Goal: Task Accomplishment & Management: Use online tool/utility

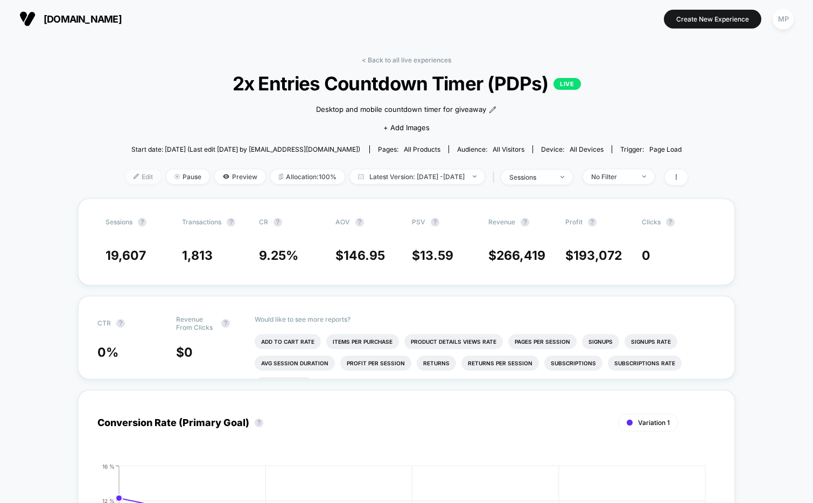
click at [133, 175] on img at bounding box center [135, 176] width 5 height 5
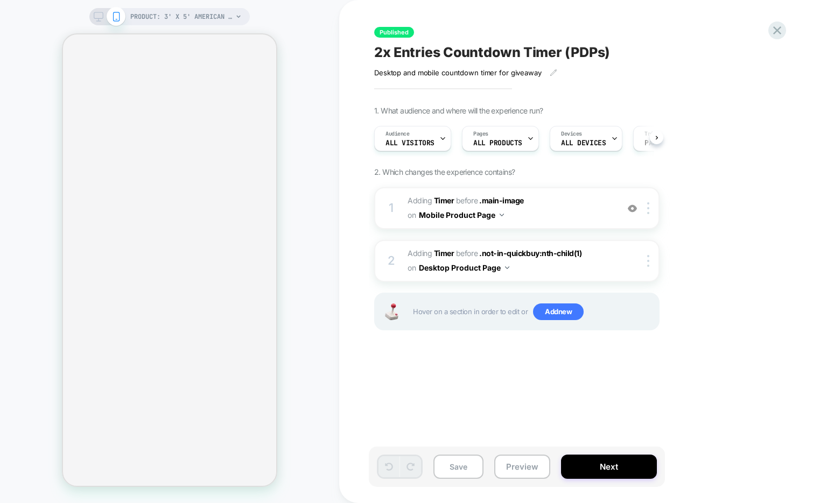
scroll to position [0, 1]
click at [633, 205] on img at bounding box center [632, 208] width 9 height 9
click at [777, 27] on icon at bounding box center [777, 30] width 15 height 15
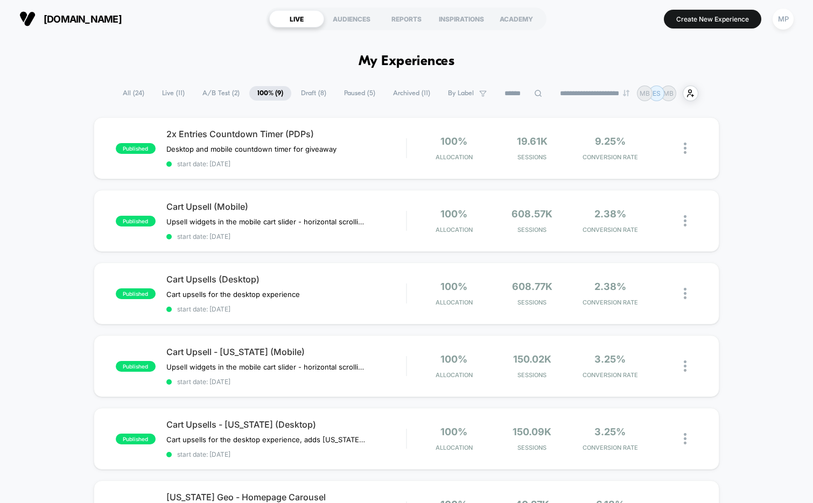
click at [214, 96] on span "A/B Test ( 2 )" at bounding box center [220, 93] width 53 height 15
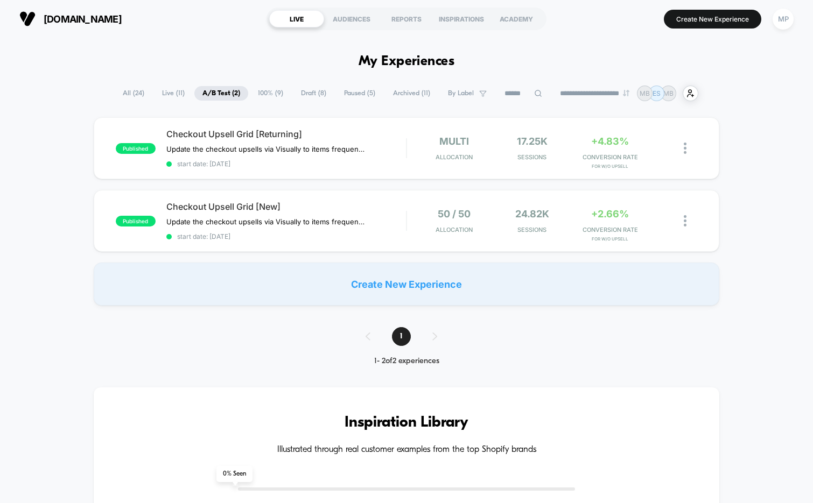
click at [261, 97] on span "100% ( 9 )" at bounding box center [270, 93] width 41 height 15
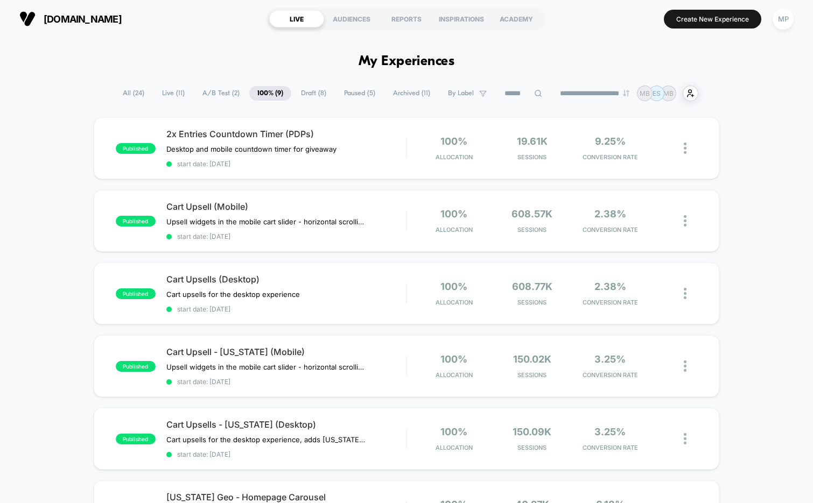
click at [340, 93] on span "Paused ( 5 )" at bounding box center [359, 93] width 47 height 15
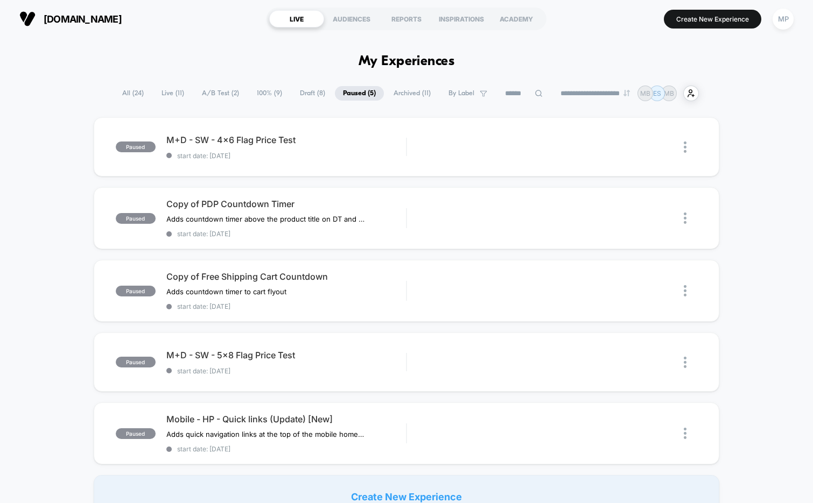
click at [265, 92] on span "100% ( 9 )" at bounding box center [269, 93] width 41 height 15
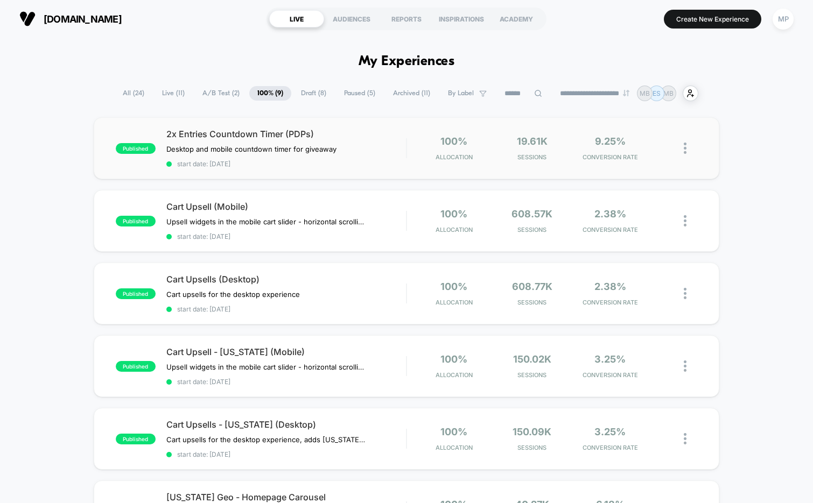
click at [278, 168] on div "published 2x Entries Countdown Timer (PDPs) Desktop and mobile countdown timer …" at bounding box center [407, 148] width 626 height 62
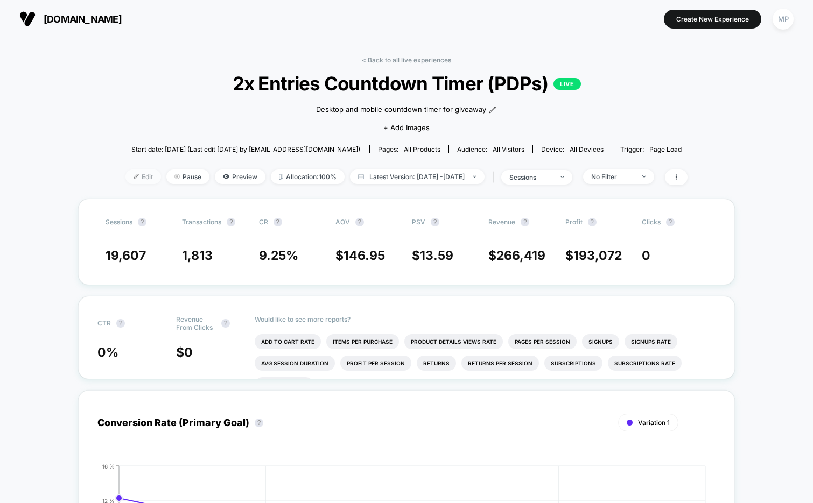
click at [125, 179] on span "Edit" at bounding box center [143, 177] width 36 height 15
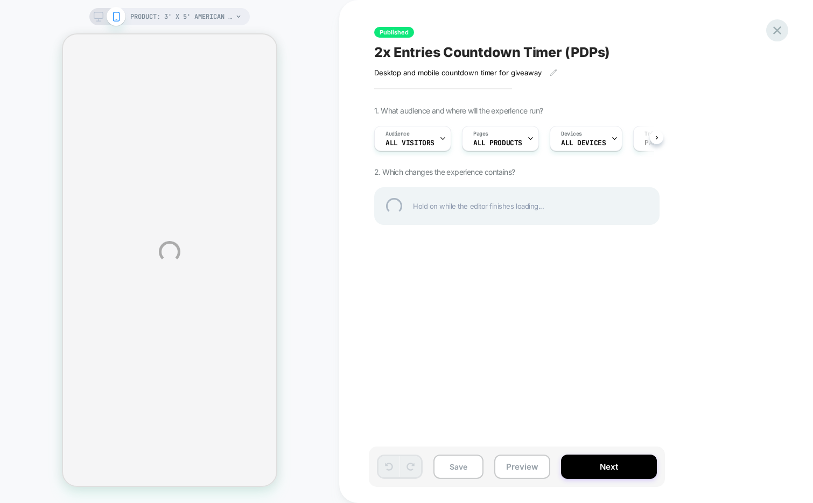
click at [770, 32] on div at bounding box center [777, 30] width 22 height 22
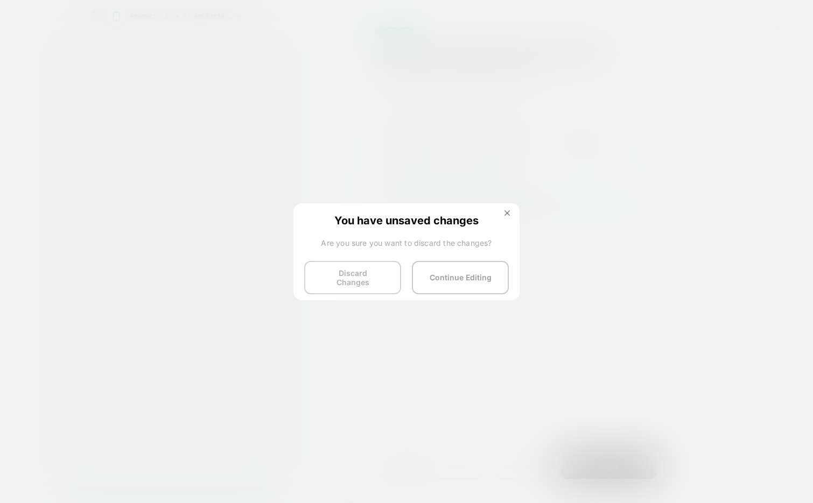
click at [337, 281] on button "Discard Changes" at bounding box center [352, 277] width 97 height 33
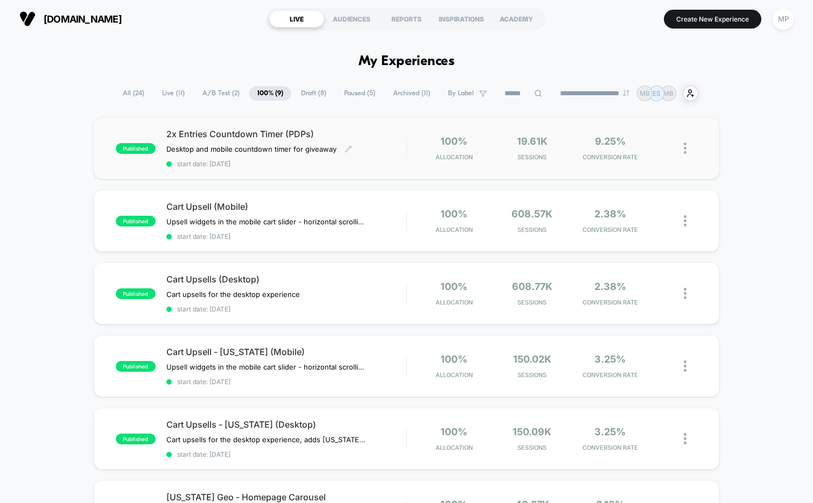
click at [302, 165] on span "start date: [DATE]" at bounding box center [286, 164] width 240 height 8
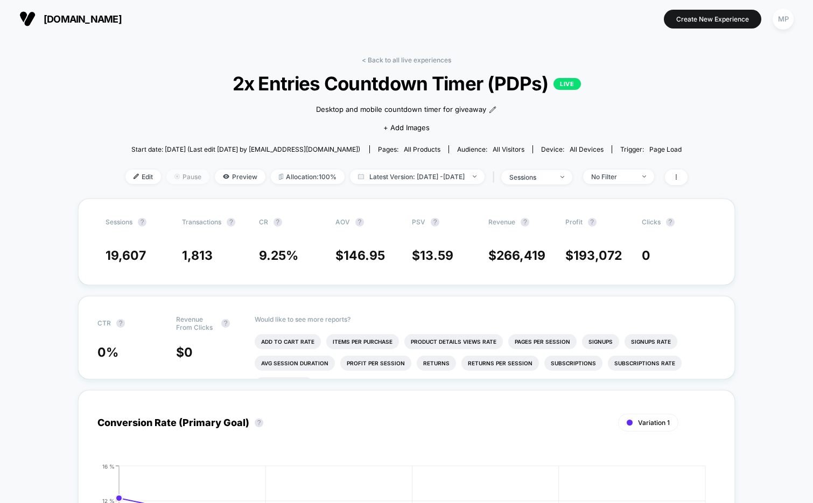
click at [166, 178] on span "Pause" at bounding box center [187, 177] width 43 height 15
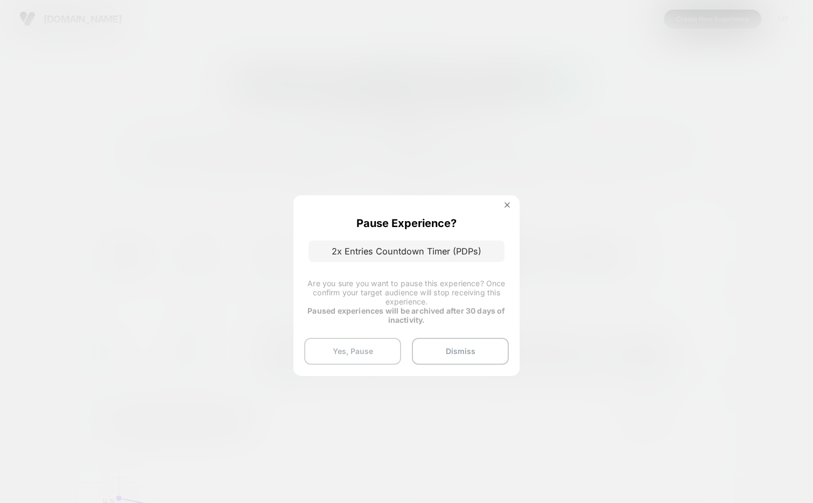
click at [349, 353] on button "Yes, Pause" at bounding box center [352, 351] width 97 height 27
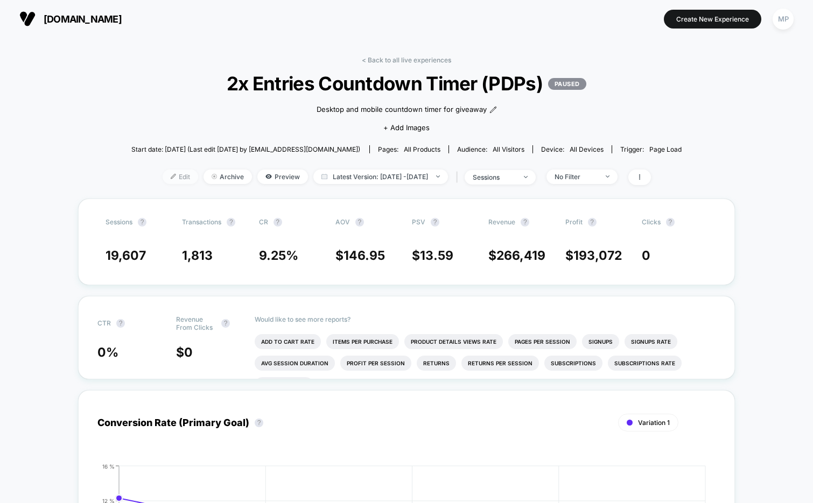
click at [163, 177] on span "Edit" at bounding box center [181, 177] width 36 height 15
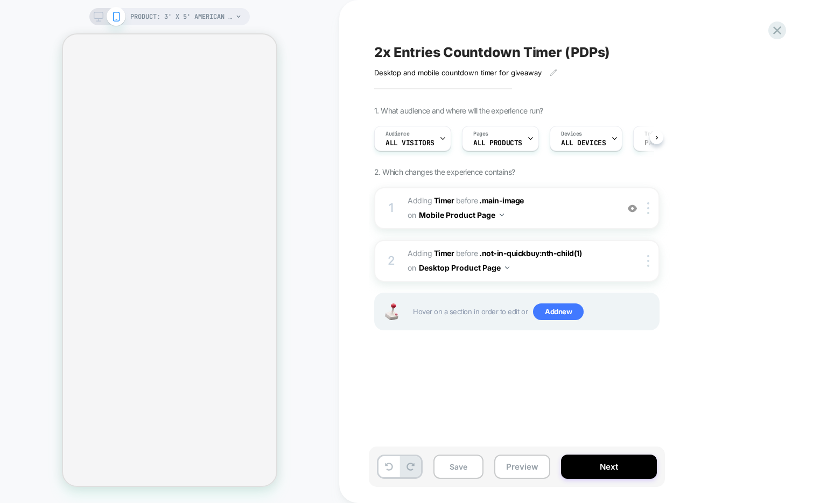
scroll to position [0, 1]
click at [550, 220] on span "#_loomi_addon_1756476591287 Adding Timer BEFORE .main-image .main-image on Mobi…" at bounding box center [509, 208] width 205 height 29
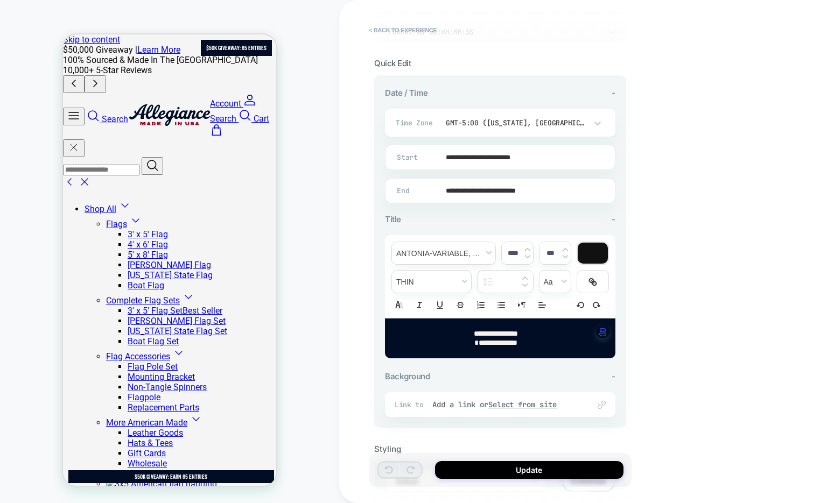
scroll to position [259, 0]
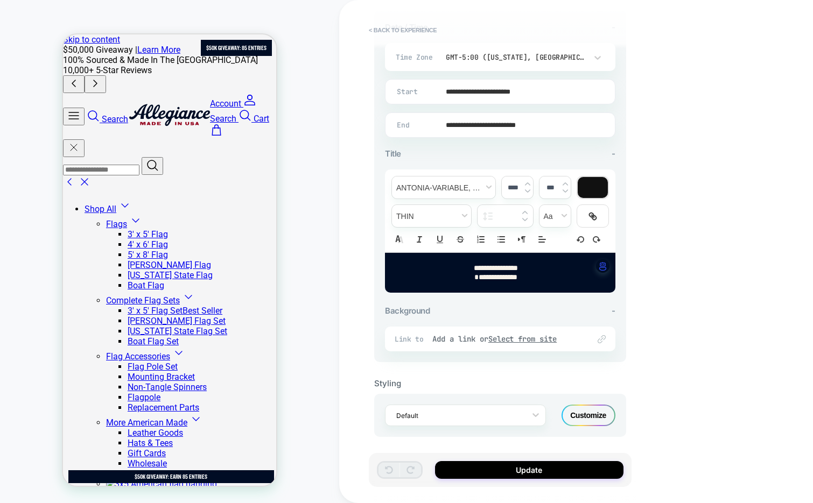
click at [498, 273] on strong "**********" at bounding box center [495, 277] width 43 height 8
type input "****"
drag, startPoint x: 518, startPoint y: 274, endPoint x: 446, endPoint y: 263, distance: 72.9
click at [446, 263] on div "**********" at bounding box center [500, 273] width 230 height 40
click at [468, 189] on span "font" at bounding box center [443, 188] width 103 height 22
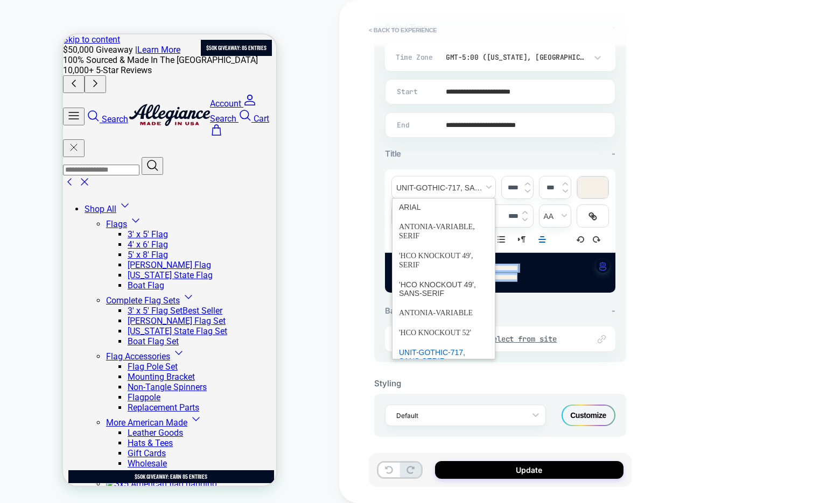
scroll to position [74, 0]
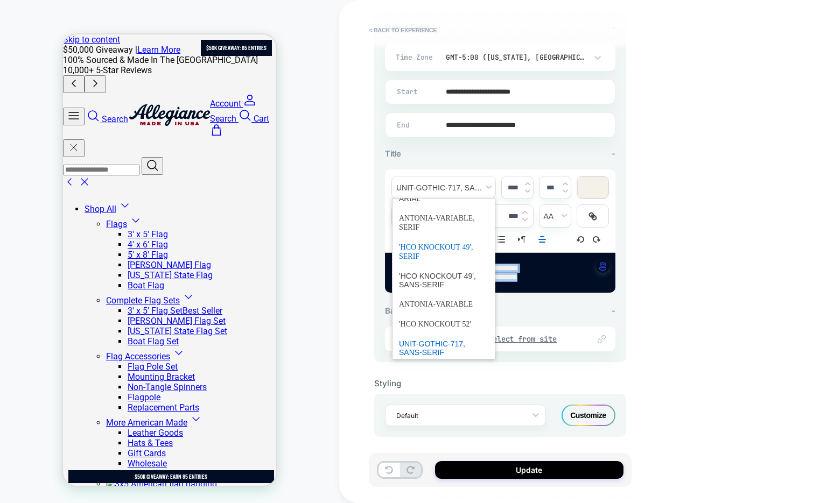
click at [430, 253] on span "font" at bounding box center [443, 251] width 89 height 29
click at [439, 185] on span "font" at bounding box center [443, 188] width 103 height 22
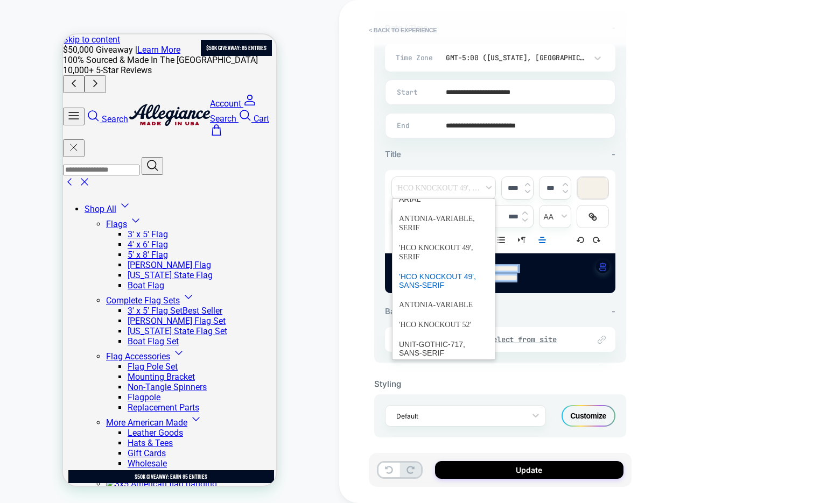
click at [445, 276] on span "font" at bounding box center [443, 281] width 89 height 28
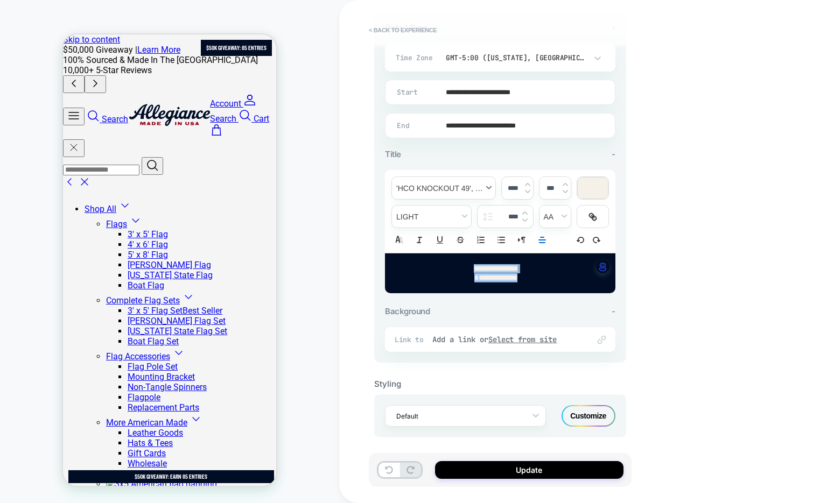
click at [447, 188] on span "font" at bounding box center [443, 188] width 103 height 22
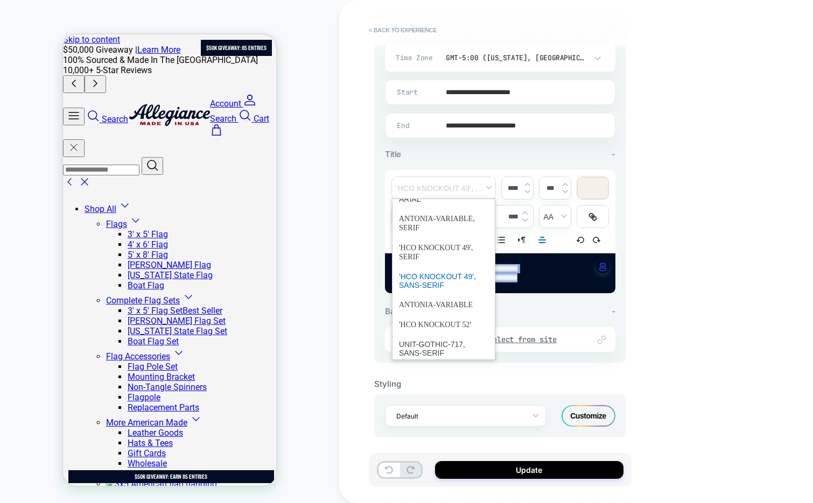
scroll to position [94, 0]
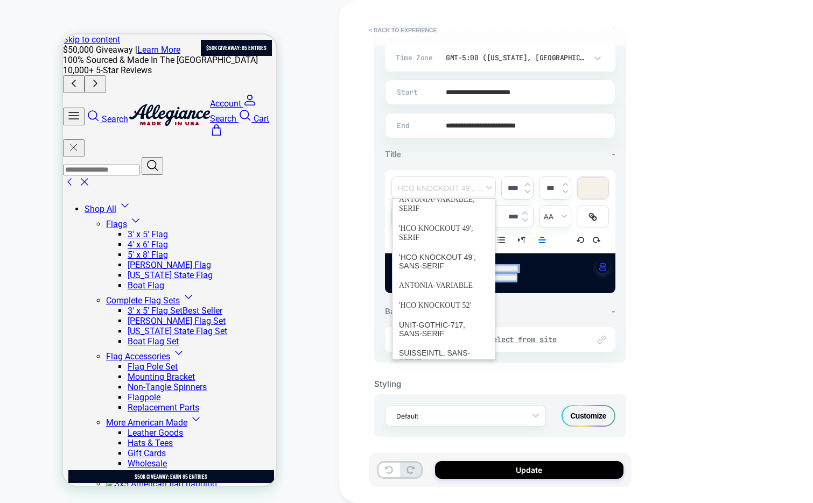
click at [517, 270] on strong "**********" at bounding box center [496, 269] width 44 height 8
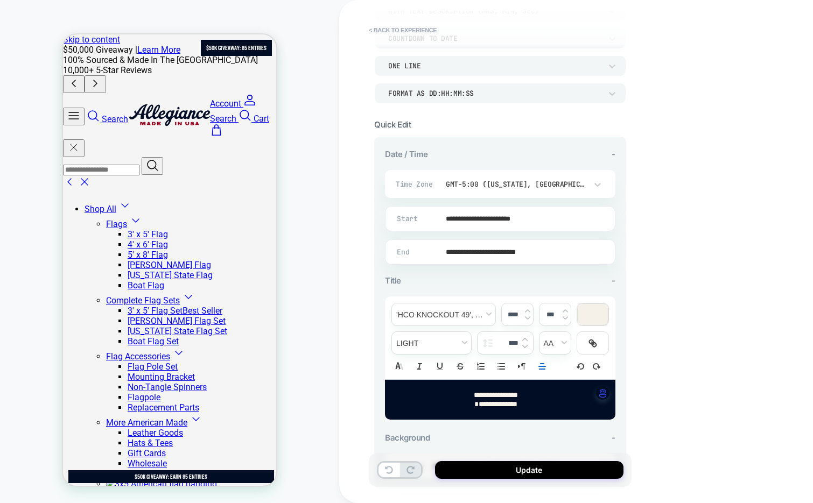
scroll to position [259, 0]
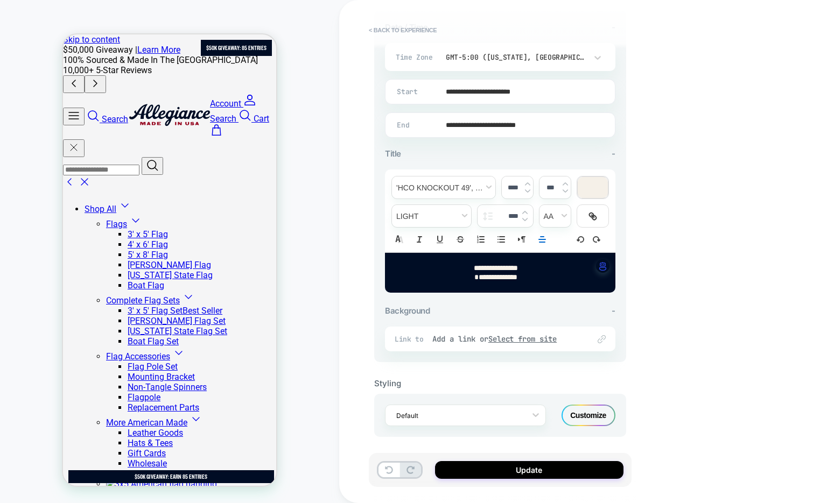
click at [587, 409] on div "Customize" at bounding box center [588, 416] width 54 height 22
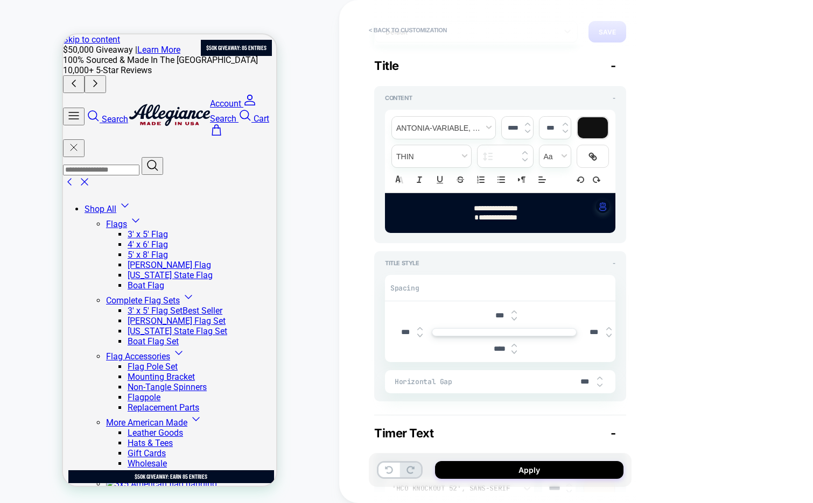
scroll to position [71, 0]
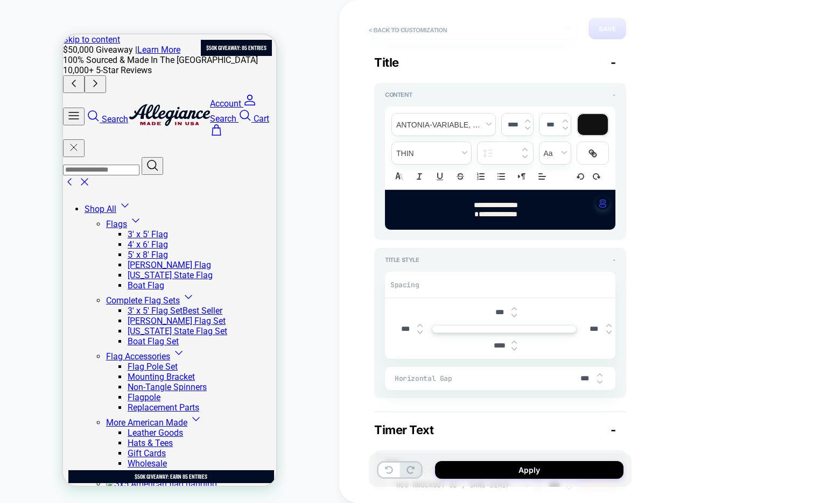
click at [421, 332] on img at bounding box center [419, 332] width 5 height 4
type textarea "*"
type input "****"
click at [421, 332] on img at bounding box center [419, 332] width 5 height 4
type textarea "*"
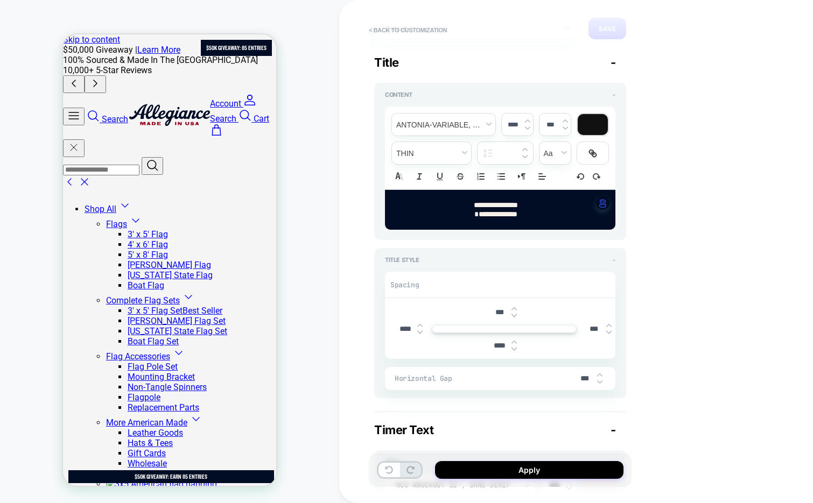
type input "****"
click at [419, 323] on img at bounding box center [419, 325] width 5 height 4
type textarea "*"
type input "****"
click at [419, 323] on img at bounding box center [419, 325] width 5 height 4
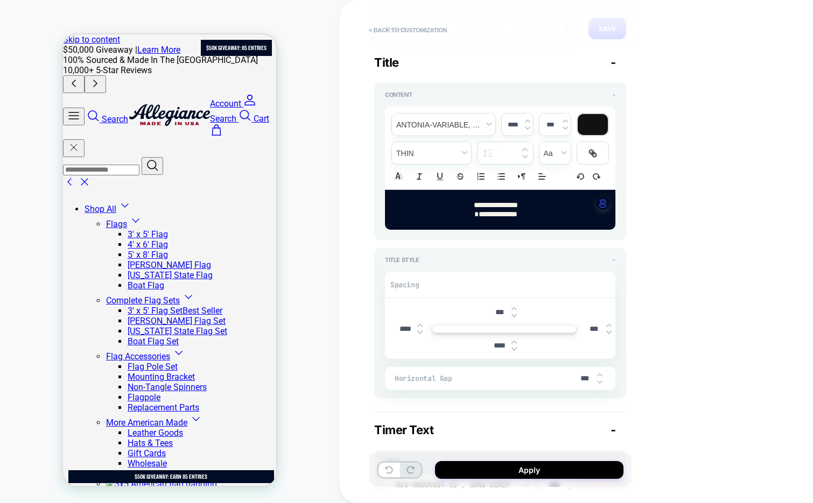
type textarea "*"
type input "***"
click at [399, 327] on input "***" at bounding box center [405, 329] width 24 height 9
type textarea "*"
type input "****"
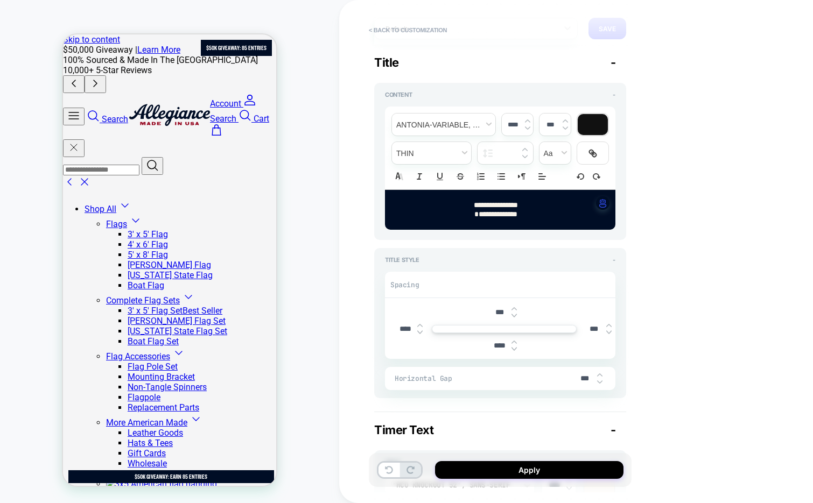
type textarea "*"
type input "***"
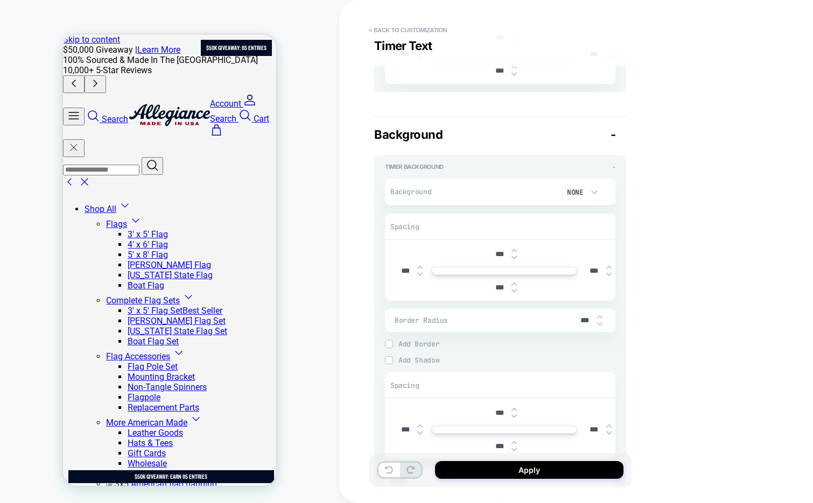
scroll to position [1107, 0]
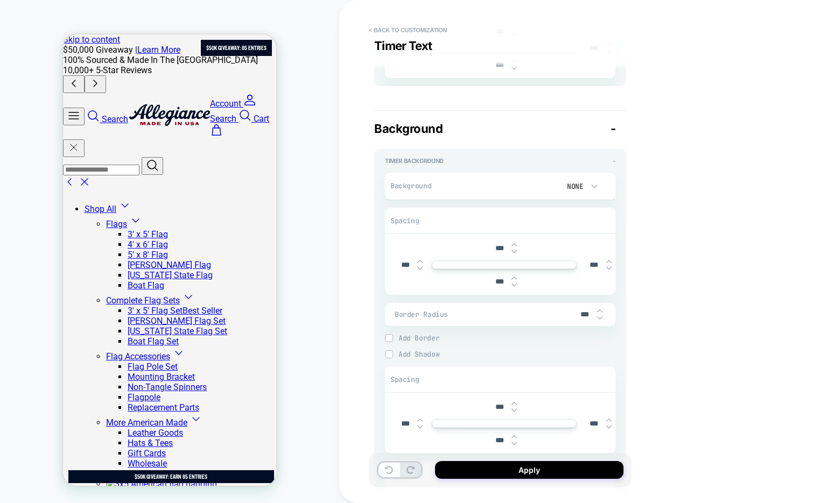
click at [419, 267] on img at bounding box center [419, 268] width 5 height 4
type textarea "*"
type input "****"
click at [419, 267] on img at bounding box center [419, 268] width 5 height 4
type textarea "*"
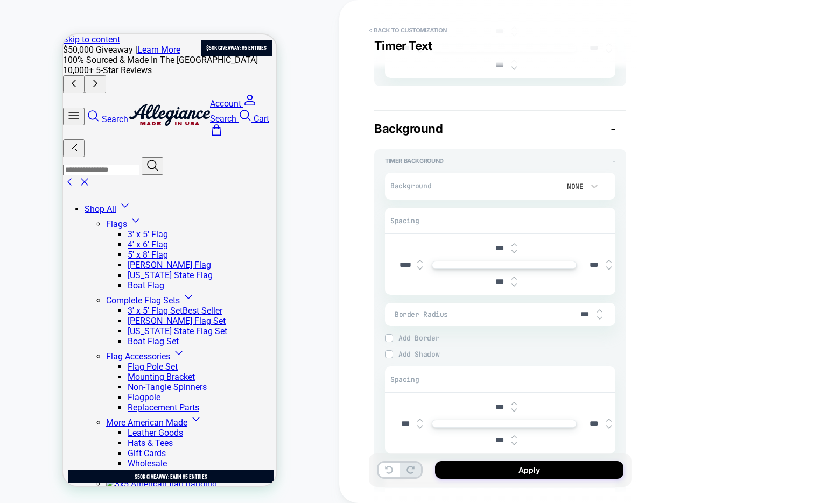
type input "****"
click at [419, 267] on img at bounding box center [419, 268] width 5 height 4
type textarea "*"
type input "****"
click at [419, 259] on img at bounding box center [419, 261] width 5 height 4
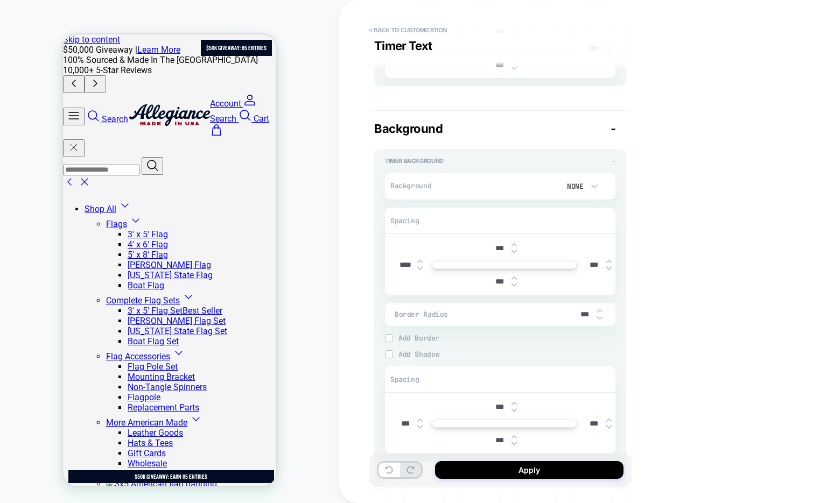
type textarea "*"
type input "****"
click at [419, 259] on img at bounding box center [419, 261] width 5 height 4
type textarea "*"
type input "****"
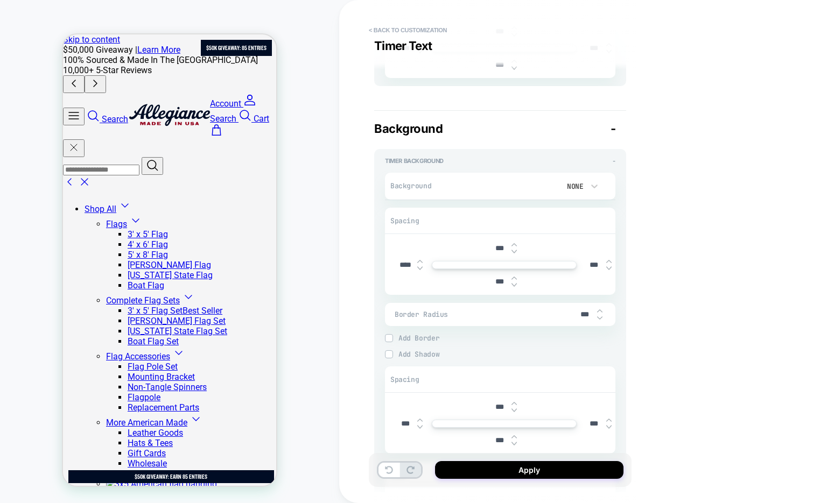
click at [419, 259] on img at bounding box center [419, 261] width 5 height 4
type textarea "*"
type input "***"
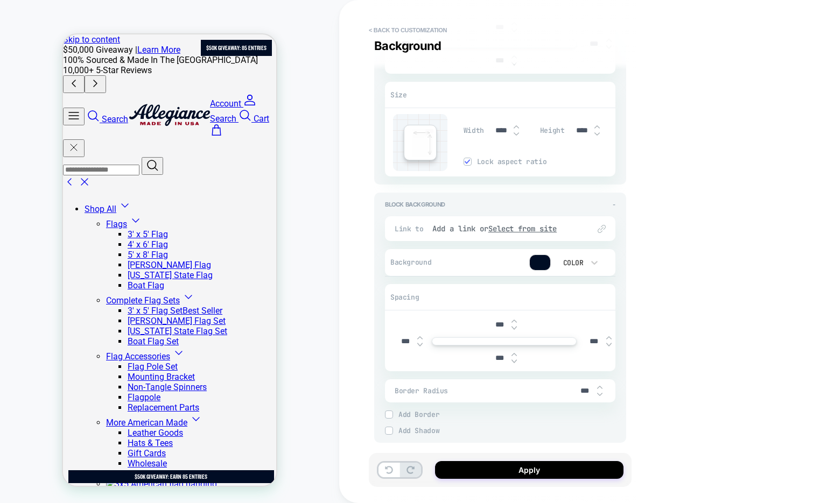
scroll to position [1490, 0]
click at [420, 341] on img at bounding box center [419, 342] width 5 height 4
type textarea "*"
type input "****"
click at [420, 341] on img at bounding box center [419, 342] width 5 height 4
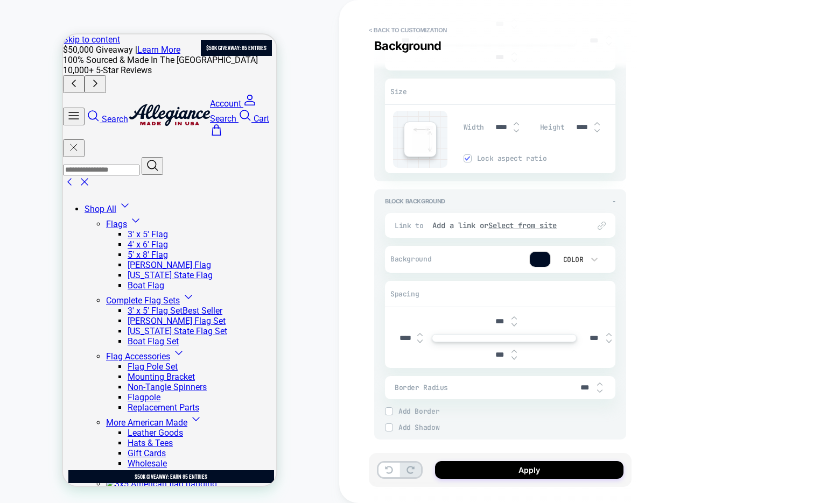
type textarea "*"
type input "****"
click at [420, 341] on img at bounding box center [419, 342] width 5 height 4
type textarea "*"
type input "****"
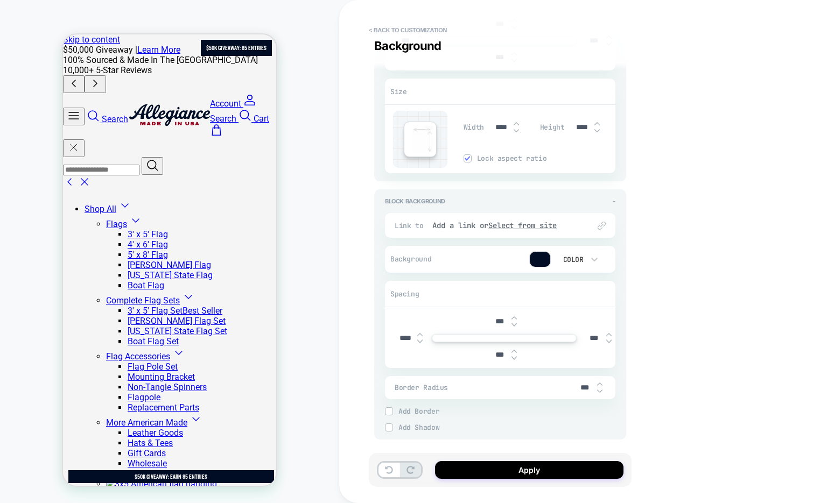
click at [420, 341] on img at bounding box center [419, 342] width 5 height 4
type textarea "*"
type input "****"
click at [419, 333] on img at bounding box center [419, 335] width 5 height 4
type textarea "*"
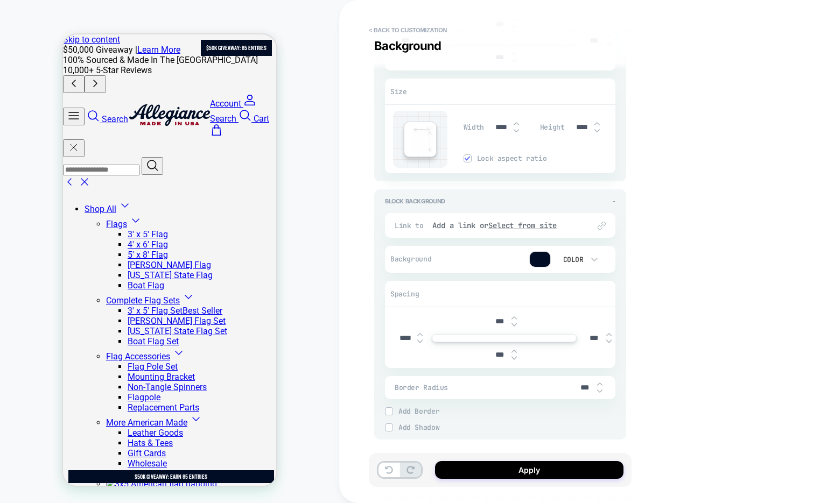
type input "****"
click at [419, 333] on img at bounding box center [419, 335] width 5 height 4
type textarea "*"
type input "****"
click at [419, 333] on img at bounding box center [419, 335] width 5 height 4
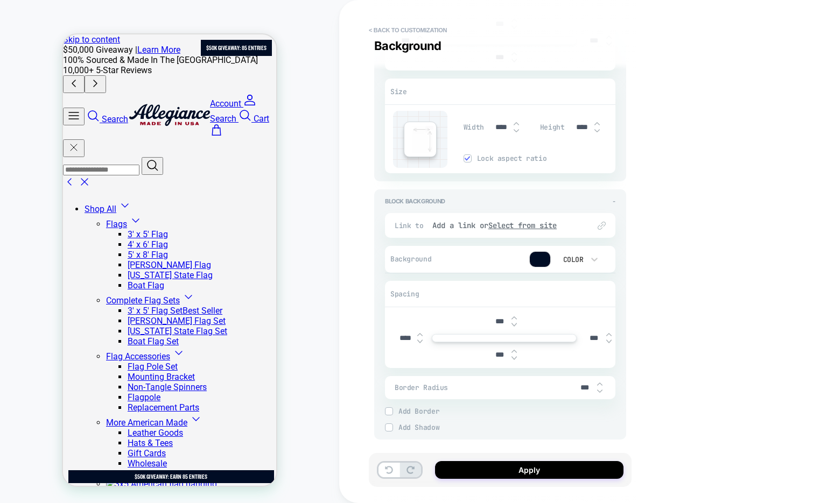
type textarea "*"
type input "****"
click at [419, 333] on img at bounding box center [419, 335] width 5 height 4
type textarea "*"
type input "***"
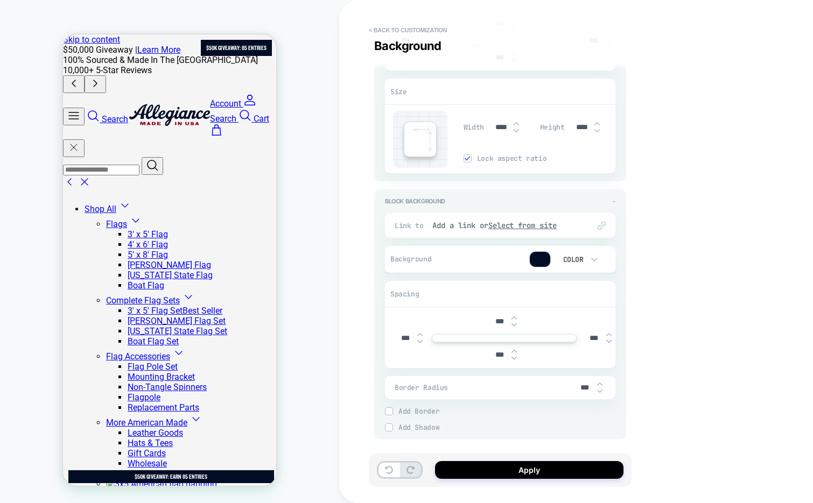
click at [606, 340] on img at bounding box center [608, 342] width 5 height 4
type textarea "*"
type input "****"
click at [606, 340] on img at bounding box center [608, 342] width 5 height 4
type textarea "*"
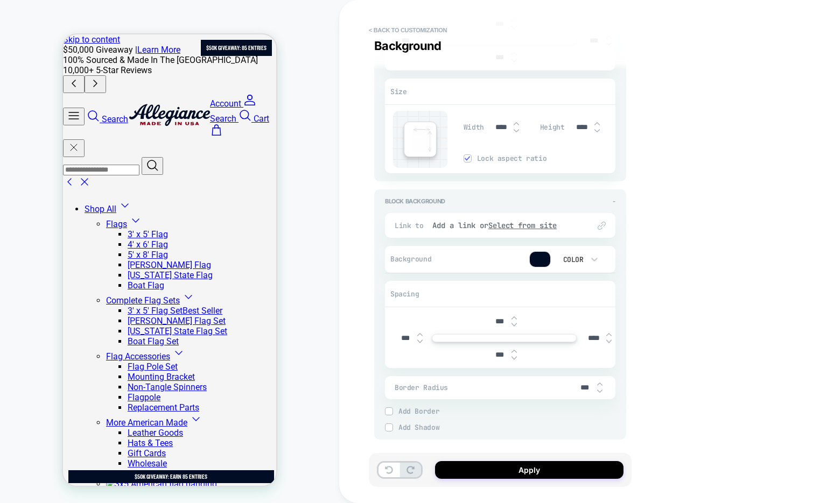
type input "****"
click at [606, 340] on img at bounding box center [608, 342] width 5 height 4
type textarea "*"
type input "****"
click at [606, 340] on img at bounding box center [608, 342] width 5 height 4
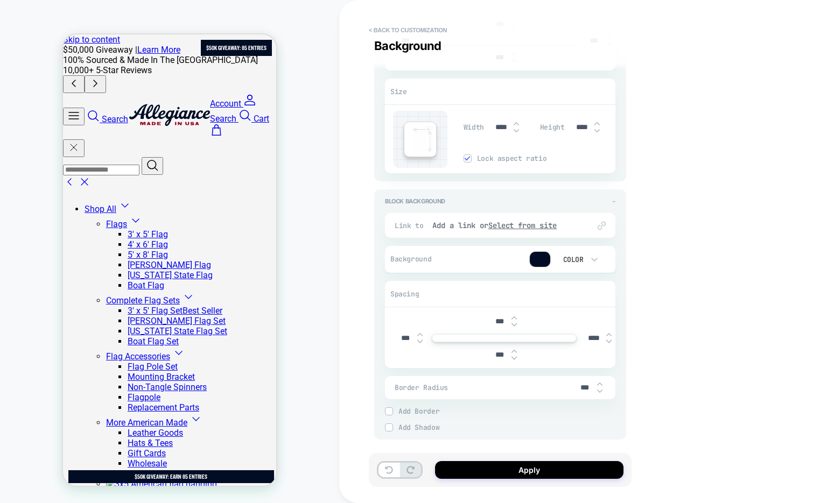
type textarea "*"
type input "****"
click at [606, 340] on img at bounding box center [608, 342] width 5 height 4
type textarea "*"
type input "****"
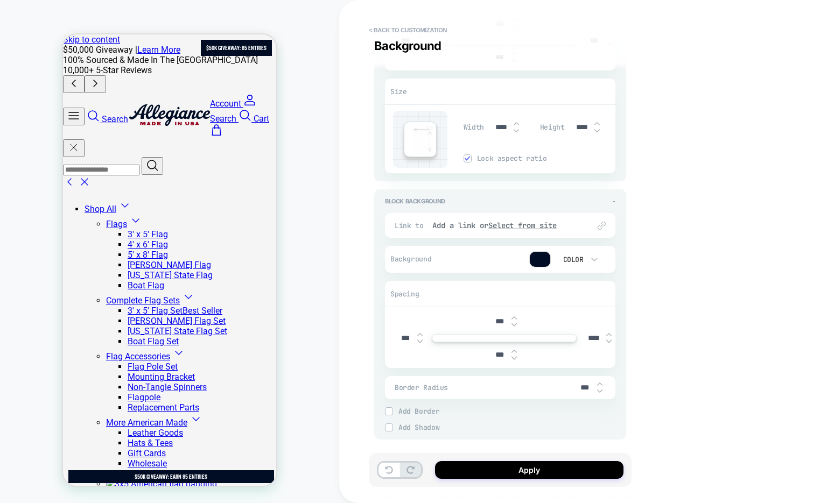
click at [606, 340] on img at bounding box center [608, 342] width 5 height 4
type textarea "*"
type input "****"
click at [606, 340] on img at bounding box center [608, 342] width 5 height 4
type textarea "*"
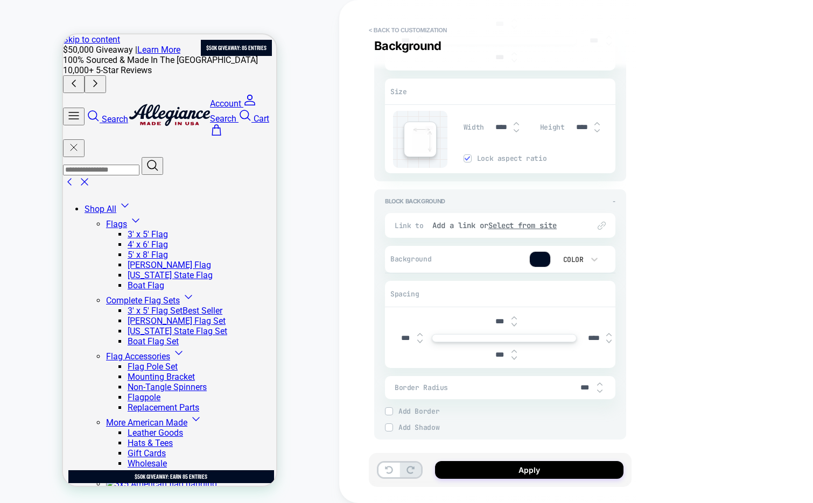
type input "****"
click at [606, 340] on img at bounding box center [608, 342] width 5 height 4
type textarea "*"
type input "****"
click at [606, 340] on img at bounding box center [608, 342] width 5 height 4
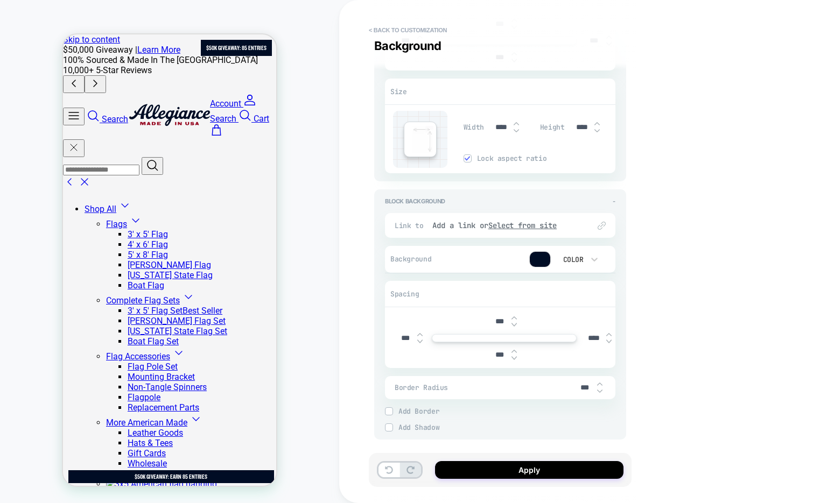
type textarea "*"
type input "****"
click at [589, 334] on input "****" at bounding box center [594, 338] width 24 height 9
type textarea "*"
type input "***"
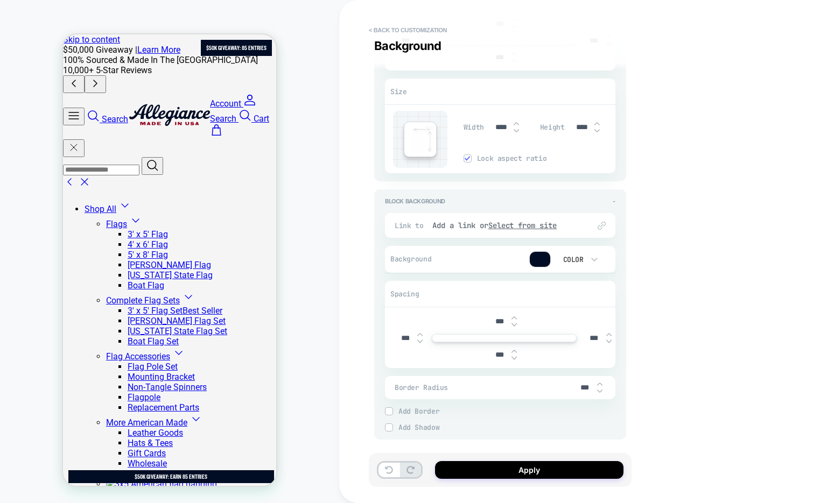
click at [589, 334] on input "***" at bounding box center [594, 338] width 24 height 9
type textarea "*"
type input "***"
type textarea "*"
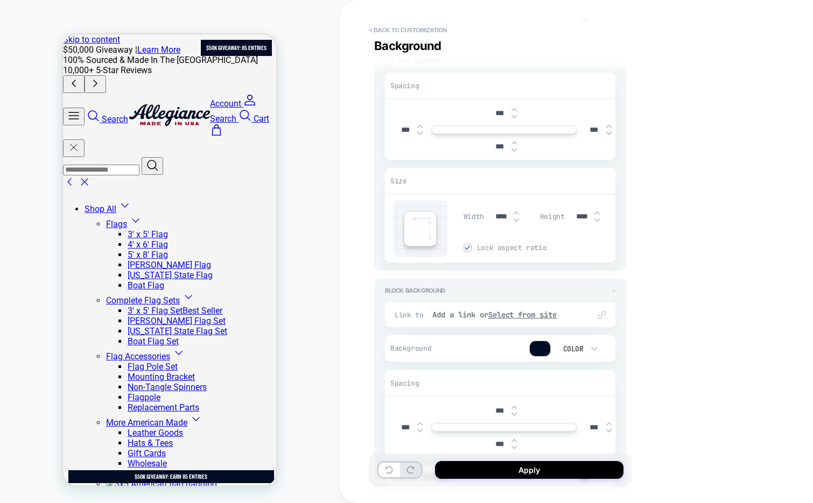
scroll to position [1391, 0]
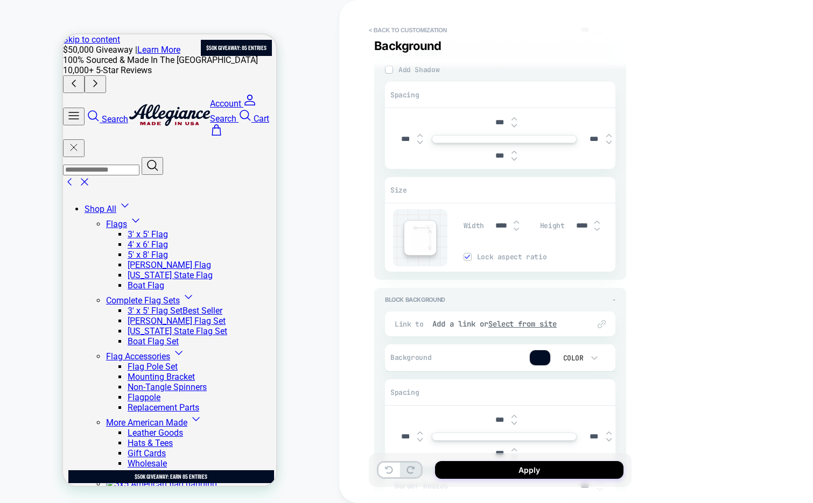
type input "***"
click at [516, 227] on img at bounding box center [515, 229] width 5 height 4
type textarea "*"
type input "****"
type textarea "*"
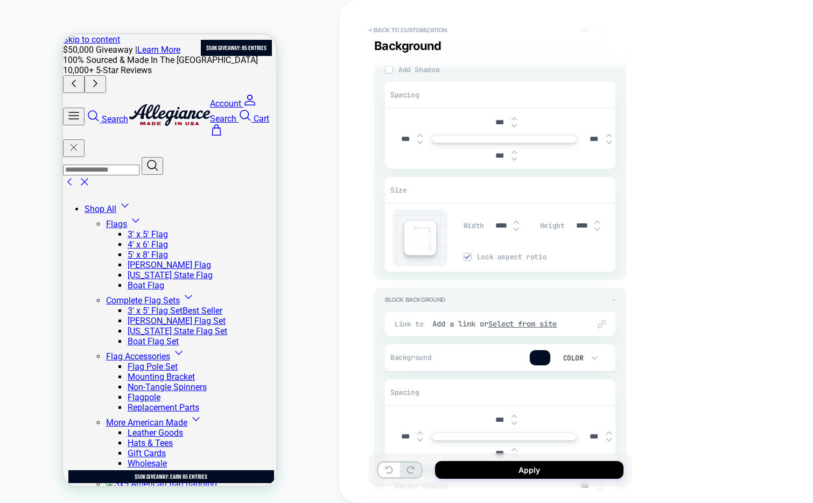
type input "****"
click at [516, 227] on img at bounding box center [515, 229] width 5 height 4
type textarea "*"
type input "****"
click at [516, 227] on img at bounding box center [515, 229] width 5 height 4
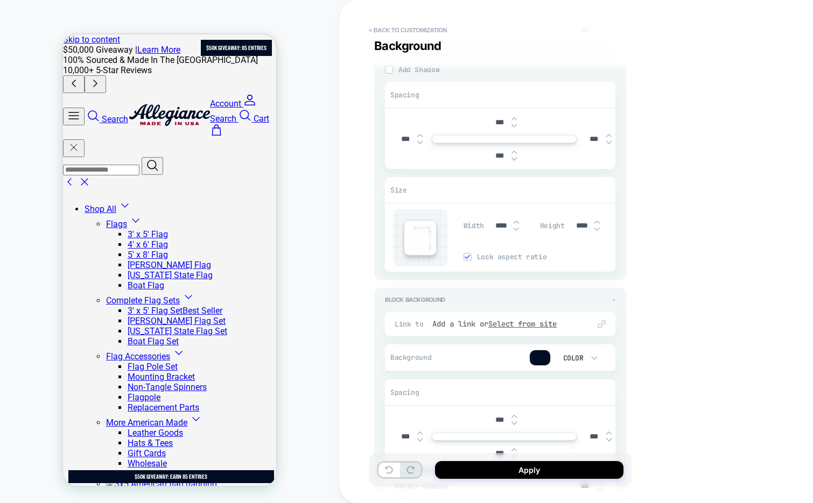
type textarea "*"
type input "****"
type textarea "*"
type input "****"
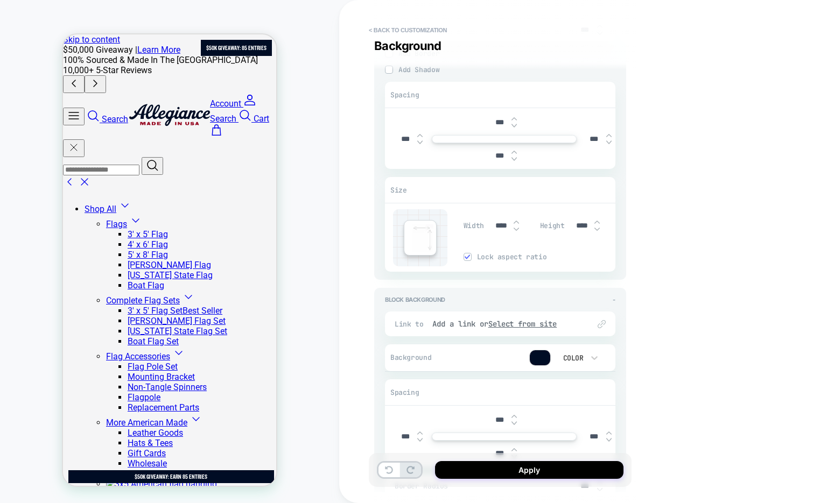
click at [516, 220] on img at bounding box center [515, 222] width 5 height 4
type textarea "*"
type input "****"
type textarea "*"
type input "****"
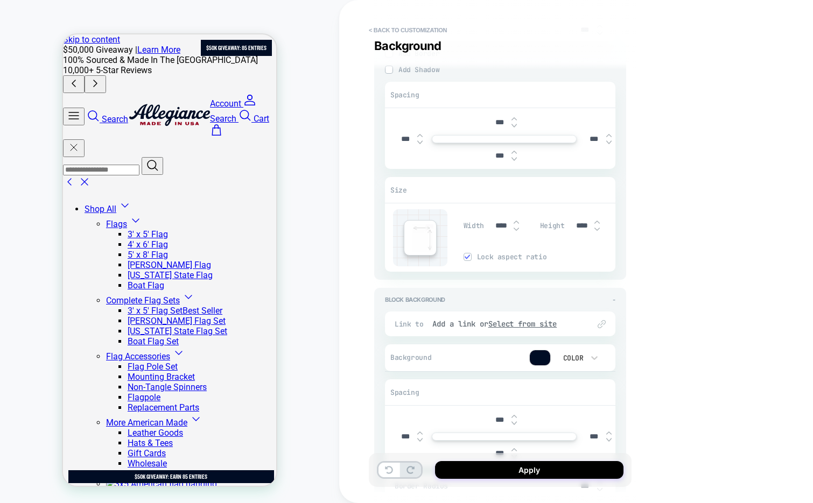
click at [516, 220] on img at bounding box center [515, 222] width 5 height 4
type textarea "*"
type input "****"
type textarea "*"
type input "****"
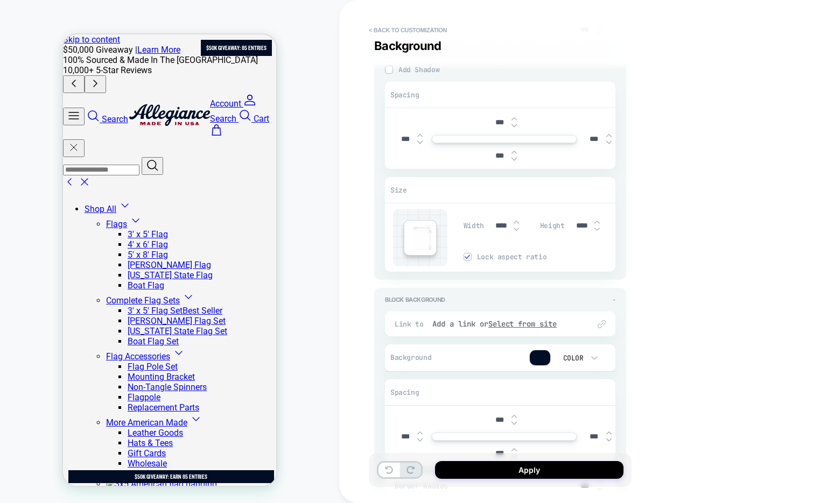
click at [516, 220] on img at bounding box center [515, 222] width 5 height 4
type textarea "*"
type input "****"
type textarea "*"
type input "****"
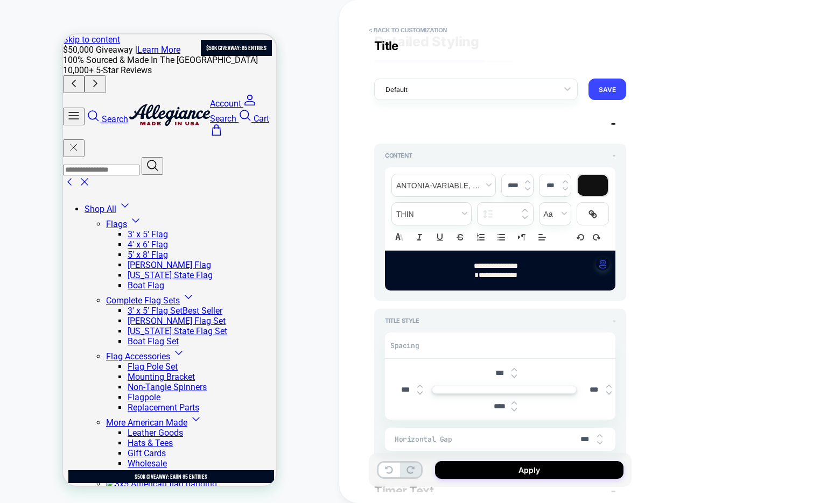
scroll to position [1, 0]
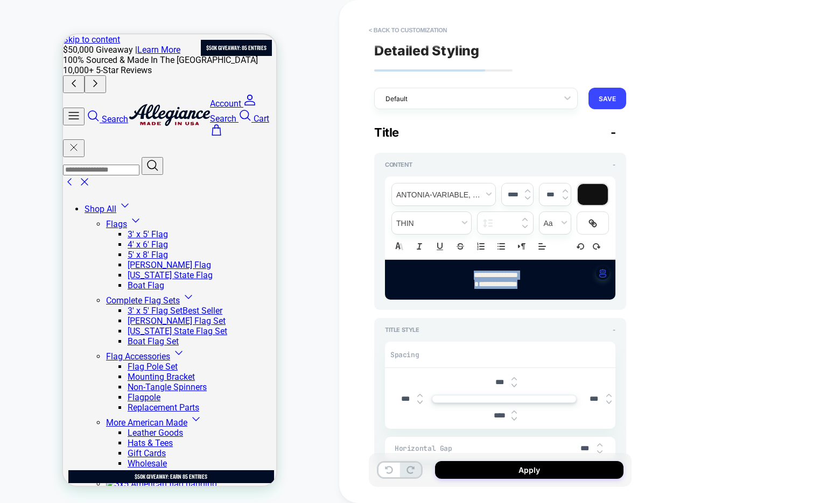
drag, startPoint x: 497, startPoint y: 283, endPoint x: 443, endPoint y: 277, distance: 54.7
click at [443, 277] on div "**********" at bounding box center [500, 280] width 230 height 40
type textarea "*"
type input "****"
click at [440, 199] on span "font" at bounding box center [443, 195] width 103 height 22
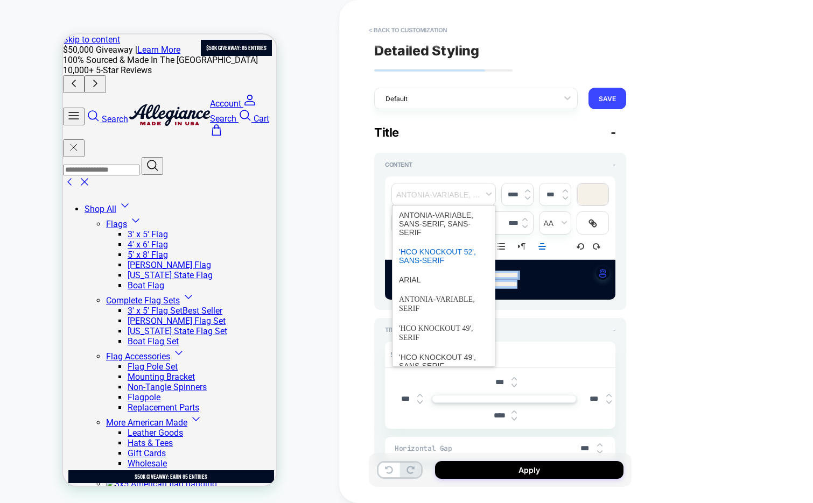
click at [434, 254] on span "font" at bounding box center [443, 256] width 89 height 28
click at [449, 188] on span "font" at bounding box center [443, 195] width 103 height 22
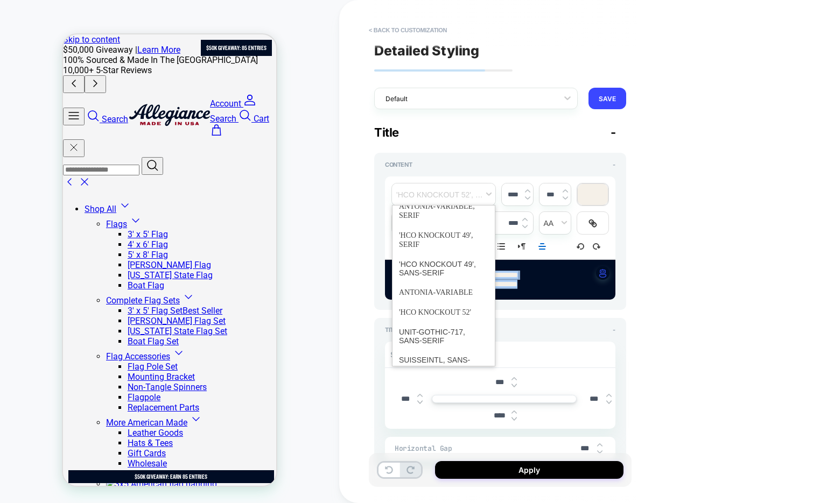
scroll to position [100, 0]
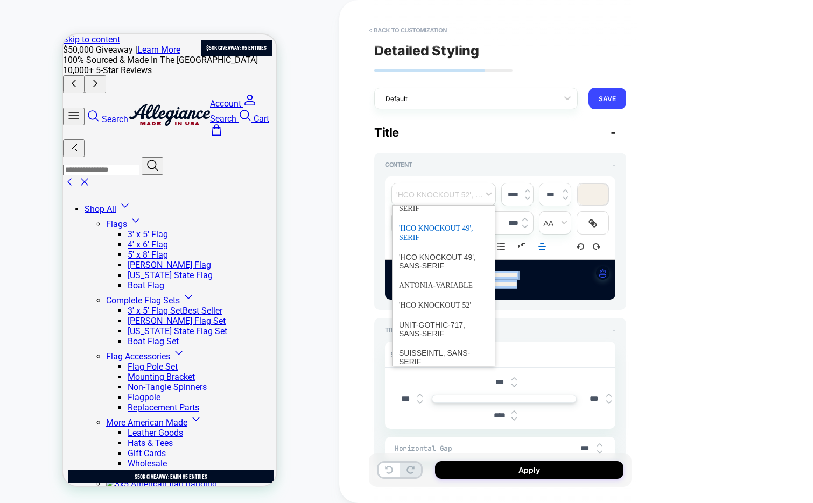
click at [457, 236] on span "font" at bounding box center [443, 233] width 89 height 29
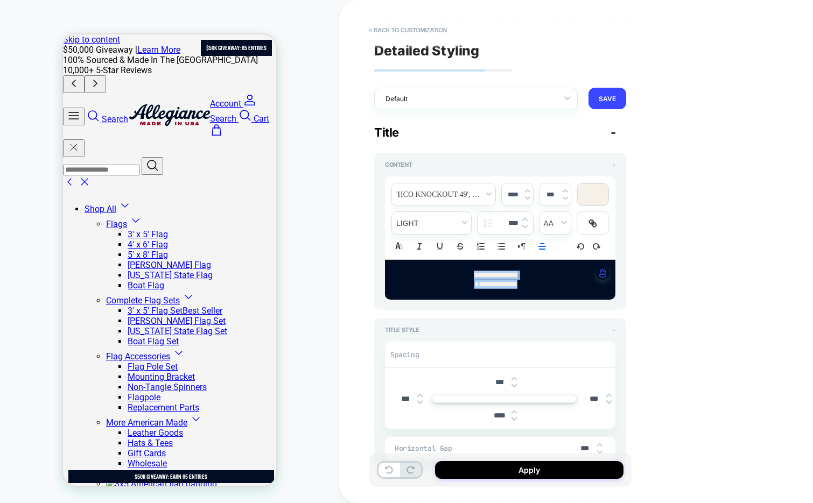
type textarea "*"
click at [421, 32] on button "< Back to customization" at bounding box center [407, 30] width 89 height 17
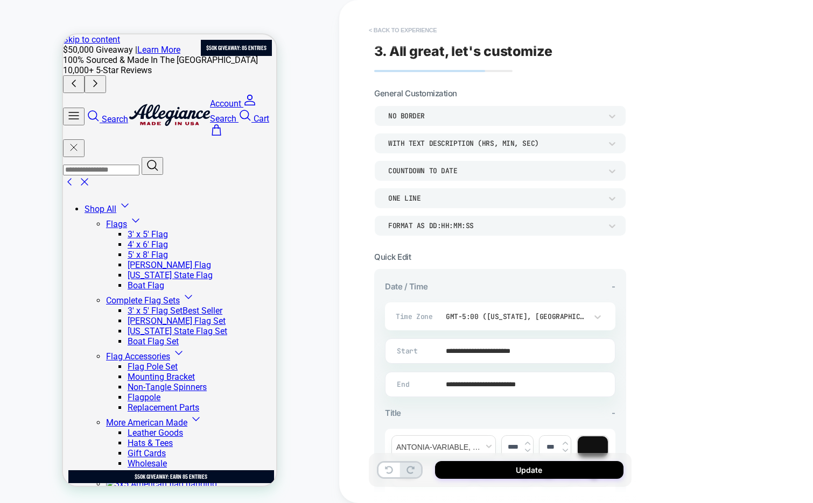
click at [420, 33] on button "< Back to experience" at bounding box center [402, 30] width 79 height 17
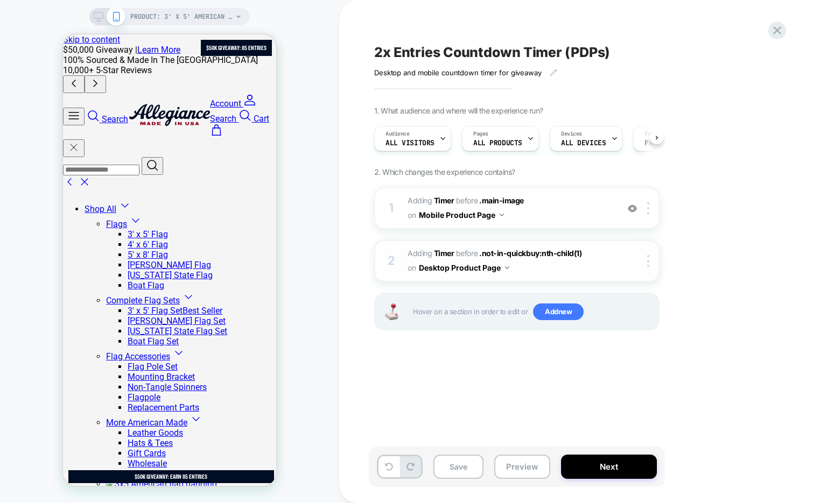
scroll to position [0, 1]
click at [594, 470] on button "Next" at bounding box center [609, 467] width 96 height 24
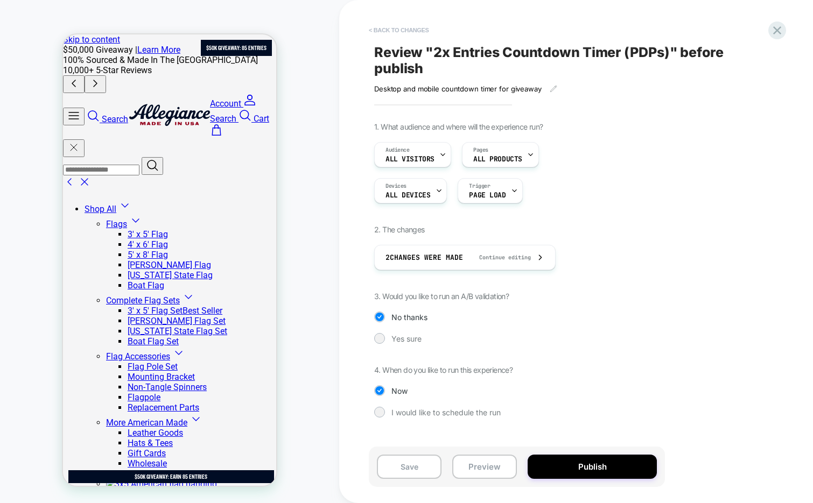
click at [385, 30] on button "< Back to changes" at bounding box center [398, 30] width 71 height 17
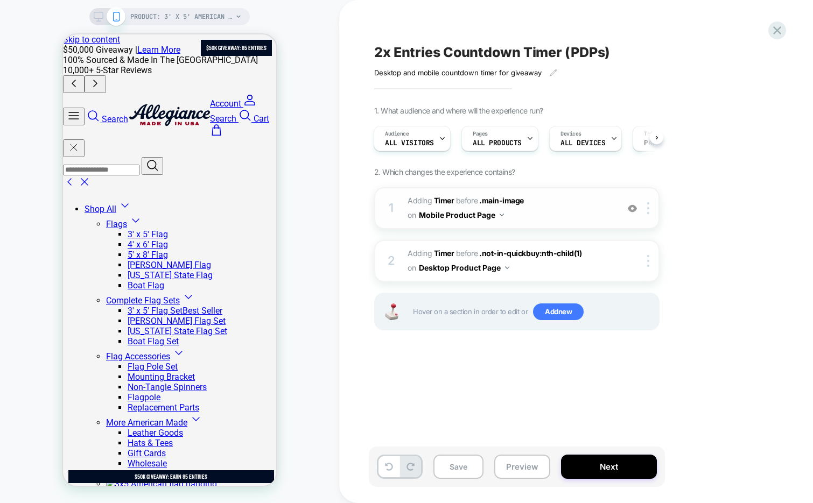
click at [534, 213] on span "#_loomi_addon_1756476591287 Adding Timer BEFORE .main-image .main-image on Mobi…" at bounding box center [509, 208] width 205 height 29
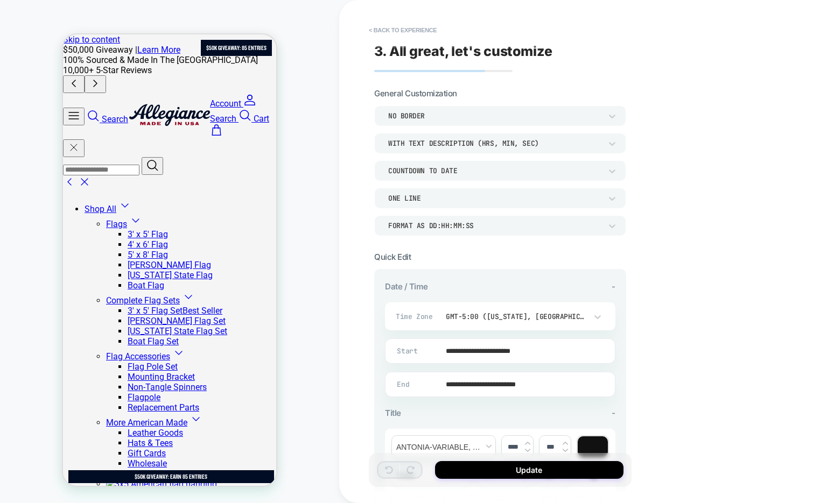
scroll to position [54, 0]
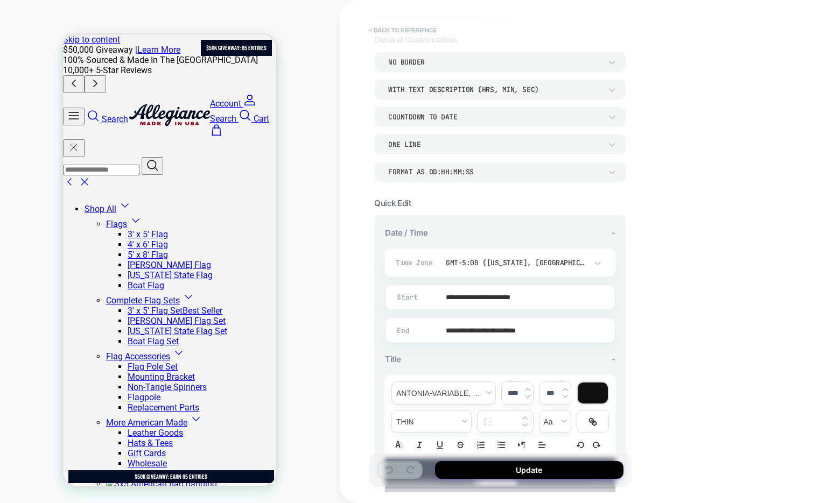
click at [407, 22] on button "< Back to experience" at bounding box center [402, 30] width 79 height 17
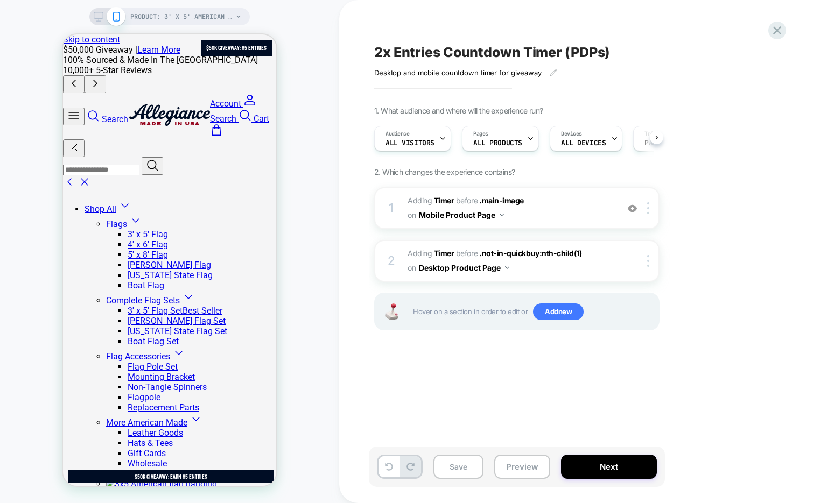
scroll to position [0, 1]
click at [588, 469] on button "Next" at bounding box center [609, 467] width 96 height 24
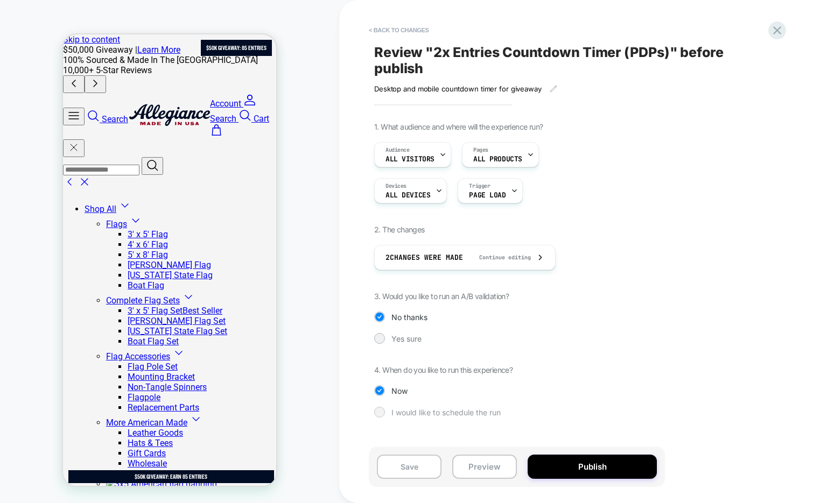
click at [416, 414] on span "I would like to schedule the run" at bounding box center [445, 412] width 109 height 9
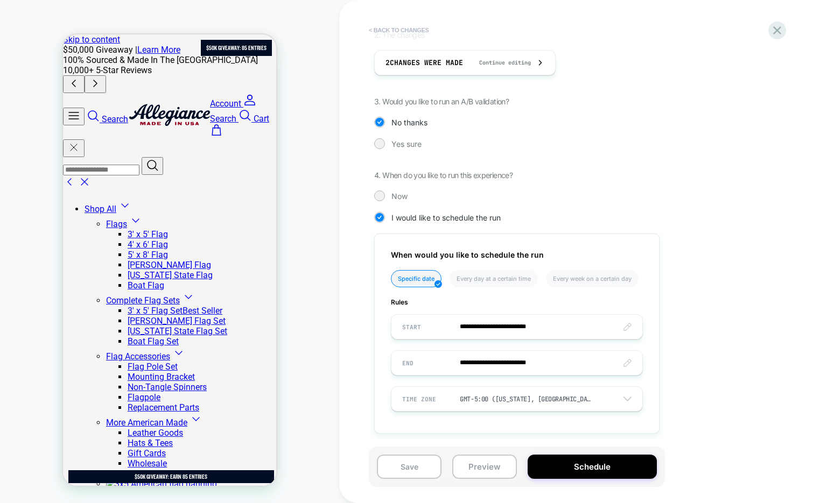
click at [393, 29] on button "< Back to changes" at bounding box center [398, 30] width 71 height 17
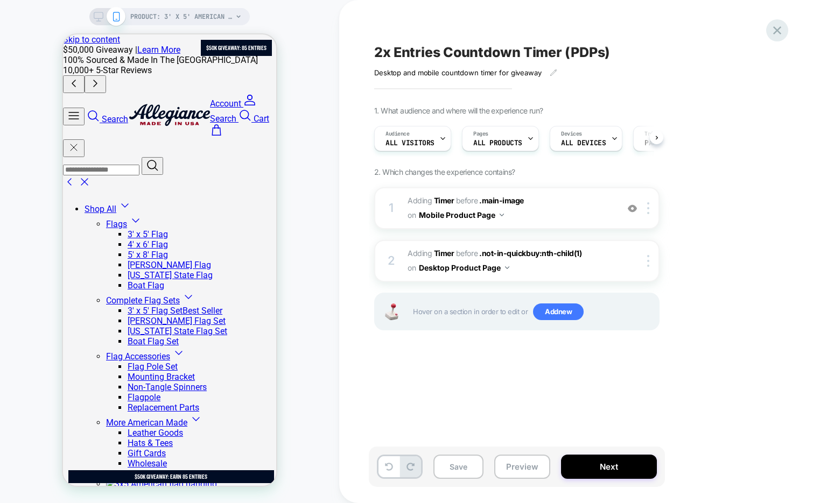
scroll to position [0, 1]
click at [770, 28] on icon at bounding box center [777, 30] width 15 height 15
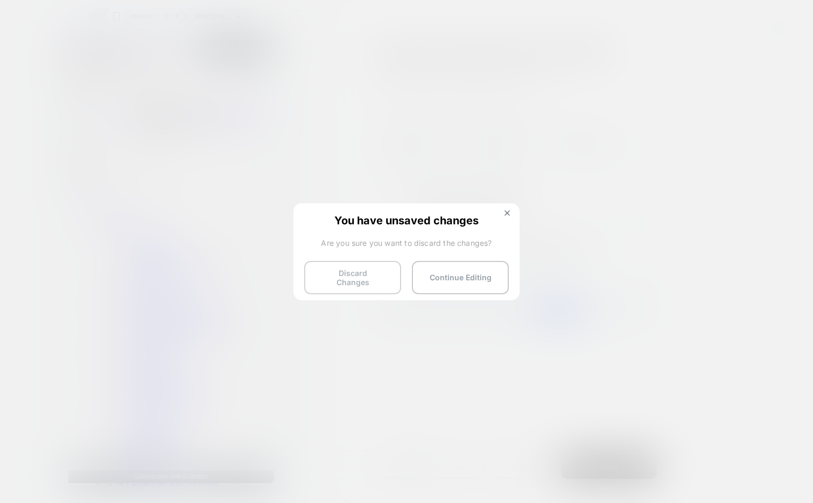
click at [351, 277] on button "Discard Changes" at bounding box center [352, 277] width 97 height 33
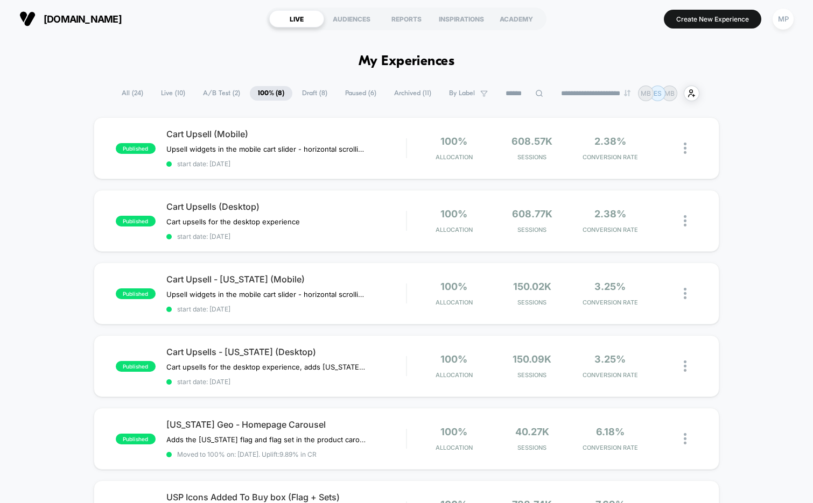
click at [211, 91] on span "A/B Test ( 2 )" at bounding box center [221, 93] width 53 height 15
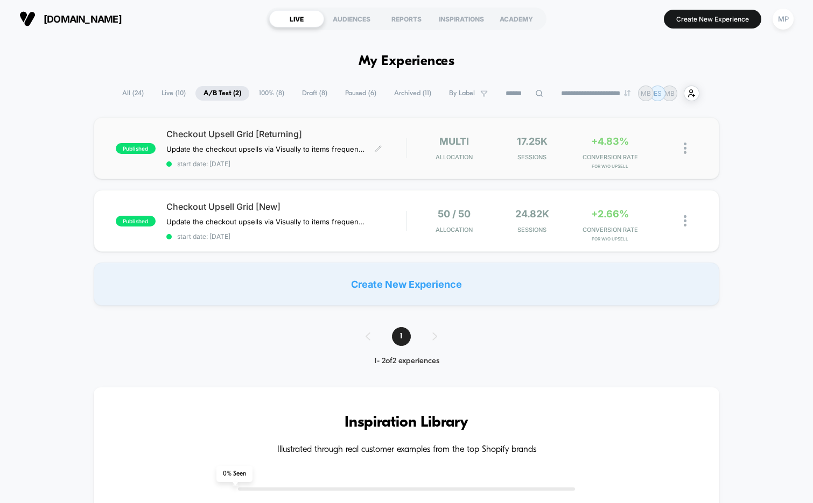
click at [326, 166] on span "start date: 6/3/2025" at bounding box center [286, 164] width 240 height 8
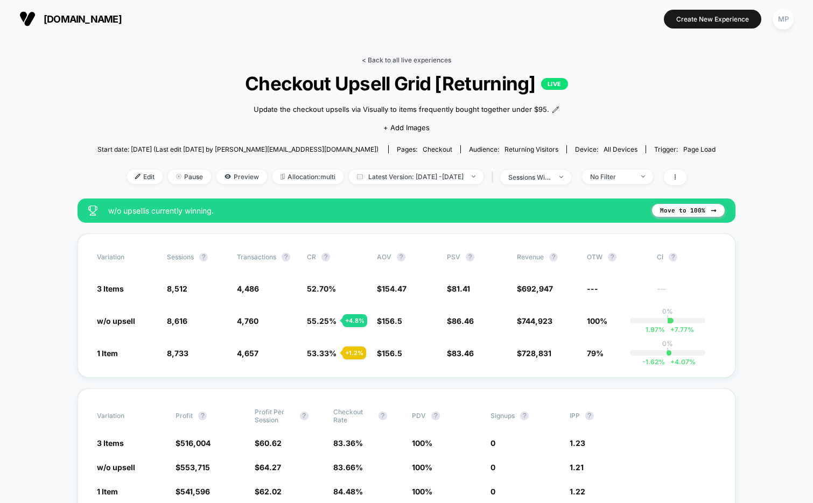
click at [378, 60] on link "< Back to all live experiences" at bounding box center [406, 60] width 89 height 8
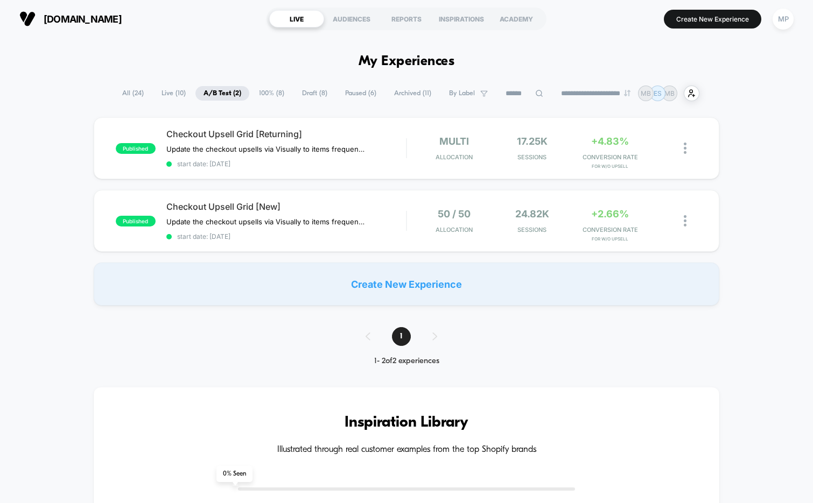
click at [349, 95] on span "Paused ( 6 )" at bounding box center [360, 93] width 47 height 15
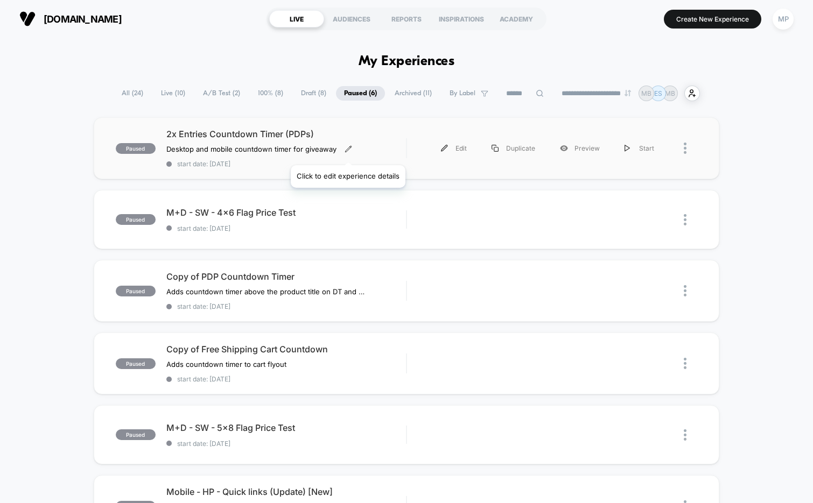
click at [348, 152] on icon at bounding box center [348, 149] width 8 height 8
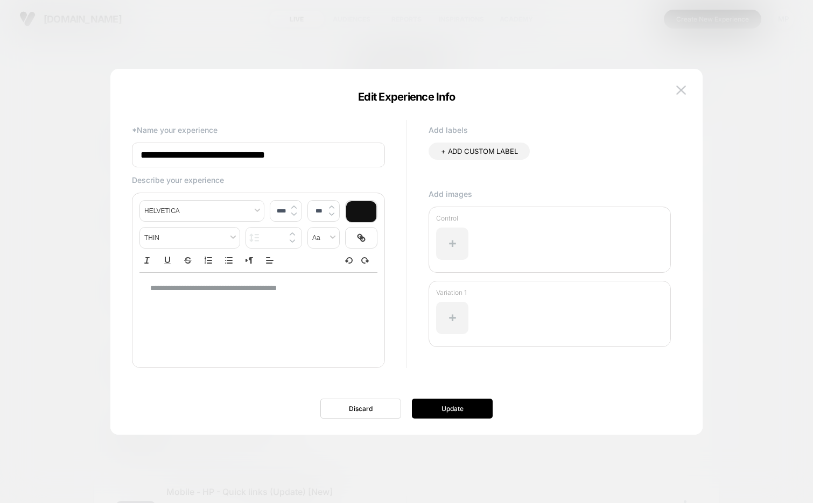
click at [261, 149] on input "**********" at bounding box center [258, 155] width 253 height 25
click at [679, 87] on img at bounding box center [681, 90] width 10 height 9
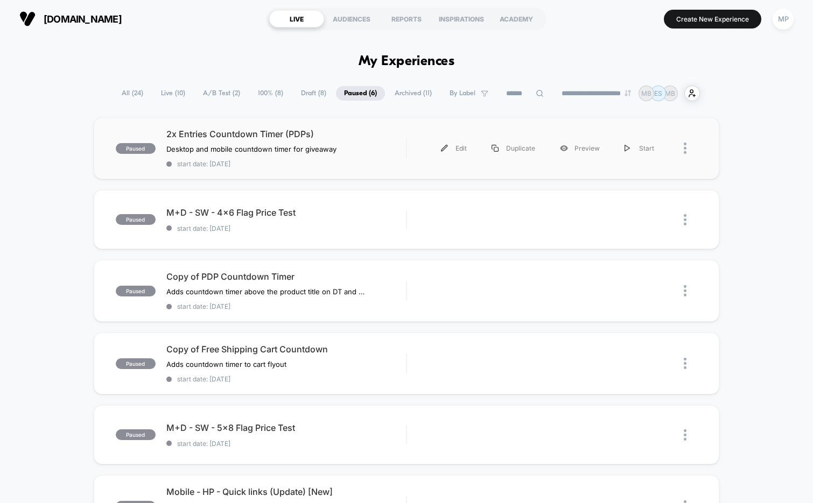
click at [330, 173] on div "paused 2x Entries Countdown Timer (PDPs) Desktop and mobile countdown timer for…" at bounding box center [407, 148] width 626 height 62
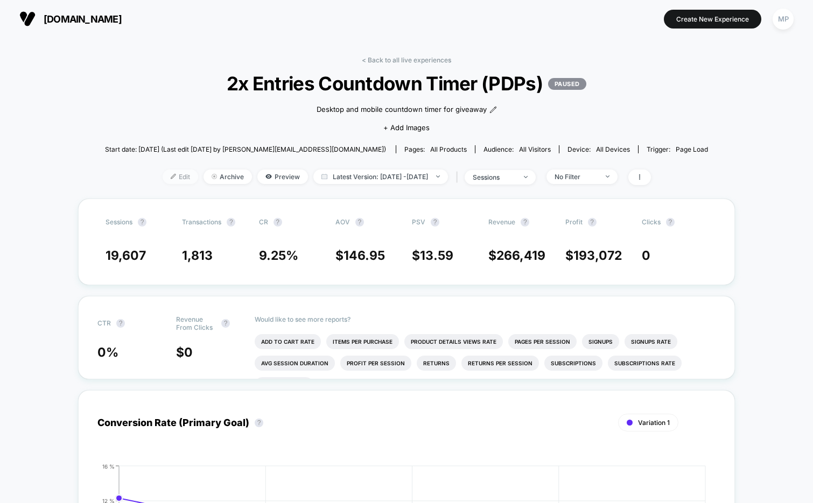
click at [165, 172] on span "Edit" at bounding box center [181, 177] width 36 height 15
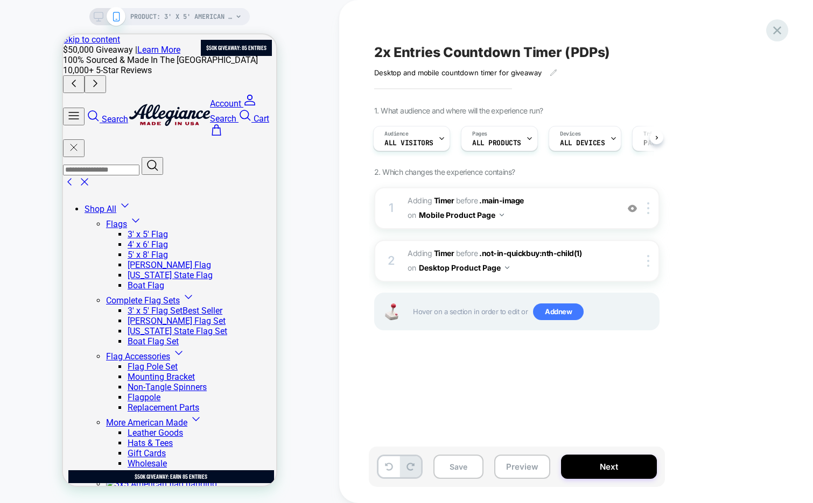
click at [772, 24] on icon at bounding box center [777, 30] width 15 height 15
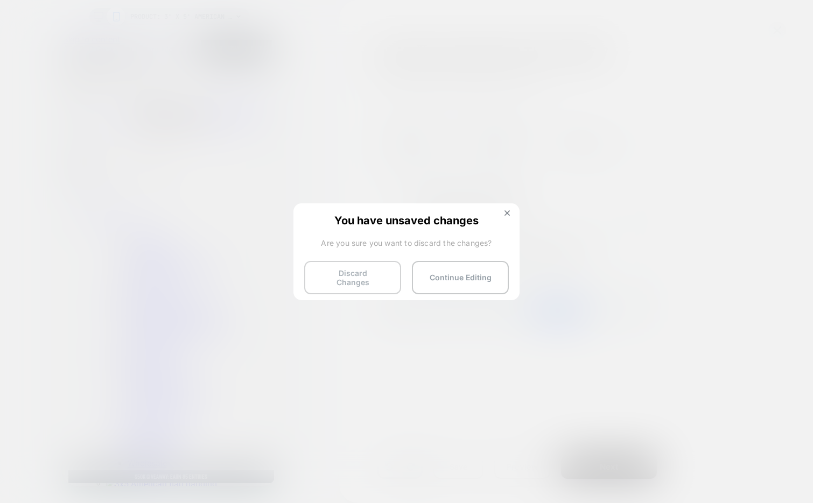
click at [368, 278] on button "Discard Changes" at bounding box center [352, 277] width 97 height 33
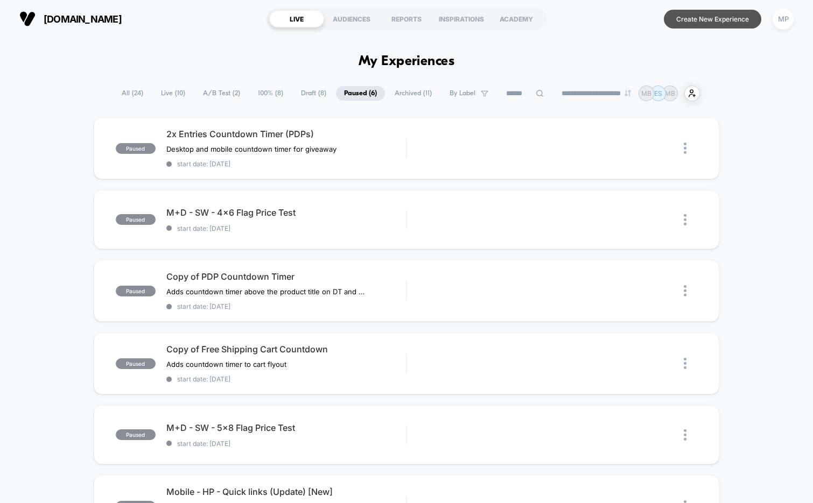
click at [699, 23] on button "Create New Experience" at bounding box center [712, 19] width 97 height 19
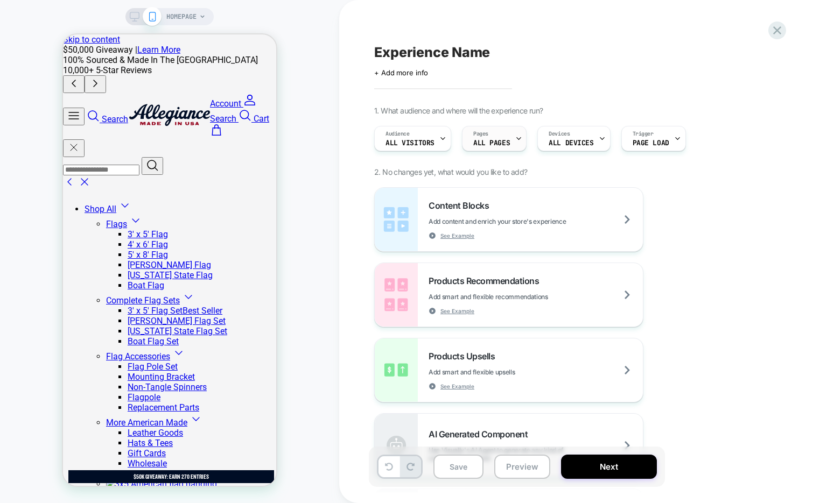
click at [512, 138] on div "Pages ALL PAGES" at bounding box center [491, 138] width 58 height 24
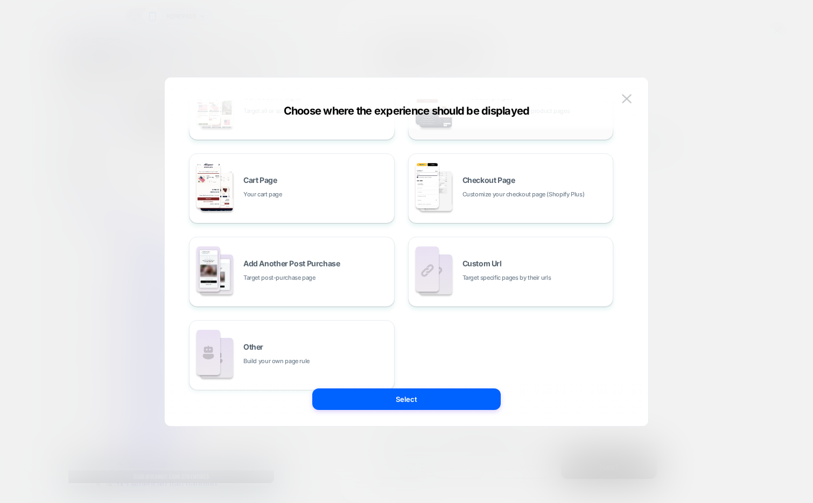
scroll to position [146, 0]
click at [504, 273] on span "Target specific pages by their urls" at bounding box center [506, 276] width 89 height 10
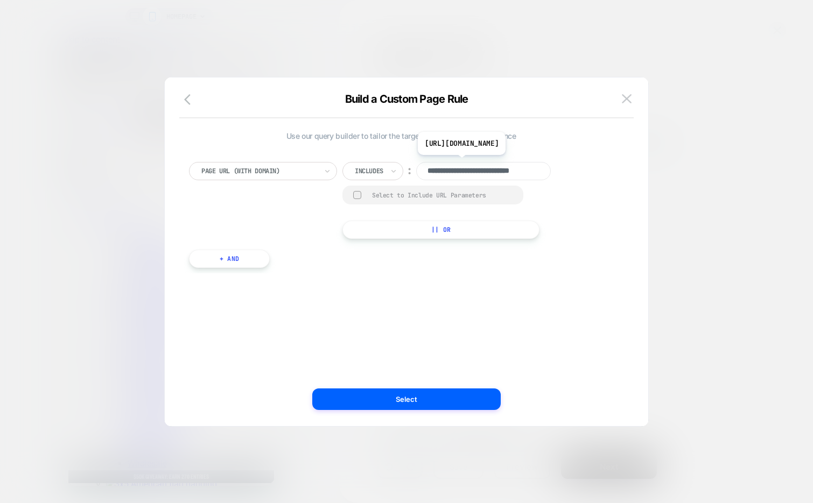
scroll to position [0, 24]
click at [482, 170] on input "**********" at bounding box center [483, 171] width 135 height 18
paste input "**********"
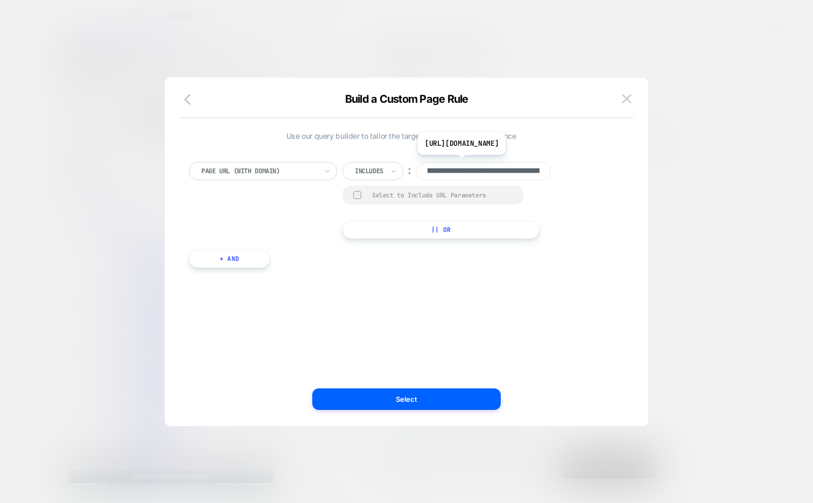
scroll to position [0, 178]
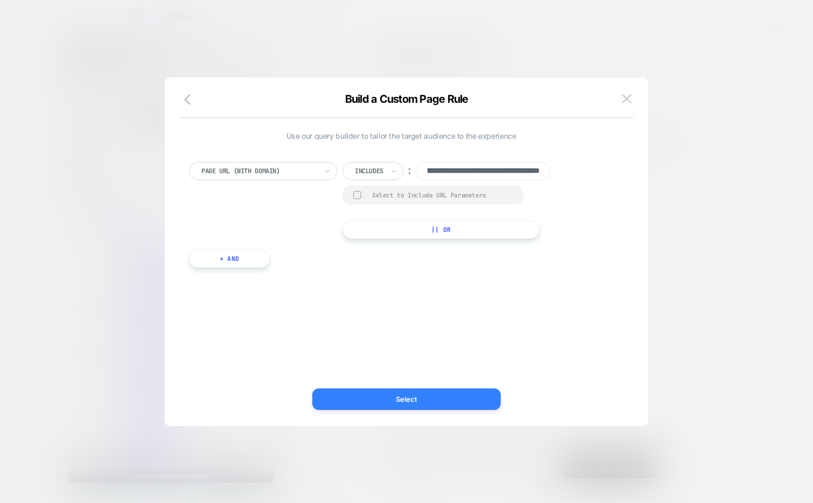
type input "**********"
click at [454, 398] on button "Select" at bounding box center [406, 400] width 188 height 22
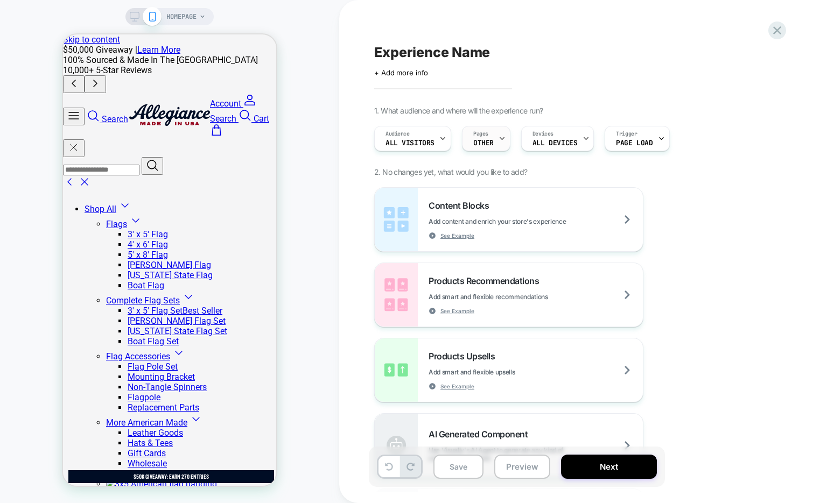
click at [483, 140] on span "OTHER" at bounding box center [483, 143] width 20 height 8
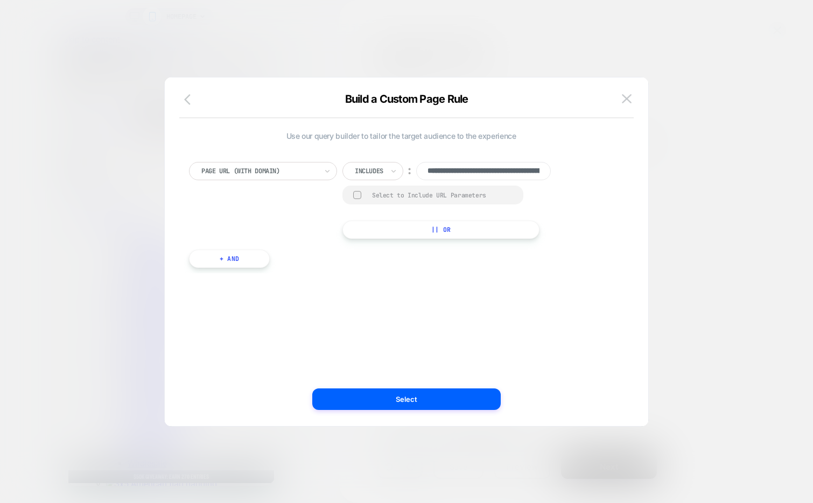
click at [191, 103] on icon "button" at bounding box center [190, 99] width 13 height 13
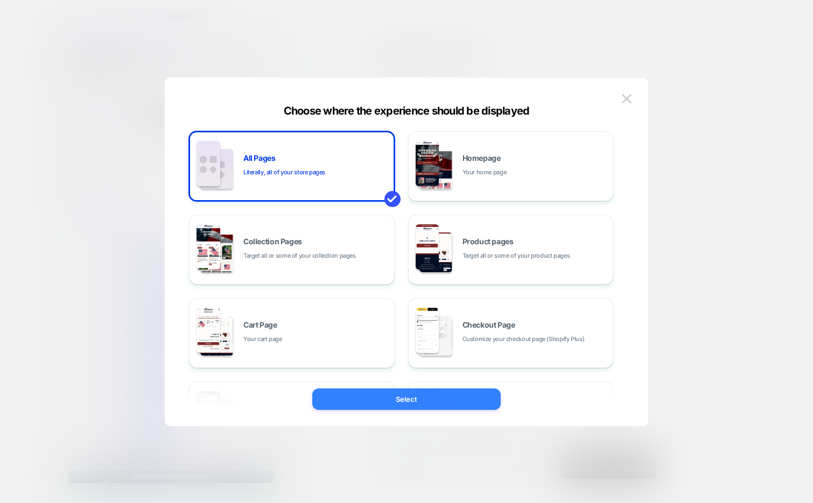
click at [326, 402] on button "Select" at bounding box center [406, 400] width 188 height 22
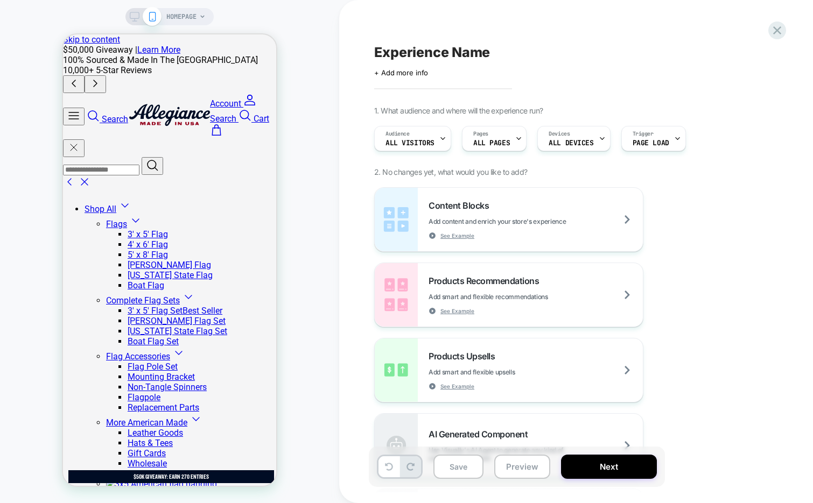
click at [190, 10] on span "HOMEPAGE" at bounding box center [181, 16] width 30 height 17
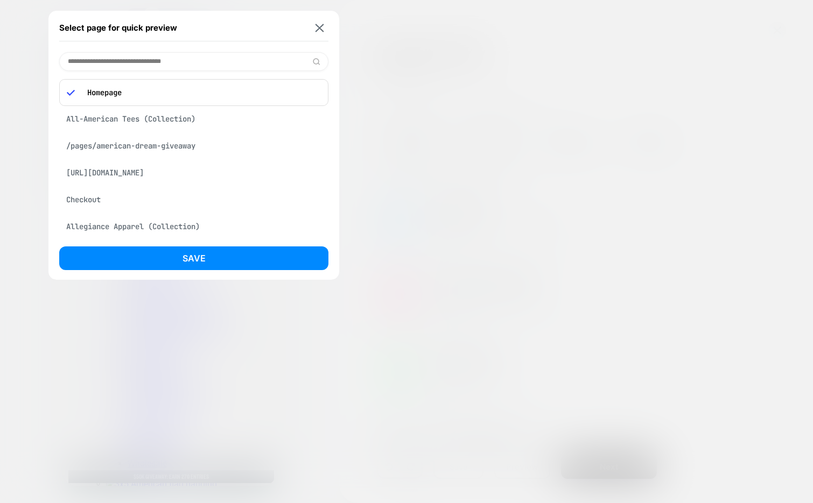
paste input "**********"
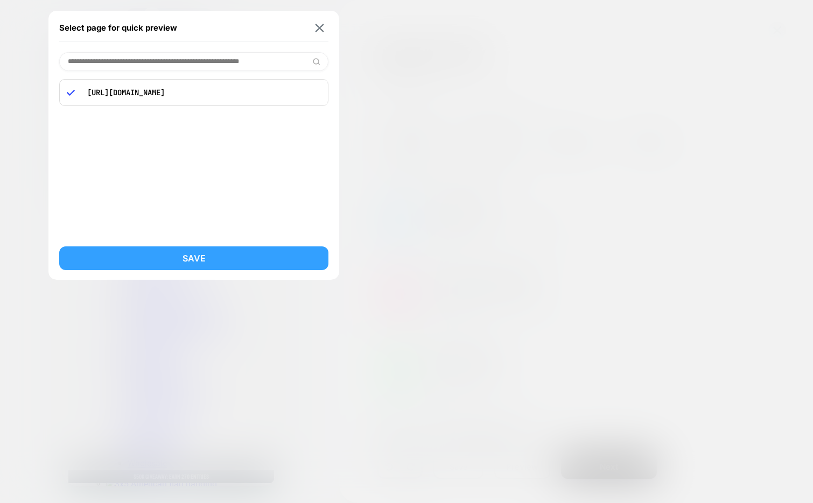
type input "**********"
click at [171, 255] on button "Save" at bounding box center [193, 259] width 269 height 24
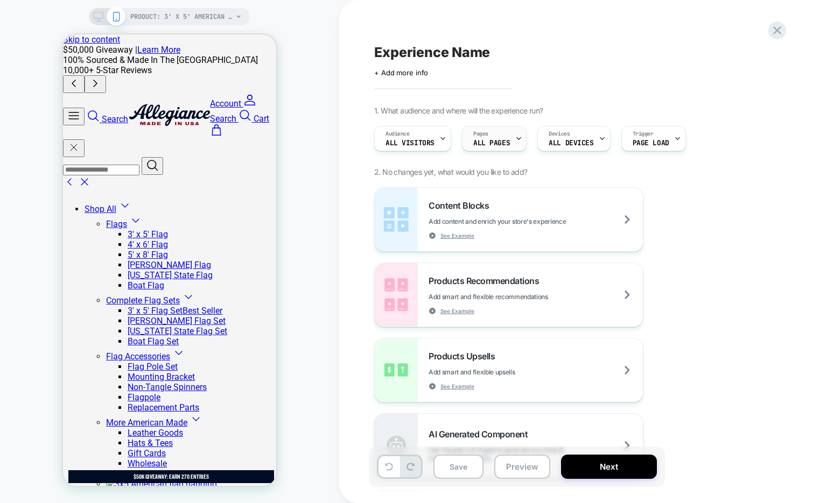
click at [515, 133] on div at bounding box center [518, 138] width 7 height 24
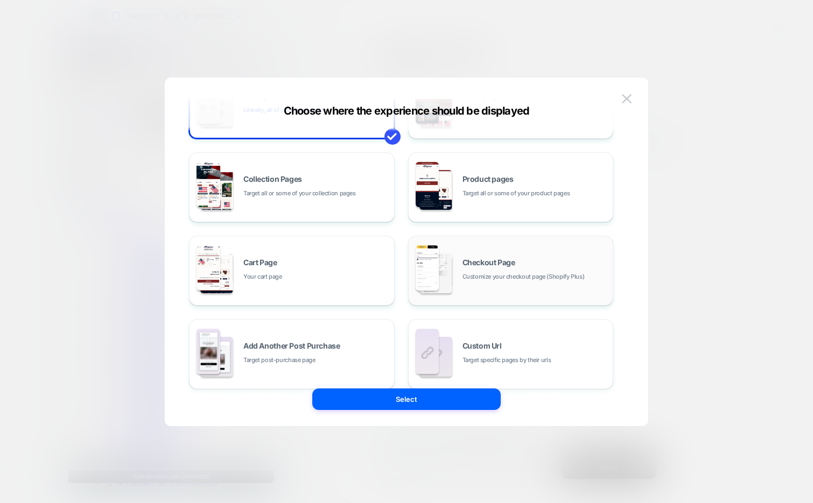
scroll to position [83, 0]
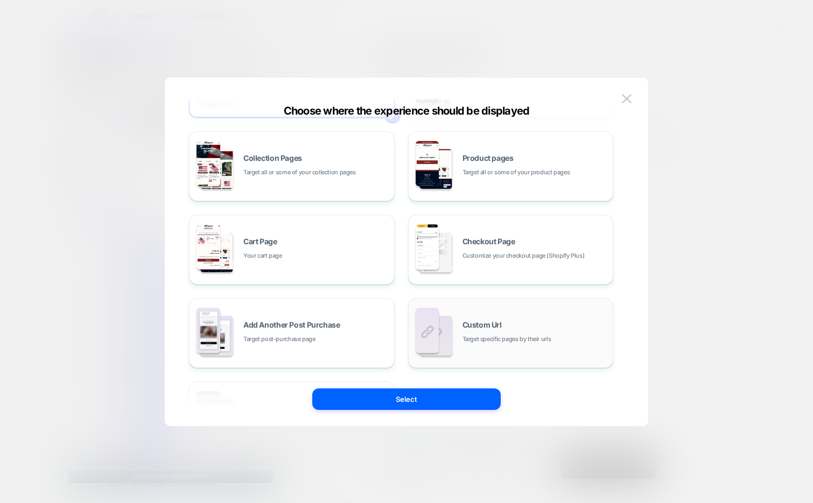
click at [488, 335] on span "Target specific pages by their urls" at bounding box center [506, 339] width 89 height 10
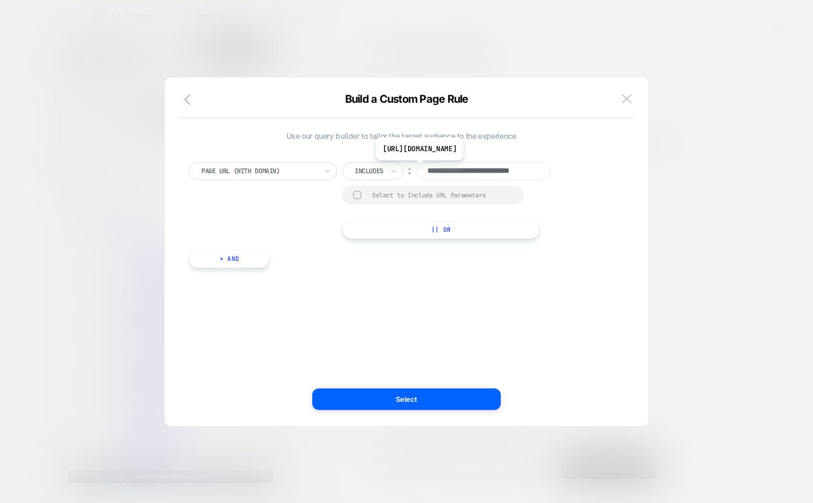
scroll to position [0, 0]
click at [452, 167] on input "**********" at bounding box center [483, 171] width 135 height 18
click at [452, 170] on input "**********" at bounding box center [483, 171] width 135 height 18
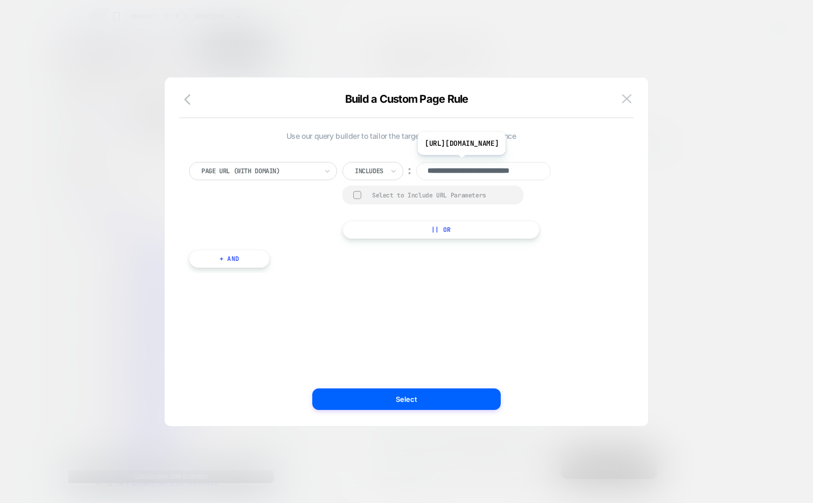
click at [452, 170] on input "**********" at bounding box center [483, 171] width 135 height 18
paste input "**********"
type input "**********"
click at [364, 175] on div at bounding box center [369, 171] width 29 height 10
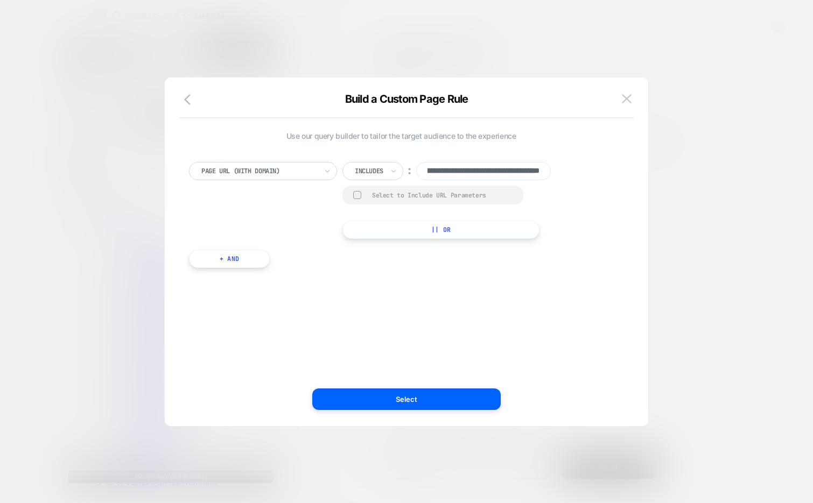
scroll to position [0, 0]
click at [377, 204] on div "Is" at bounding box center [388, 200] width 70 height 17
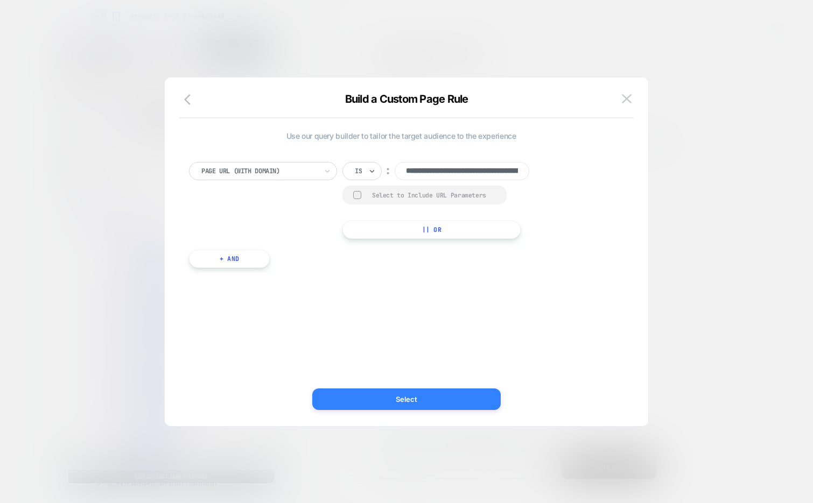
click at [410, 396] on button "Select" at bounding box center [406, 400] width 188 height 22
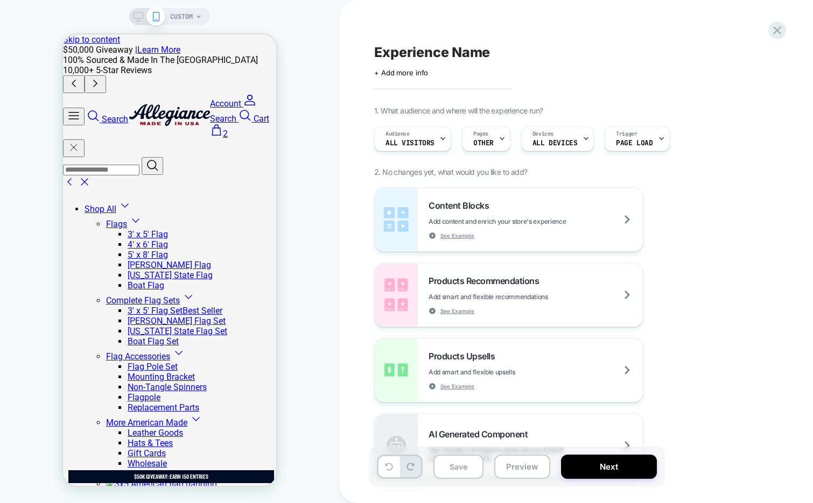
click at [228, 129] on span "2" at bounding box center [219, 134] width 18 height 10
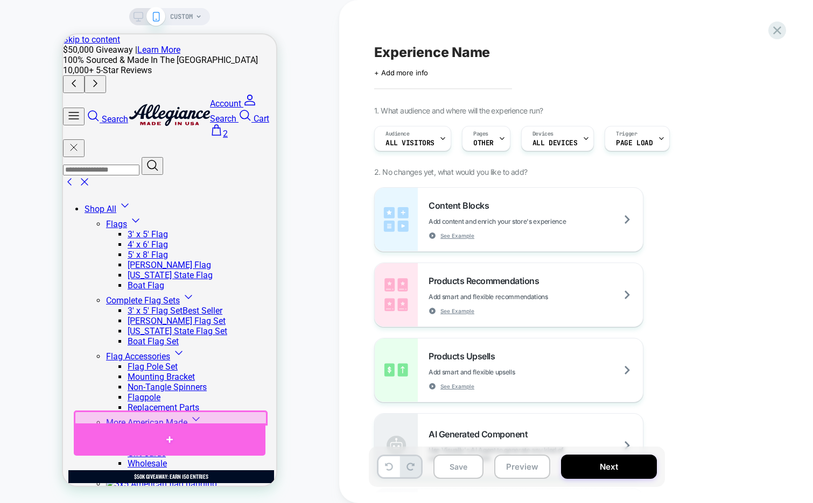
click at [214, 431] on div at bounding box center [170, 440] width 192 height 32
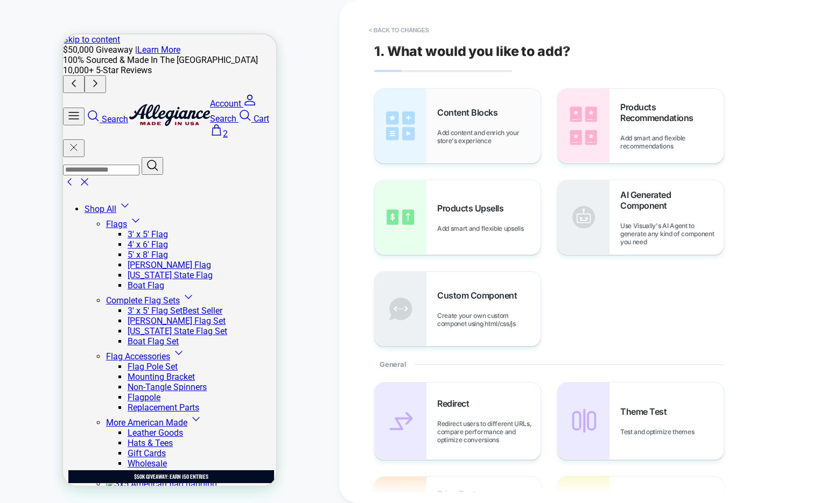
click at [464, 110] on span "Content Blocks" at bounding box center [470, 112] width 66 height 11
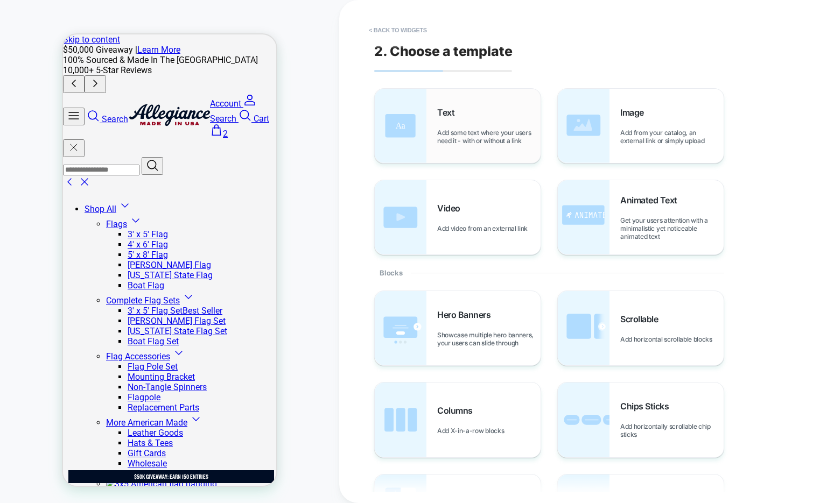
click at [461, 115] on div "Text Add some text where your users need it - with or without a link" at bounding box center [488, 126] width 103 height 38
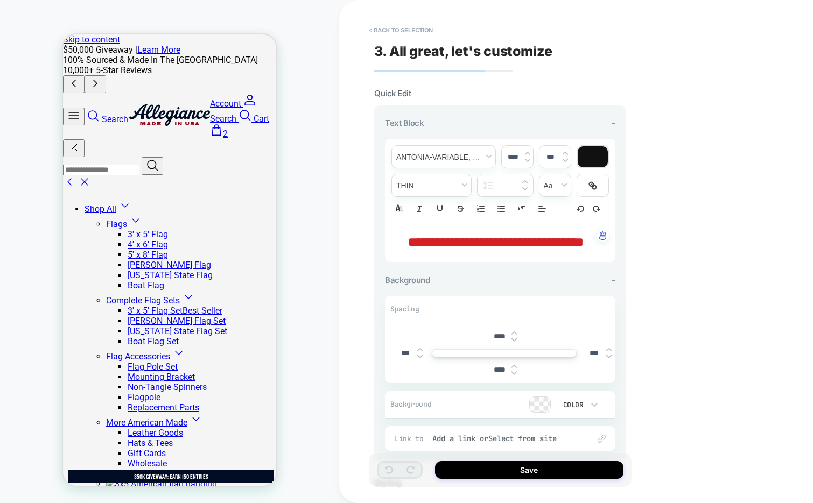
click at [490, 249] on span "**********" at bounding box center [495, 242] width 175 height 13
type input "****"
click at [490, 249] on span "**********" at bounding box center [495, 242] width 175 height 13
click at [402, 237] on p "**********" at bounding box center [496, 242] width 201 height 18
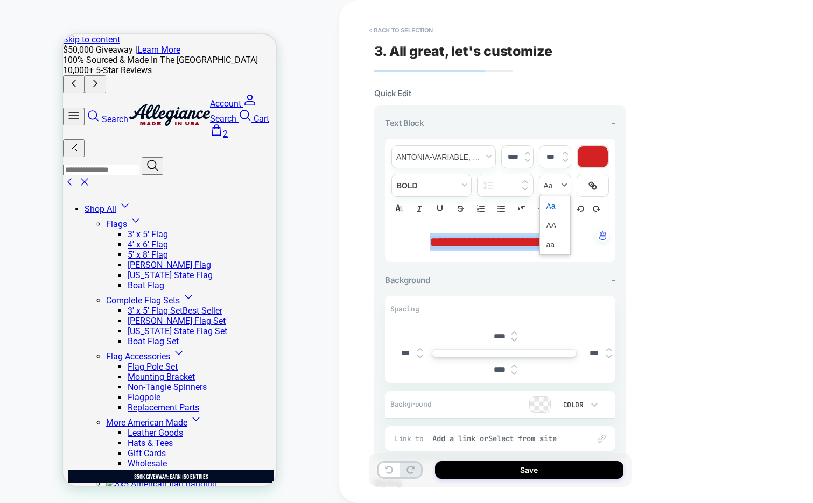
click at [557, 184] on span "transform" at bounding box center [554, 185] width 31 height 22
click at [554, 222] on span "transform" at bounding box center [554, 225] width 17 height 19
click at [443, 153] on span "font" at bounding box center [443, 157] width 103 height 22
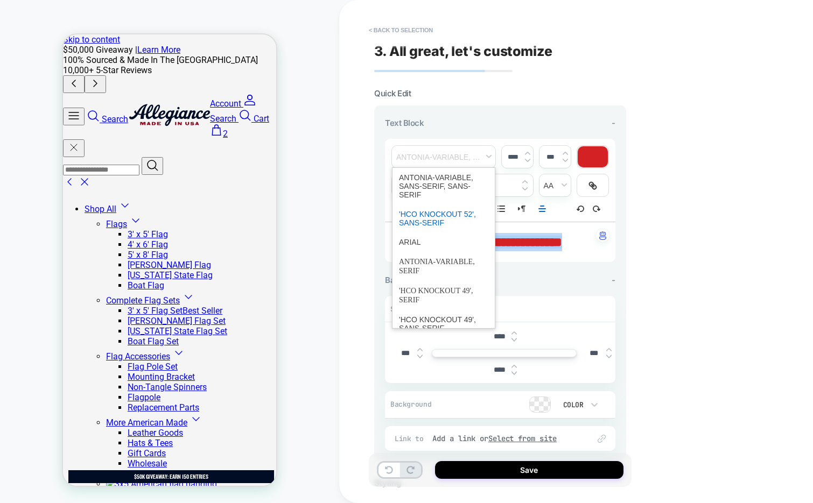
click at [429, 220] on span "font" at bounding box center [443, 219] width 89 height 28
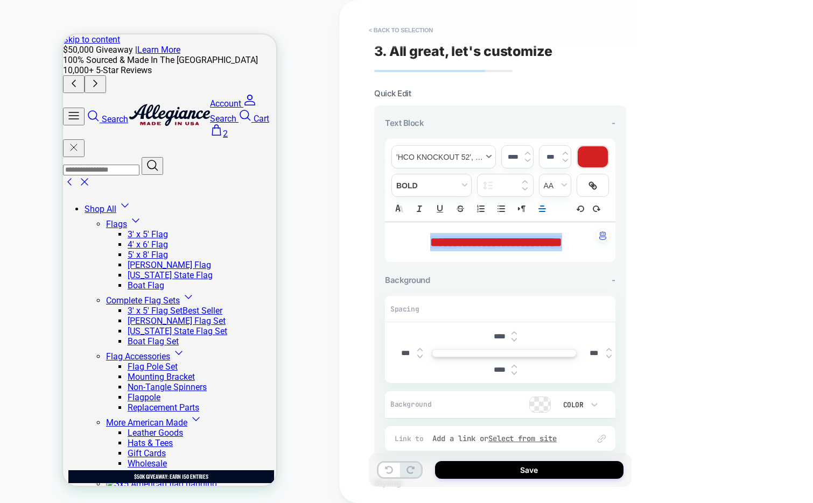
click at [446, 158] on span "font" at bounding box center [443, 157] width 103 height 22
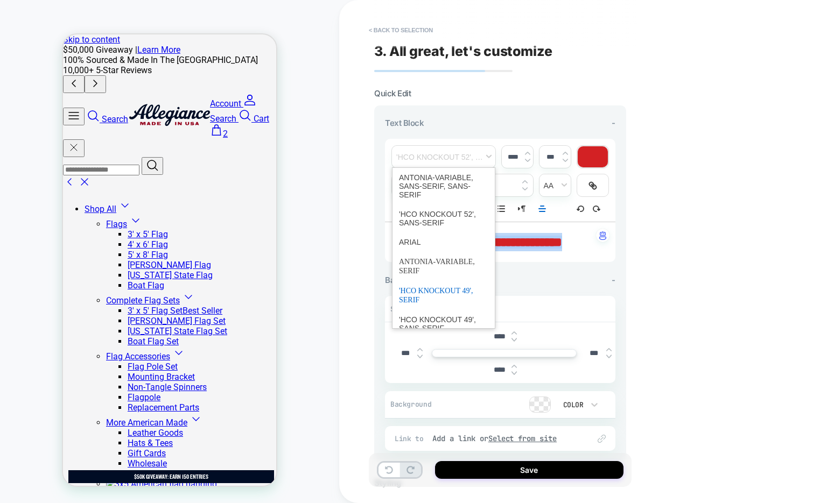
click at [418, 299] on span "font" at bounding box center [443, 295] width 89 height 29
click at [470, 158] on span "font" at bounding box center [443, 157] width 103 height 22
click at [446, 213] on span "font" at bounding box center [443, 219] width 89 height 28
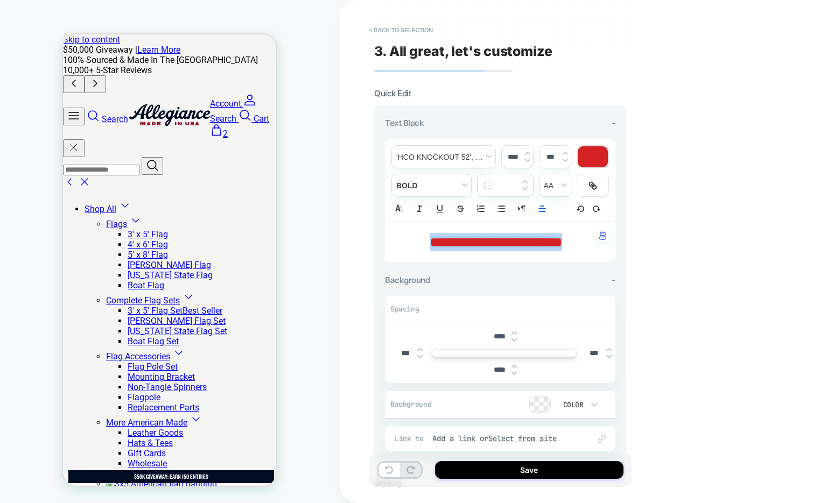
click at [512, 157] on input "****" at bounding box center [513, 157] width 22 height 8
type input "****"
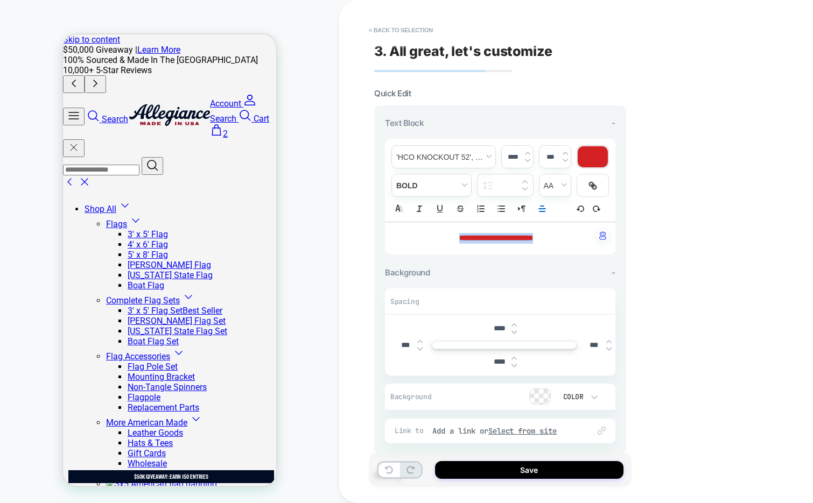
click at [540, 209] on line "Align" at bounding box center [542, 209] width 6 height 0
click at [543, 248] on icon "Align" at bounding box center [541, 248] width 9 height 9
click at [540, 212] on line "Align" at bounding box center [542, 212] width 5 height 0
click at [417, 176] on span "fontWeight" at bounding box center [431, 185] width 79 height 22
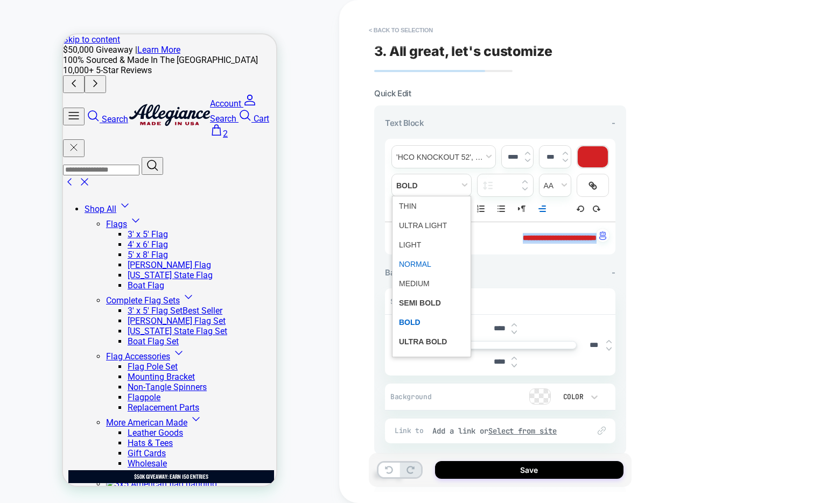
click at [423, 259] on span "fontWeight" at bounding box center [431, 264] width 65 height 19
click at [515, 330] on img at bounding box center [513, 332] width 5 height 4
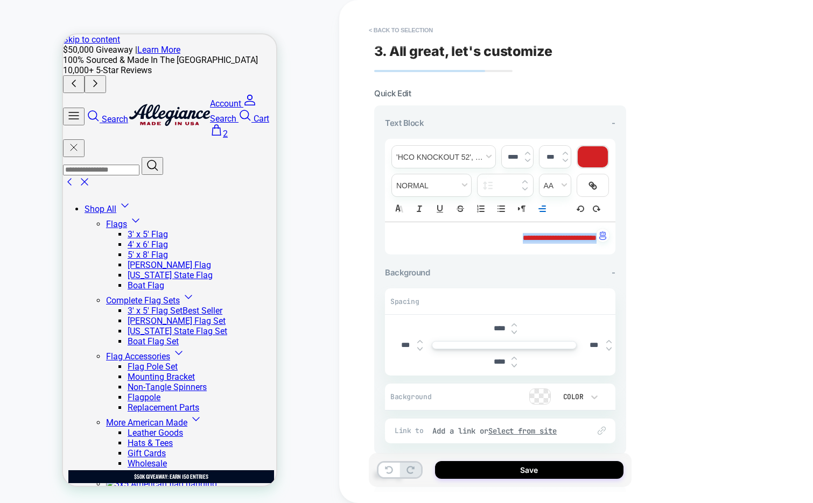
click at [515, 330] on img at bounding box center [513, 332] width 5 height 4
type input "****"
click at [513, 364] on img at bounding box center [513, 365] width 5 height 4
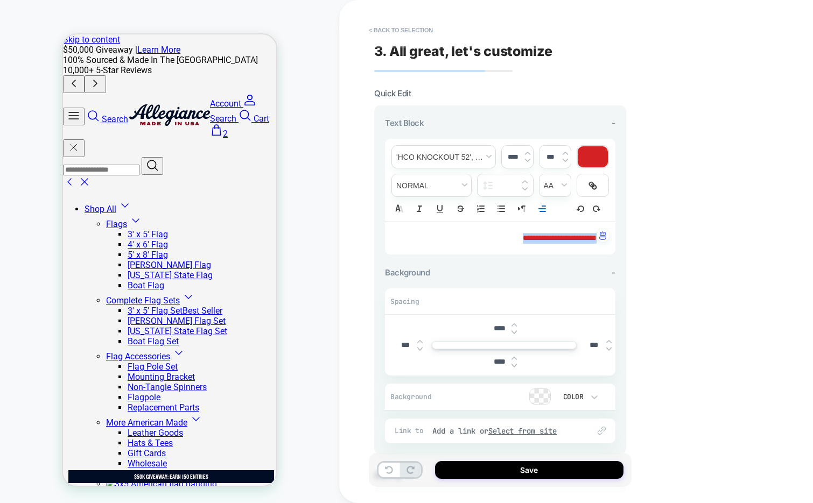
click at [513, 364] on img at bounding box center [513, 365] width 5 height 4
type input "****"
click at [541, 209] on icon "Align" at bounding box center [542, 209] width 10 height 10
click at [541, 223] on line "Align" at bounding box center [542, 223] width 6 height 0
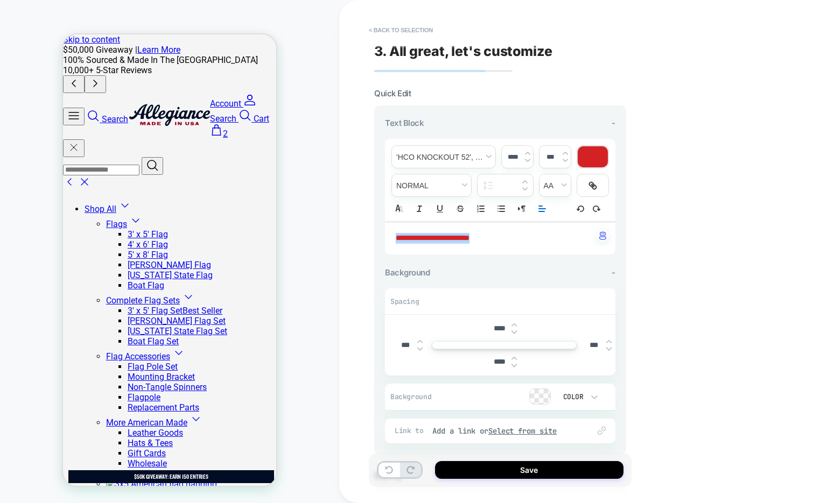
click at [544, 209] on icon "Align" at bounding box center [542, 209] width 10 height 10
click at [542, 234] on line "Align" at bounding box center [541, 234] width 3 height 0
click at [459, 238] on span "**********" at bounding box center [496, 238] width 74 height 8
click at [571, 238] on p "**********" at bounding box center [496, 238] width 201 height 11
drag, startPoint x: 544, startPoint y: 235, endPoint x: 477, endPoint y: 234, distance: 66.7
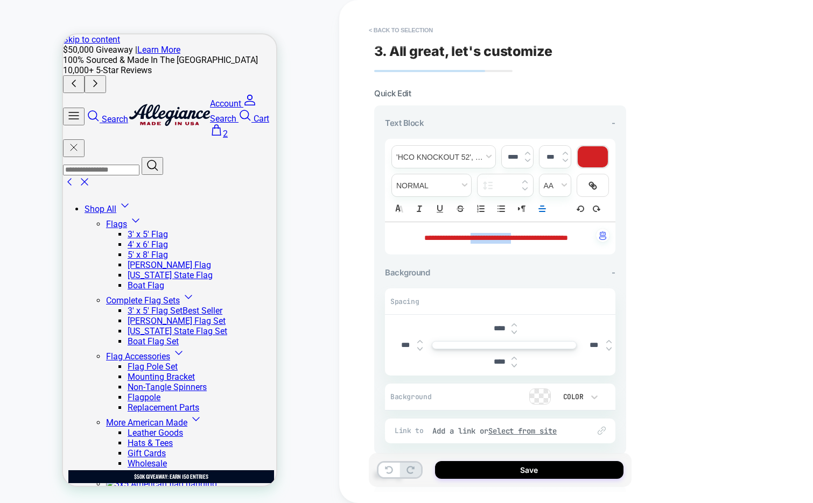
click at [477, 234] on span "**********" at bounding box center [496, 238] width 144 height 8
click at [410, 235] on p "**********" at bounding box center [496, 238] width 201 height 11
click at [451, 235] on span "**********" at bounding box center [495, 238] width 119 height 8
drag, startPoint x: 455, startPoint y: 246, endPoint x: 405, endPoint y: 236, distance: 50.5
click at [405, 236] on p "**********" at bounding box center [496, 238] width 201 height 11
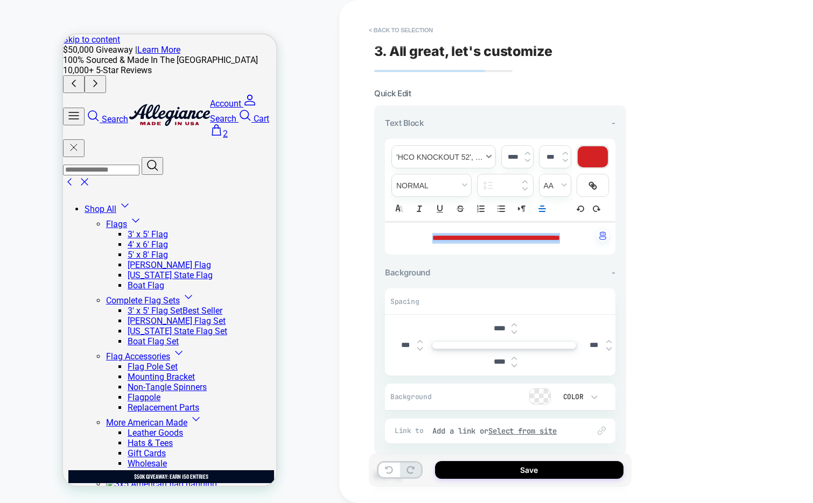
click at [430, 154] on span "font" at bounding box center [443, 157] width 103 height 22
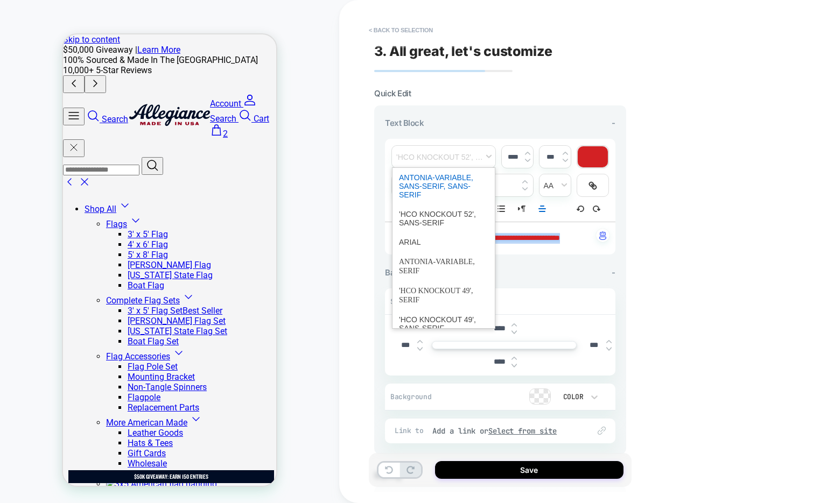
click at [440, 187] on span "font" at bounding box center [443, 186] width 89 height 37
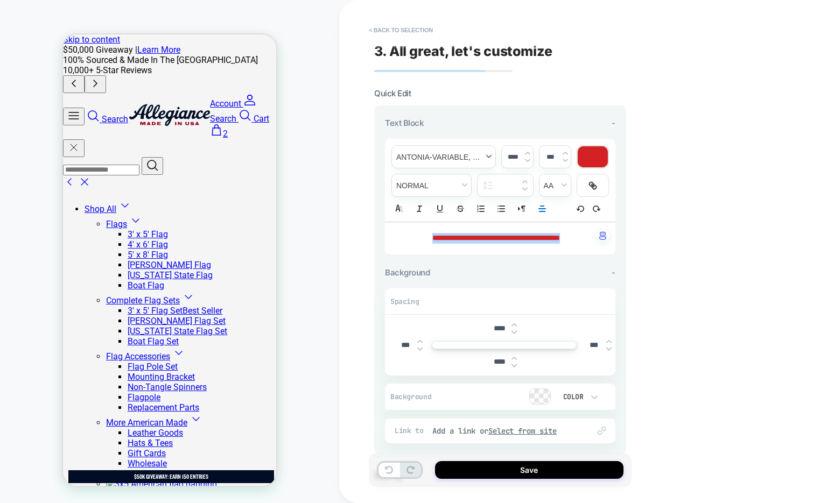
click at [438, 156] on span "font" at bounding box center [443, 157] width 103 height 22
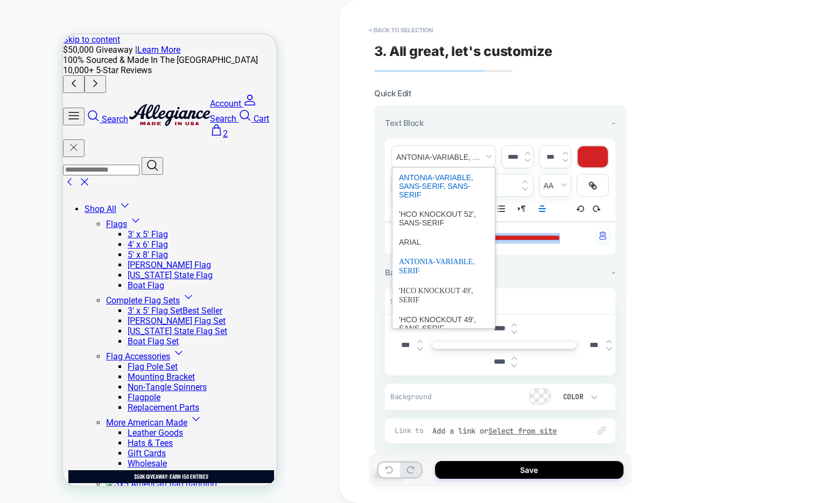
click at [417, 264] on span "font" at bounding box center [443, 266] width 89 height 29
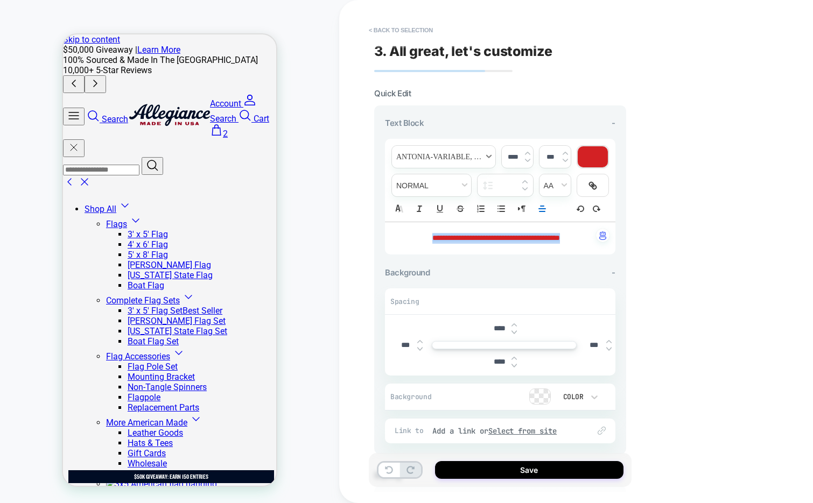
click at [427, 158] on span "font" at bounding box center [443, 157] width 103 height 22
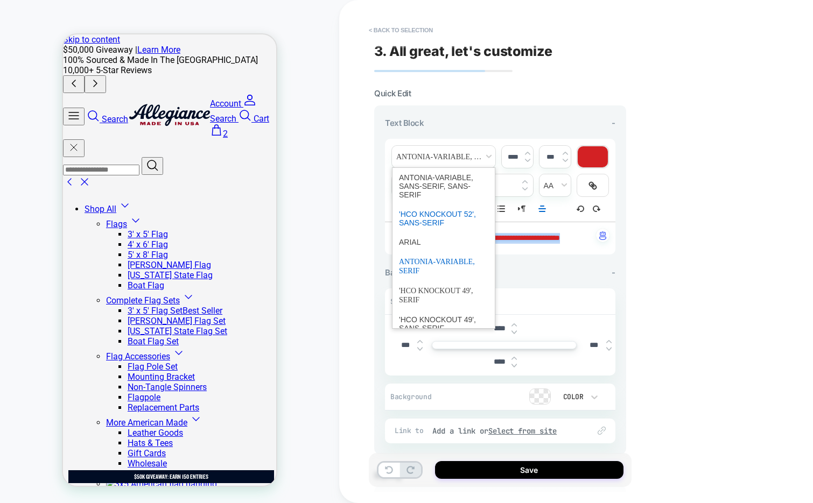
click at [418, 219] on span "font" at bounding box center [443, 219] width 89 height 28
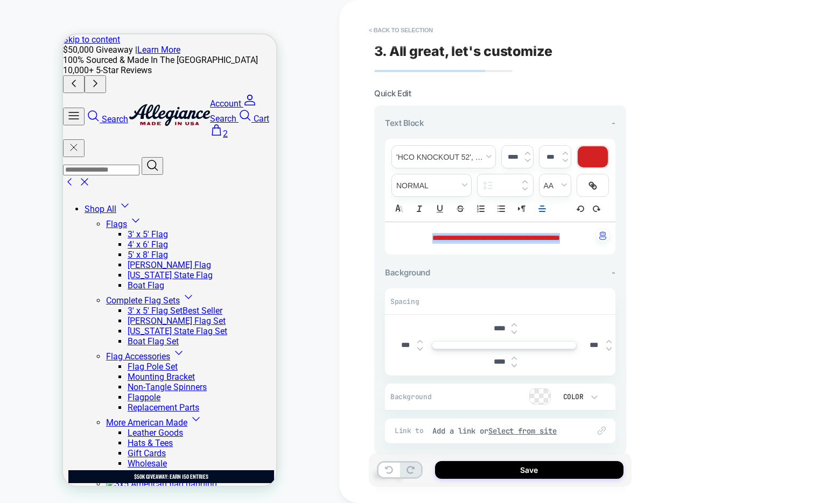
click at [530, 160] on div "****" at bounding box center [517, 157] width 31 height 22
click at [527, 159] on img at bounding box center [527, 160] width 5 height 4
type input "****"
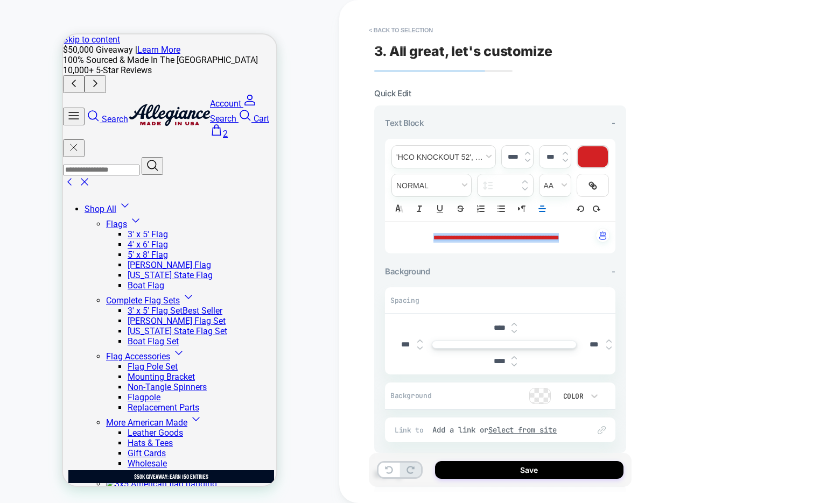
click at [589, 156] on div at bounding box center [593, 156] width 30 height 21
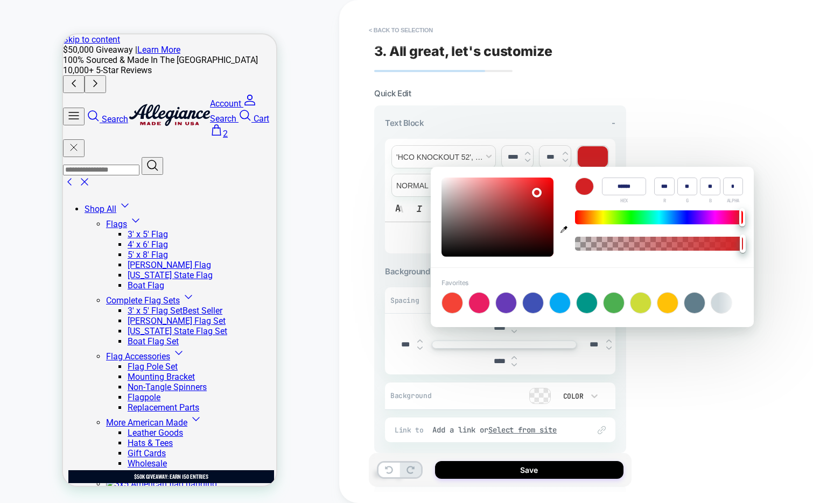
click at [564, 226] on icon "button" at bounding box center [563, 229] width 7 height 7
type input "******"
type input "***"
type input "**"
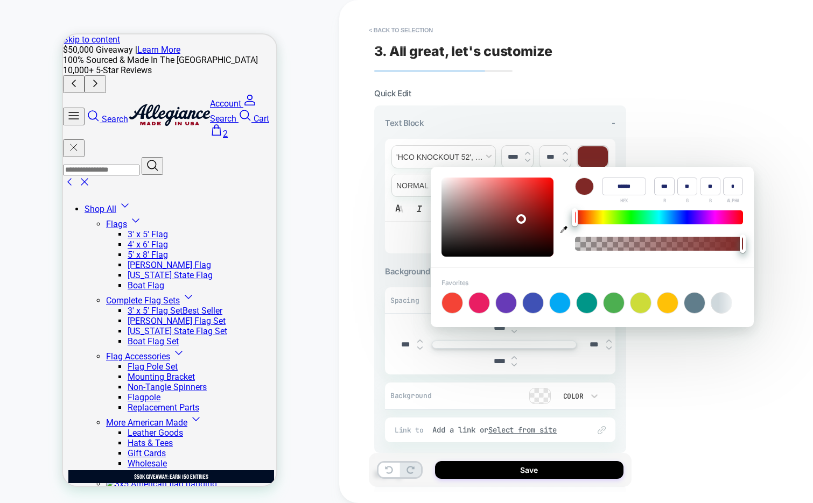
click at [563, 227] on icon "button" at bounding box center [563, 229] width 7 height 7
type input "******"
type input "*"
type input "**"
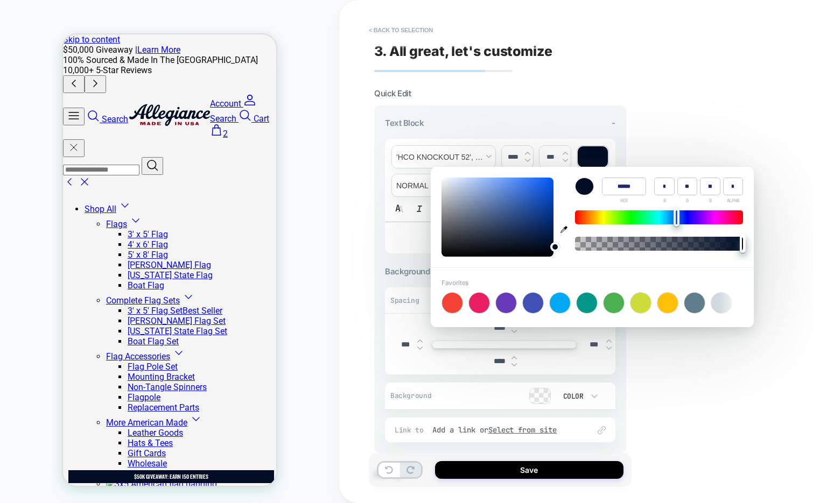
click at [678, 116] on div "**********" at bounding box center [576, 251] width 474 height 503
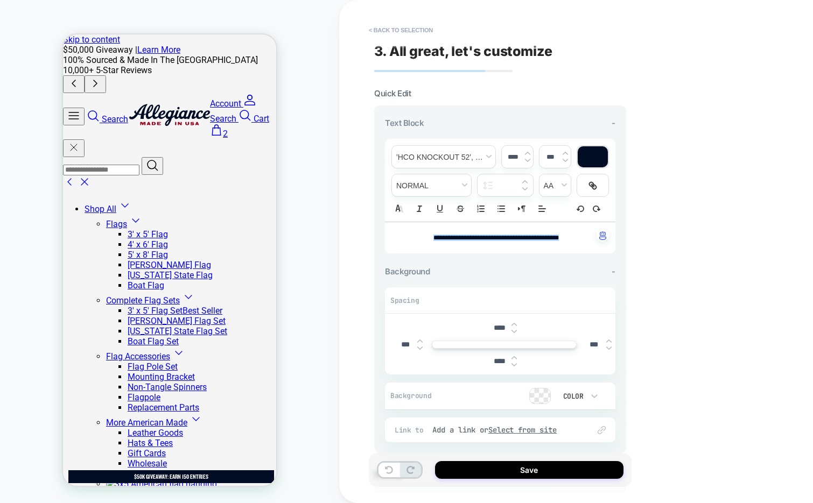
click at [421, 347] on img at bounding box center [419, 348] width 5 height 4
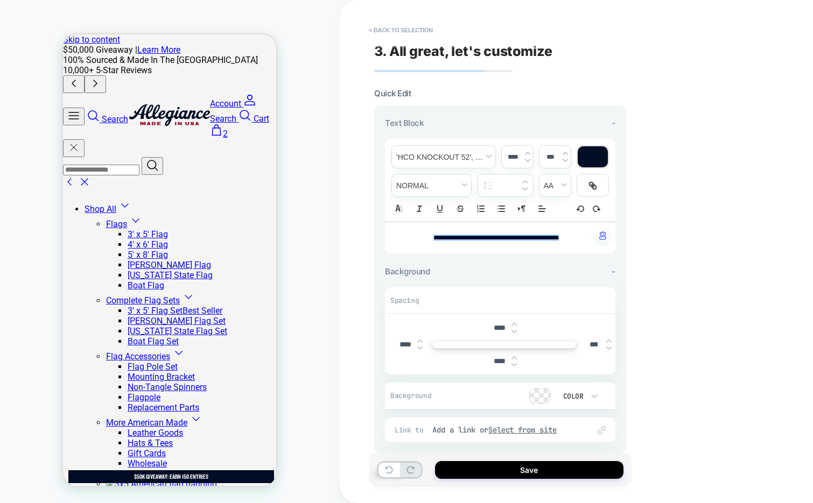
click at [421, 347] on img at bounding box center [419, 348] width 5 height 4
type input "****"
click at [608, 346] on img at bounding box center [608, 348] width 5 height 4
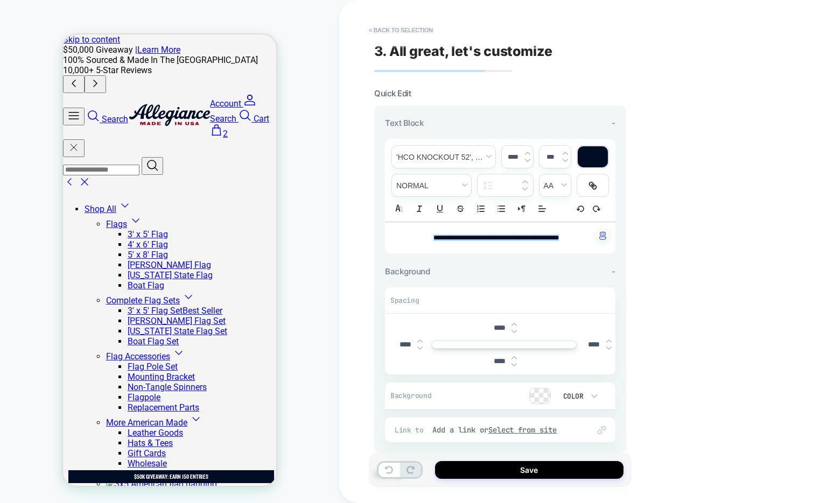
click at [608, 346] on img at bounding box center [608, 348] width 5 height 4
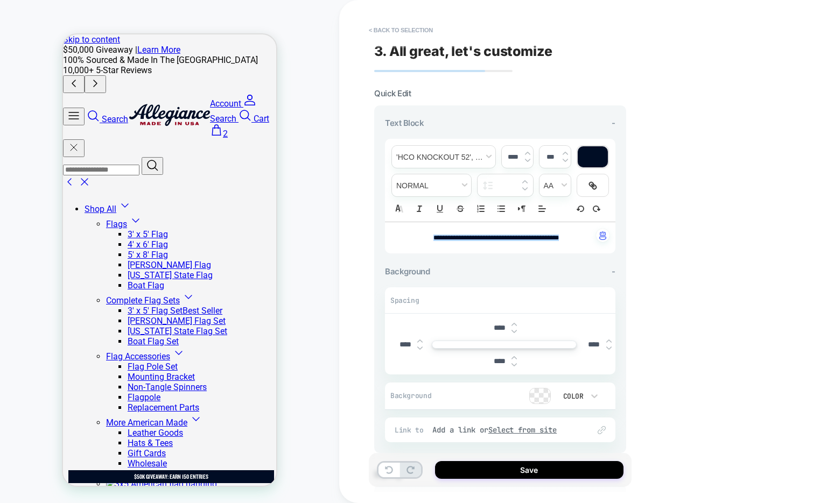
click at [608, 346] on img at bounding box center [608, 348] width 5 height 4
click at [608, 339] on img at bounding box center [608, 341] width 5 height 4
type input "*****"
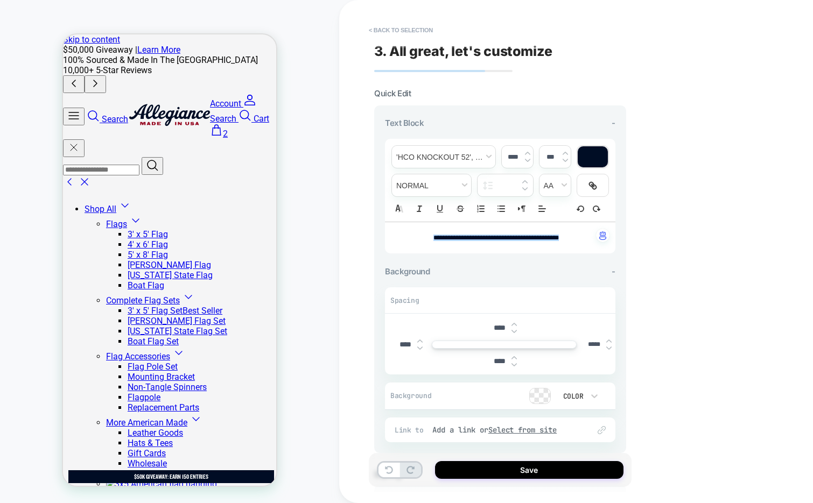
click at [418, 346] on img at bounding box center [419, 348] width 5 height 4
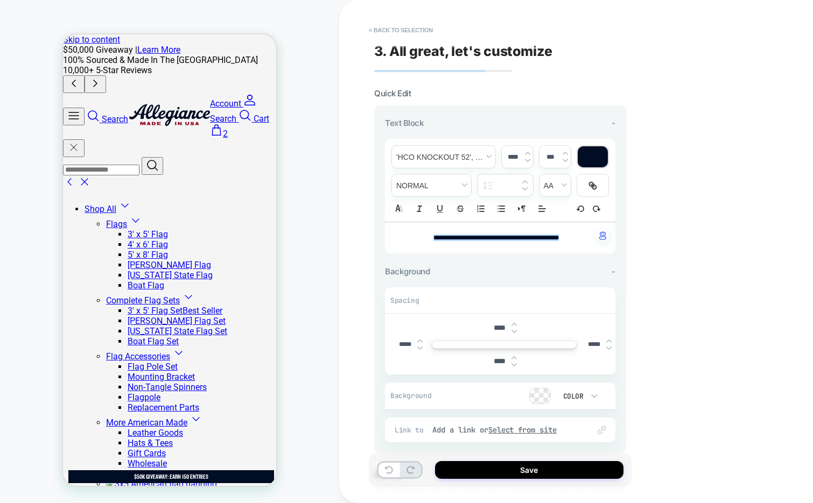
click at [418, 346] on img at bounding box center [419, 348] width 5 height 4
type input "*****"
click at [608, 346] on img at bounding box center [608, 348] width 5 height 4
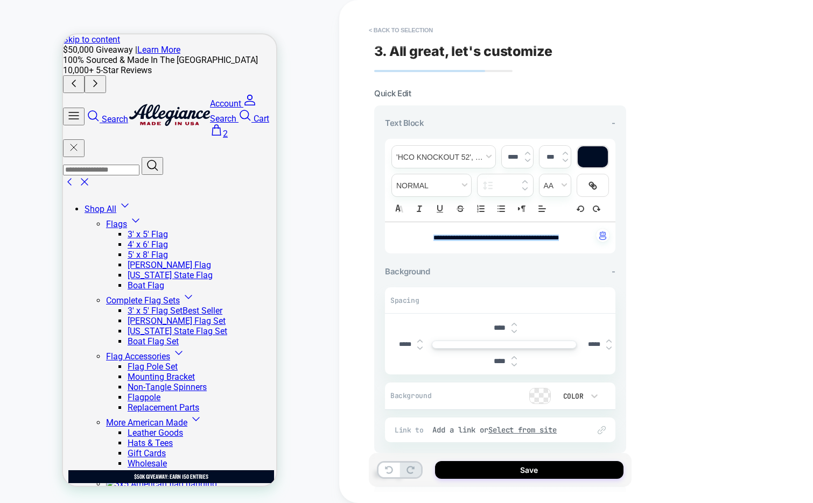
click at [608, 346] on img at bounding box center [608, 348] width 5 height 4
type input "*****"
click at [513, 356] on img at bounding box center [513, 358] width 5 height 4
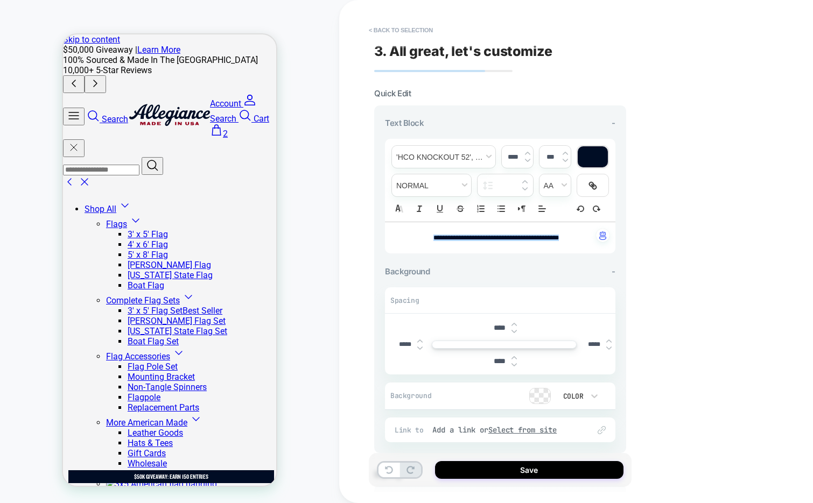
click at [513, 356] on img at bounding box center [513, 358] width 5 height 4
click at [515, 363] on img at bounding box center [513, 365] width 5 height 4
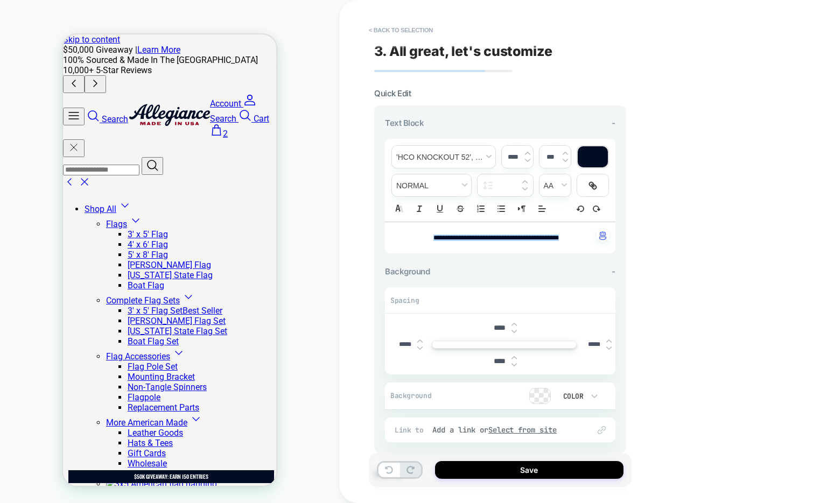
type input "****"
click at [477, 469] on button "Save" at bounding box center [529, 470] width 188 height 18
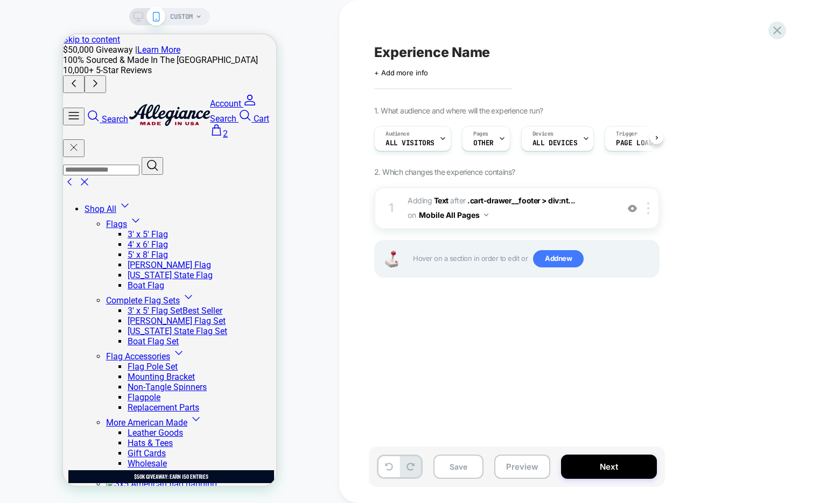
scroll to position [0, 1]
click at [483, 215] on button "Mobile All Pages" at bounding box center [453, 215] width 69 height 16
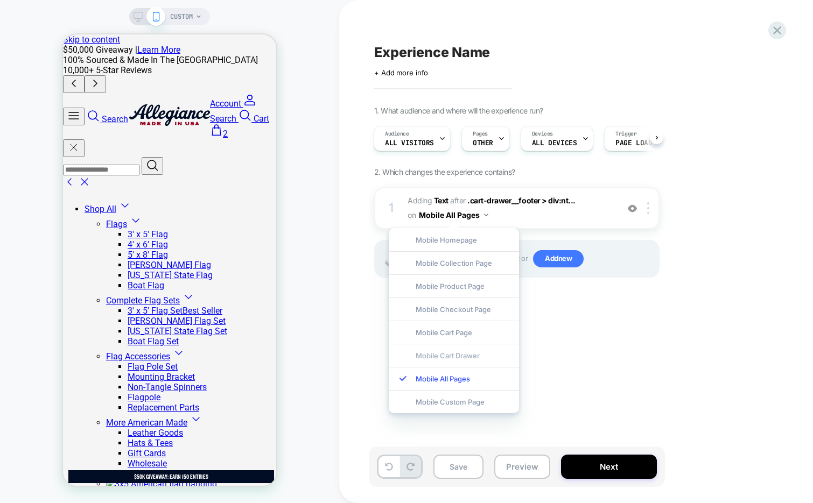
click at [440, 354] on div "Mobile Cart Drawer" at bounding box center [454, 355] width 130 height 23
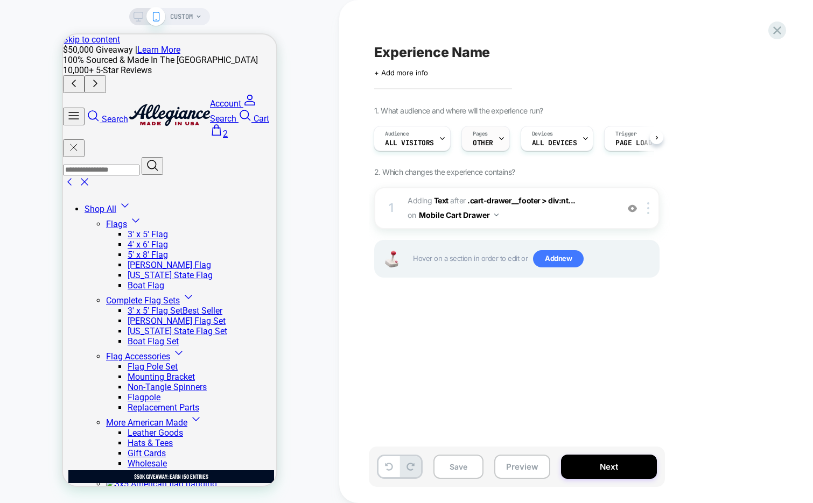
click at [494, 147] on div "Pages OTHER" at bounding box center [483, 138] width 42 height 24
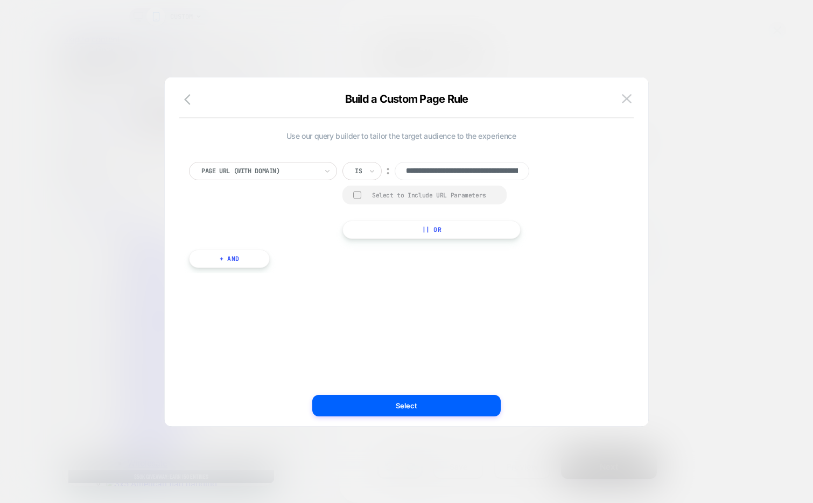
scroll to position [0, 160]
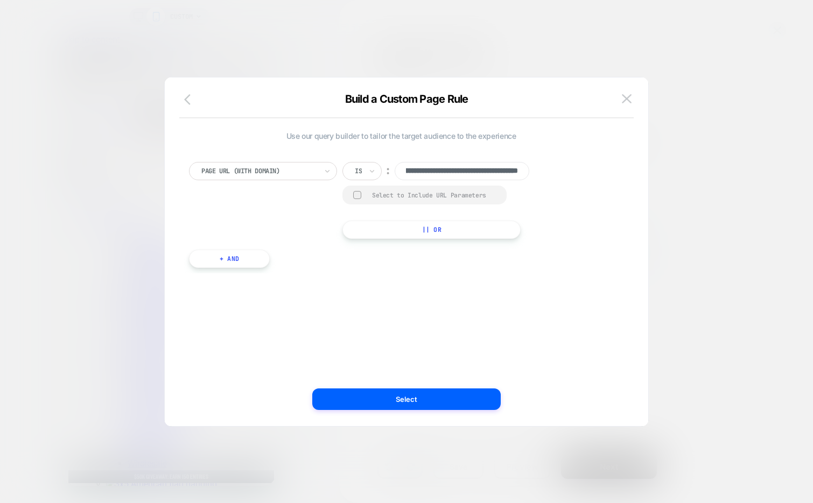
click at [190, 108] on button "button" at bounding box center [190, 101] width 19 height 16
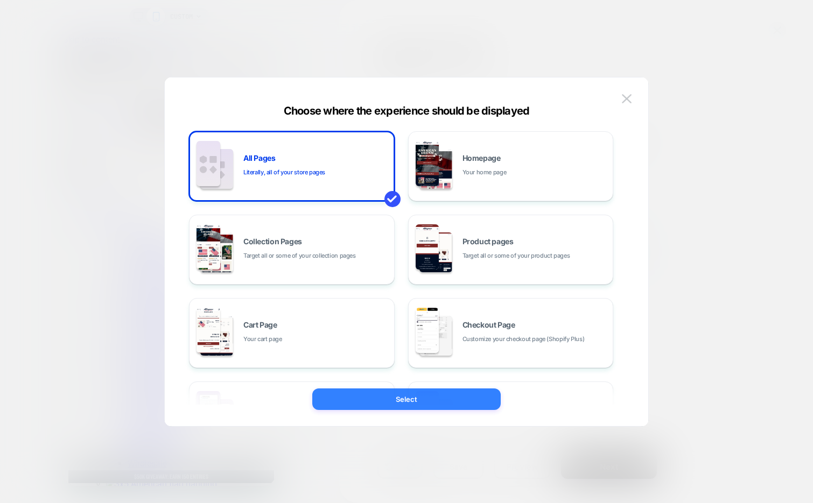
click at [353, 397] on button "Select" at bounding box center [406, 400] width 188 height 22
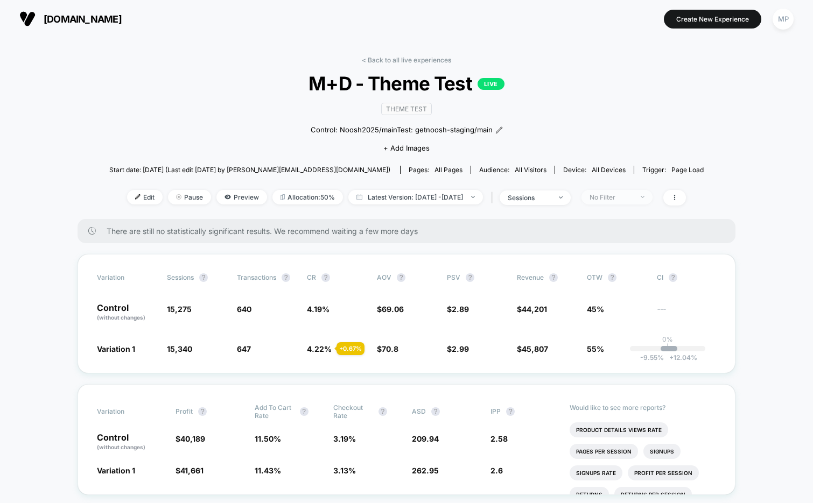
click at [625, 195] on div "No Filter" at bounding box center [610, 197] width 43 height 8
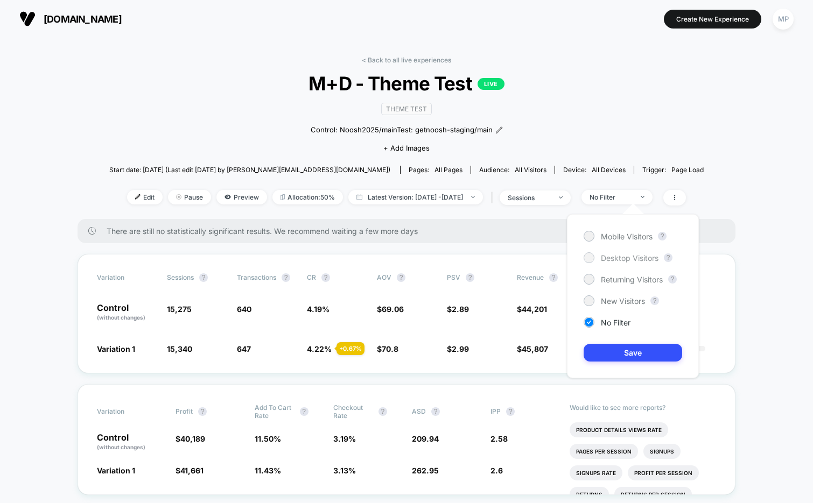
click at [617, 259] on span "Desktop Visitors" at bounding box center [630, 258] width 58 height 9
click at [612, 353] on button "Save" at bounding box center [632, 353] width 98 height 18
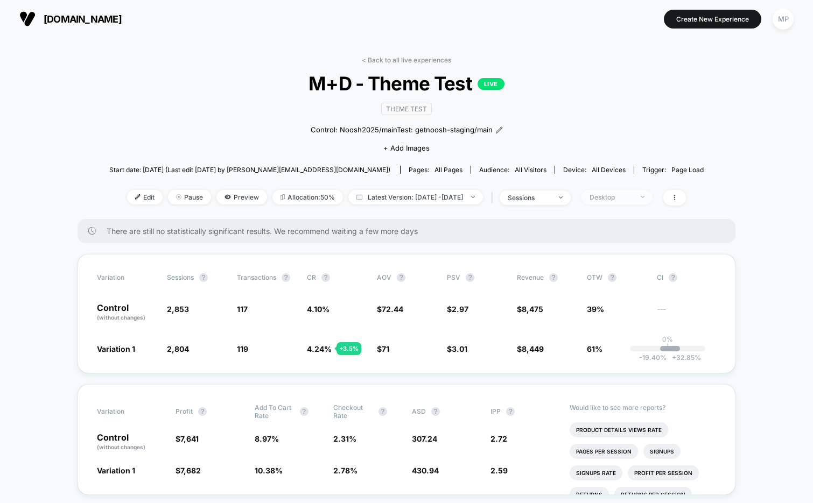
click at [629, 194] on div "Desktop" at bounding box center [610, 197] width 43 height 8
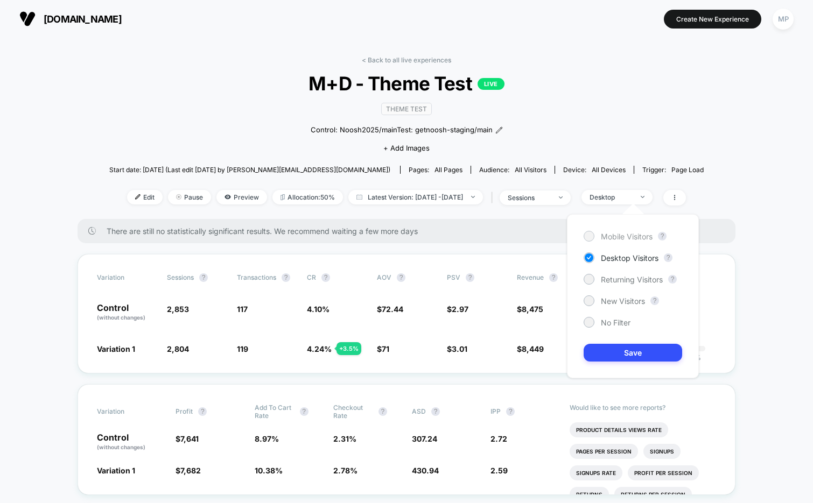
click at [615, 234] on span "Mobile Visitors" at bounding box center [627, 236] width 52 height 9
click at [624, 355] on button "Save" at bounding box center [632, 353] width 98 height 18
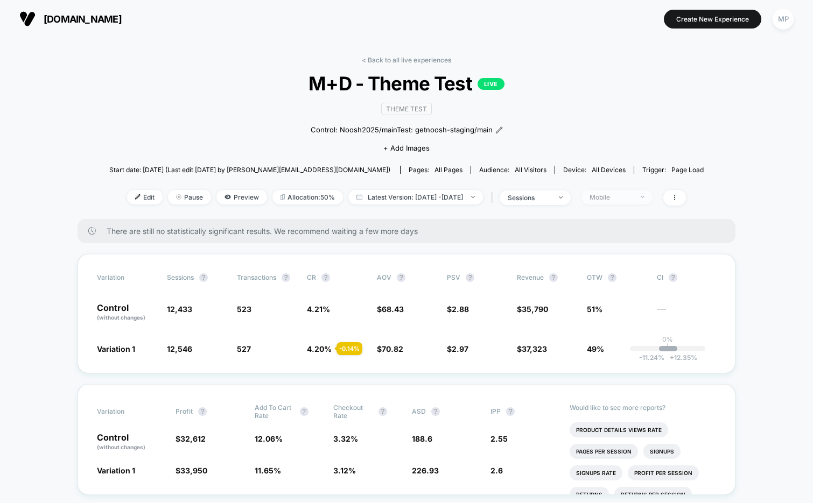
click at [626, 201] on span "Mobile" at bounding box center [616, 197] width 71 height 15
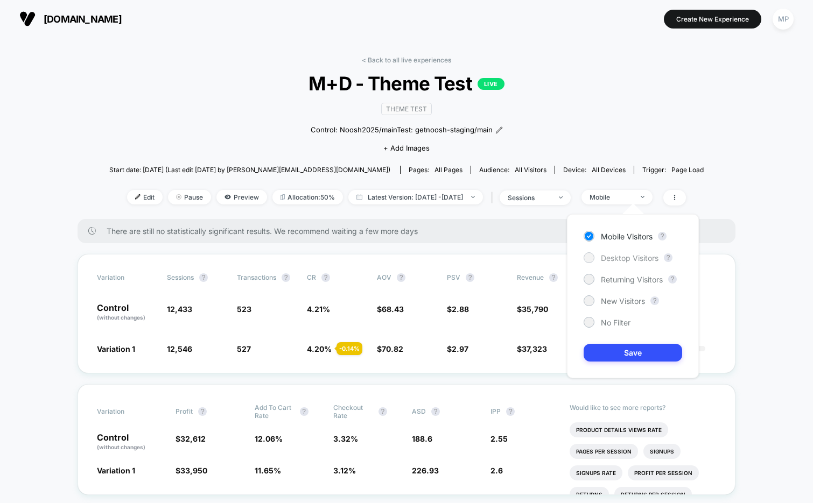
click at [623, 259] on span "Desktop Visitors" at bounding box center [630, 258] width 58 height 9
click at [620, 352] on button "Save" at bounding box center [632, 353] width 98 height 18
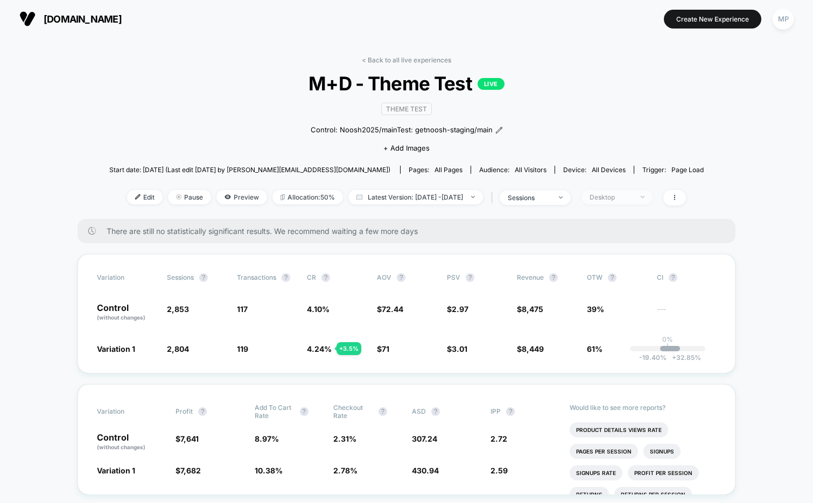
click at [630, 198] on div "Desktop" at bounding box center [610, 197] width 43 height 8
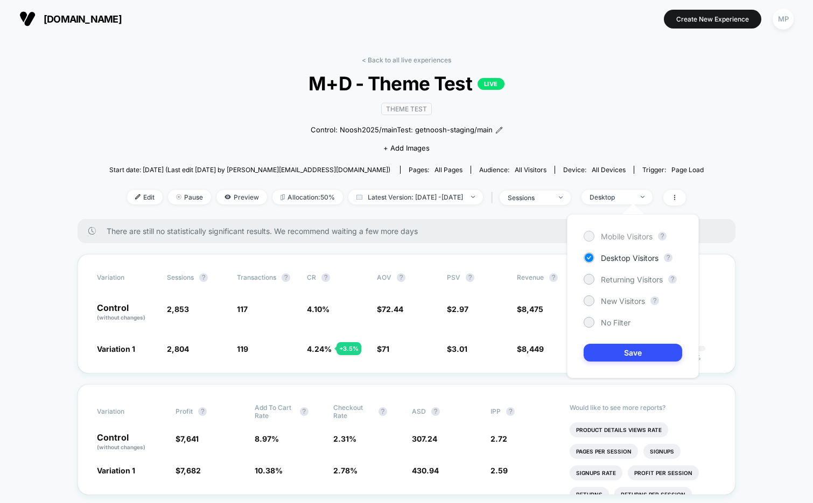
click at [615, 231] on div "Mobile Visitors" at bounding box center [617, 236] width 69 height 11
click at [621, 350] on button "Save" at bounding box center [632, 353] width 98 height 18
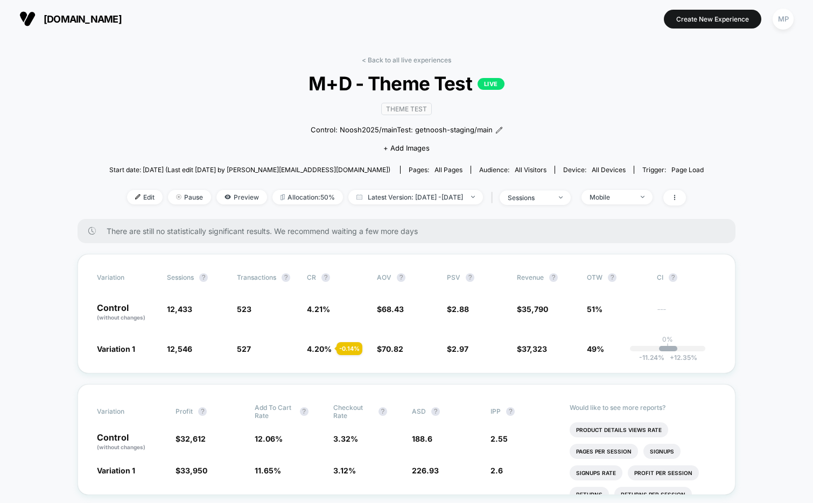
click at [636, 187] on div "< Back to all live experiences M+D - Theme Test LIVE Theme Test Control: Noosh2…" at bounding box center [406, 137] width 594 height 163
click at [632, 196] on div "Mobile" at bounding box center [610, 197] width 43 height 8
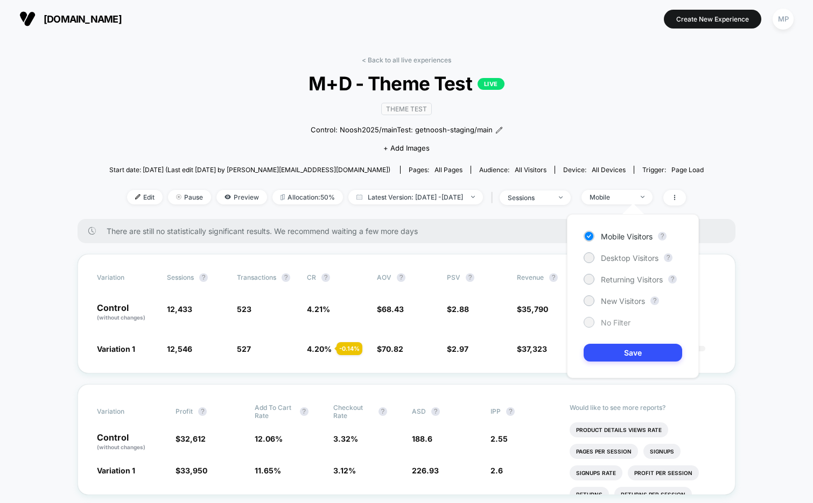
click at [611, 319] on span "No Filter" at bounding box center [616, 322] width 30 height 9
click at [608, 349] on button "Save" at bounding box center [632, 353] width 98 height 18
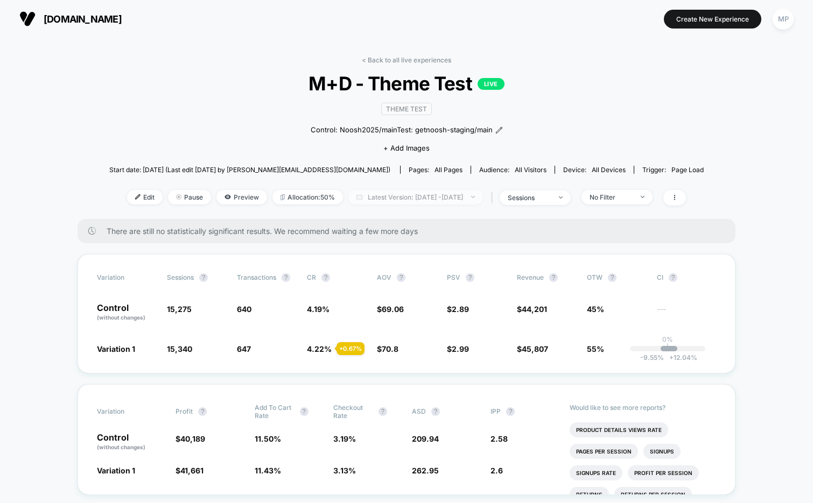
click at [458, 201] on span "Latest Version: Aug 21, 2025 - Sep 2, 2025" at bounding box center [415, 197] width 135 height 15
select select "*"
select select "****"
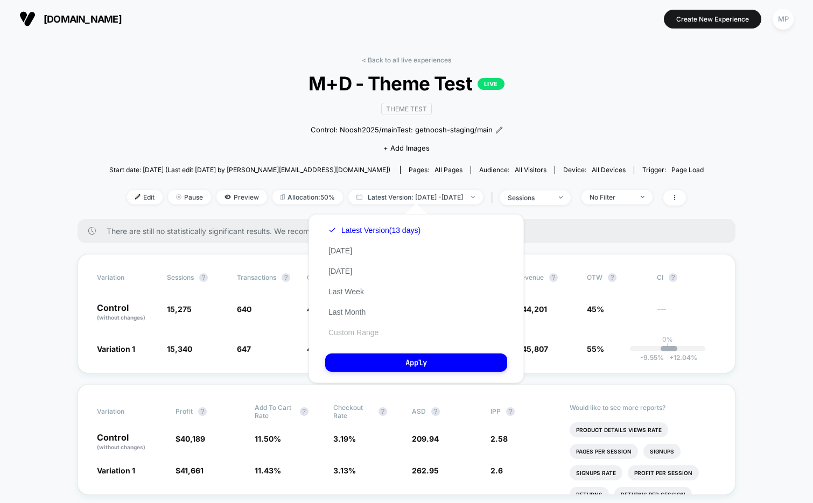
click at [341, 332] on button "Custom Range" at bounding box center [353, 333] width 57 height 10
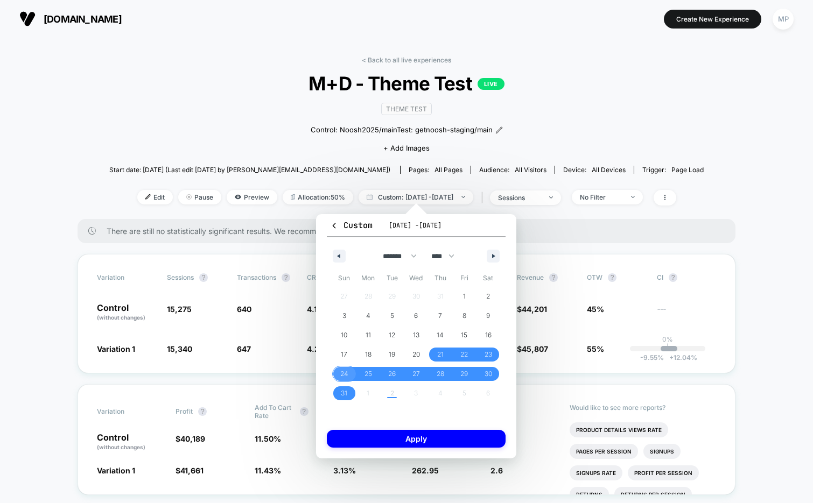
click at [347, 375] on span "24" at bounding box center [344, 373] width 8 height 19
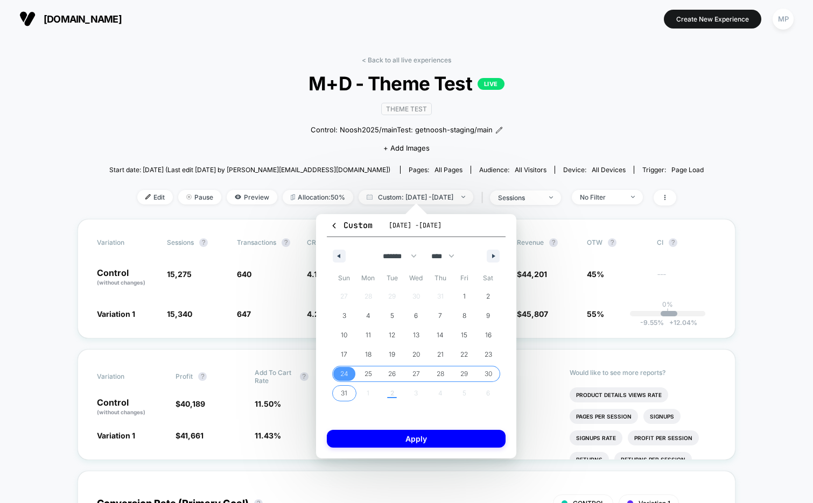
click at [390, 394] on div "27 28 29 30 31 1 2 3 4 5 6 7 8 9 10 11 12 13 14 15 16 17 18 19 20 21 22 23 24 2…" at bounding box center [416, 345] width 168 height 116
click at [399, 441] on button "Apply" at bounding box center [416, 439] width 179 height 18
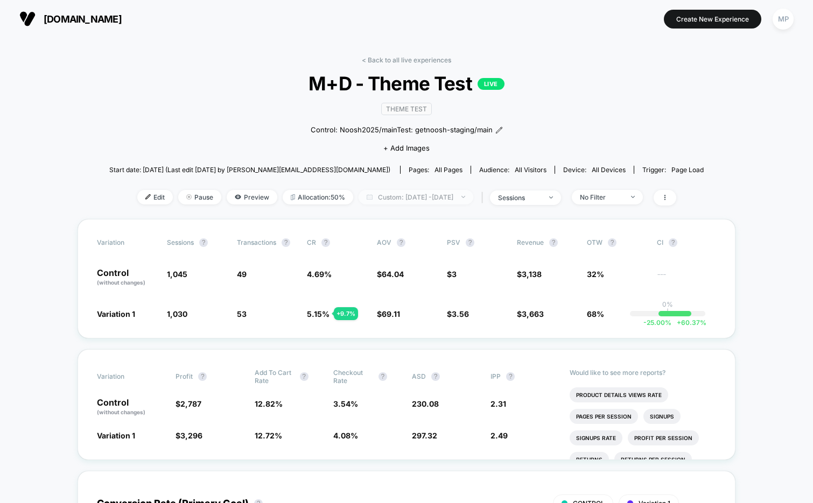
click at [414, 200] on span "Custom: Aug 24, 2025 - Aug 24, 2025" at bounding box center [415, 197] width 115 height 15
select select "*"
select select "****"
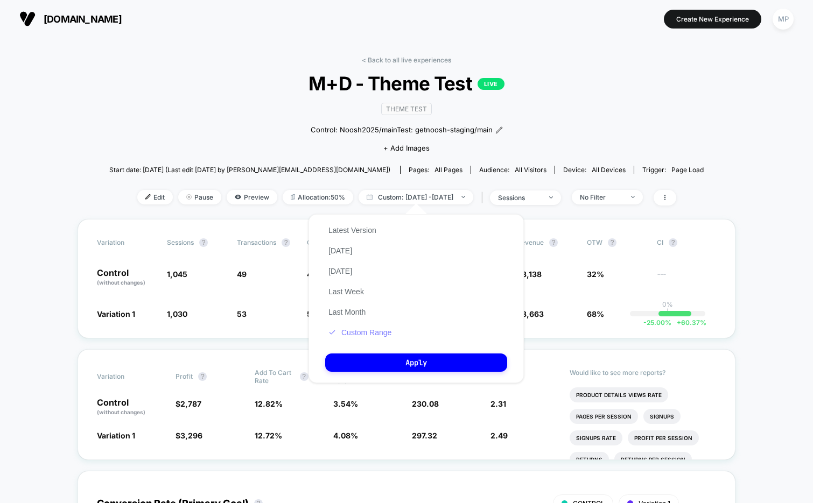
click at [356, 334] on button "Custom Range" at bounding box center [359, 333] width 69 height 10
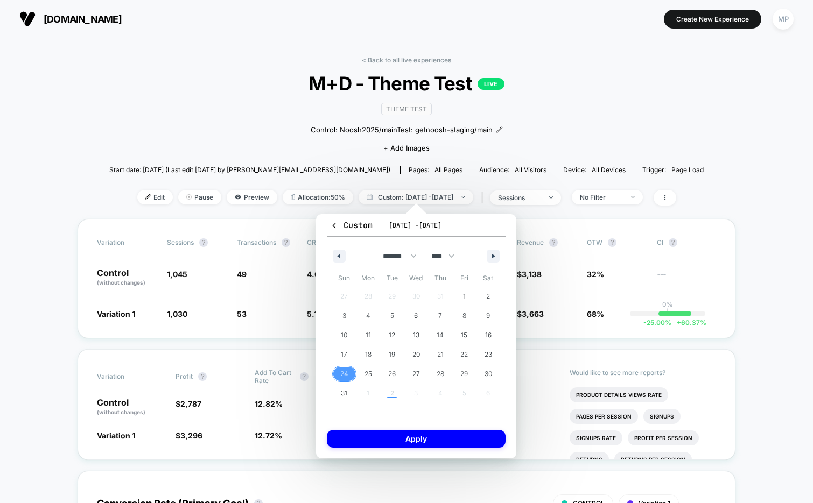
click at [346, 375] on span "24" at bounding box center [344, 373] width 8 height 19
click at [393, 394] on div "27 28 29 30 31 1 2 3 4 5 6 7 8 9 10 11 12 13 14 15 16 17 18 19 20 21 22 23 24 2…" at bounding box center [416, 345] width 168 height 116
click at [489, 256] on button "button" at bounding box center [493, 256] width 13 height 13
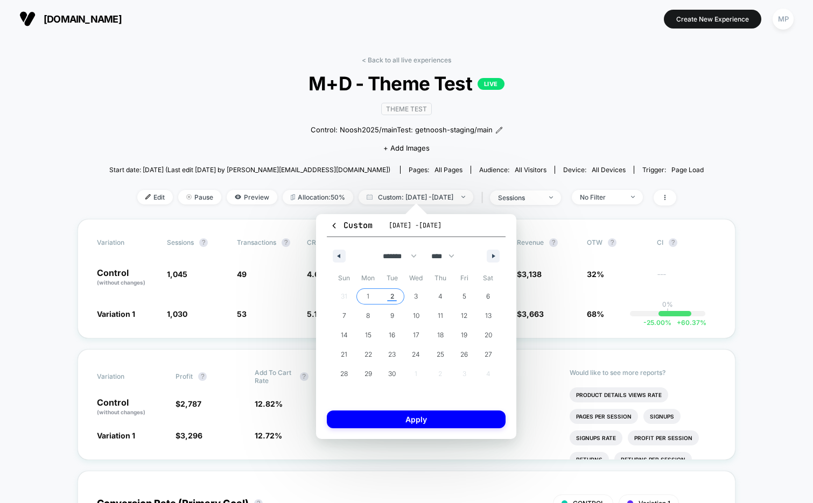
click at [394, 294] on span "2" at bounding box center [392, 296] width 4 height 19
select select "*"
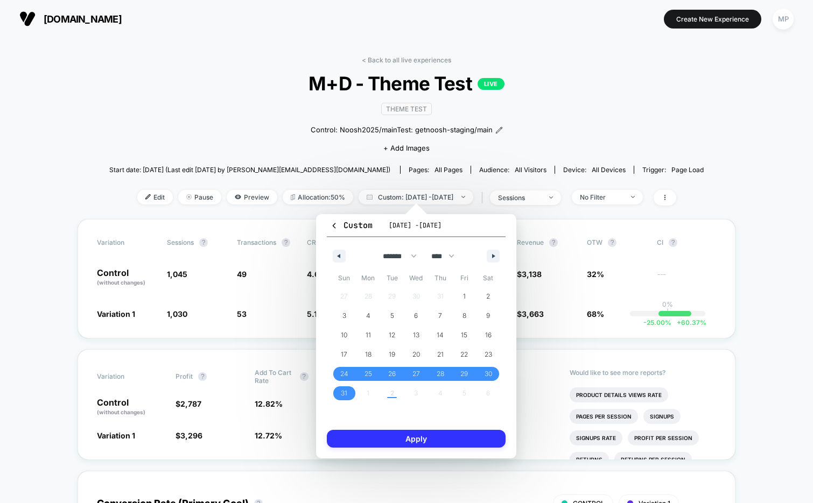
click at [399, 439] on button "Apply" at bounding box center [416, 439] width 179 height 18
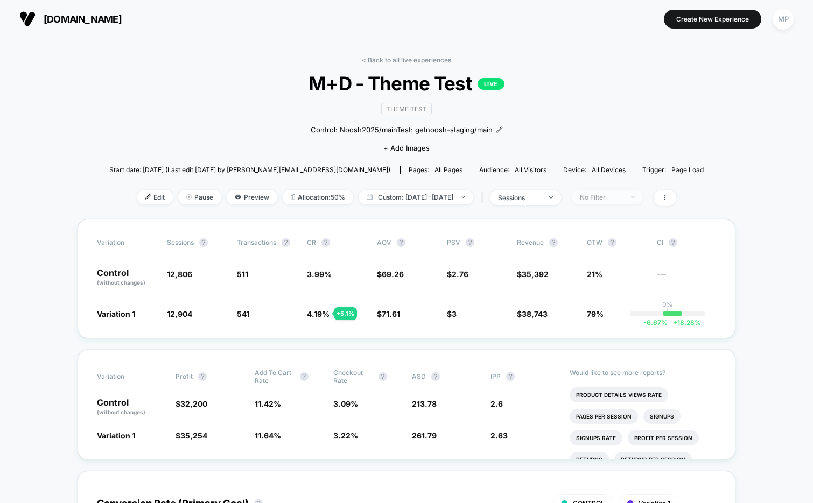
click at [609, 200] on span "No Filter" at bounding box center [607, 197] width 71 height 15
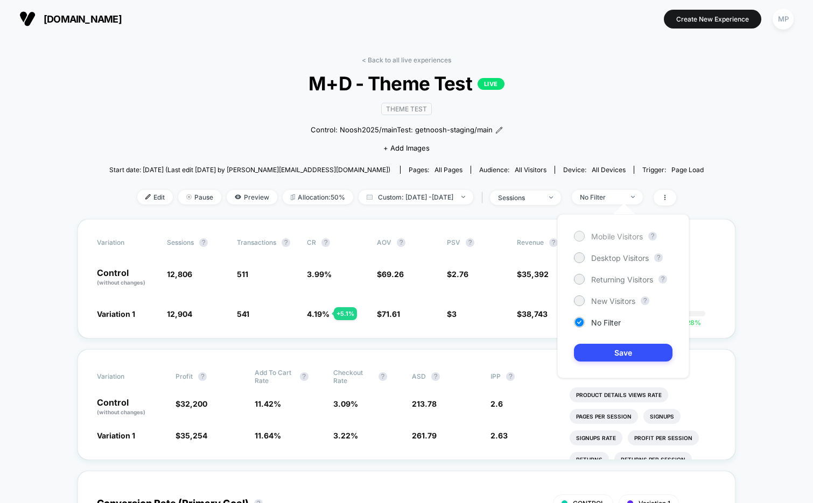
click at [608, 239] on span "Mobile Visitors" at bounding box center [617, 236] width 52 height 9
click at [601, 355] on button "Save" at bounding box center [623, 353] width 98 height 18
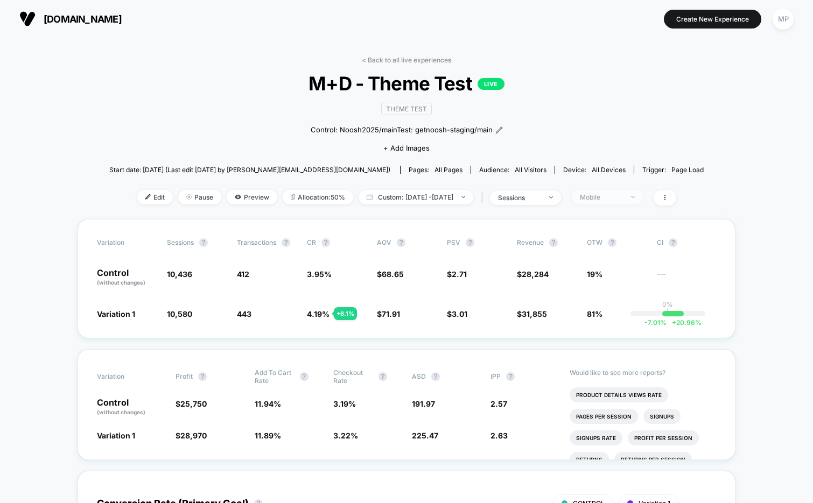
click at [618, 194] on div "Mobile" at bounding box center [601, 197] width 43 height 8
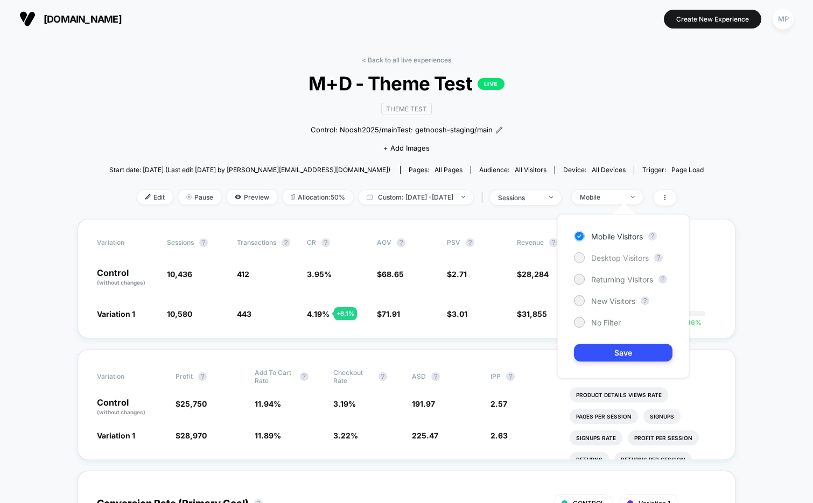
click at [599, 261] on span "Desktop Visitors" at bounding box center [620, 258] width 58 height 9
click at [600, 353] on button "Save" at bounding box center [623, 353] width 98 height 18
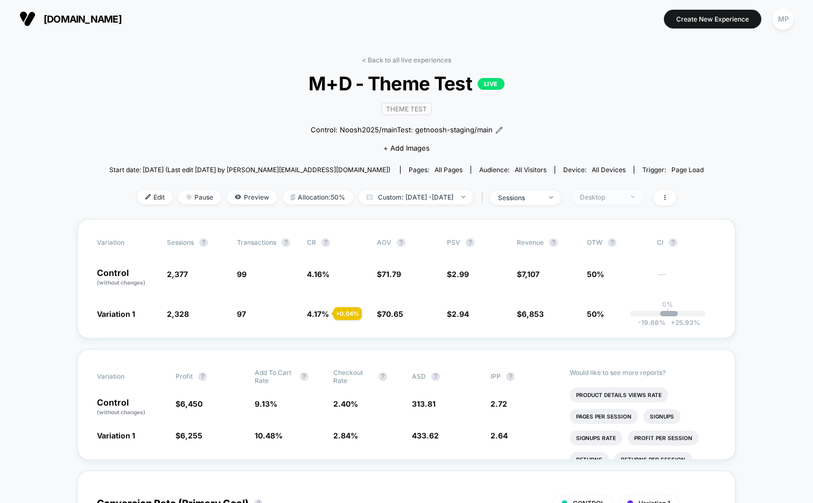
click at [623, 202] on span "Desktop" at bounding box center [607, 197] width 71 height 15
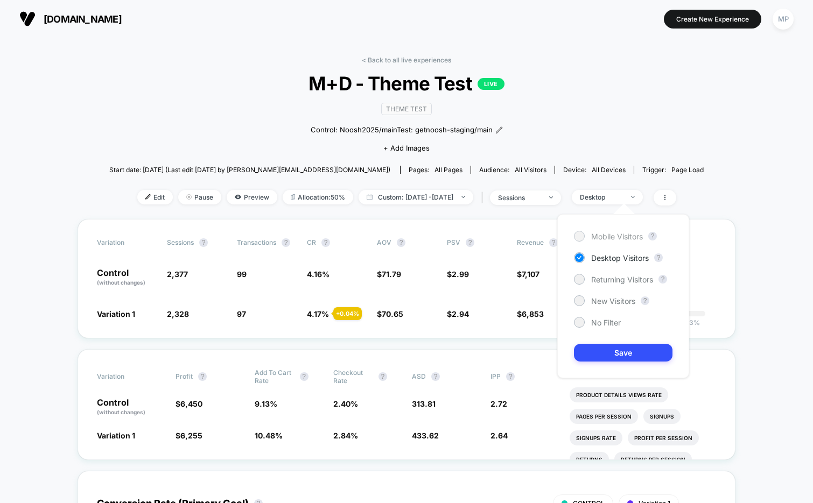
click at [599, 236] on span "Mobile Visitors" at bounding box center [617, 236] width 52 height 9
click at [609, 351] on button "Save" at bounding box center [623, 353] width 98 height 18
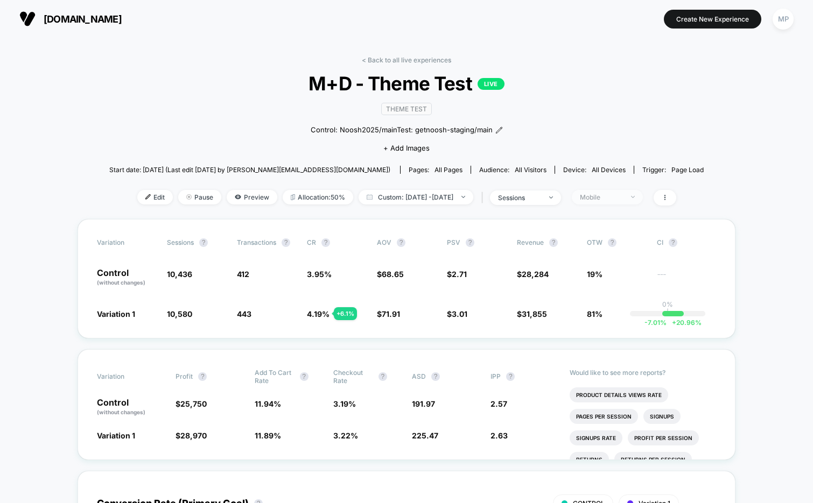
click at [623, 200] on div "Mobile" at bounding box center [601, 197] width 43 height 8
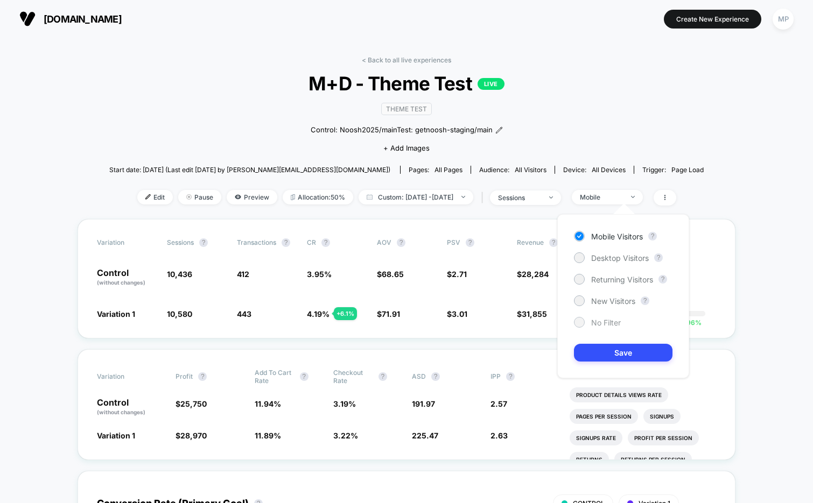
click at [601, 322] on span "No Filter" at bounding box center [606, 322] width 30 height 9
click at [601, 357] on button "Save" at bounding box center [623, 353] width 98 height 18
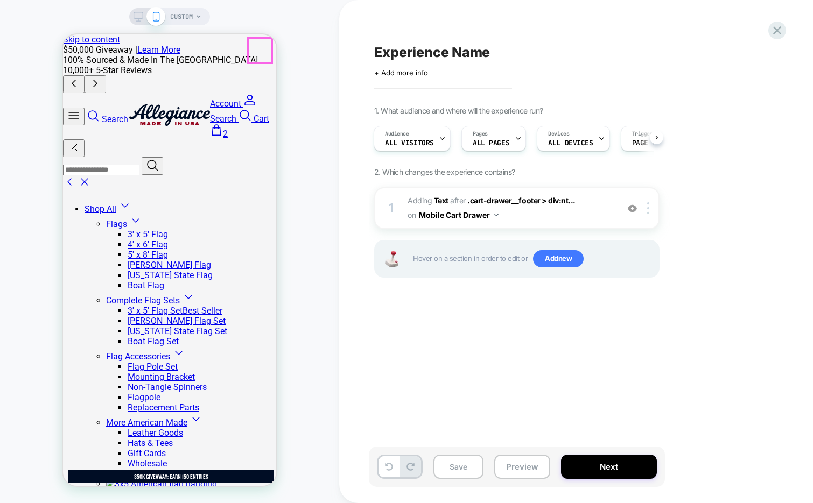
click at [651, 208] on div at bounding box center [650, 208] width 18 height 12
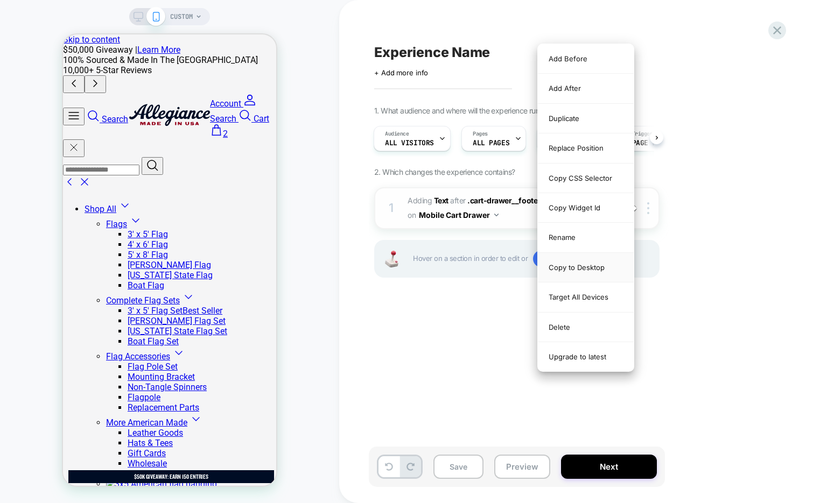
click at [601, 272] on div "Copy to Desktop" at bounding box center [586, 268] width 96 height 30
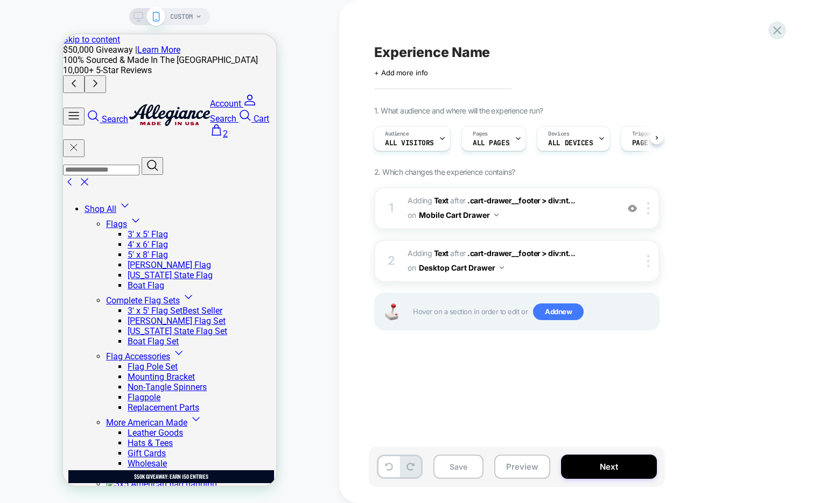
click at [138, 17] on icon at bounding box center [138, 17] width 10 height 10
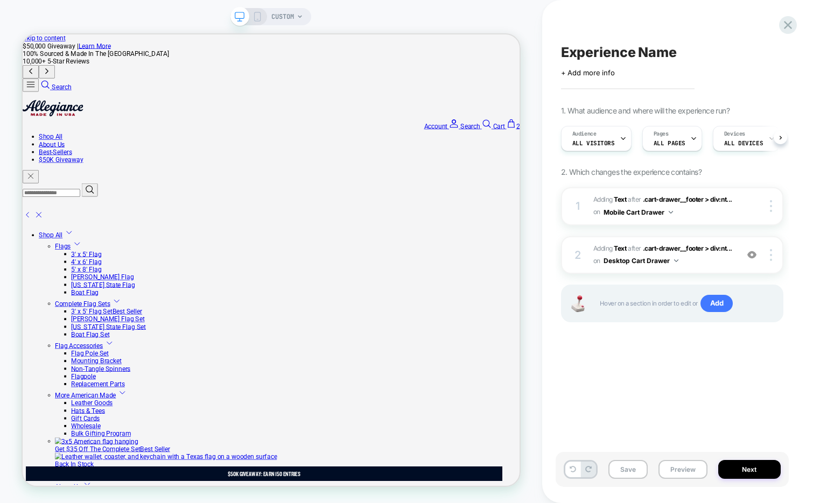
scroll to position [0, 1]
click at [722, 262] on span "#_loomi_addon_1756821134509 Adding Text AFTER .cart-drawer__footer > div:nt... …" at bounding box center [662, 255] width 139 height 25
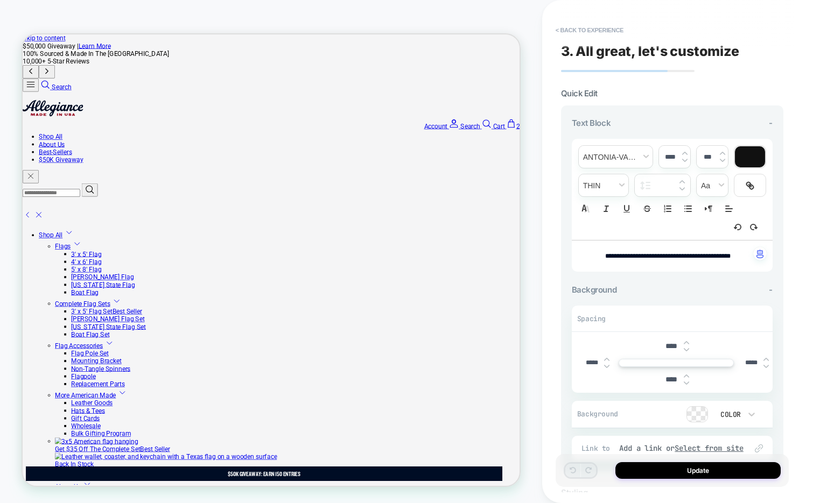
click at [747, 367] on input "*****" at bounding box center [751, 363] width 24 height 8
type input "***"
click at [589, 367] on input "*****" at bounding box center [592, 363] width 24 height 8
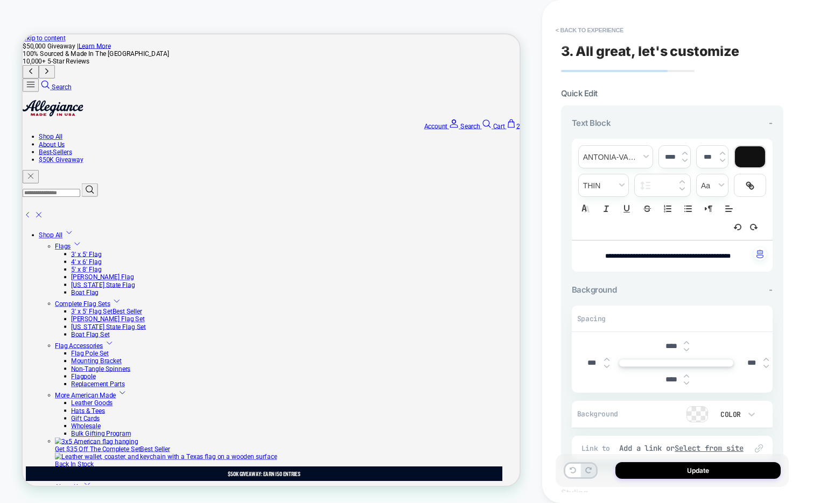
type input "***"
click at [667, 351] on input "****" at bounding box center [671, 346] width 24 height 9
type input "***"
click at [668, 384] on input "****" at bounding box center [671, 379] width 24 height 9
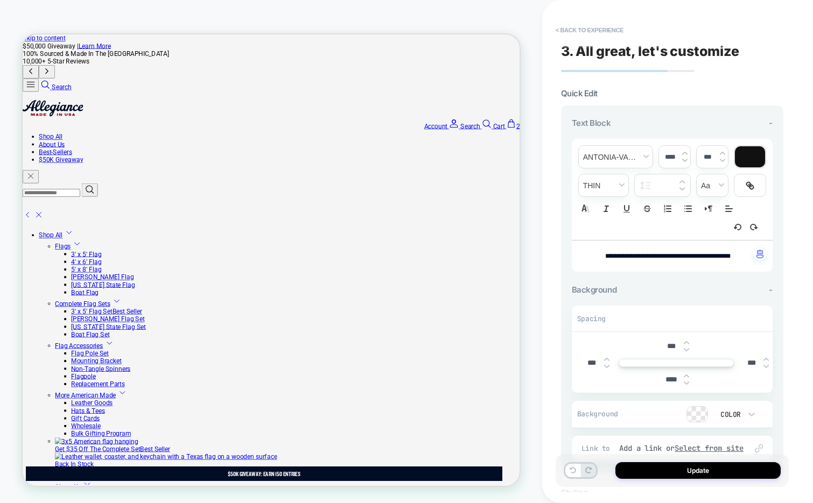
click at [668, 384] on input "****" at bounding box center [671, 379] width 24 height 9
type input "***"
click at [687, 352] on img at bounding box center [686, 350] width 5 height 4
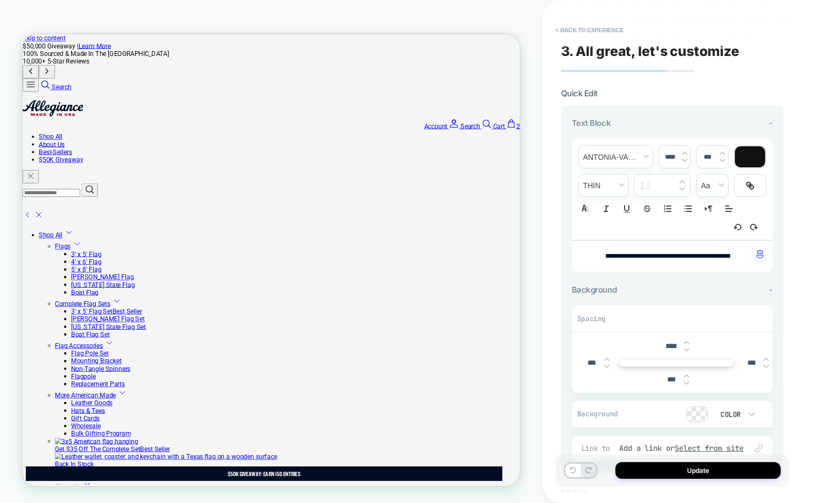
click at [687, 352] on img at bounding box center [686, 350] width 5 height 4
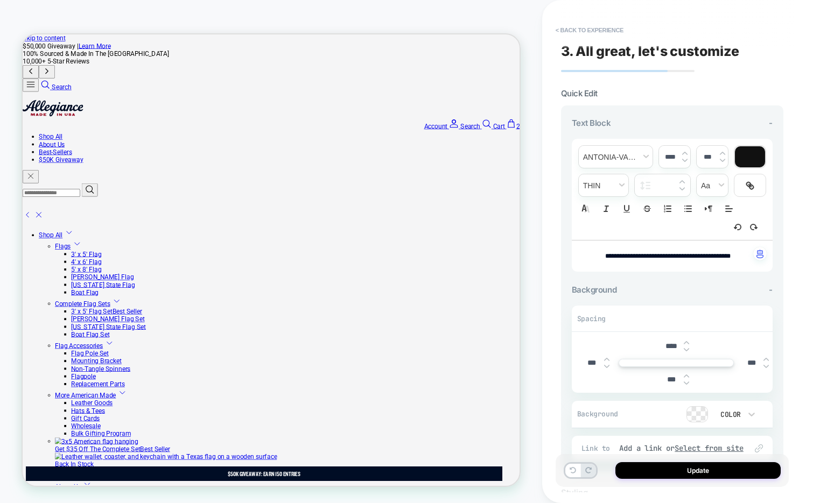
click at [687, 352] on img at bounding box center [686, 350] width 5 height 4
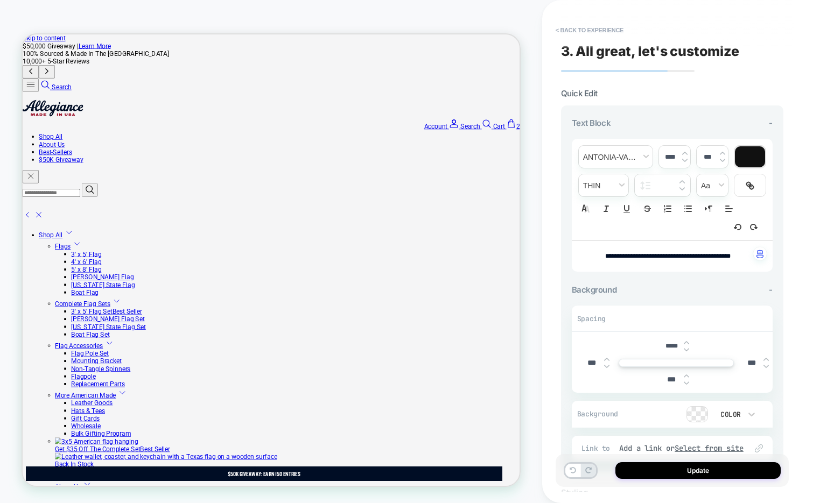
click at [687, 352] on img at bounding box center [686, 350] width 5 height 4
type input "*****"
drag, startPoint x: 677, startPoint y: 265, endPoint x: 579, endPoint y: 249, distance: 99.3
click at [579, 249] on div "**********" at bounding box center [672, 256] width 201 height 31
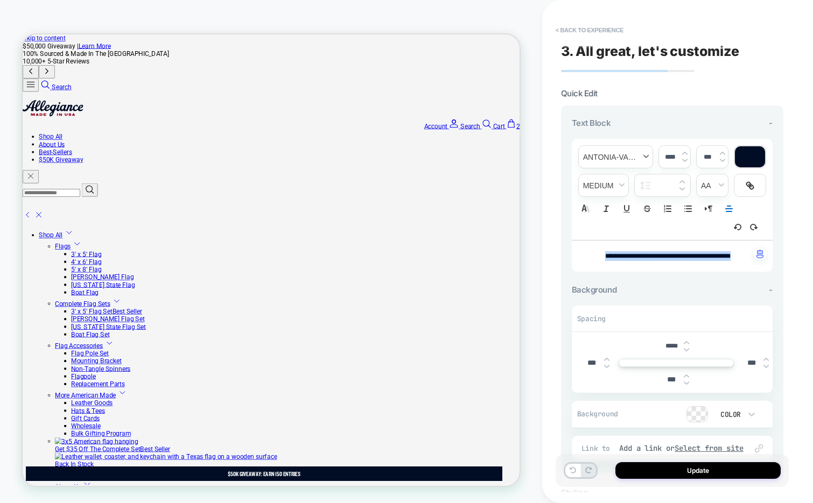
click at [604, 150] on span "font" at bounding box center [616, 157] width 74 height 22
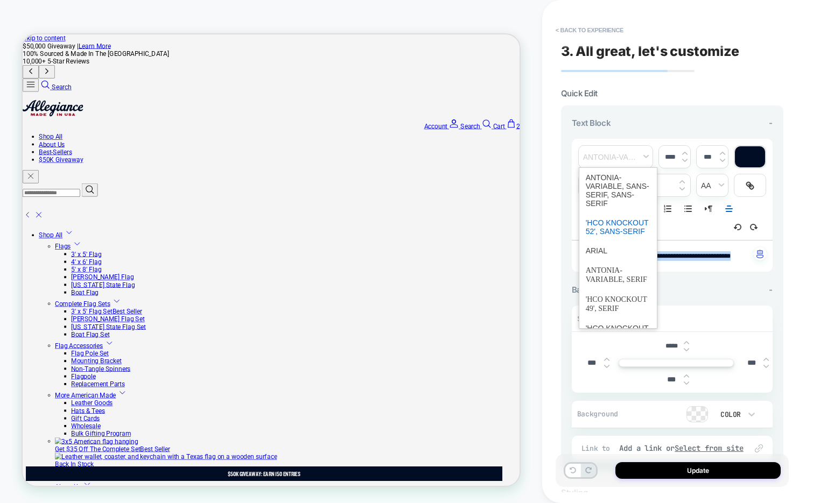
click at [599, 226] on span "font" at bounding box center [618, 227] width 65 height 28
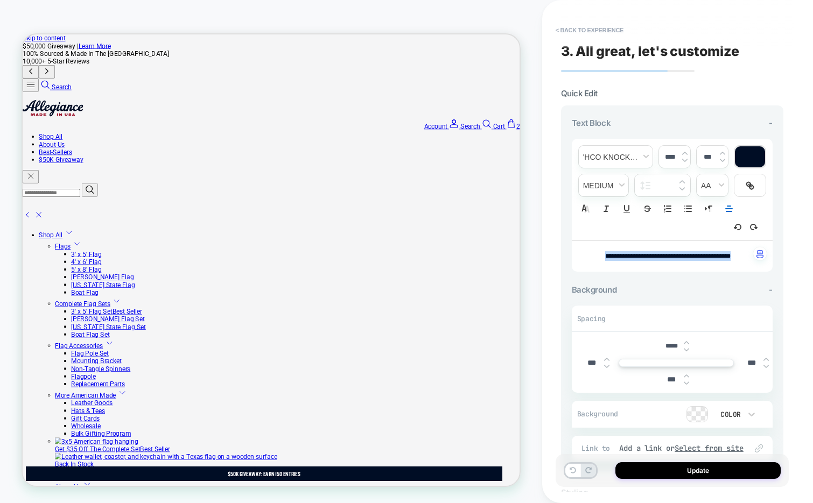
click at [684, 152] on img at bounding box center [684, 153] width 5 height 4
type input "****"
click at [648, 471] on button "Update" at bounding box center [697, 470] width 165 height 17
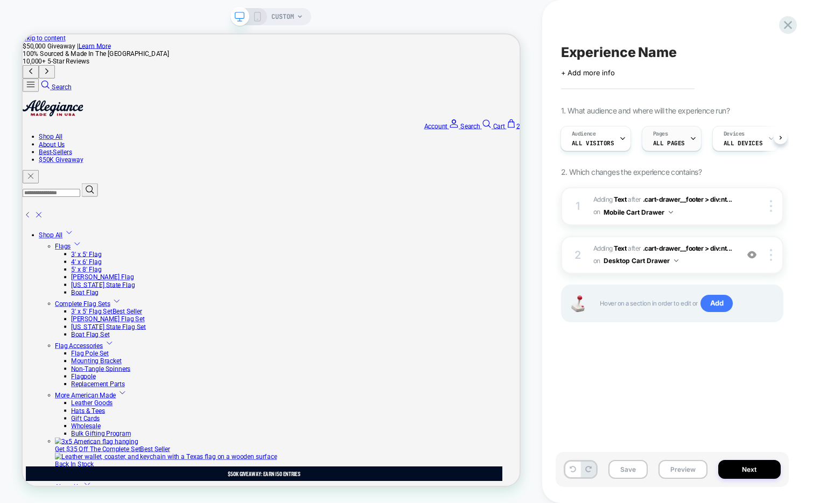
click at [675, 137] on div "Pages ALL PAGES" at bounding box center [668, 138] width 53 height 24
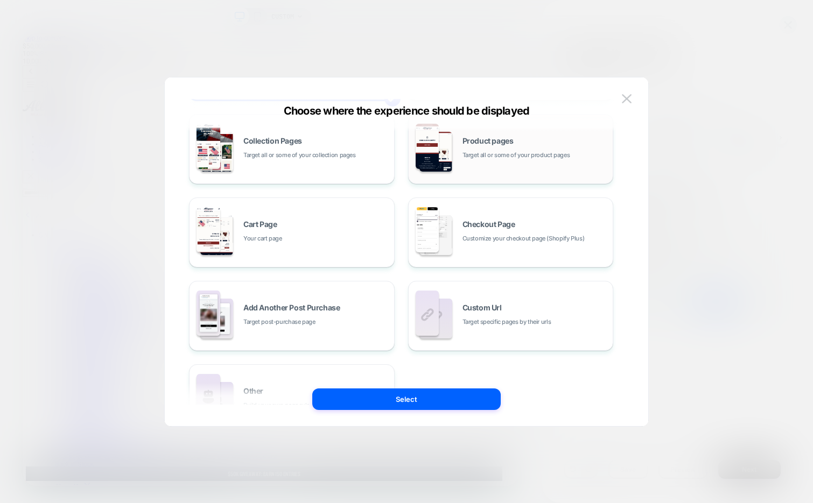
scroll to position [102, 0]
click at [626, 98] on img at bounding box center [627, 98] width 10 height 9
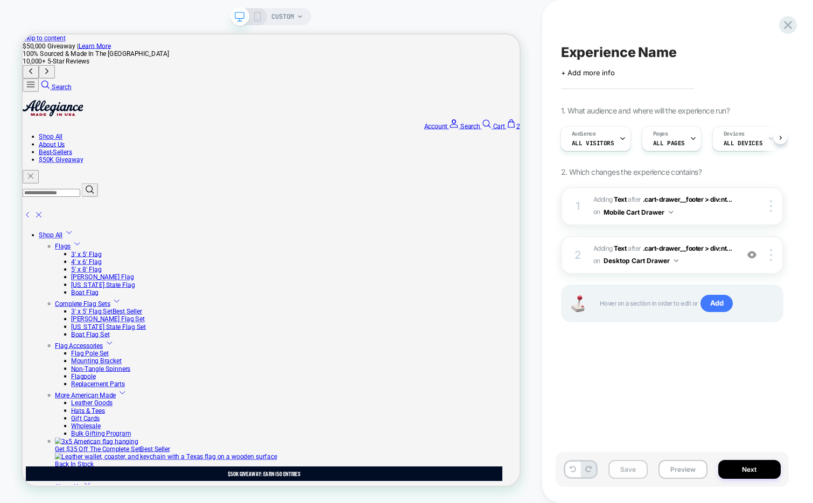
click at [613, 468] on button "Save" at bounding box center [627, 469] width 39 height 19
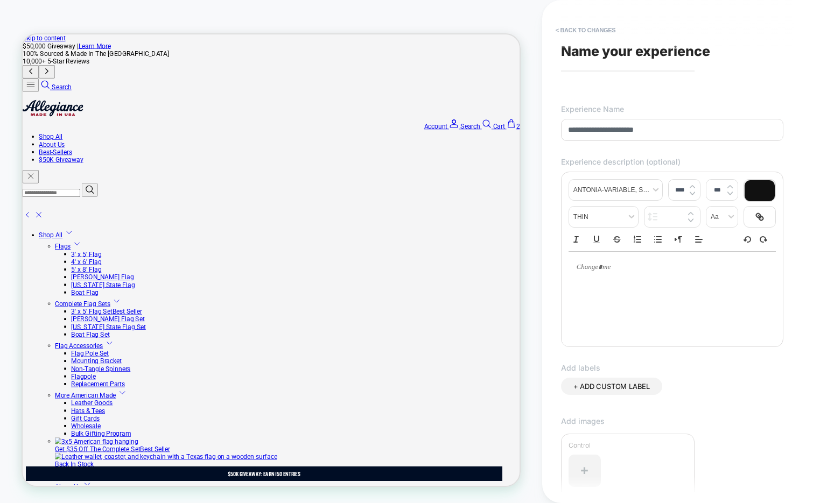
click at [619, 131] on input "**********" at bounding box center [672, 130] width 222 height 22
click at [659, 130] on input "**********" at bounding box center [672, 130] width 222 height 22
click at [728, 124] on input "**********" at bounding box center [672, 130] width 222 height 22
click at [717, 130] on input "**********" at bounding box center [672, 130] width 222 height 22
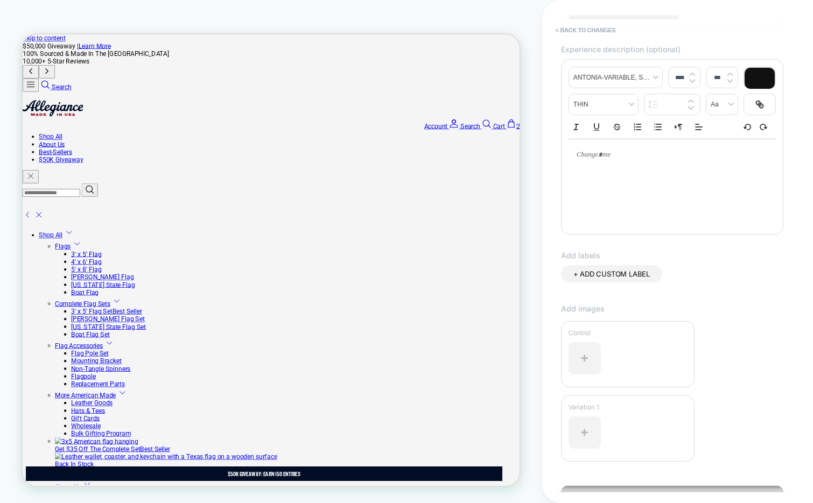
scroll to position [169, 0]
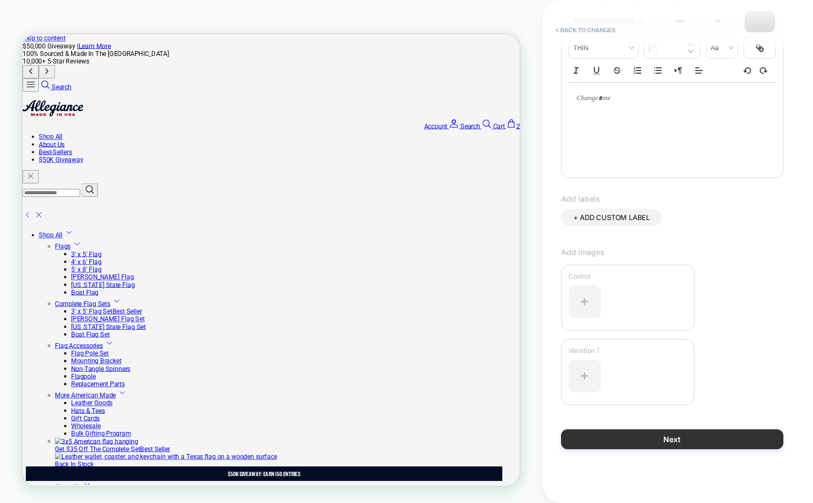
type input "**********"
click at [611, 433] on button "Next" at bounding box center [672, 440] width 222 height 20
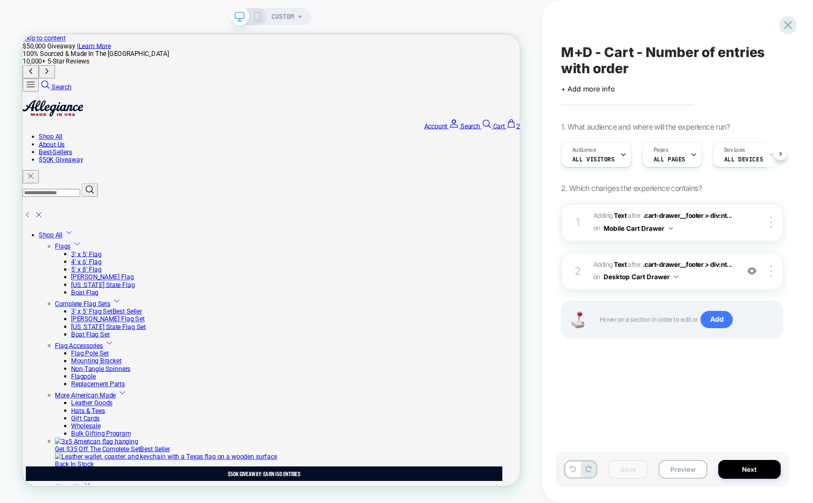
scroll to position [0, 1]
click at [585, 60] on span "M+D - Cart - Number of entries with order" at bounding box center [672, 60] width 222 height 32
click at [585, 60] on textarea "**********" at bounding box center [654, 60] width 187 height 32
click at [784, 24] on icon at bounding box center [787, 25] width 15 height 15
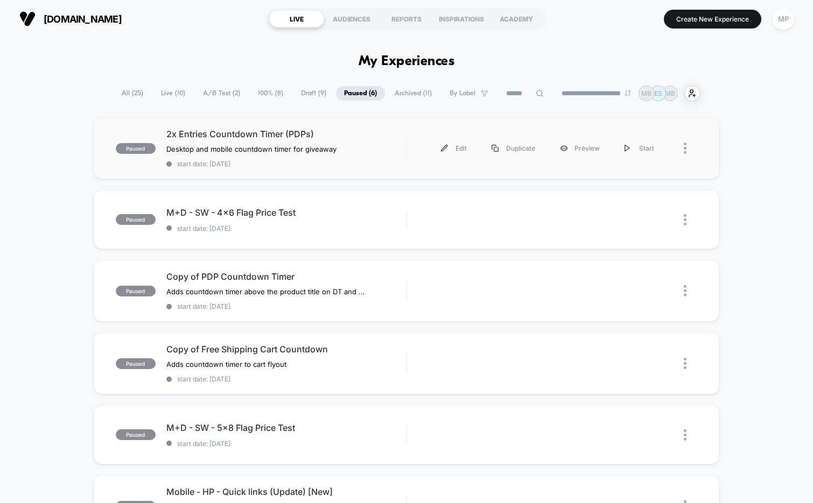
click at [298, 168] on div "paused 2x Entries Countdown Timer (PDPs) Desktop and mobile countdown timer for…" at bounding box center [407, 148] width 626 height 62
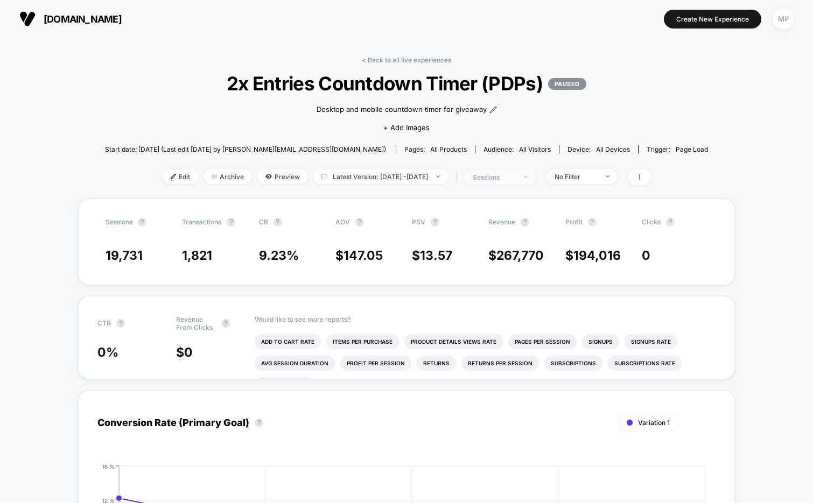
click at [516, 178] on div "sessions" at bounding box center [494, 177] width 43 height 8
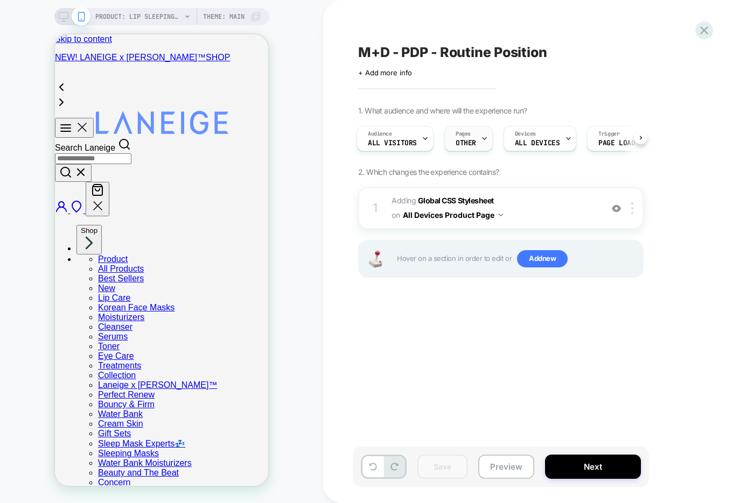
click at [469, 143] on span "OTHER" at bounding box center [465, 143] width 20 height 8
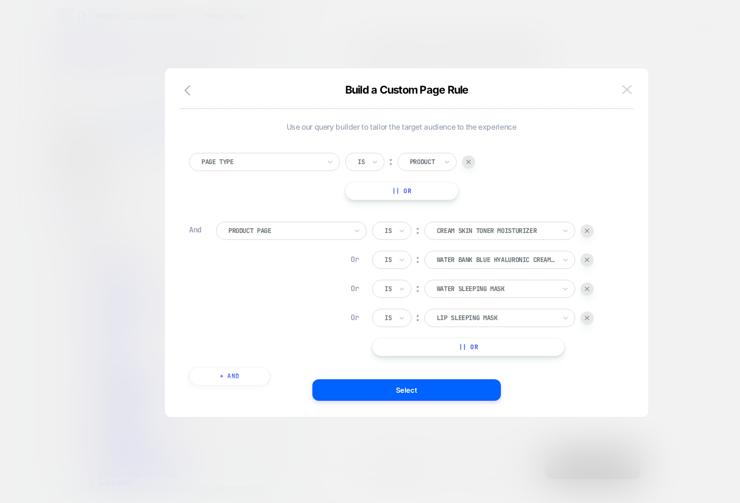
click at [627, 96] on button at bounding box center [626, 90] width 16 height 16
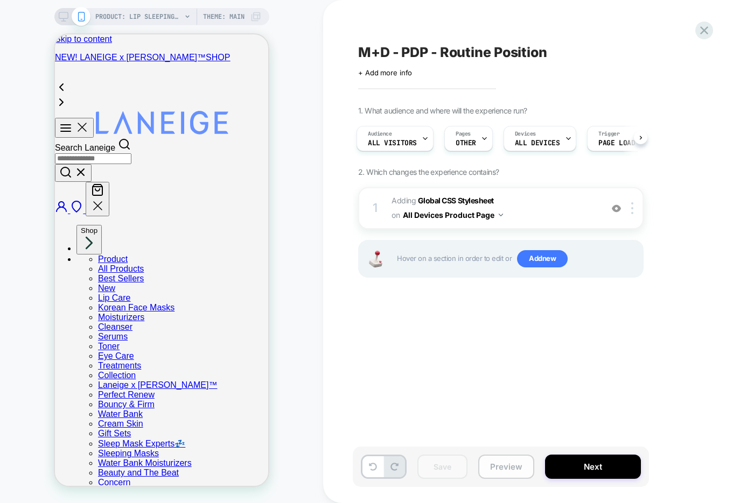
click at [507, 468] on button "Preview" at bounding box center [506, 467] width 56 height 24
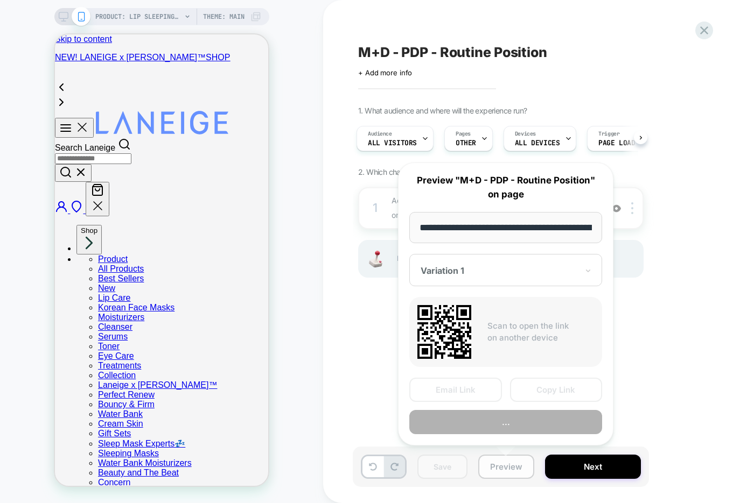
scroll to position [0, 129]
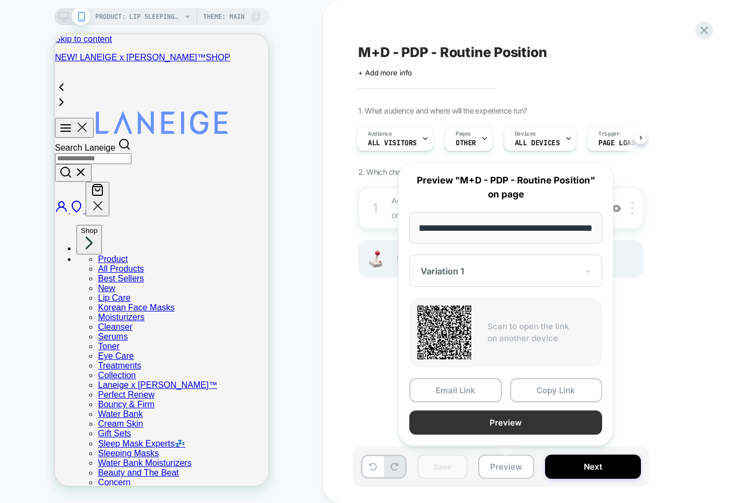
click at [446, 426] on button "Preview" at bounding box center [505, 423] width 193 height 24
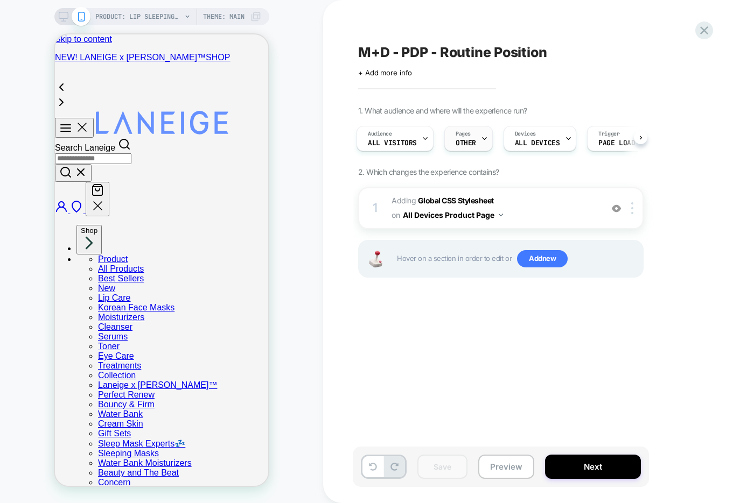
click at [482, 139] on icon at bounding box center [484, 139] width 4 height 2
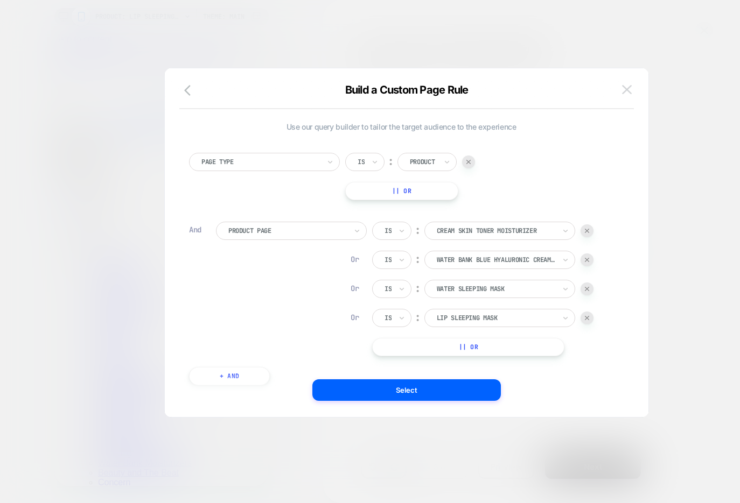
click at [629, 94] on button at bounding box center [626, 90] width 16 height 16
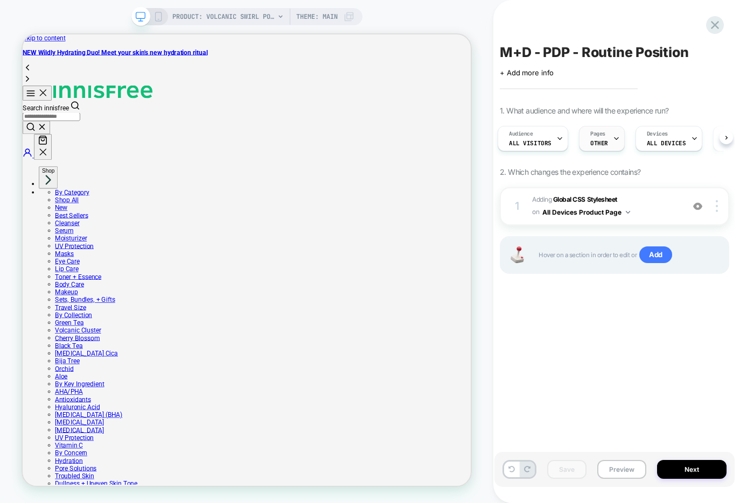
click at [613, 137] on icon at bounding box center [616, 138] width 7 height 7
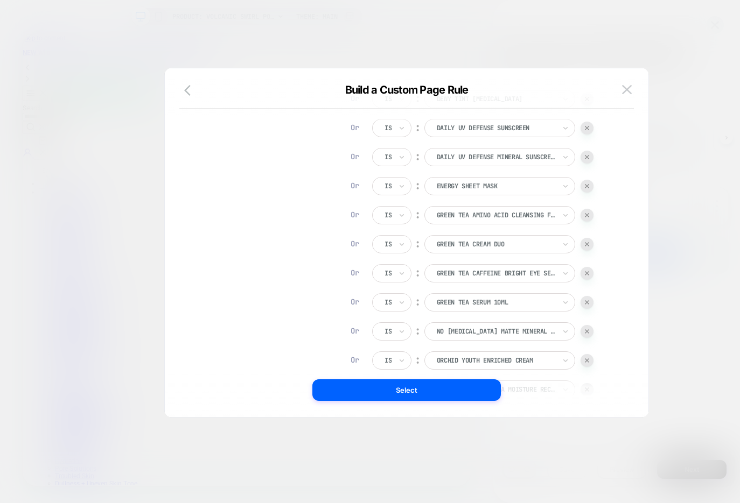
scroll to position [221, 0]
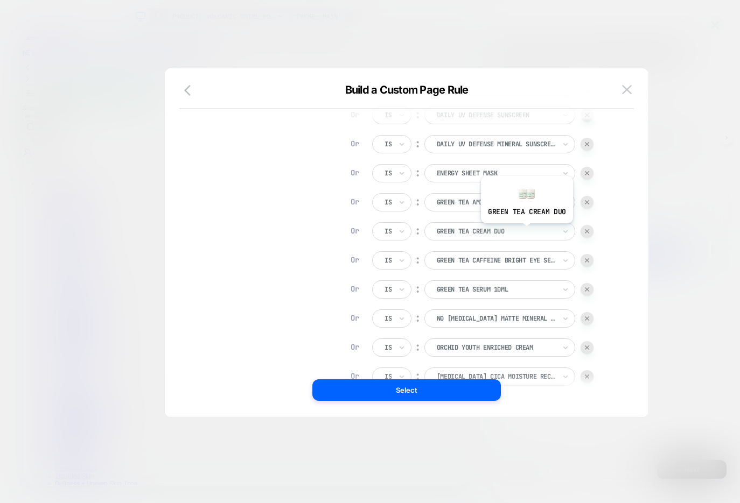
click at [524, 231] on div at bounding box center [496, 232] width 118 height 10
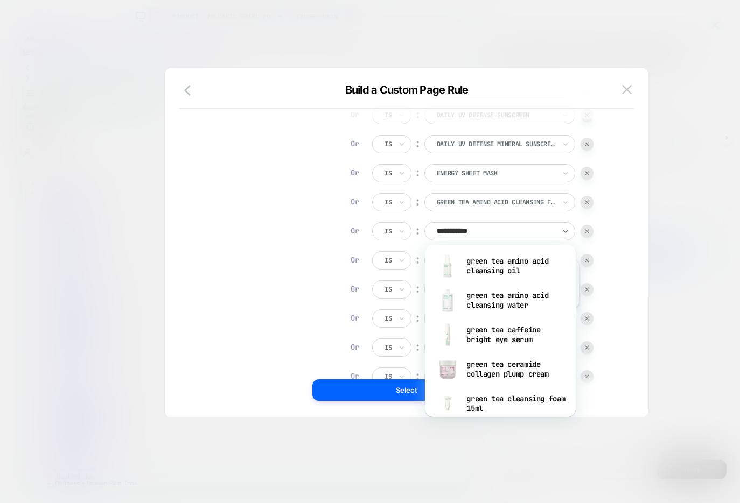
scroll to position [15, 0]
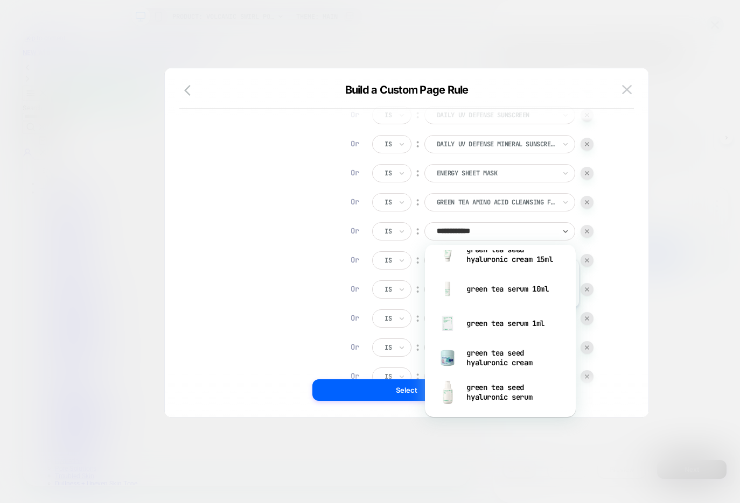
type input "**********"
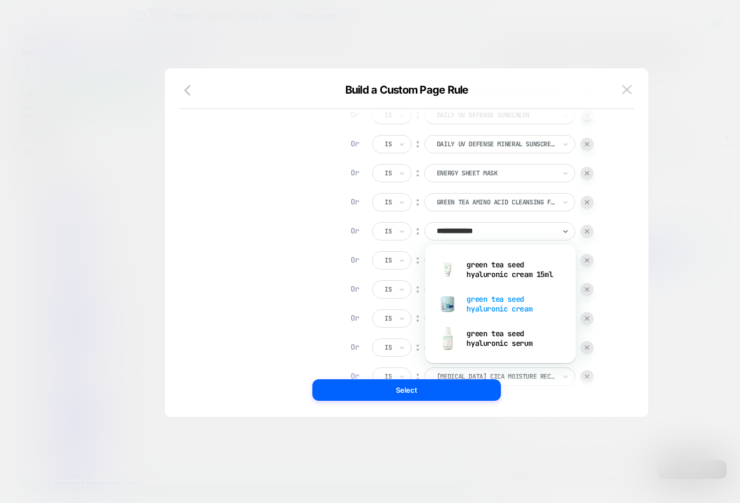
click at [511, 302] on div "green tea seed hyaluronic cream" at bounding box center [500, 304] width 140 height 34
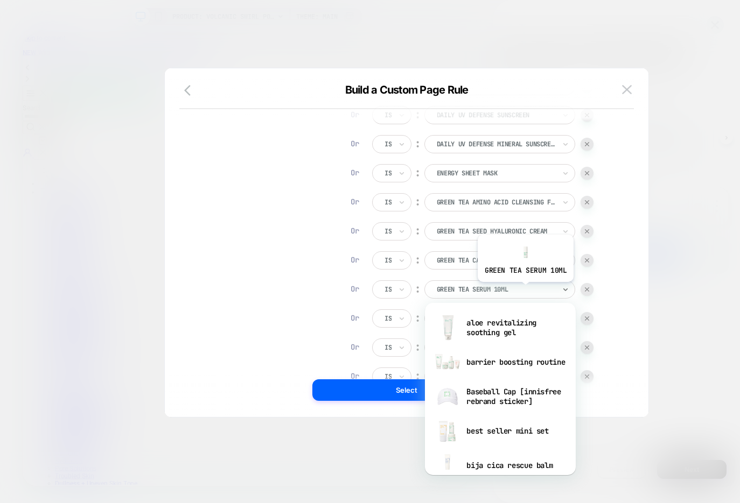
click at [524, 290] on div at bounding box center [496, 290] width 118 height 10
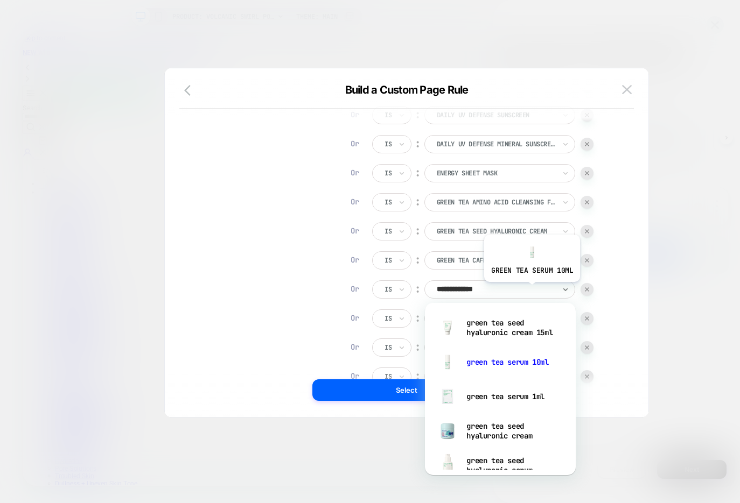
type input "**********"
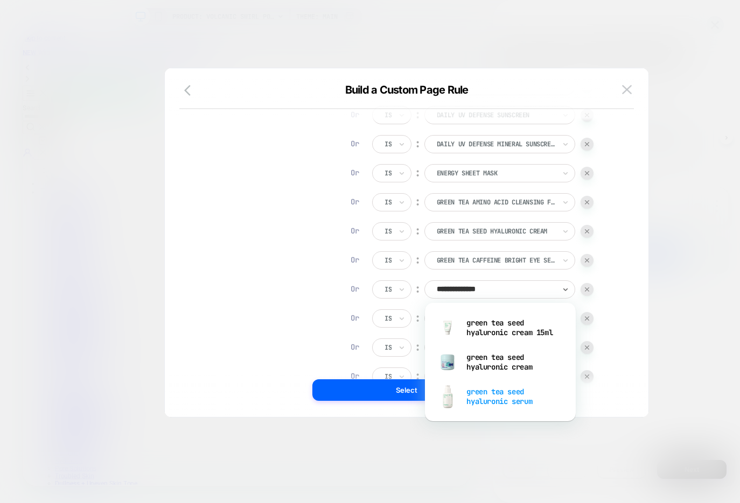
click at [495, 401] on div "green tea seed hyaluronic serum" at bounding box center [500, 396] width 140 height 34
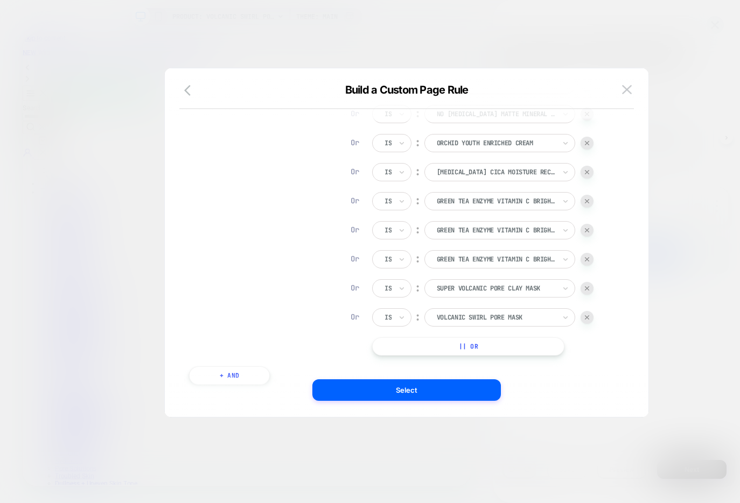
scroll to position [428, 0]
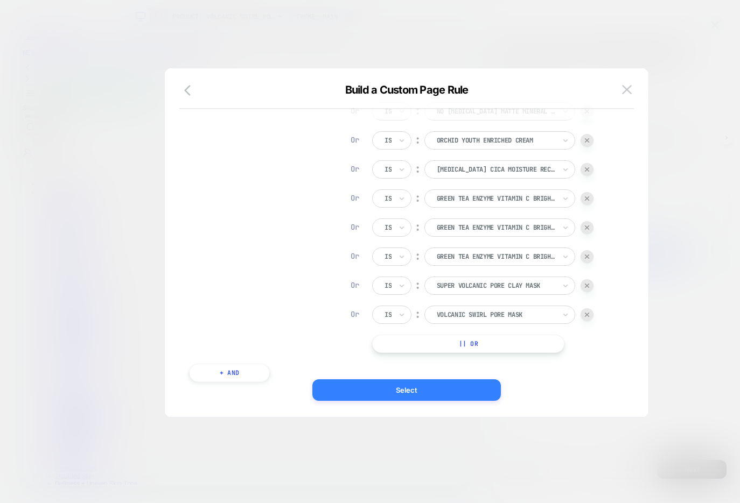
click at [377, 390] on button "Select" at bounding box center [406, 390] width 188 height 22
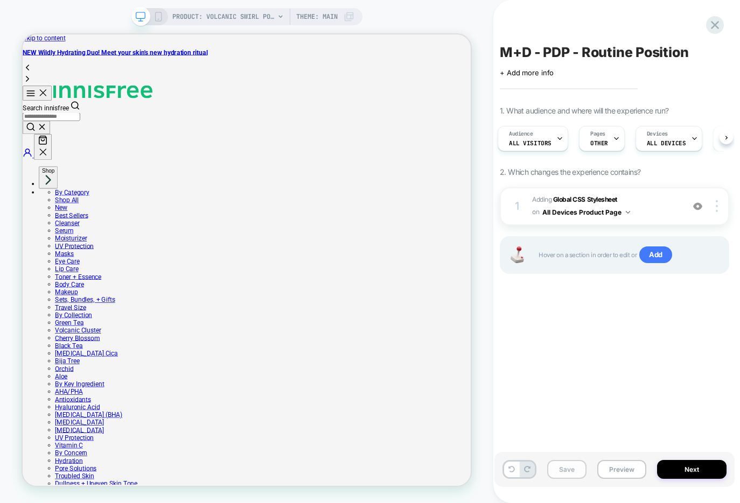
click at [559, 466] on button "Save" at bounding box center [566, 469] width 39 height 19
click at [710, 25] on icon at bounding box center [714, 25] width 15 height 15
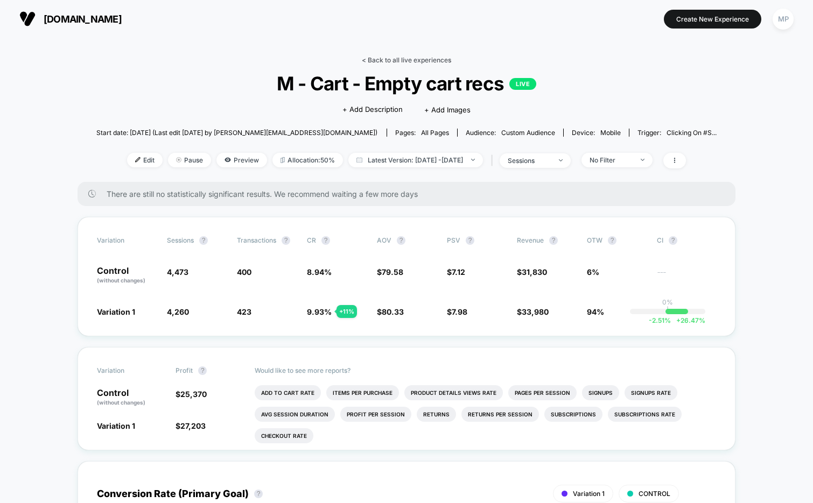
click at [412, 59] on link "< Back to all live experiences" at bounding box center [406, 60] width 89 height 8
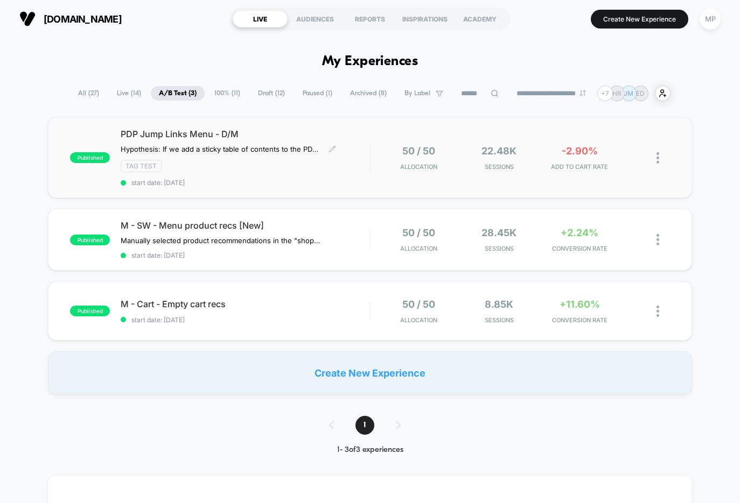
click at [283, 175] on div "PDP Jump Links Menu - D/M Hypothesis: If we add a sticky table of contents to t…" at bounding box center [245, 158] width 249 height 58
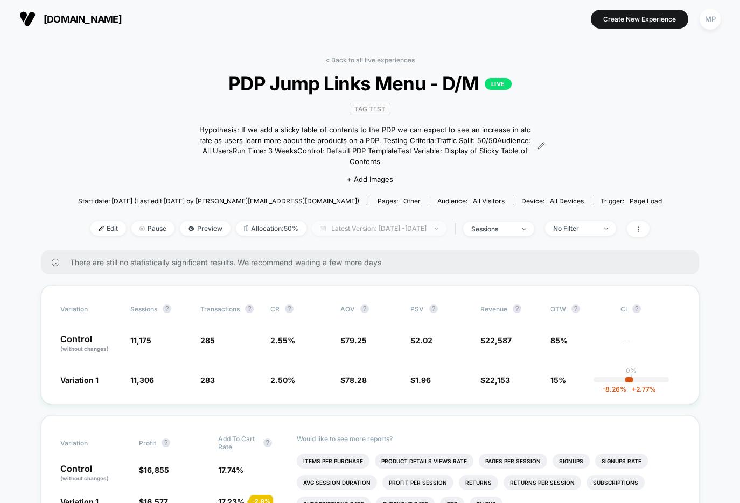
click at [379, 221] on span "Latest Version: [DATE] - [DATE]" at bounding box center [379, 228] width 135 height 15
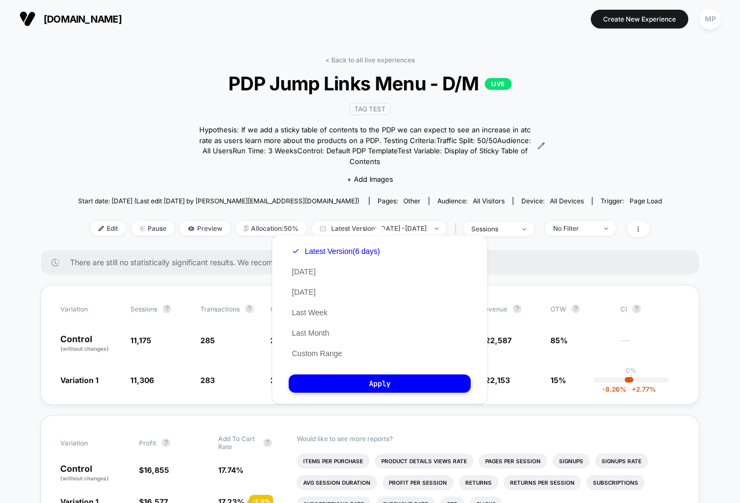
click at [465, 158] on div "TAG Test Hypothesis: If we add a sticky table of contents to the PDP we can exp…" at bounding box center [370, 143] width 350 height 97
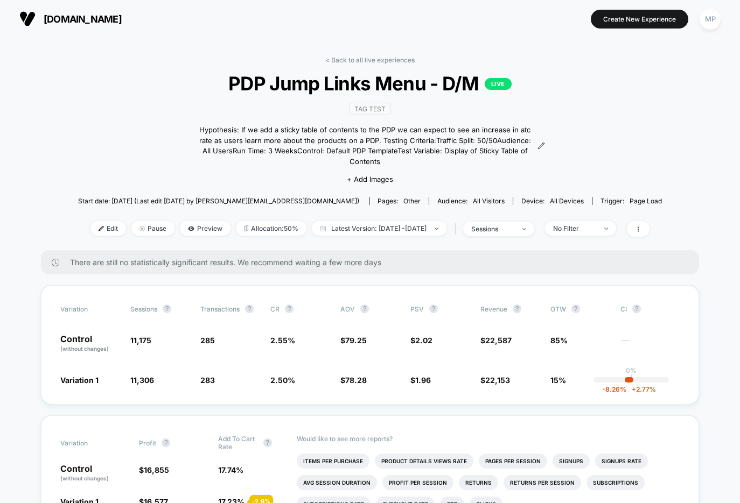
click at [440, 172] on div "TAG Test Hypothesis: If we add a sticky table of contents to the PDP we can exp…" at bounding box center [370, 143] width 350 height 97
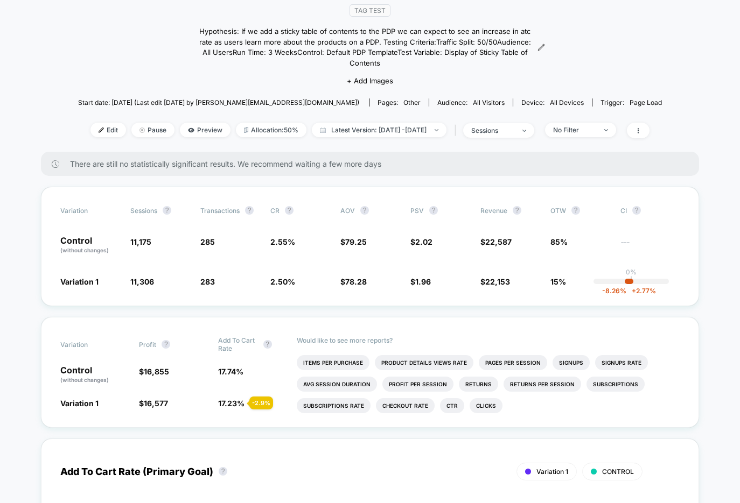
scroll to position [97, 0]
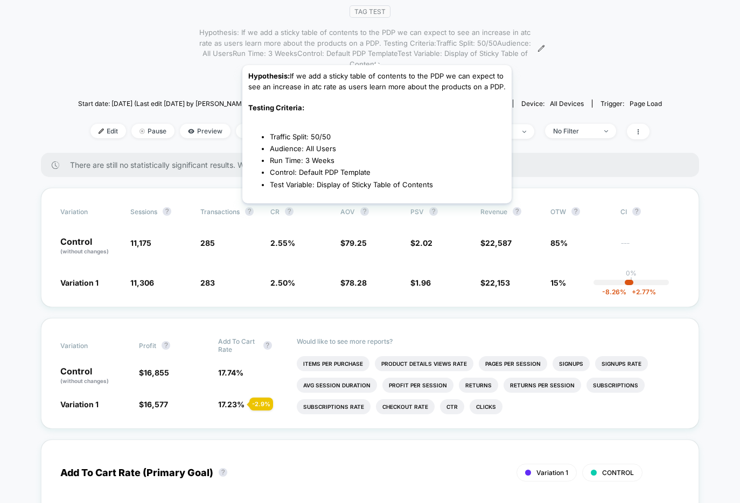
click at [377, 52] on span "Hypothesis: If we add a sticky table of contents to the PDP we can expect to se…" at bounding box center [365, 48] width 340 height 42
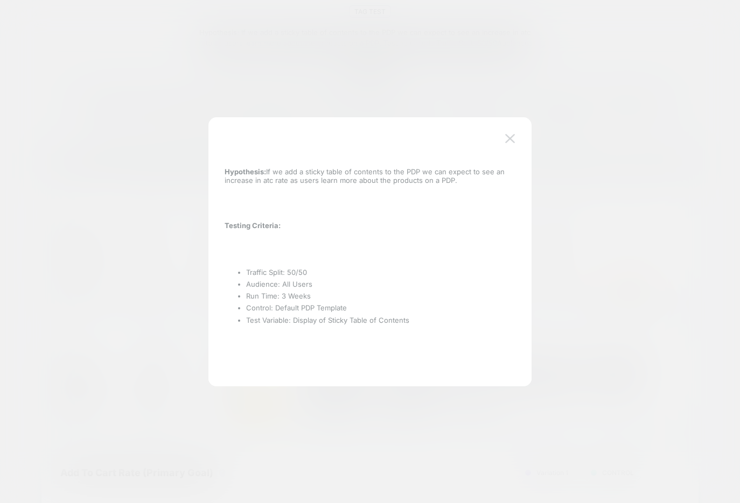
click at [505, 138] on img at bounding box center [510, 138] width 10 height 9
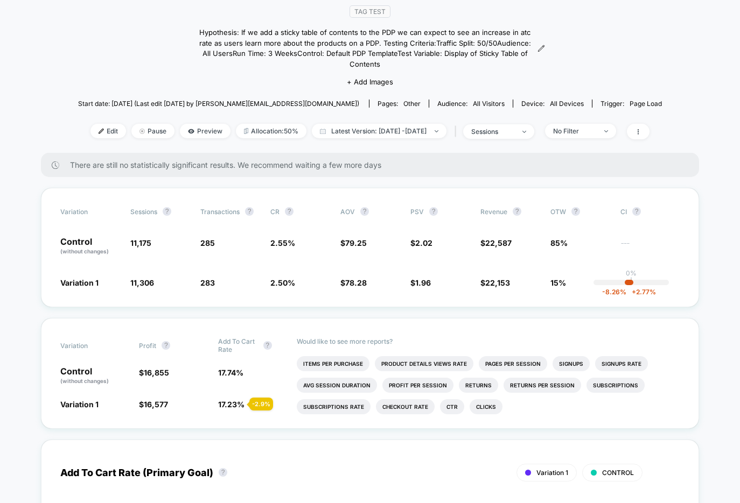
scroll to position [0, 0]
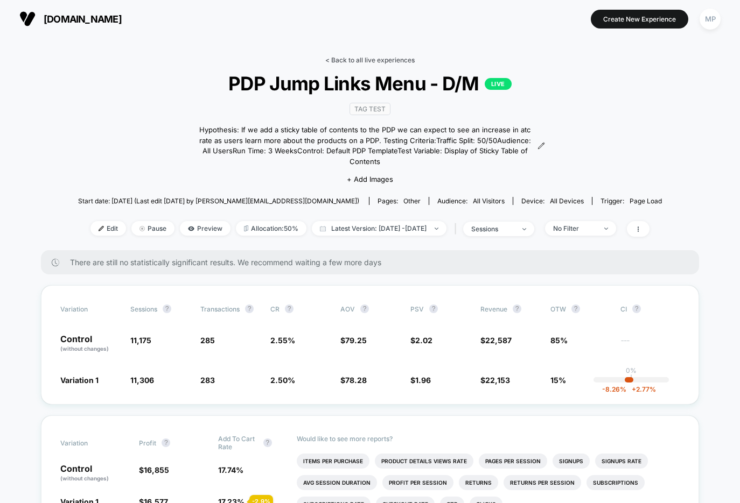
click at [350, 62] on link "< Back to all live experiences" at bounding box center [369, 60] width 89 height 8
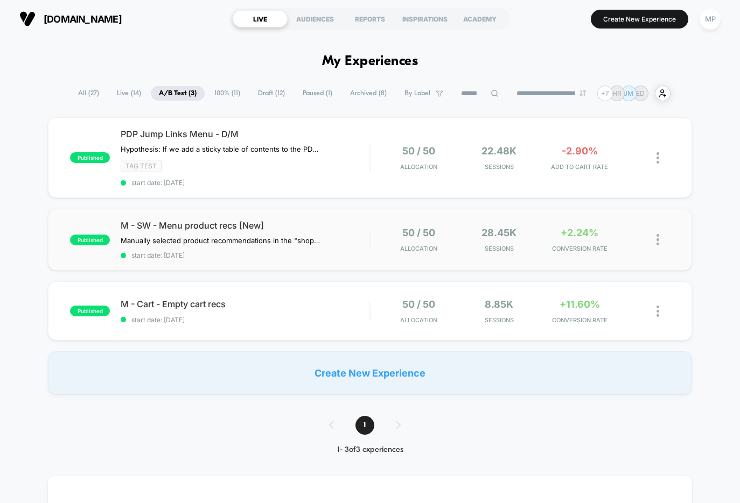
click at [254, 265] on div "published M - SW - Menu product recs [New] Manually selected product recommenda…" at bounding box center [369, 240] width 643 height 62
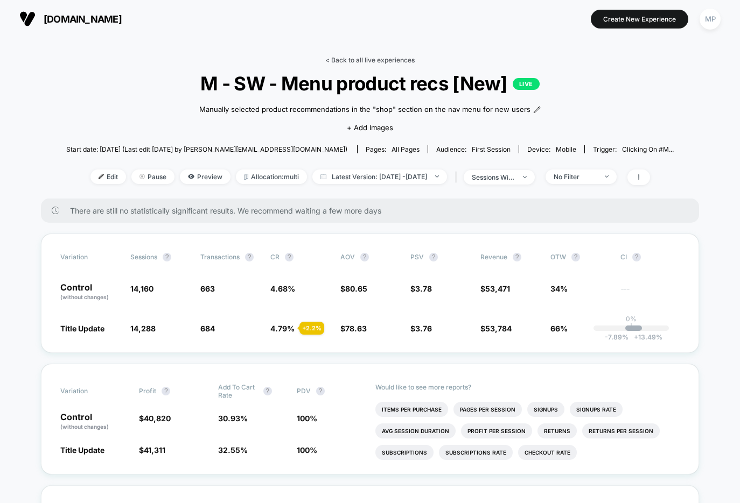
click at [356, 61] on link "< Back to all live experiences" at bounding box center [369, 60] width 89 height 8
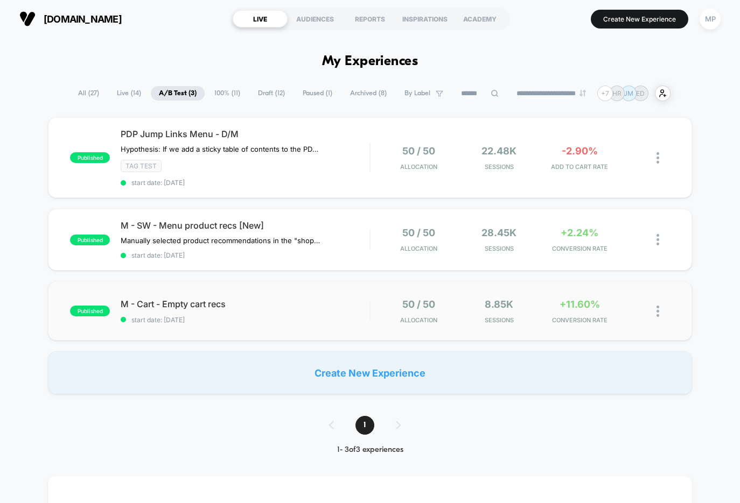
click at [236, 323] on div "published M - Cart - Empty cart recs start date: [DATE] 50 / 50 Allocation 8.85…" at bounding box center [369, 310] width 643 height 59
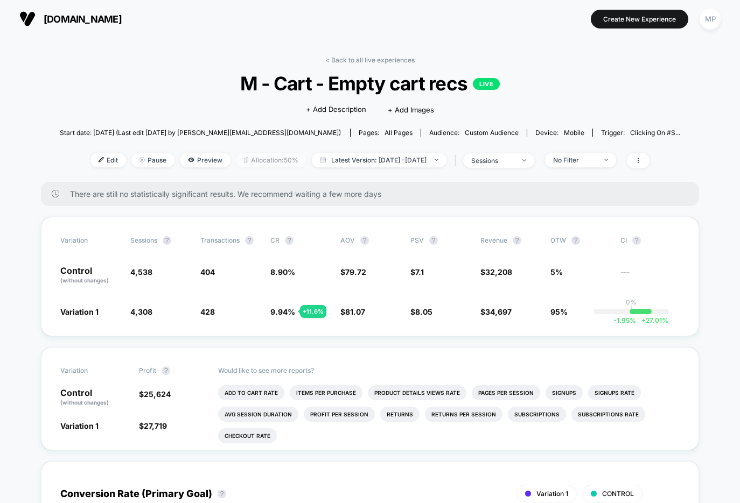
click at [245, 158] on span "Allocation: 50%" at bounding box center [271, 160] width 71 height 15
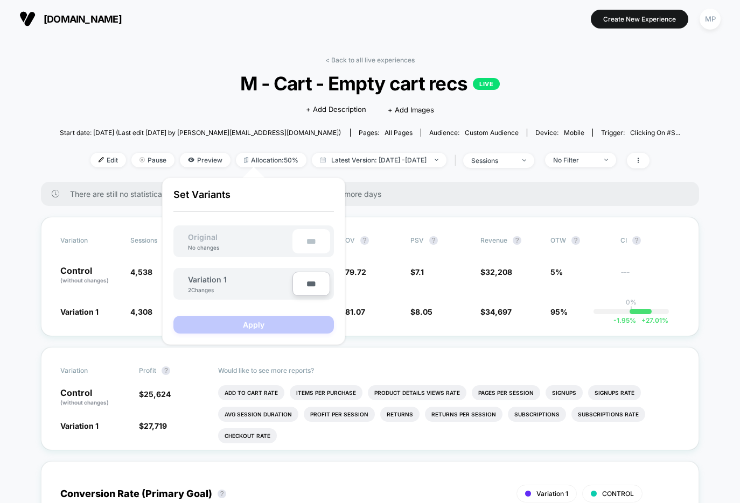
click at [305, 283] on input "***" at bounding box center [311, 284] width 38 height 24
type input "***"
type input "**"
type input "***"
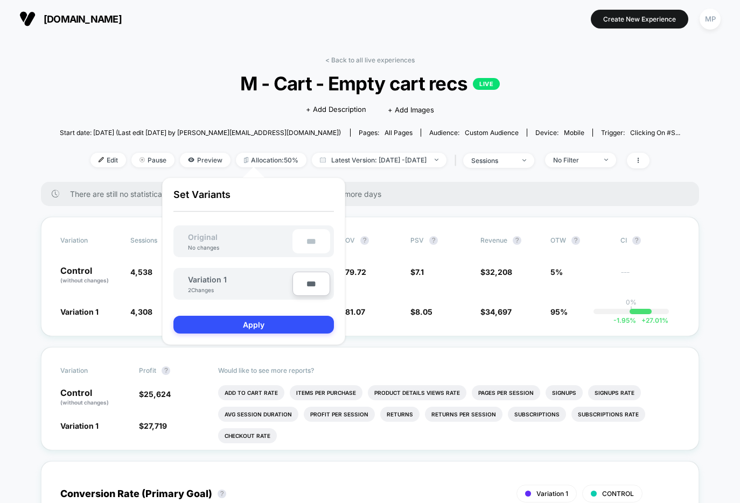
type input "**"
type input "****"
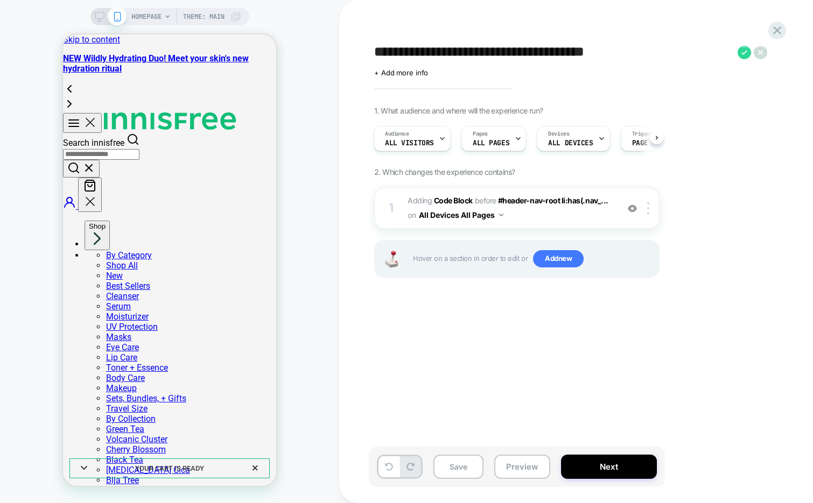
click at [378, 21] on div "**********" at bounding box center [571, 252] width 404 height 482
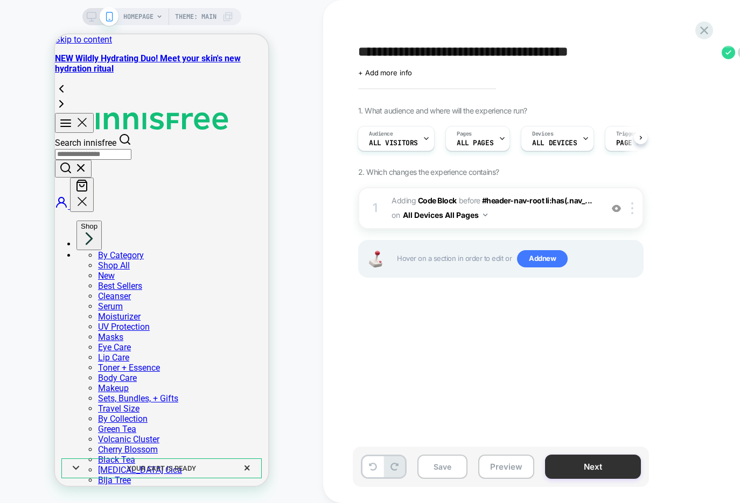
click at [578, 469] on button "Next" at bounding box center [593, 467] width 96 height 24
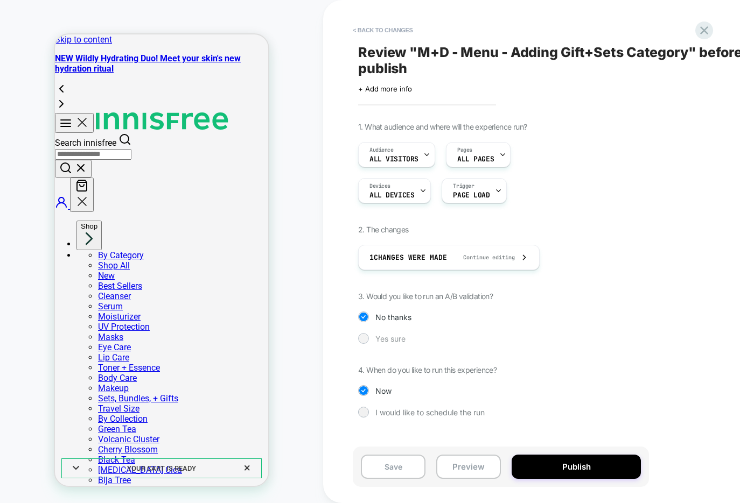
click at [393, 338] on span "Yes sure" at bounding box center [390, 338] width 30 height 9
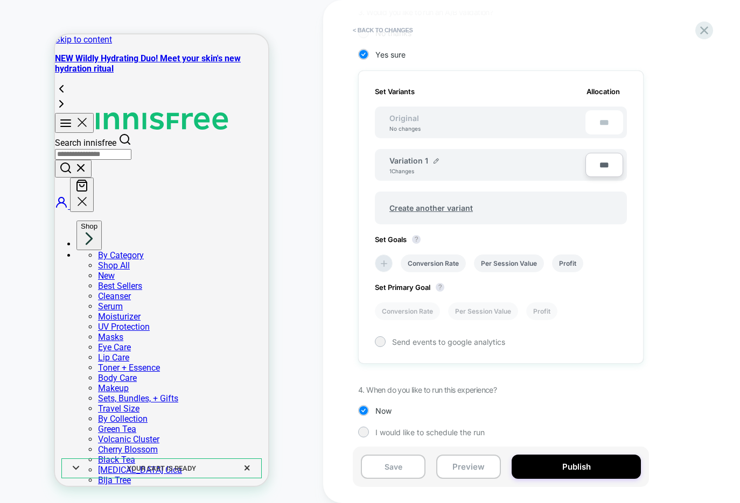
scroll to position [288, 0]
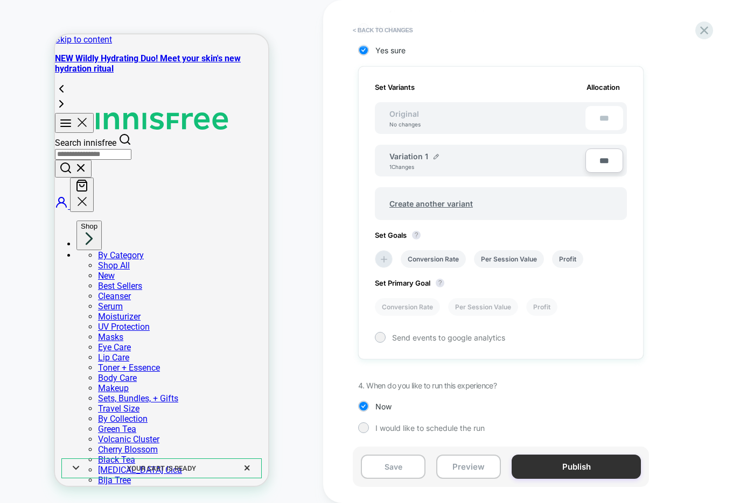
click at [530, 471] on button "Publish" at bounding box center [575, 467] width 129 height 24
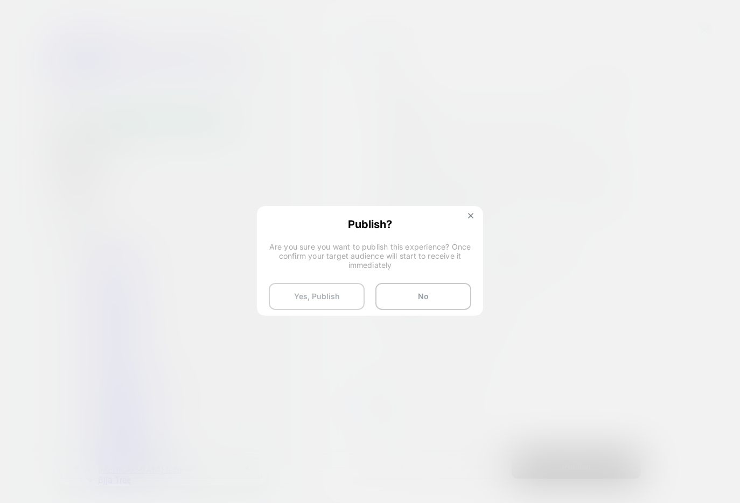
click at [319, 302] on button "Yes, Publish" at bounding box center [317, 296] width 96 height 27
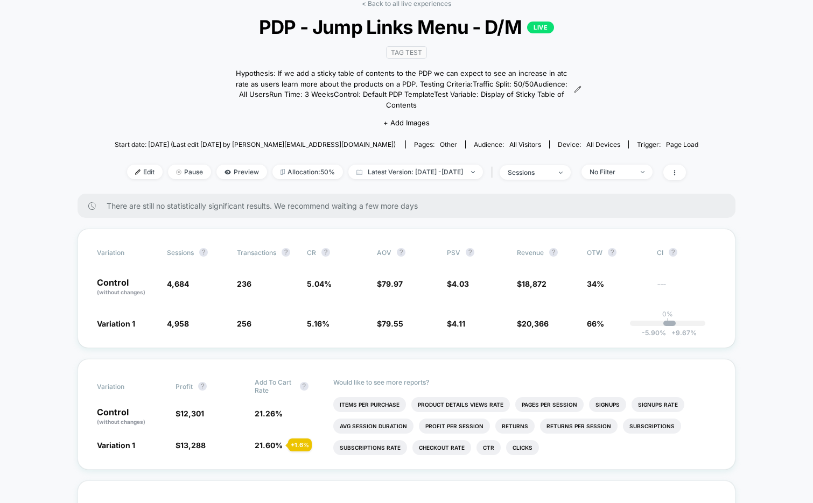
scroll to position [58, 0]
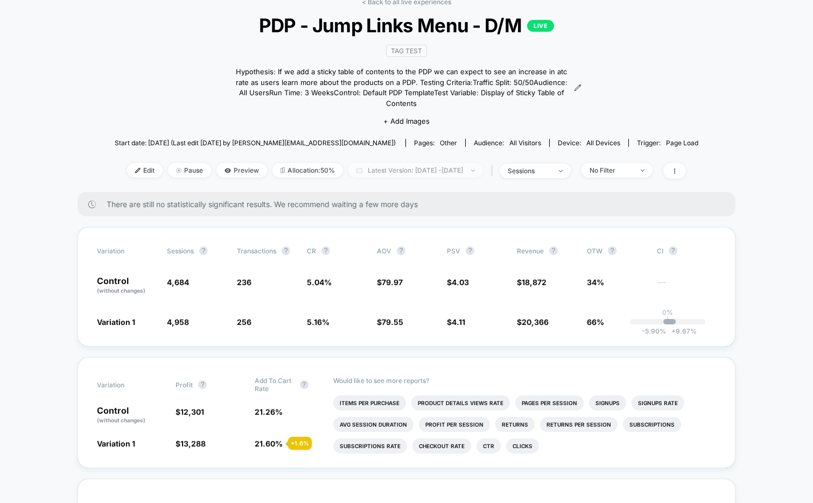
click at [438, 163] on span "Latest Version: [DATE] - [DATE]" at bounding box center [415, 170] width 135 height 15
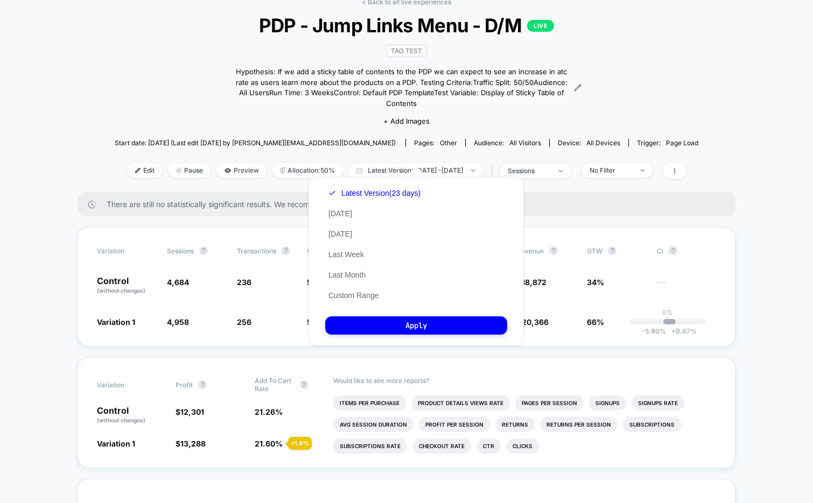
click at [551, 192] on div "There are still no statistically significant results. We recommend waiting a fe…" at bounding box center [407, 204] width 658 height 24
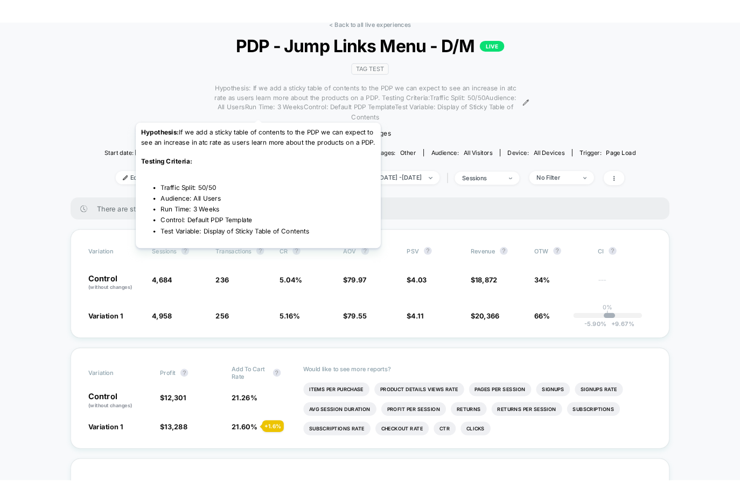
scroll to position [0, 0]
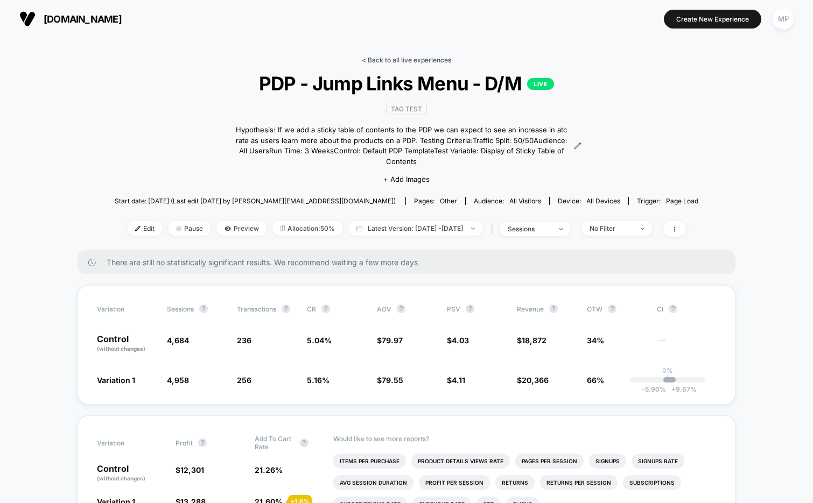
click at [392, 58] on link "< Back to all live experiences" at bounding box center [406, 60] width 89 height 8
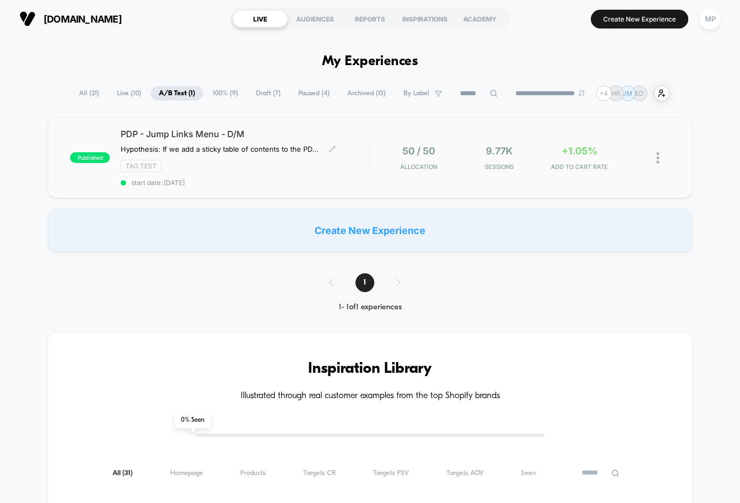
click at [294, 177] on div "PDP - Jump Links Menu - D/M Hypothesis: If we add a sticky table of contents to…" at bounding box center [245, 158] width 249 height 58
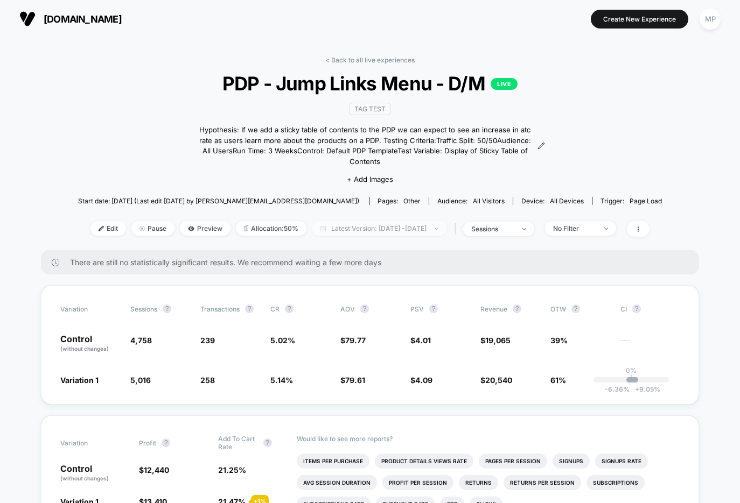
click at [333, 223] on span "Latest Version: [DATE] - [DATE]" at bounding box center [379, 228] width 135 height 15
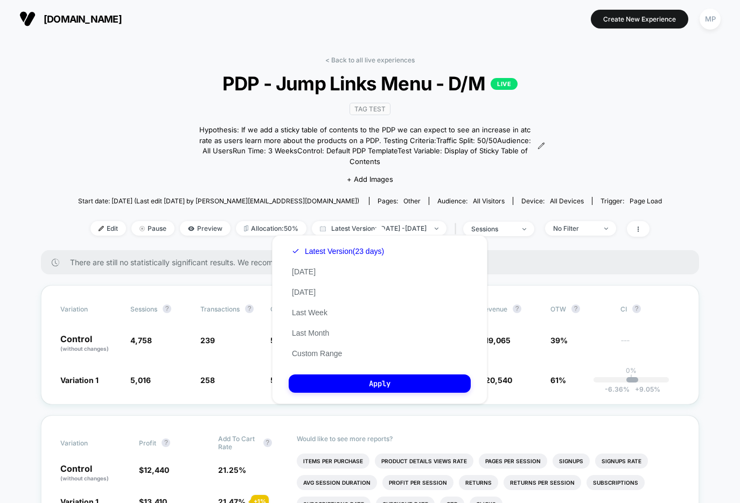
click at [115, 118] on div "< Back to all live experiences PDP - Jump Links Menu - D/M LIVE TAG Test Hypoth…" at bounding box center [369, 153] width 583 height 194
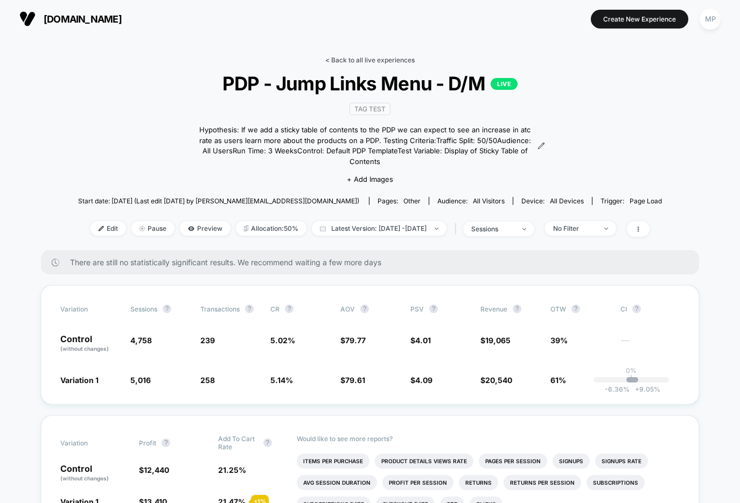
click at [365, 60] on link "< Back to all live experiences" at bounding box center [369, 60] width 89 height 8
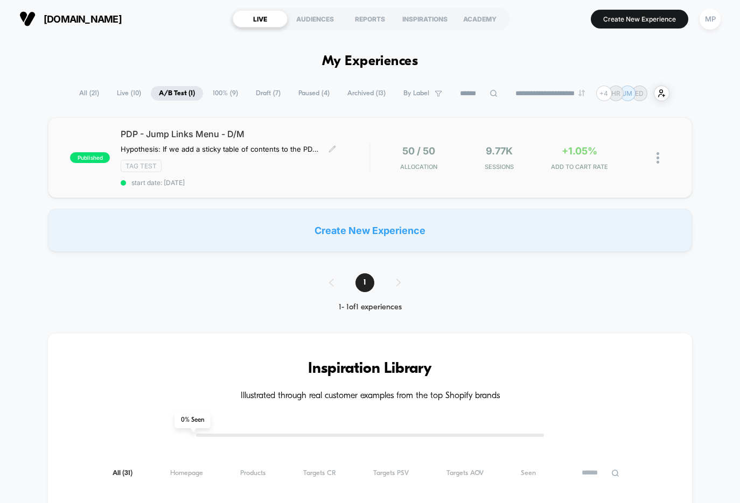
click at [261, 186] on div "published PDP - Jump Links Menu - D/M Hypothesis: If we add a sticky table of c…" at bounding box center [369, 157] width 643 height 81
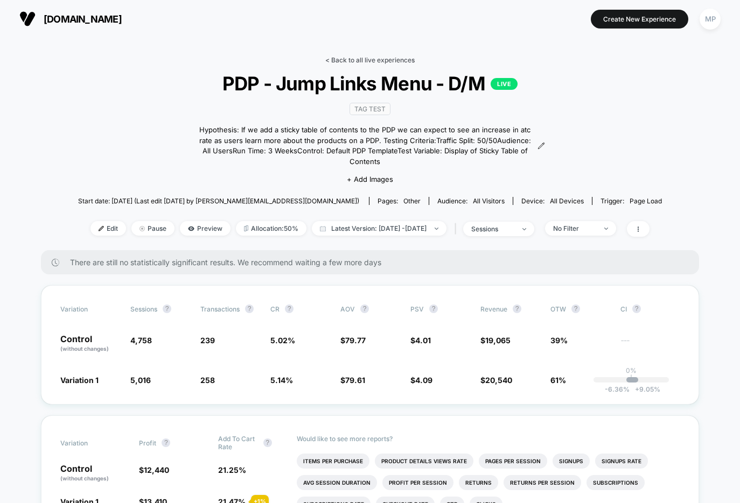
click at [378, 58] on link "< Back to all live experiences" at bounding box center [369, 60] width 89 height 8
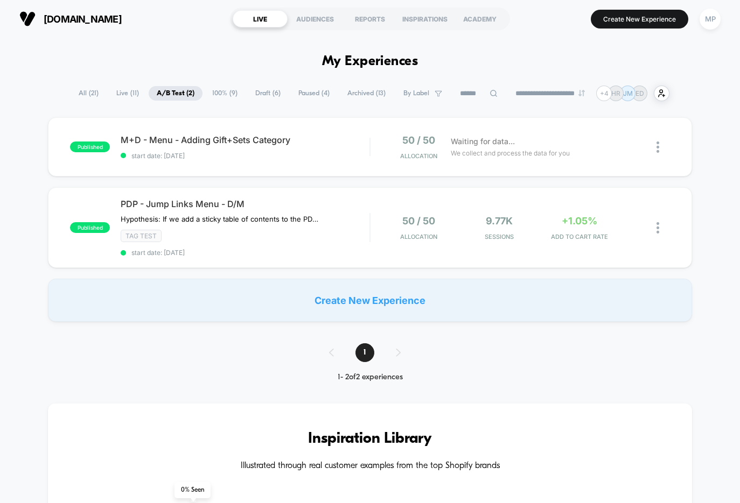
click at [256, 90] on span "Draft ( 6 )" at bounding box center [267, 93] width 41 height 15
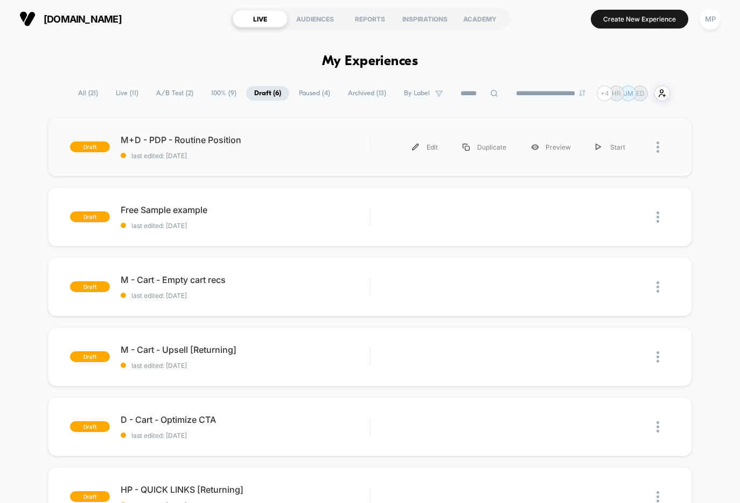
click at [246, 166] on div "draft M+D - PDP - Routine Position last edited: 9/2/2025 Edit Duplicate Preview…" at bounding box center [369, 146] width 643 height 59
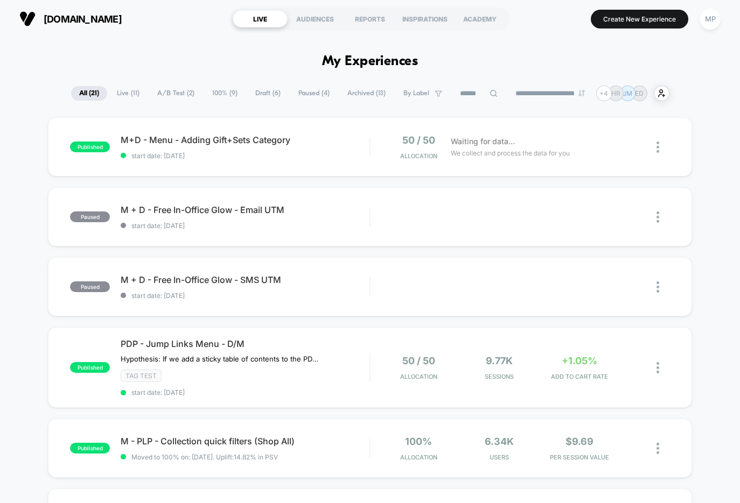
click at [183, 96] on span "A/B Test ( 2 )" at bounding box center [175, 93] width 53 height 15
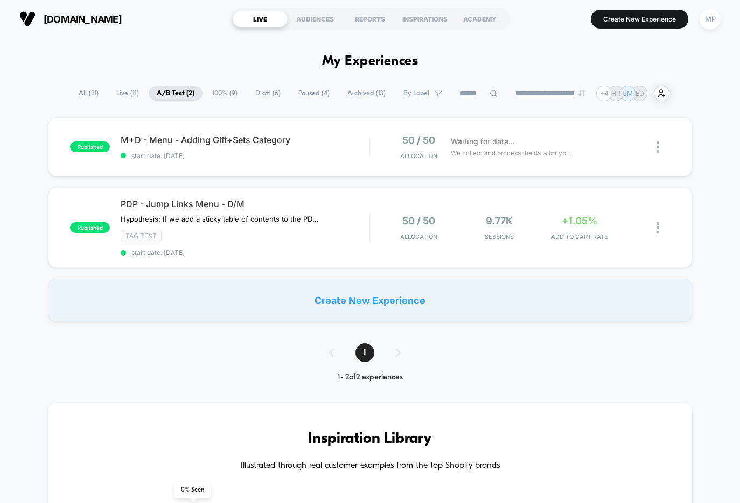
click at [256, 97] on span "Draft ( 6 )" at bounding box center [267, 93] width 41 height 15
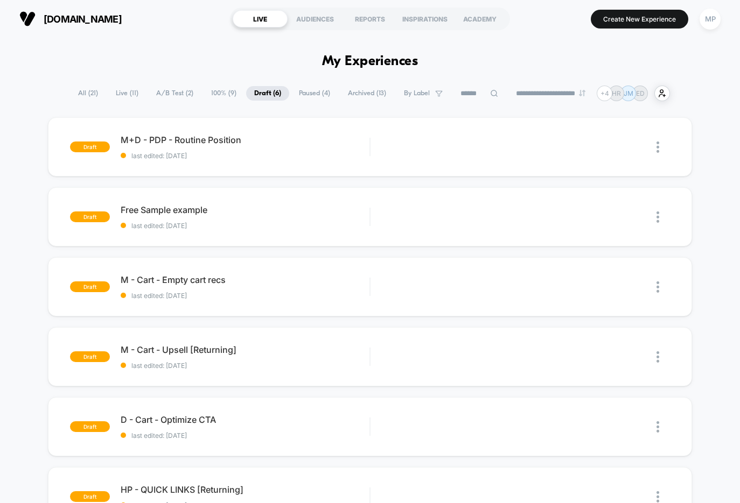
click at [307, 90] on span "Paused ( 4 )" at bounding box center [314, 93] width 47 height 15
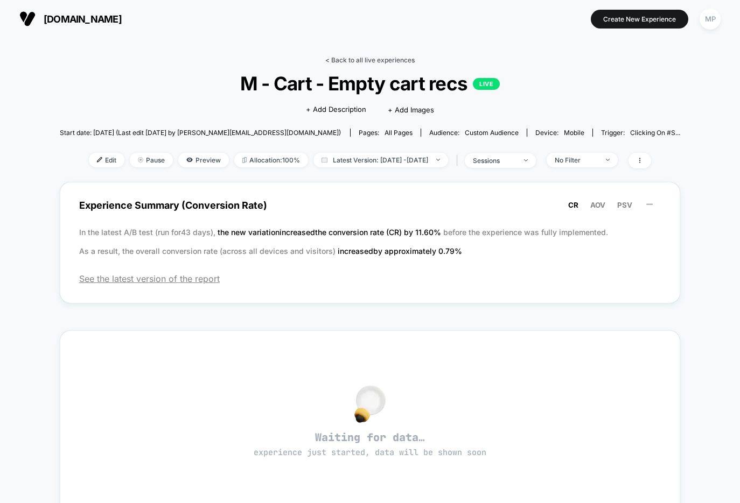
click at [374, 63] on link "< Back to all live experiences" at bounding box center [369, 60] width 89 height 8
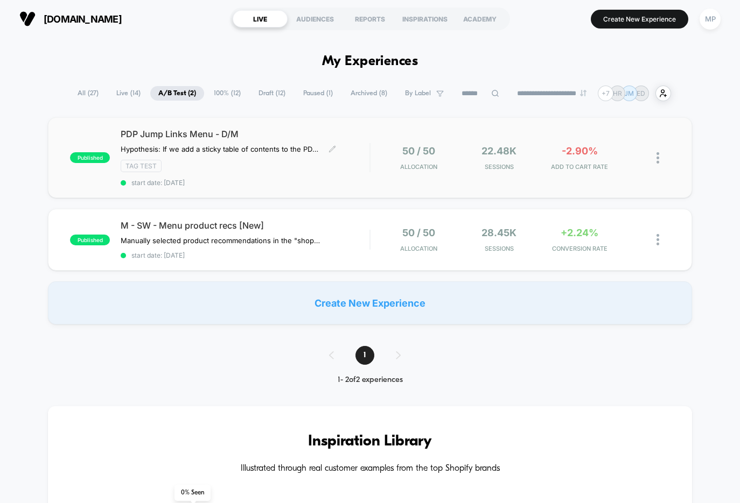
click at [273, 166] on div "TAG Test" at bounding box center [245, 166] width 249 height 12
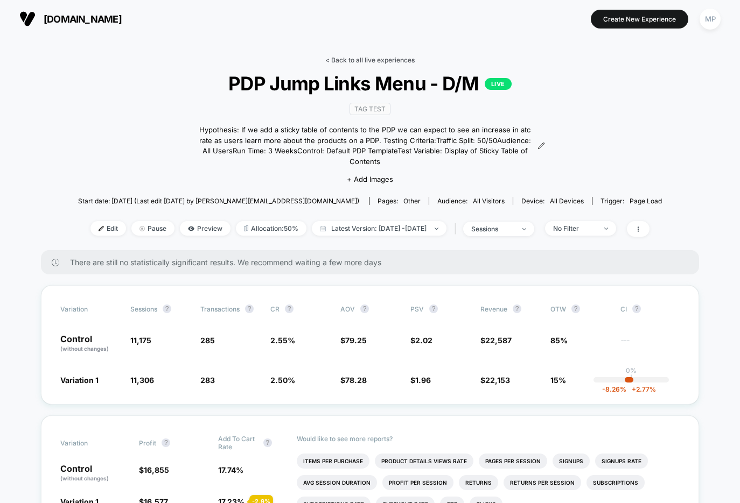
click at [344, 60] on link "< Back to all live experiences" at bounding box center [369, 60] width 89 height 8
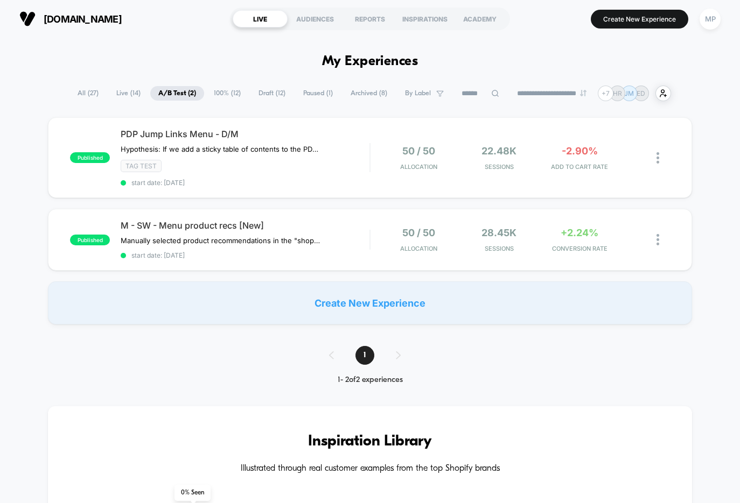
click at [216, 89] on span "100% ( 12 )" at bounding box center [227, 93] width 43 height 15
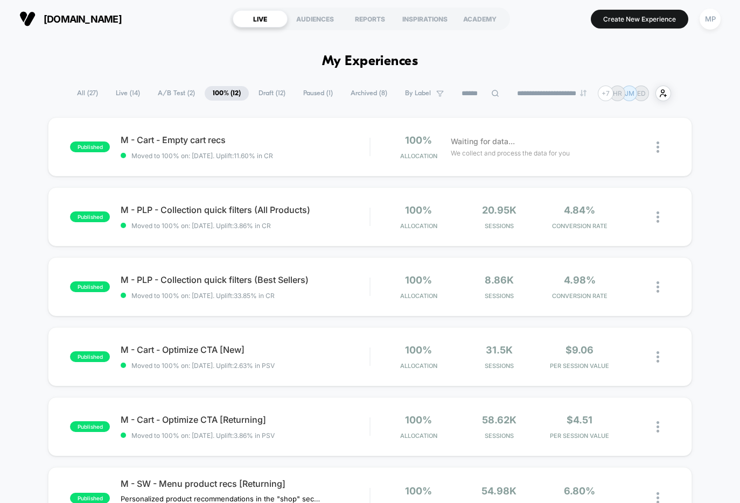
click at [468, 94] on input at bounding box center [480, 93] width 54 height 13
type input "*****"
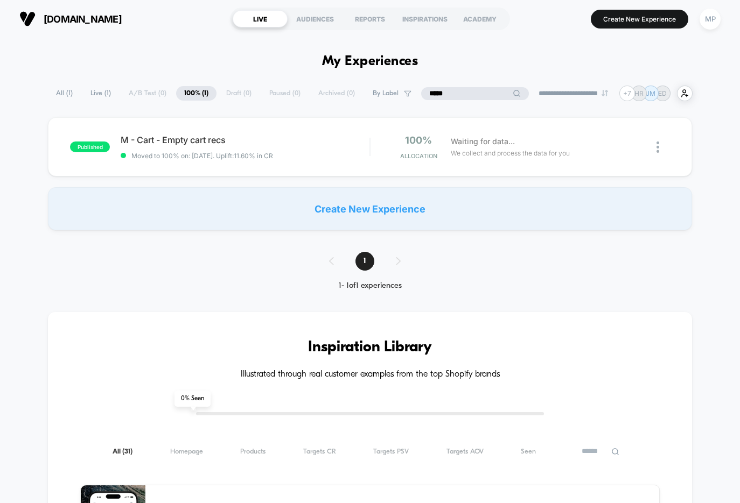
drag, startPoint x: 452, startPoint y: 94, endPoint x: 413, endPoint y: 93, distance: 38.2
click at [421, 93] on input "*****" at bounding box center [475, 93] width 108 height 13
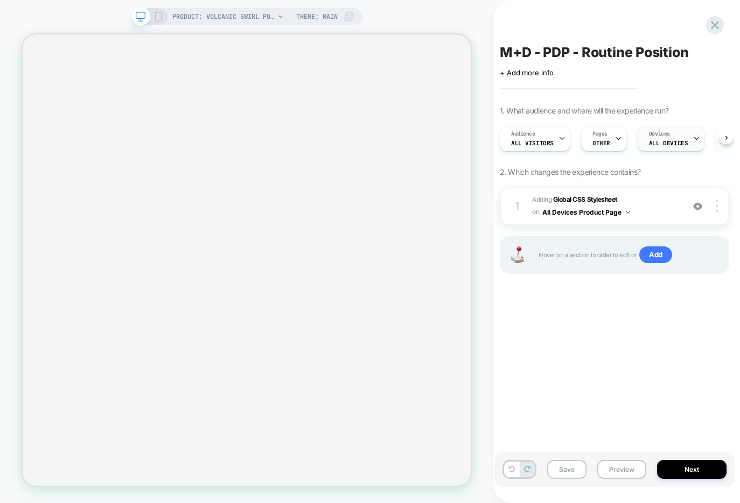
scroll to position [0, 1]
click at [614, 139] on icon at bounding box center [617, 138] width 7 height 7
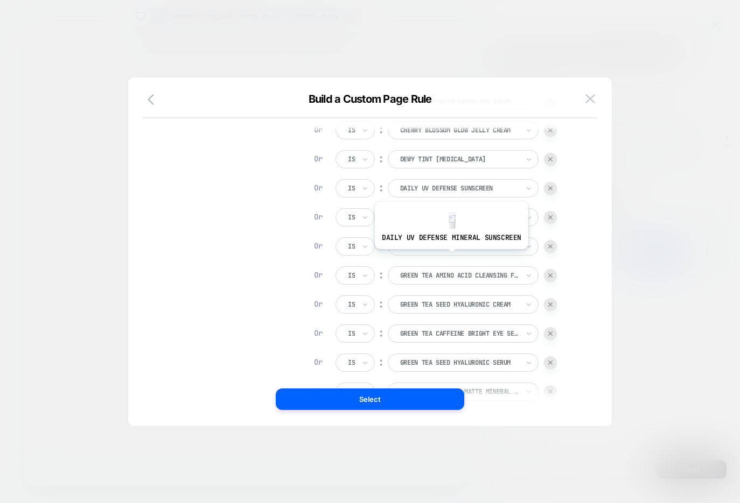
scroll to position [161, 0]
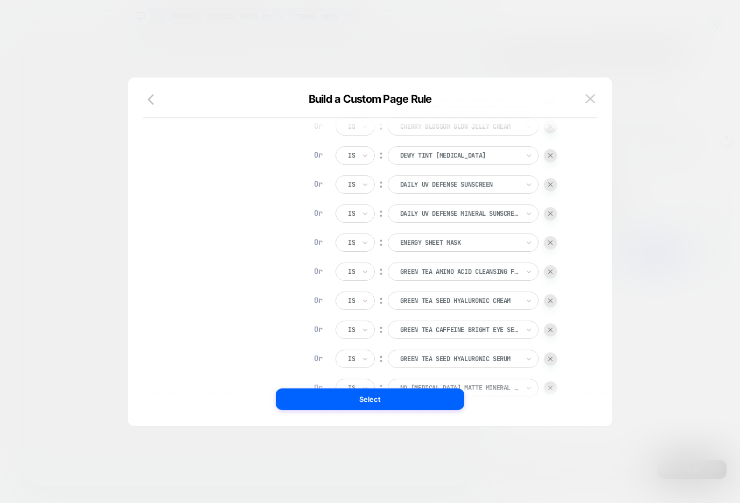
click at [552, 184] on img at bounding box center [550, 184] width 4 height 4
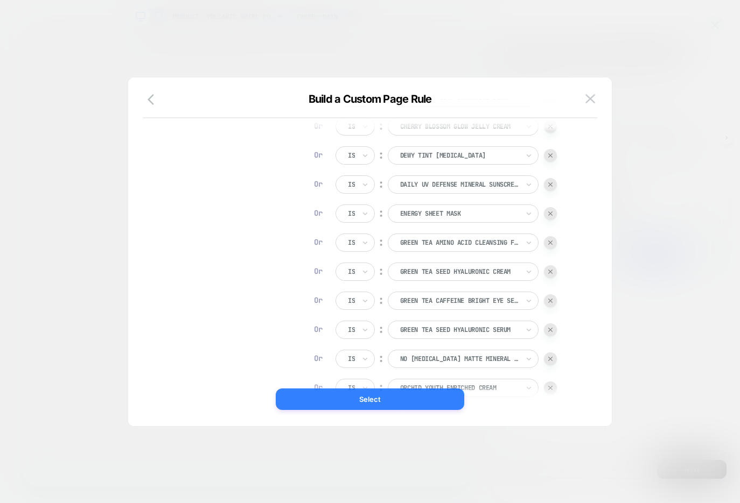
click at [312, 403] on button "Select" at bounding box center [370, 400] width 188 height 22
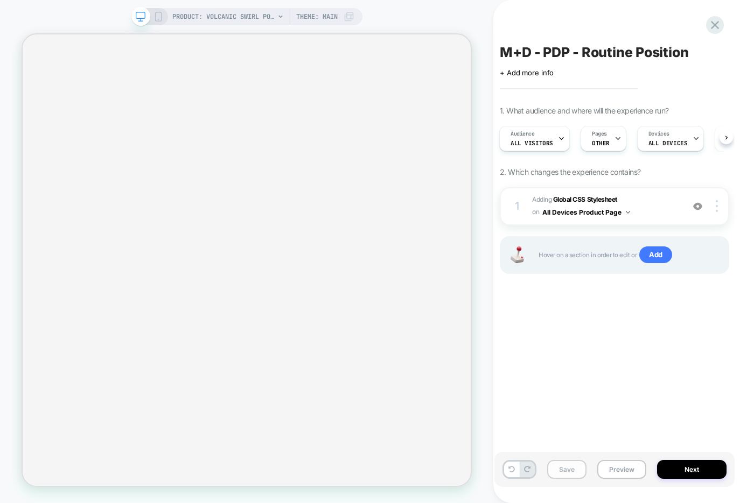
click at [557, 472] on button "Save" at bounding box center [566, 469] width 39 height 19
click at [624, 470] on button "Preview" at bounding box center [621, 469] width 49 height 19
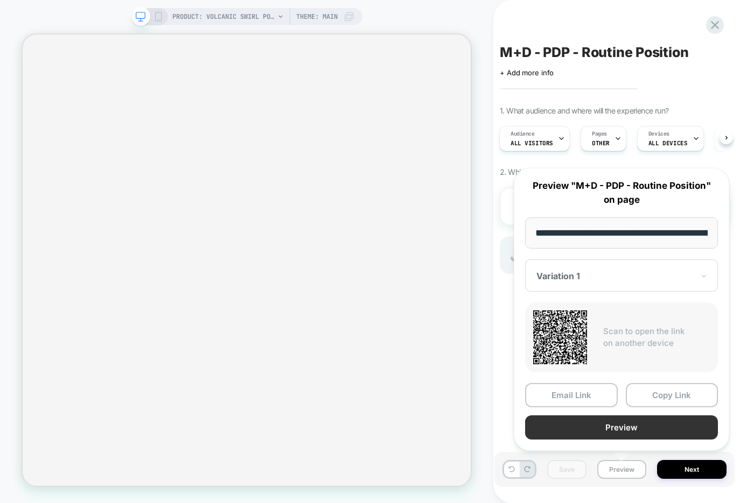
scroll to position [0, 166]
click at [624, 432] on button "Preview" at bounding box center [621, 428] width 193 height 24
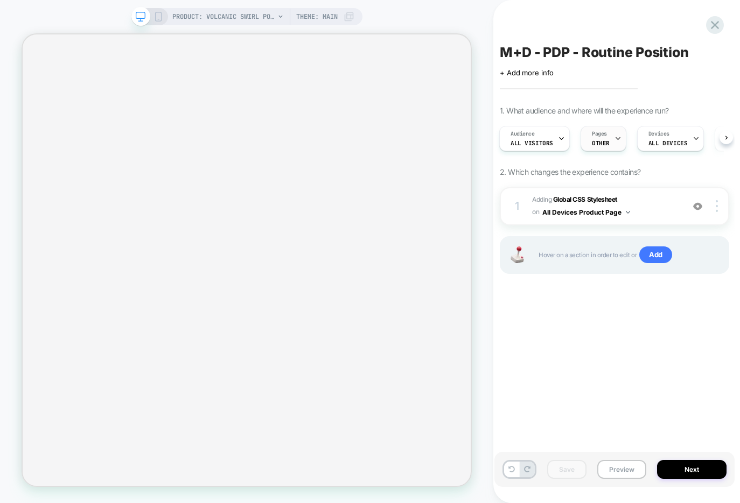
click at [614, 140] on icon at bounding box center [617, 138] width 7 height 7
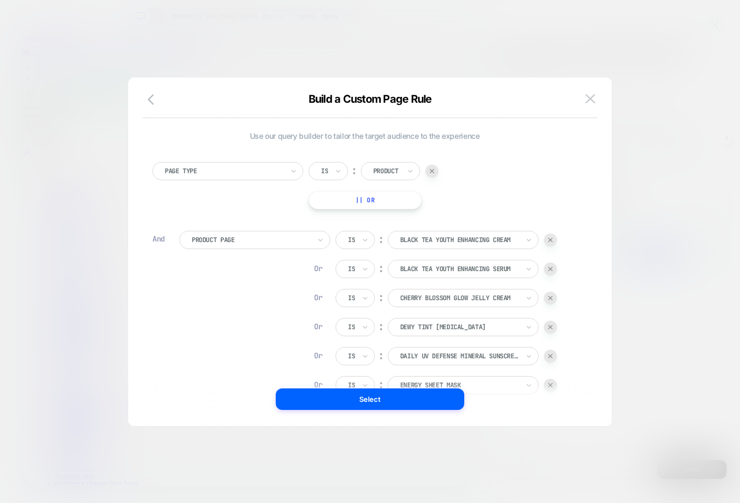
scroll to position [0, 0]
click at [588, 95] on img at bounding box center [590, 98] width 10 height 9
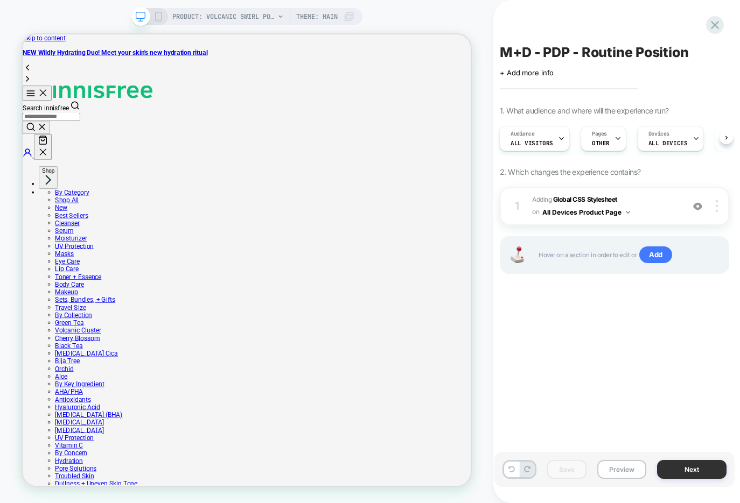
click at [673, 466] on button "Next" at bounding box center [691, 469] width 69 height 19
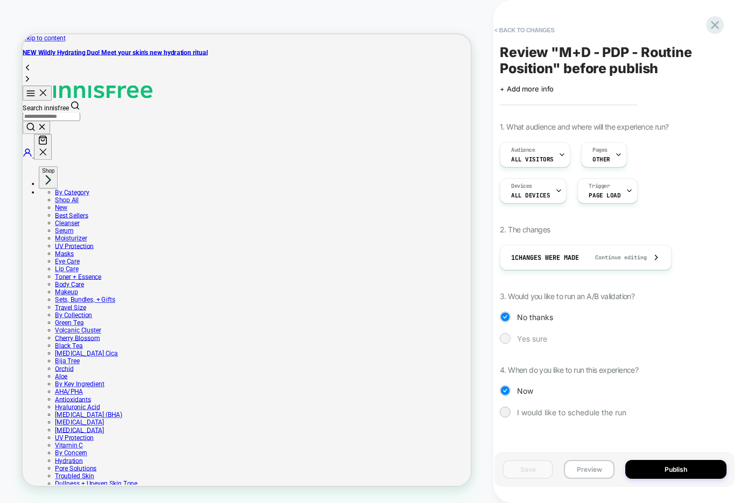
click at [542, 339] on span "Yes sure" at bounding box center [532, 338] width 30 height 9
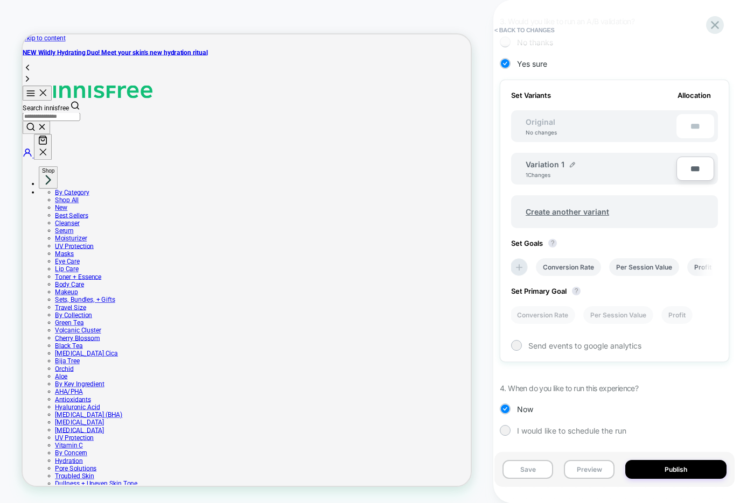
scroll to position [278, 0]
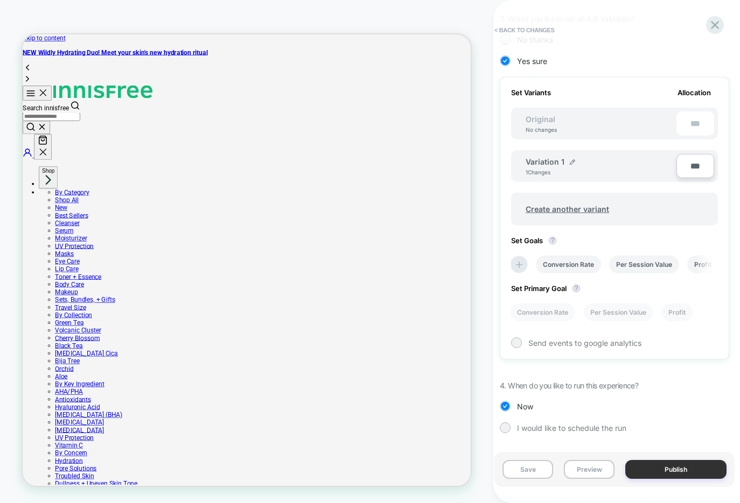
click at [653, 468] on button "Publish" at bounding box center [675, 469] width 101 height 19
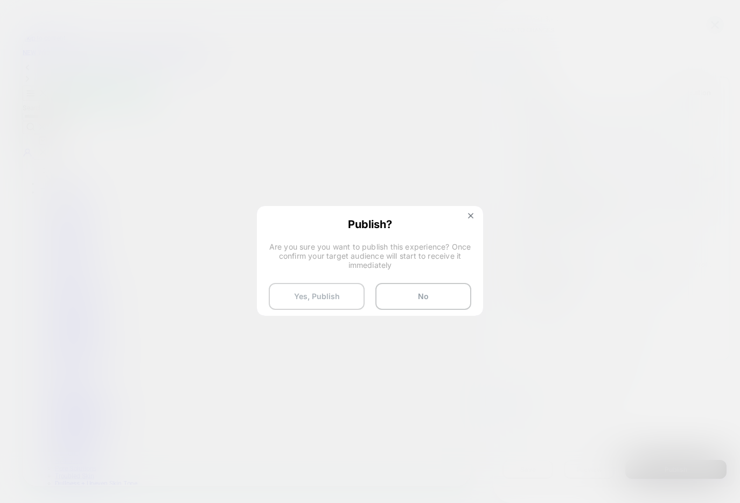
click at [319, 294] on button "Yes, Publish" at bounding box center [317, 296] width 96 height 27
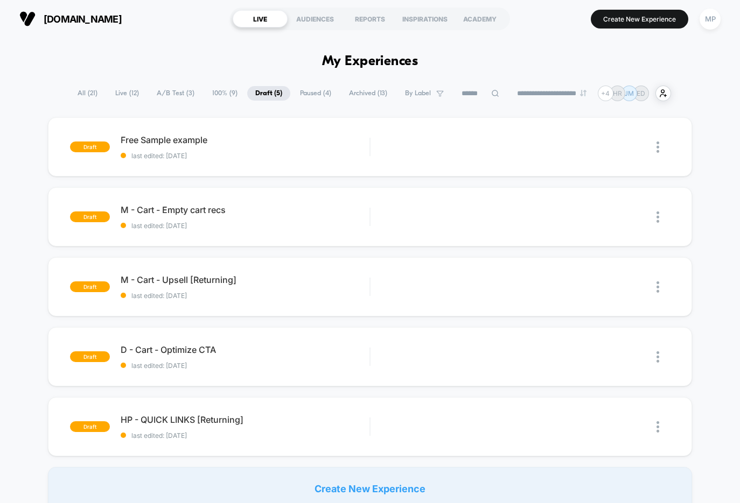
click at [156, 86] on span "A/B Test ( 3 )" at bounding box center [176, 93] width 54 height 15
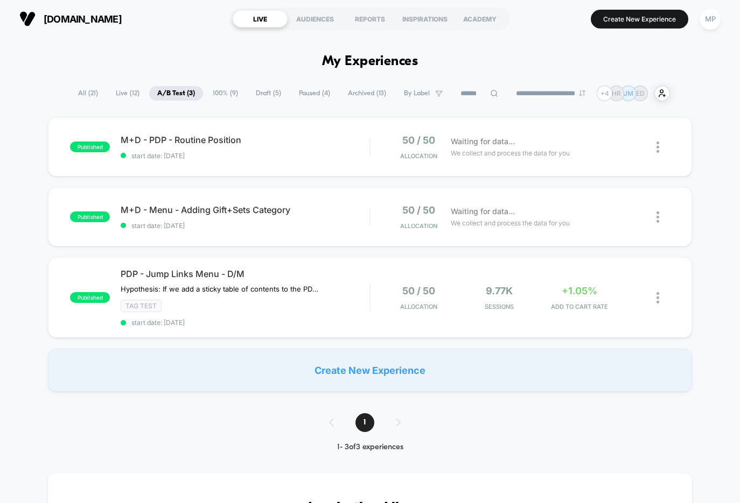
click at [79, 94] on span "All ( 21 )" at bounding box center [88, 93] width 36 height 15
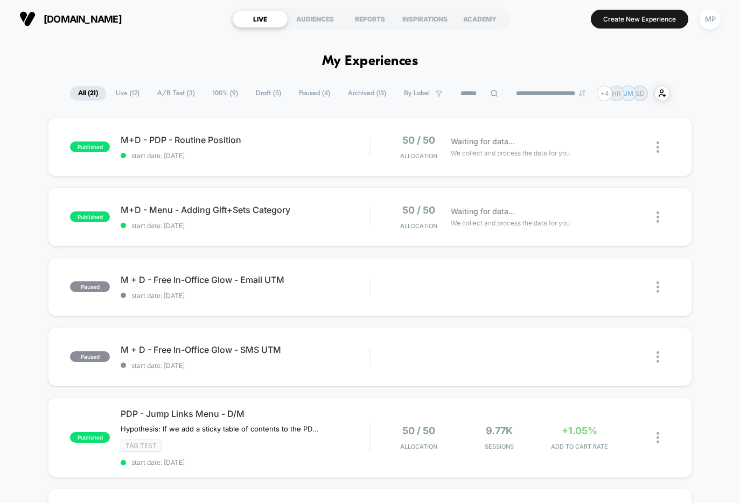
click at [466, 92] on input at bounding box center [479, 93] width 54 height 13
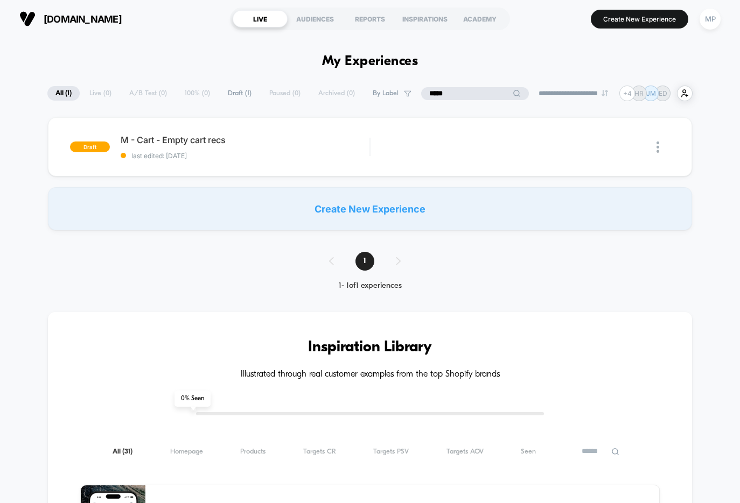
type input "*****"
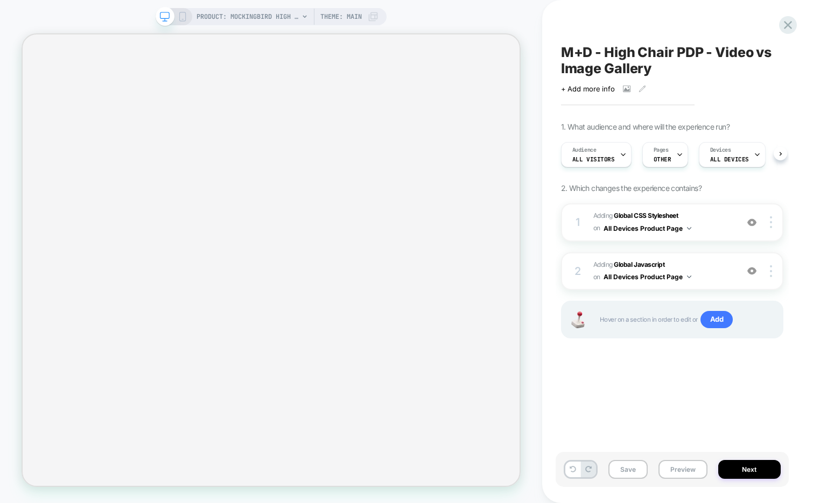
scroll to position [0, 1]
select select "******"
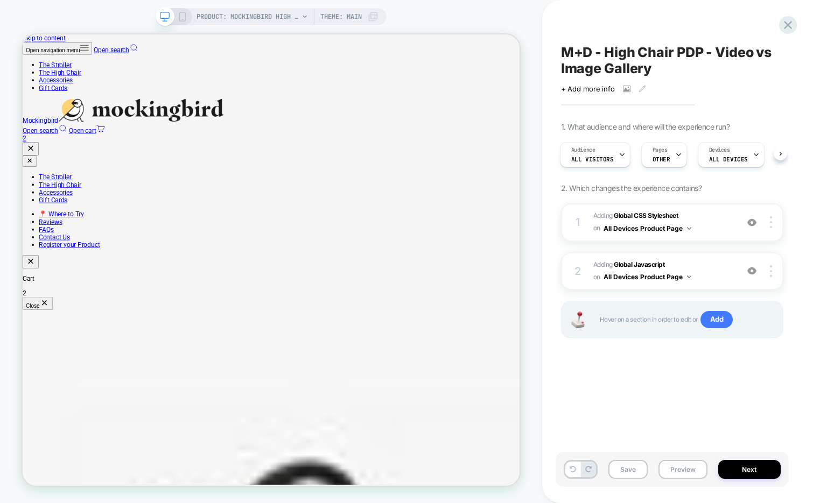
scroll to position [0, 0]
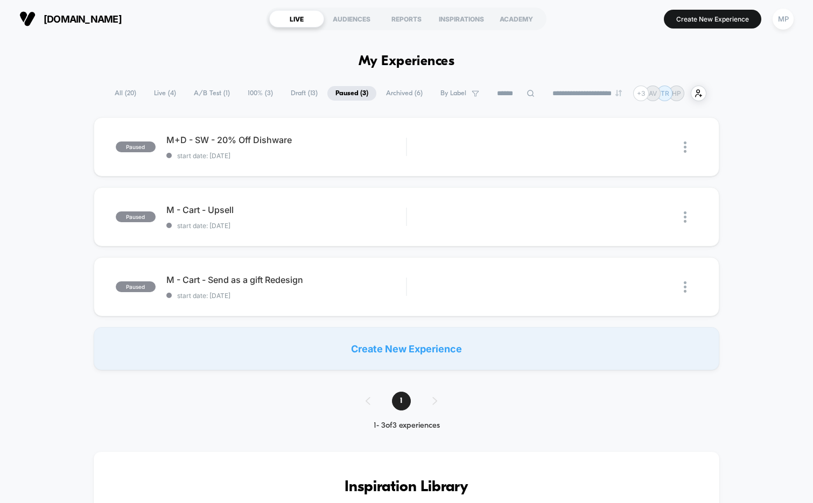
click at [280, 37] on div "[DOMAIN_NAME] LIVE AUDIENCES REPORTS INSPIRATIONS ACADEMY Create New Experience…" at bounding box center [406, 19] width 813 height 38
click at [123, 94] on span "All ( 20 )" at bounding box center [126, 93] width 38 height 15
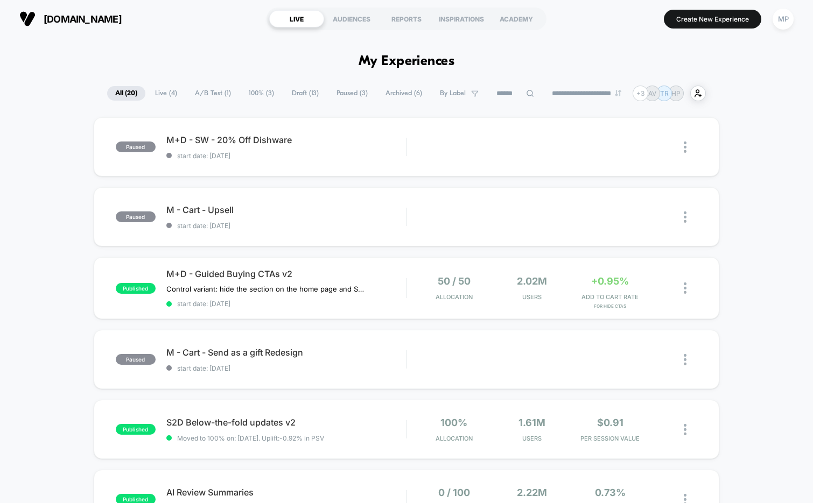
click at [214, 88] on span "A/B Test ( 1 )" at bounding box center [213, 93] width 52 height 15
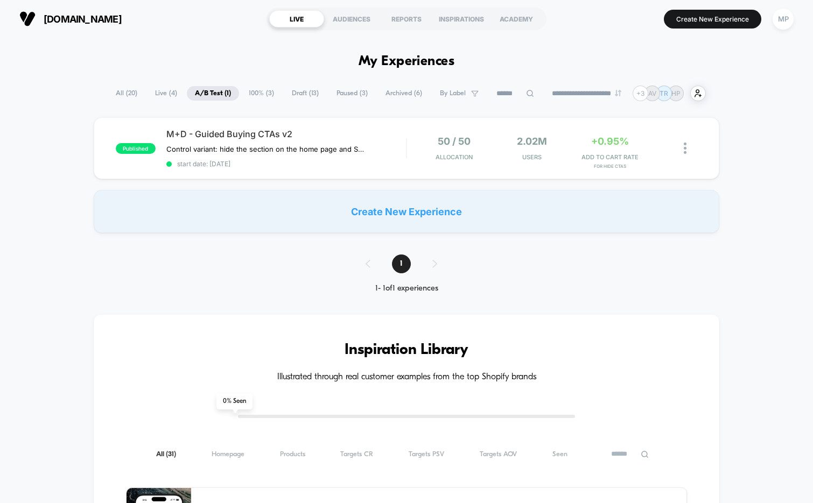
click at [255, 90] on span "100% ( 3 )" at bounding box center [261, 93] width 41 height 15
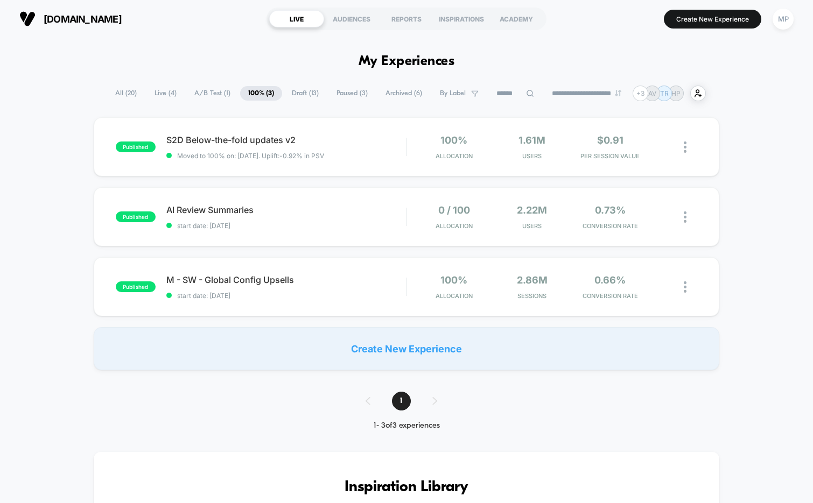
click at [298, 96] on span "Draft ( 13 )" at bounding box center [305, 93] width 43 height 15
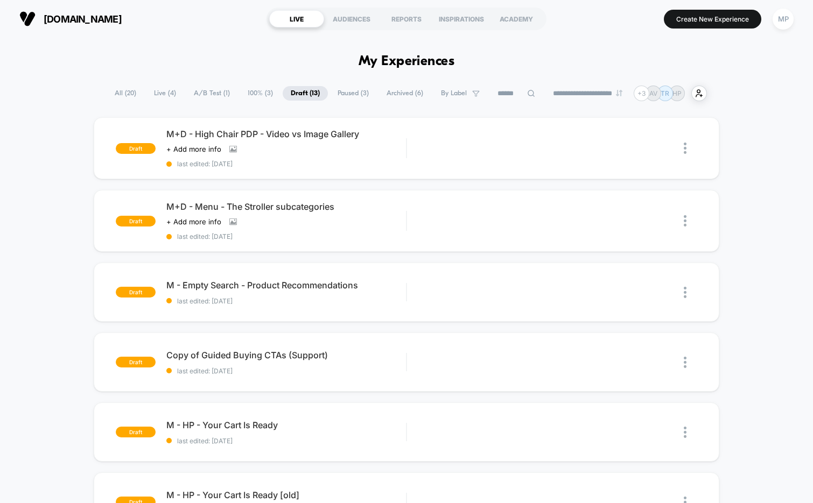
click at [206, 95] on span "A/B Test ( 1 )" at bounding box center [212, 93] width 52 height 15
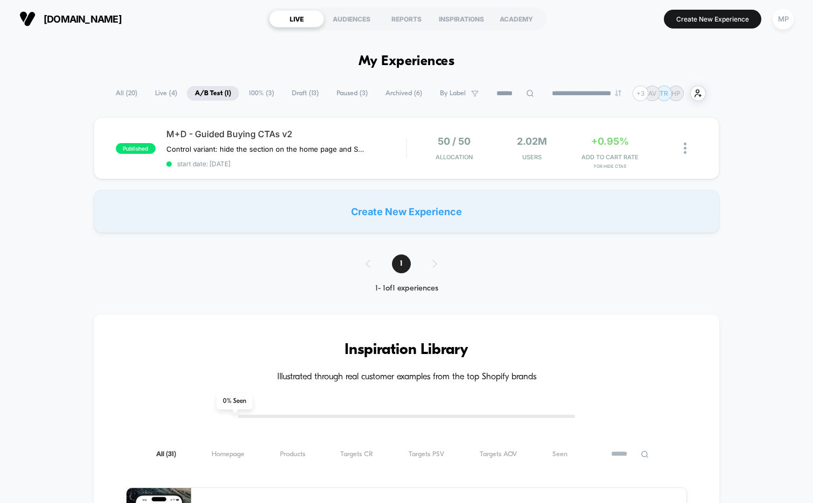
click at [293, 94] on span "Draft ( 13 )" at bounding box center [305, 93] width 43 height 15
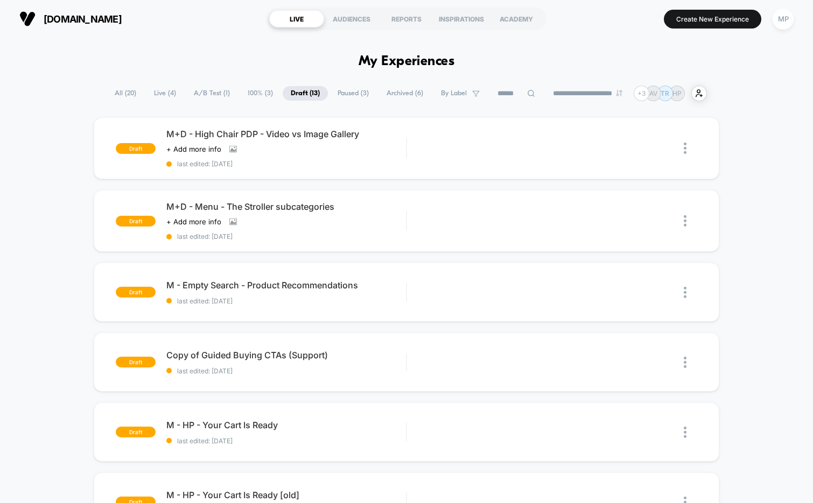
click at [329, 86] on div "**********" at bounding box center [407, 94] width 600 height 16
click at [335, 99] on span "Paused ( 3 )" at bounding box center [352, 93] width 47 height 15
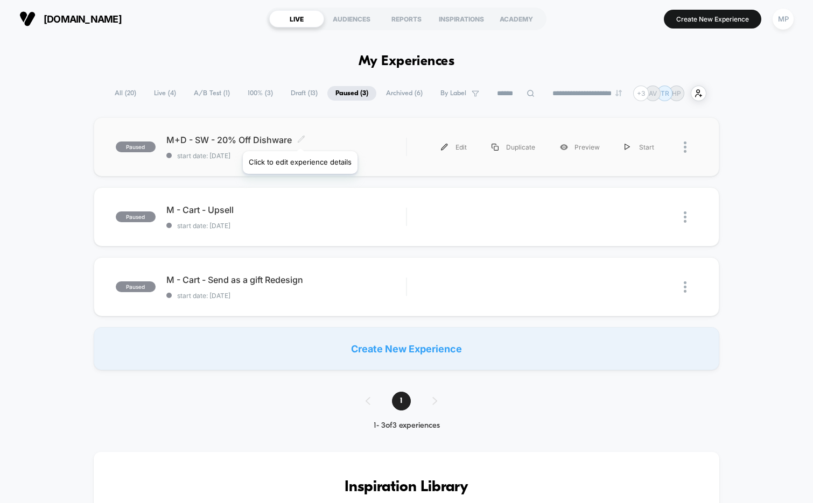
click at [299, 138] on icon at bounding box center [301, 139] width 8 height 8
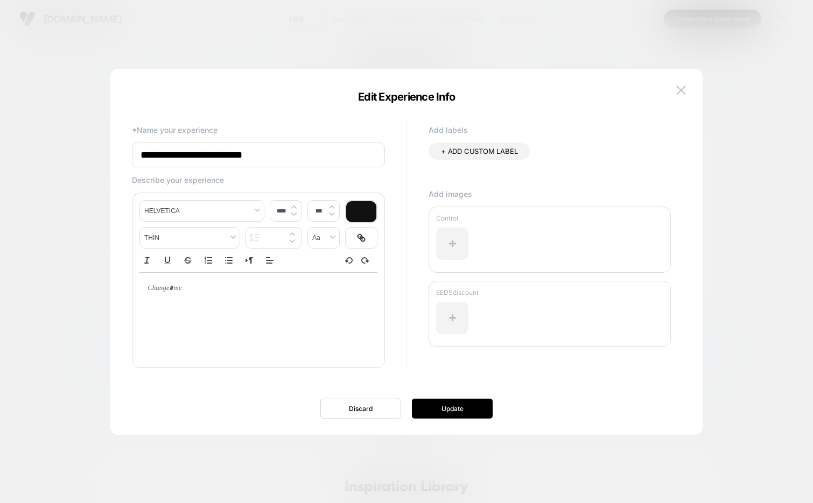
click at [249, 150] on input "**********" at bounding box center [258, 155] width 253 height 25
click at [687, 91] on button at bounding box center [681, 90] width 16 height 16
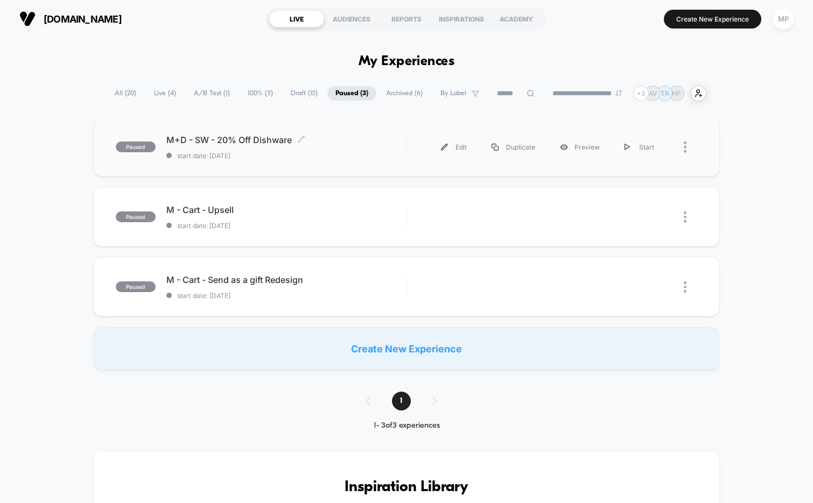
click at [334, 154] on span "start date: [DATE]" at bounding box center [286, 156] width 240 height 8
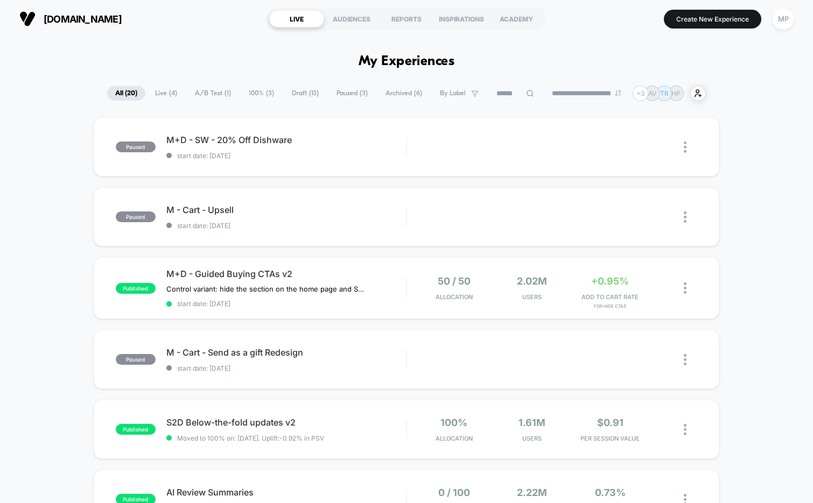
click at [294, 90] on span "Draft ( 13 )" at bounding box center [305, 93] width 43 height 15
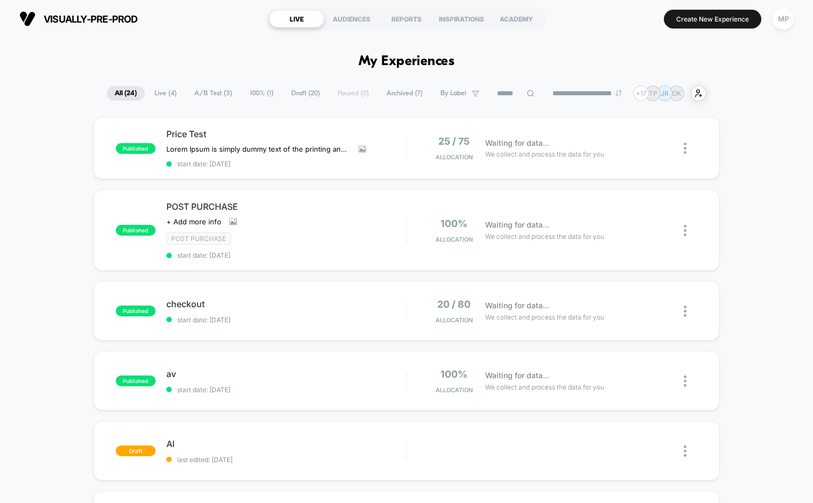
click at [799, 20] on div "visually-pre-prod [URL][DOMAIN_NAME] LIVE AUDIENCES REPORTS INSPIRATIONS ACADEM…" at bounding box center [406, 19] width 813 height 38
click at [782, 20] on div "MP" at bounding box center [782, 19] width 21 height 21
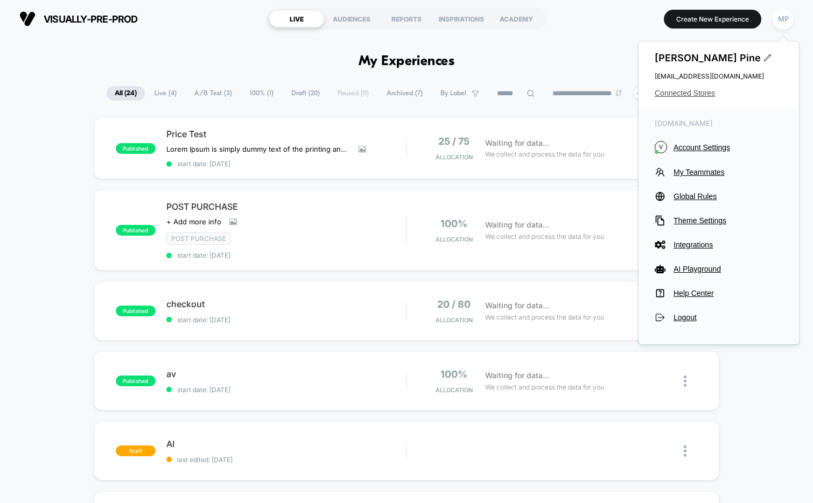
click at [696, 92] on span "Connected Stores" at bounding box center [718, 93] width 128 height 9
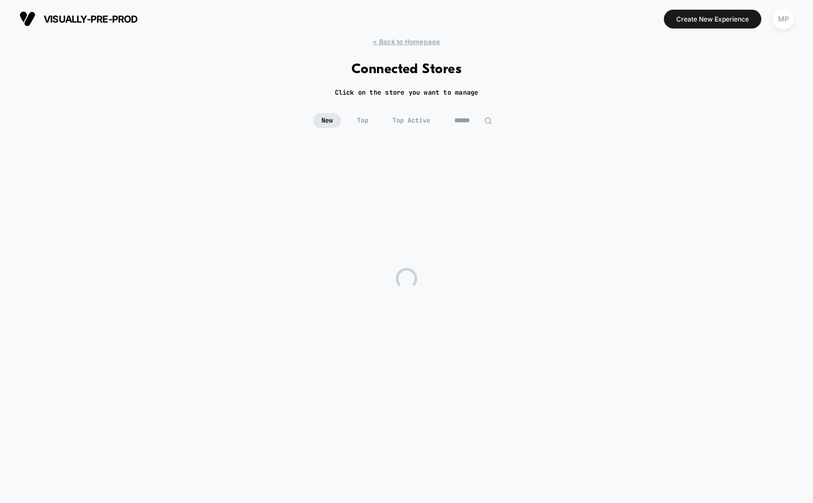
click at [472, 121] on input at bounding box center [473, 120] width 54 height 15
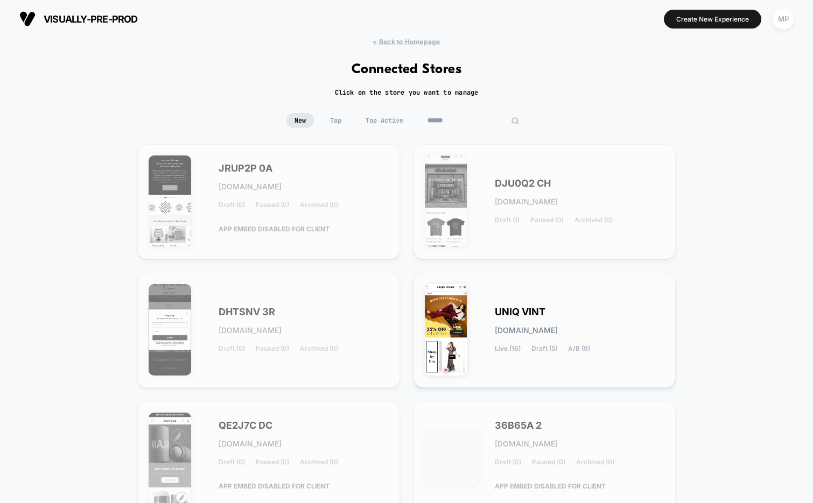
type input "******"
click at [481, 300] on div "UNIQ VINT uniq-vint.myshopify.com Live (16) Draft (5) A/B (9)" at bounding box center [545, 330] width 240 height 93
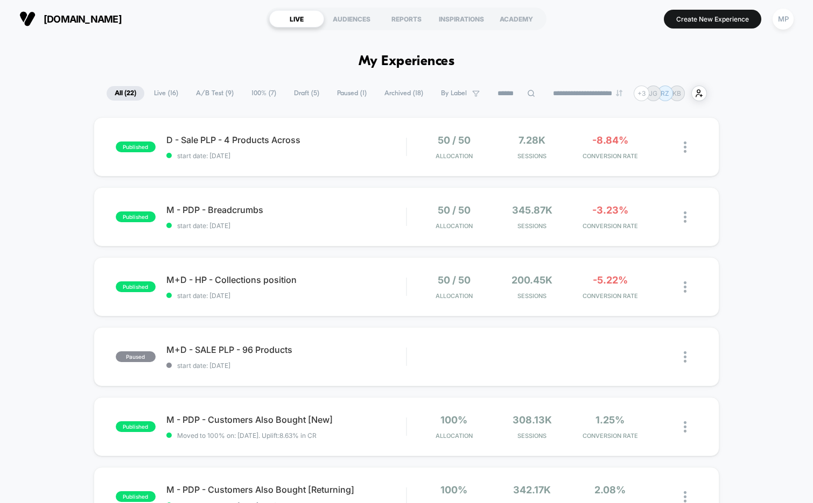
click at [196, 97] on span "A/B Test ( 9 )" at bounding box center [215, 93] width 54 height 15
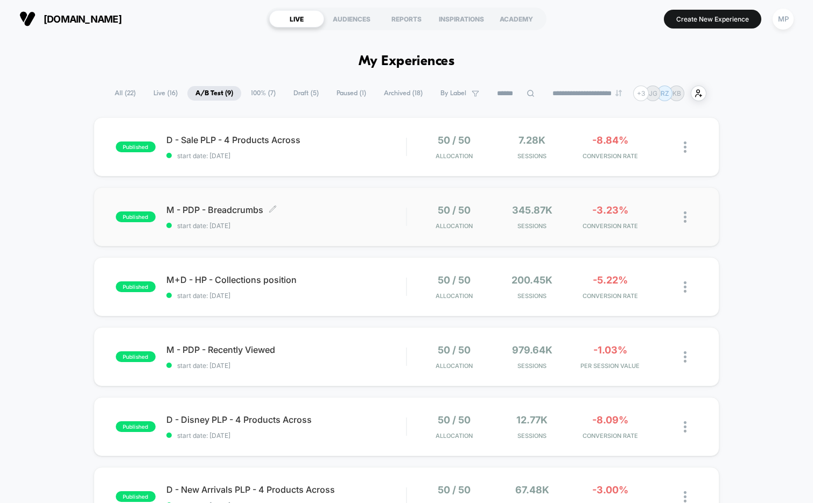
click at [324, 220] on div "M - PDP - Breadcrumbs Click to edit experience details Click to edit experience…" at bounding box center [286, 217] width 240 height 25
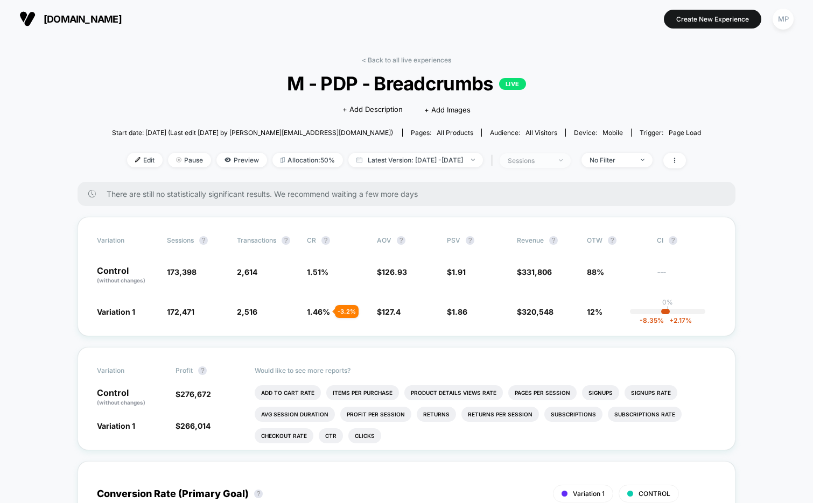
click at [535, 157] on div "sessions" at bounding box center [529, 161] width 43 height 8
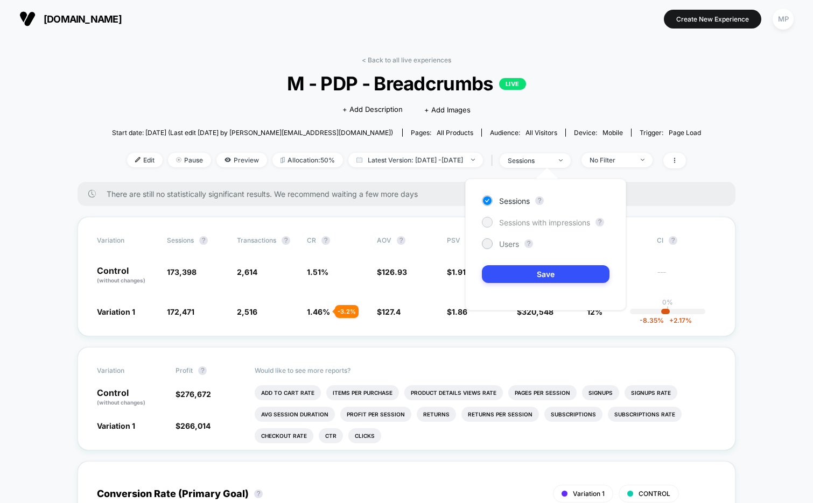
click at [531, 219] on span "Sessions with impressions" at bounding box center [544, 222] width 91 height 9
click at [513, 274] on button "Save" at bounding box center [546, 274] width 128 height 18
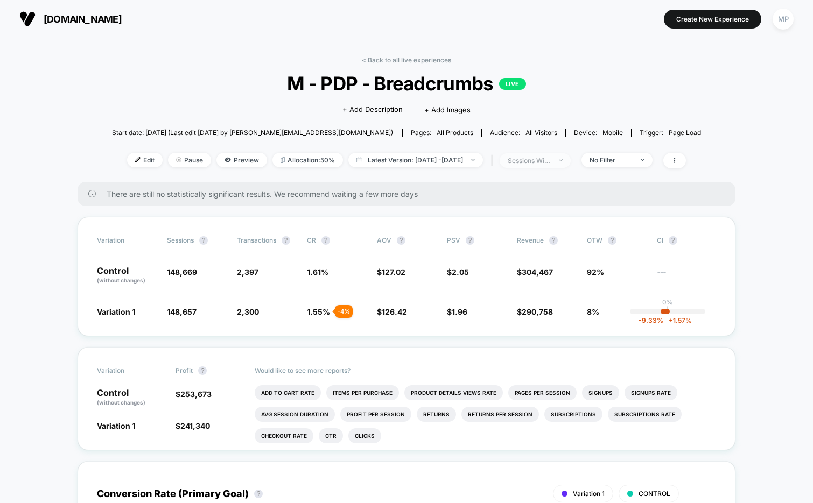
click at [536, 161] on div "sessions with impression" at bounding box center [529, 161] width 43 height 8
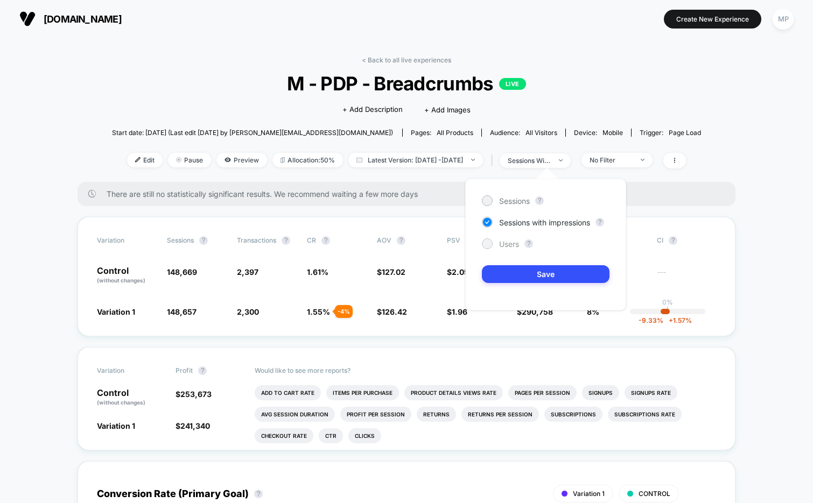
click at [503, 244] on span "Users" at bounding box center [509, 244] width 20 height 9
click at [503, 267] on button "Save" at bounding box center [546, 274] width 128 height 18
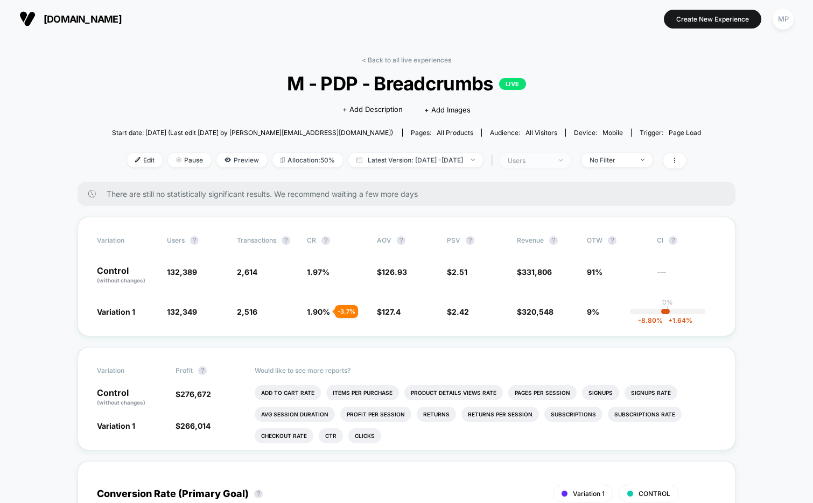
click at [537, 160] on div "users" at bounding box center [529, 161] width 43 height 8
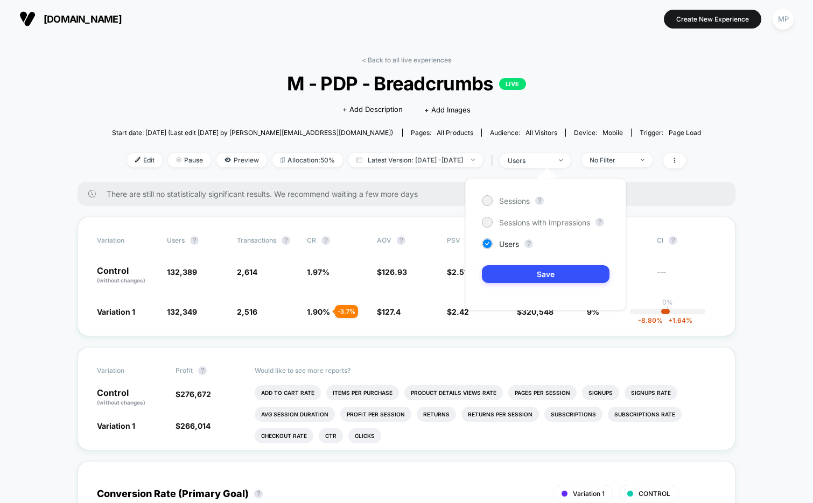
click at [501, 194] on div "Sessions ? Sessions with impressions ? Users ? Save" at bounding box center [545, 245] width 161 height 132
click at [501, 199] on span "Sessions" at bounding box center [514, 200] width 31 height 9
click at [501, 253] on div "Sessions ? Sessions with impressions ? Users ? Save" at bounding box center [545, 245] width 161 height 132
click at [501, 265] on div "Sessions ? Sessions with impressions ? Users ? Save" at bounding box center [545, 245] width 161 height 132
click at [500, 274] on button "Save" at bounding box center [546, 274] width 128 height 18
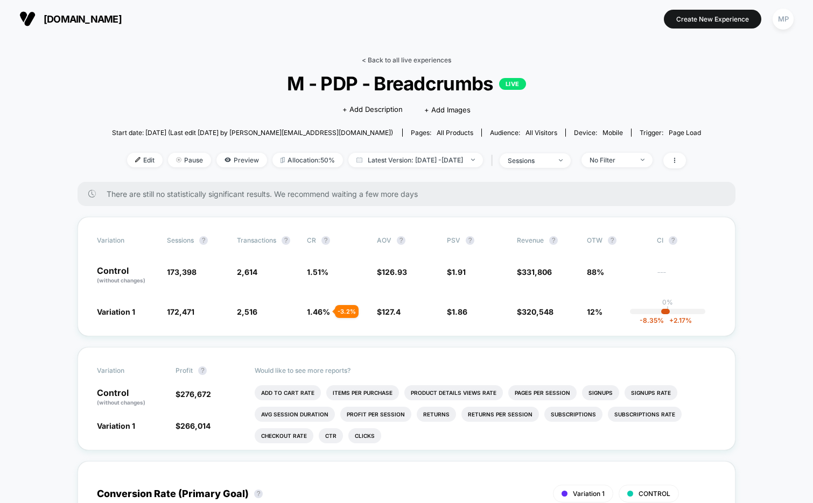
click at [402, 58] on link "< Back to all live experiences" at bounding box center [406, 60] width 89 height 8
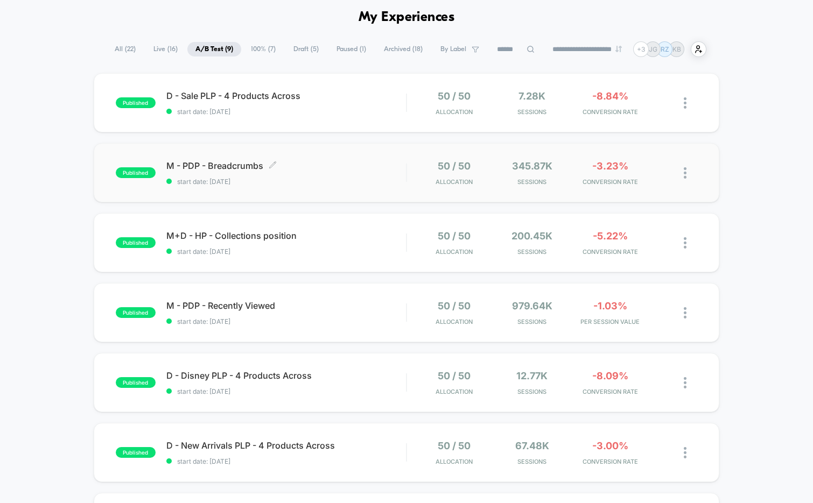
scroll to position [57, 0]
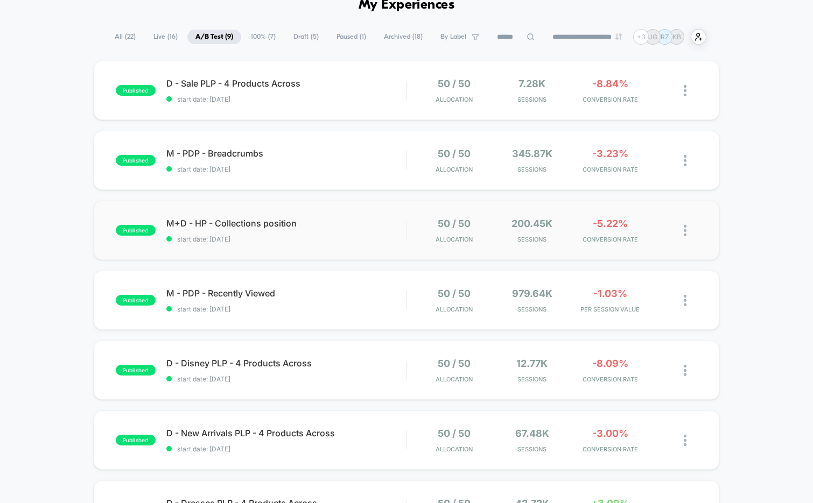
click at [293, 249] on div "published M+D - HP - Collections position start date: 8/5/2025 50 / 50 Allocati…" at bounding box center [407, 230] width 626 height 59
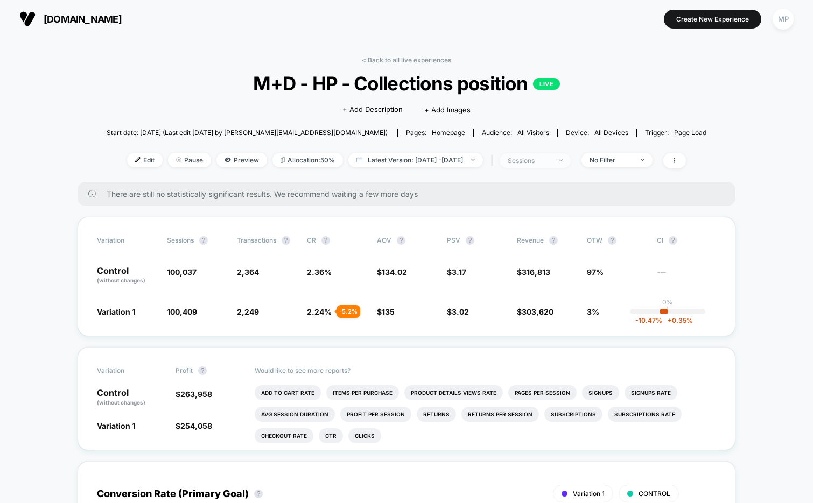
click at [536, 160] on div "sessions" at bounding box center [529, 161] width 43 height 8
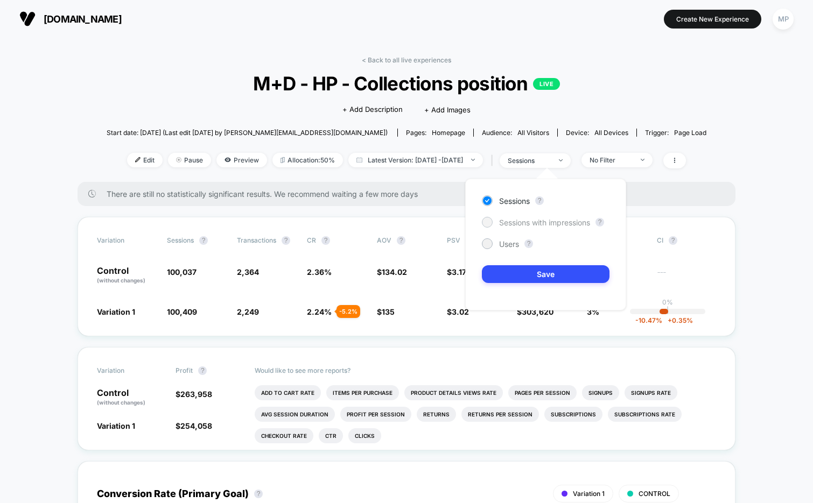
click at [519, 219] on span "Sessions with impressions" at bounding box center [544, 222] width 91 height 9
click at [503, 267] on button "Save" at bounding box center [546, 274] width 128 height 18
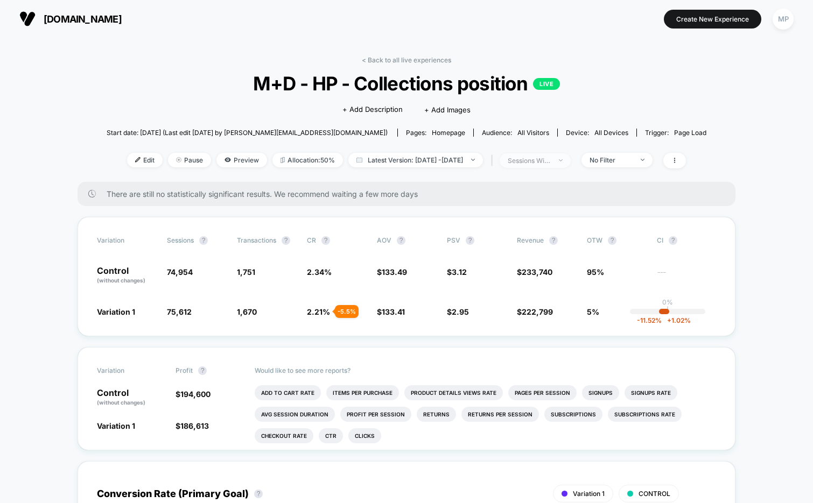
click at [543, 160] on div "sessions with impression" at bounding box center [529, 161] width 43 height 8
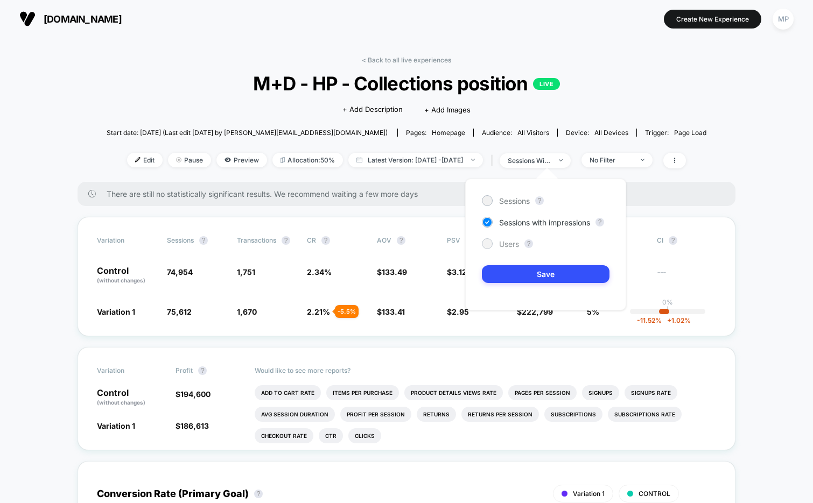
click at [509, 240] on span "Users" at bounding box center [509, 244] width 20 height 9
click at [503, 269] on button "Save" at bounding box center [546, 274] width 128 height 18
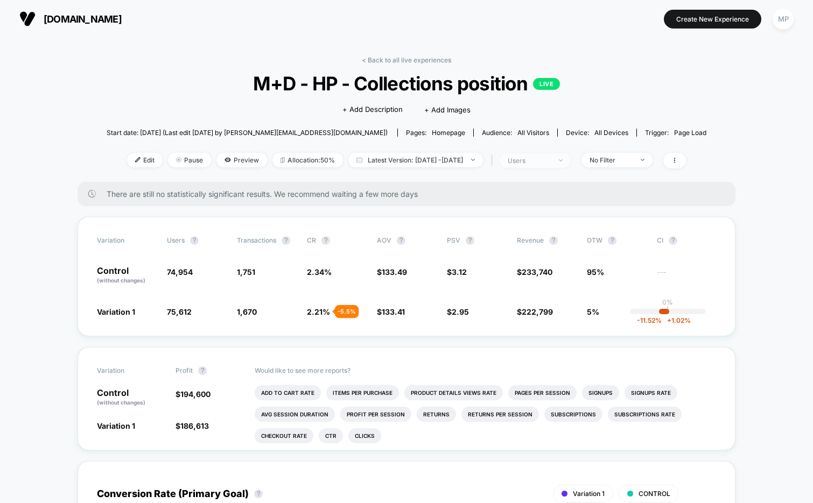
click at [536, 165] on span "users" at bounding box center [534, 160] width 71 height 15
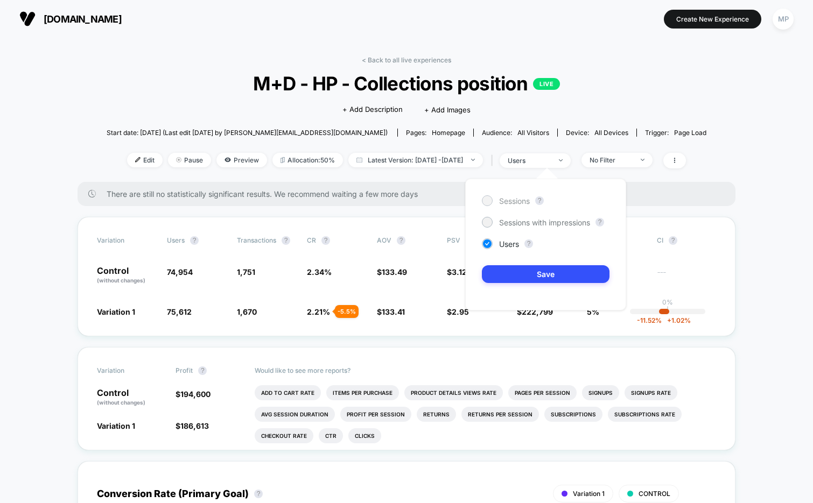
click at [508, 195] on div "Sessions" at bounding box center [506, 200] width 48 height 11
click at [499, 271] on button "Save" at bounding box center [546, 274] width 128 height 18
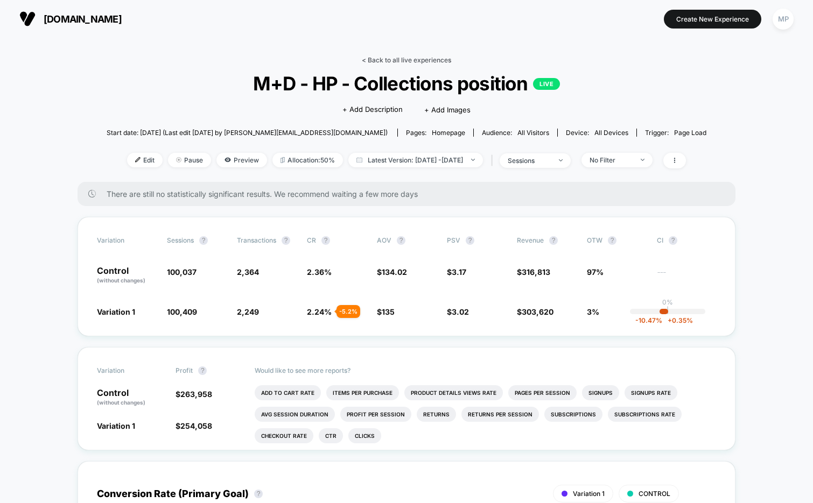
click at [389, 56] on link "< Back to all live experiences" at bounding box center [406, 60] width 89 height 8
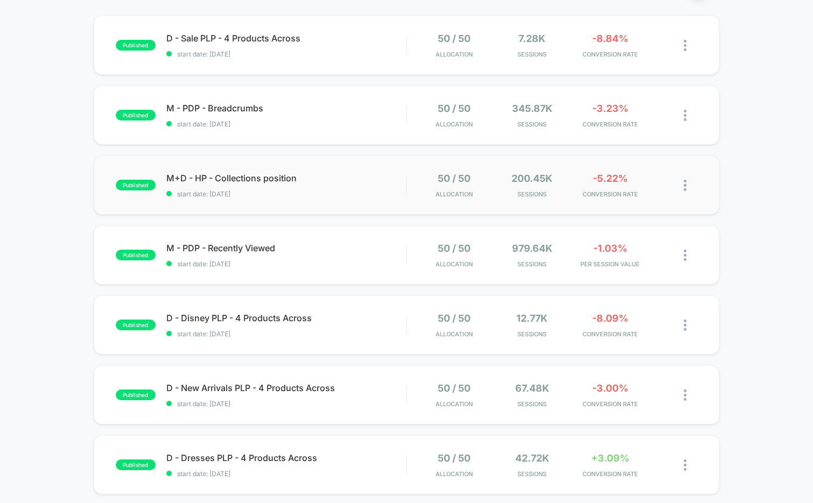
scroll to position [105, 0]
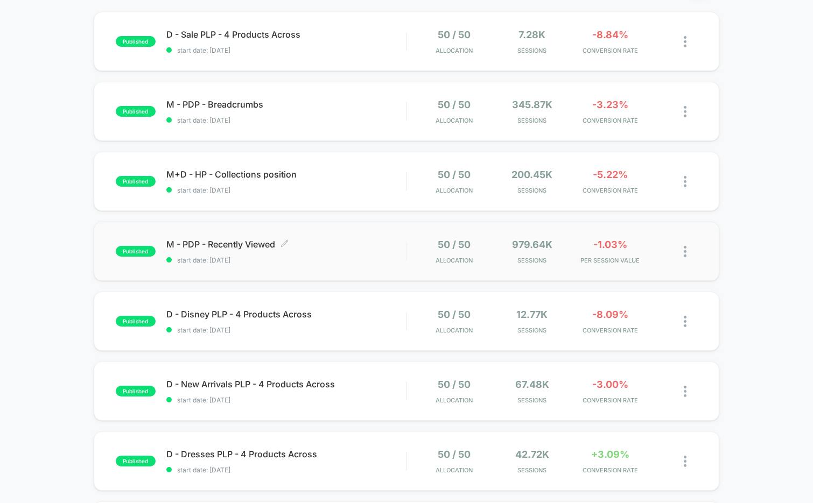
click at [317, 255] on div "M - PDP - Recently Viewed Click to edit experience details Click to edit experi…" at bounding box center [286, 251] width 240 height 25
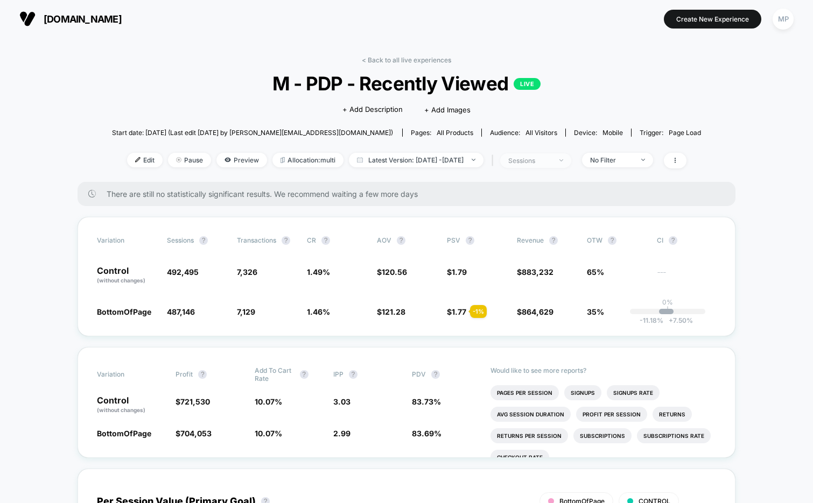
click at [545, 166] on span "sessions" at bounding box center [535, 160] width 71 height 15
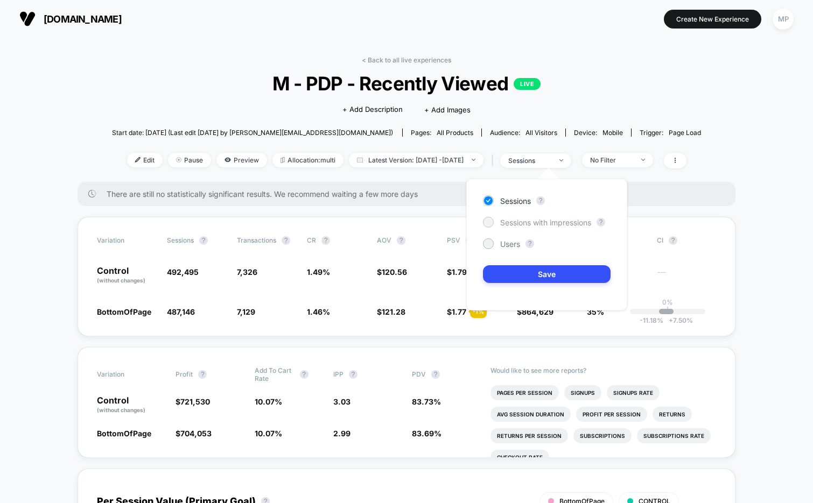
click at [516, 225] on span "Sessions with impressions" at bounding box center [545, 222] width 91 height 9
click at [499, 277] on button "Save" at bounding box center [547, 274] width 128 height 18
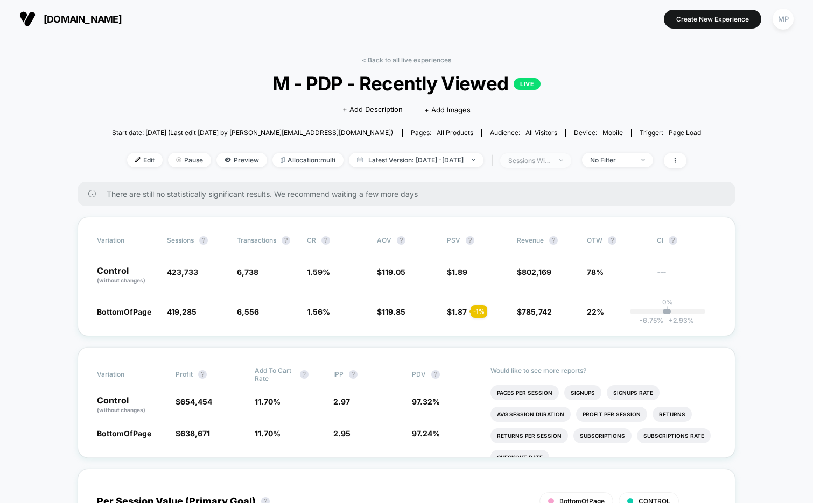
click at [538, 166] on span "sessions with impression" at bounding box center [535, 160] width 71 height 15
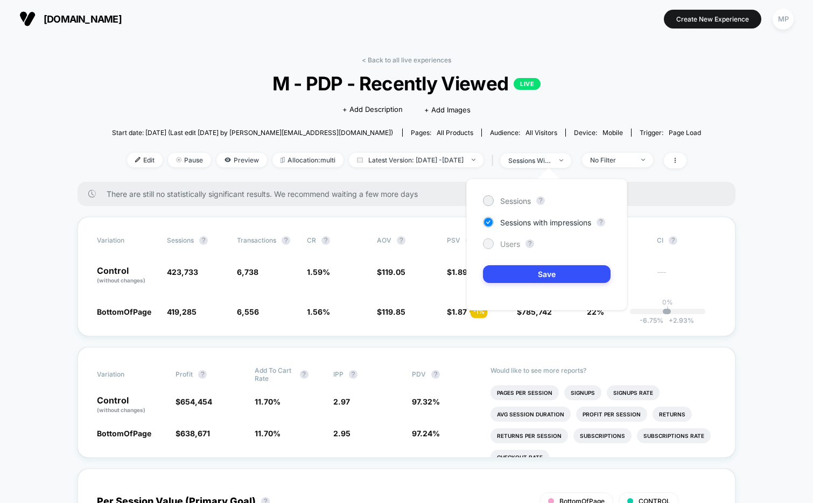
click at [508, 243] on span "Users" at bounding box center [510, 244] width 20 height 9
click at [505, 276] on button "Save" at bounding box center [547, 274] width 128 height 18
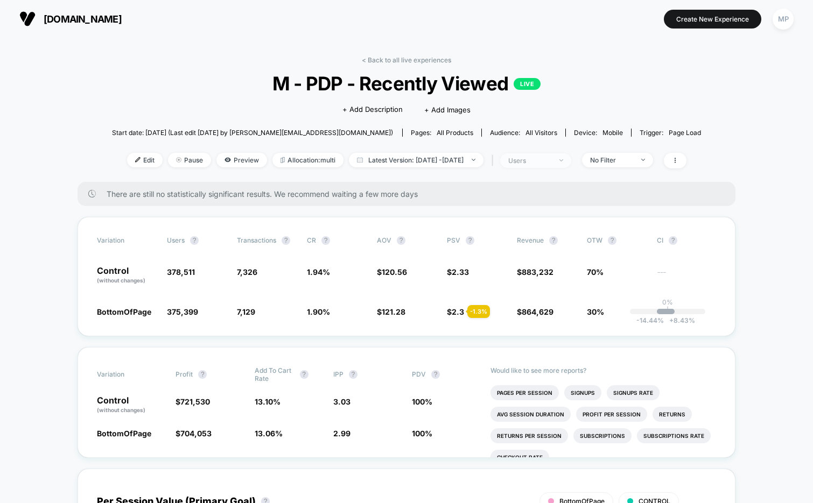
click at [538, 157] on div "users" at bounding box center [529, 161] width 43 height 8
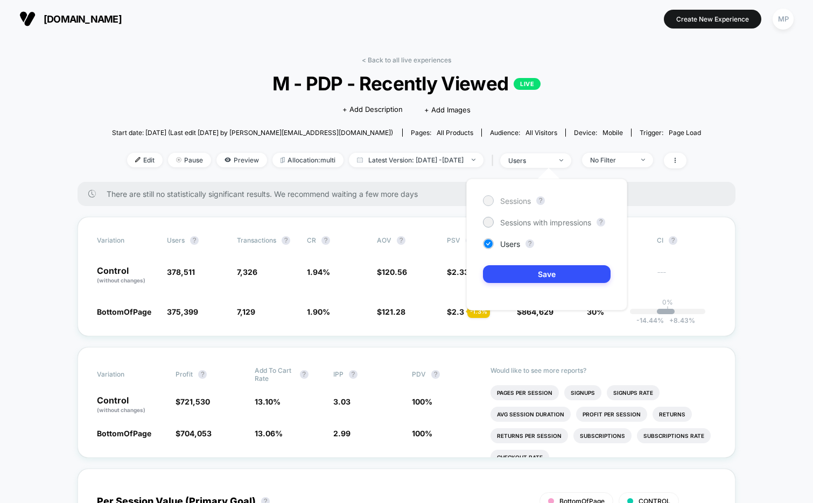
click at [513, 196] on span "Sessions" at bounding box center [515, 200] width 31 height 9
click at [501, 275] on button "Save" at bounding box center [547, 274] width 128 height 18
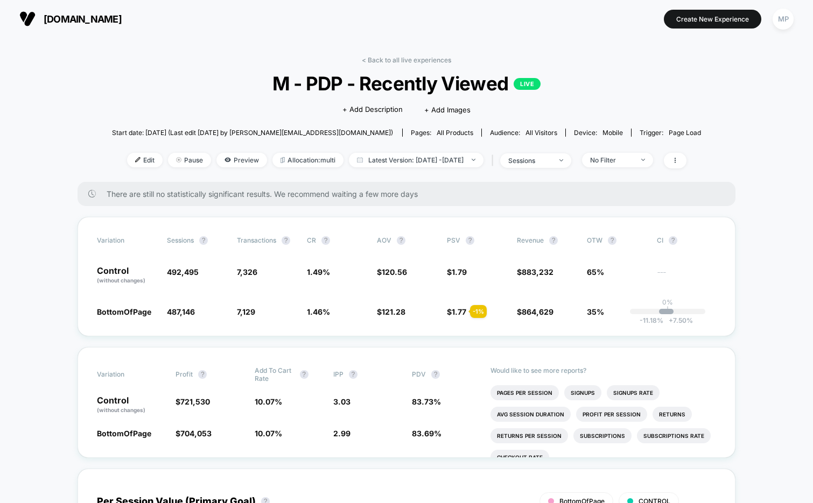
click at [397, 66] on div "< Back to all live experiences M - PDP - Recently Viewed LIVE Click to edit exp…" at bounding box center [406, 119] width 589 height 126
click at [397, 59] on link "< Back to all live experiences" at bounding box center [406, 60] width 89 height 8
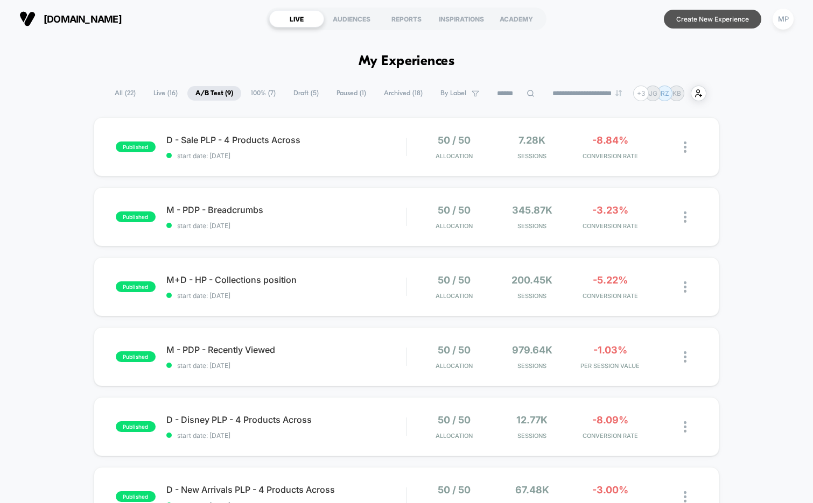
click at [675, 17] on button "Create New Experience" at bounding box center [712, 19] width 97 height 19
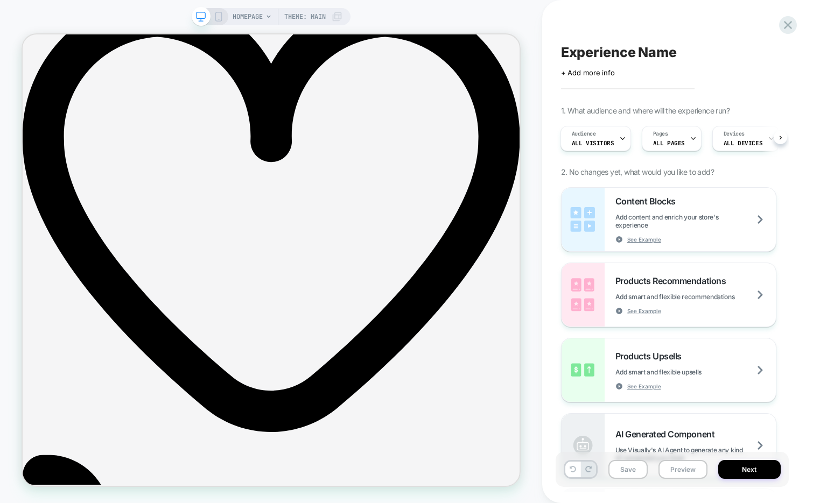
scroll to position [1421, 0]
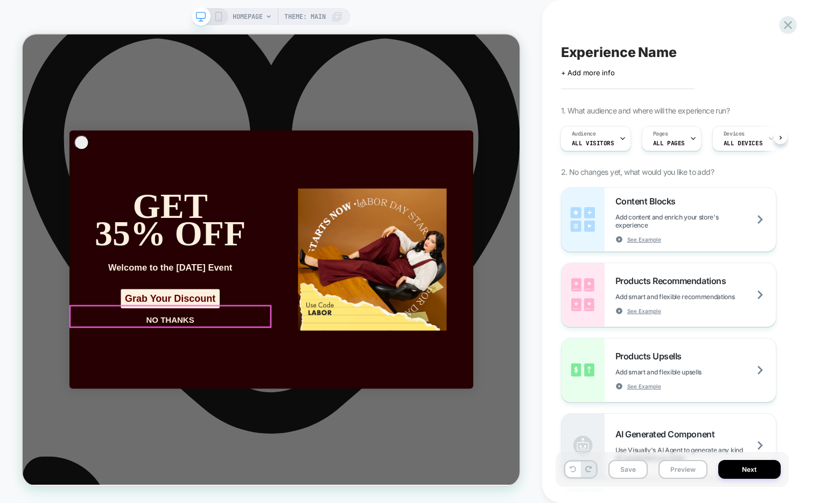
click at [221, 417] on div "NO THANKS" at bounding box center [219, 415] width 269 height 30
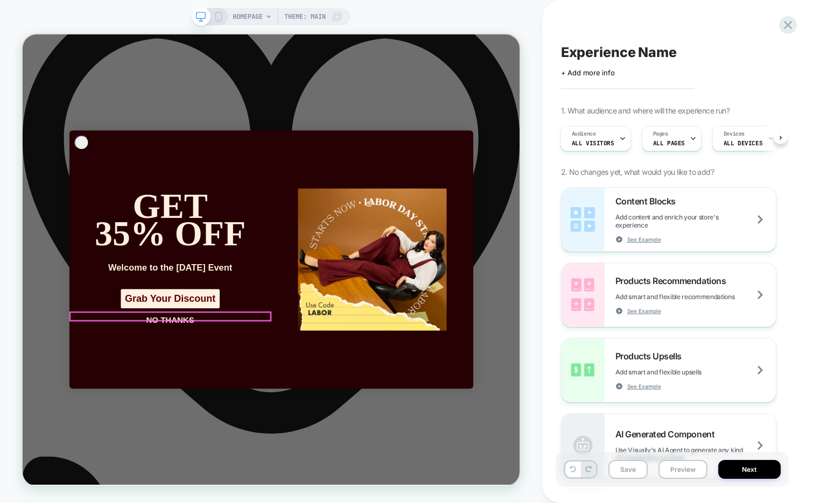
click at [215, 410] on button "NO THANKS" at bounding box center [219, 415] width 269 height 13
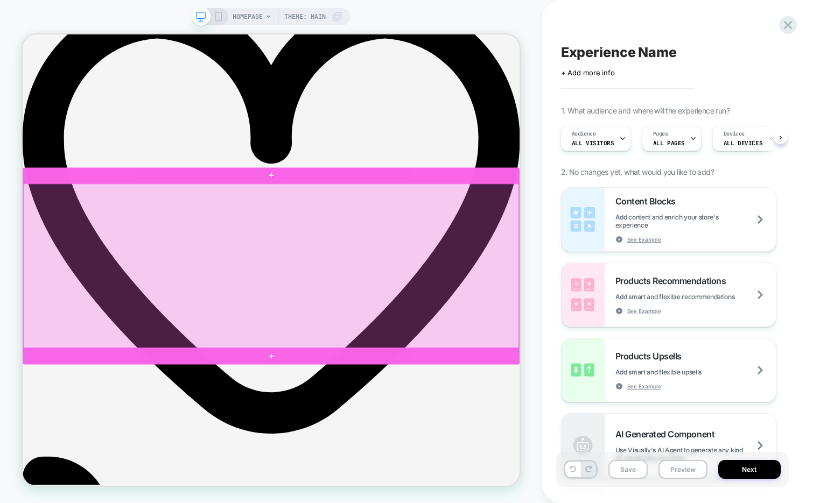
click at [89, 253] on div at bounding box center [354, 343] width 660 height 219
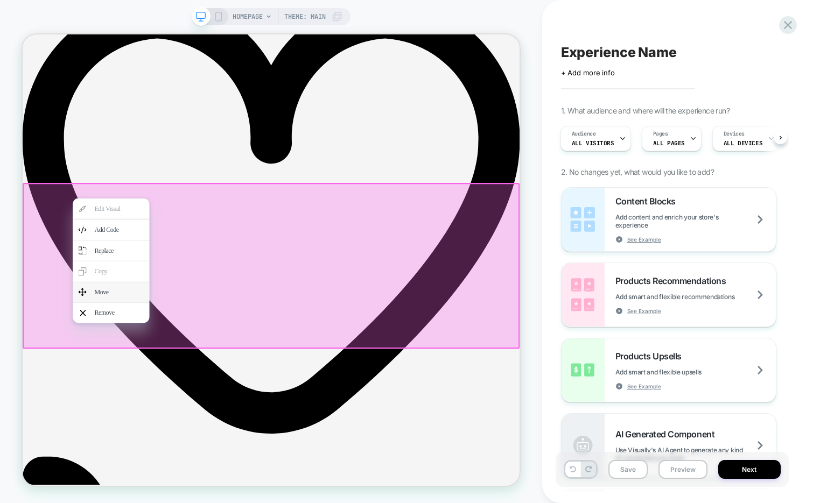
click at [131, 383] on div "Move" at bounding box center [151, 378] width 66 height 12
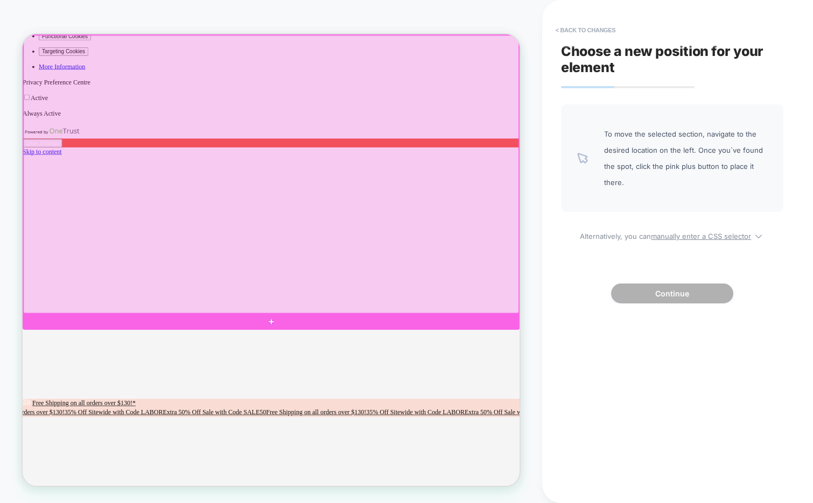
scroll to position [104, 0]
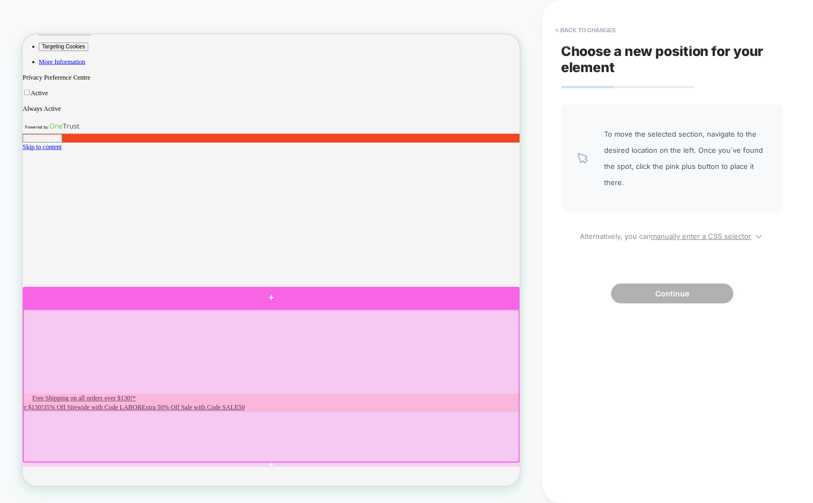
click at [633, 387] on div at bounding box center [354, 386] width 663 height 30
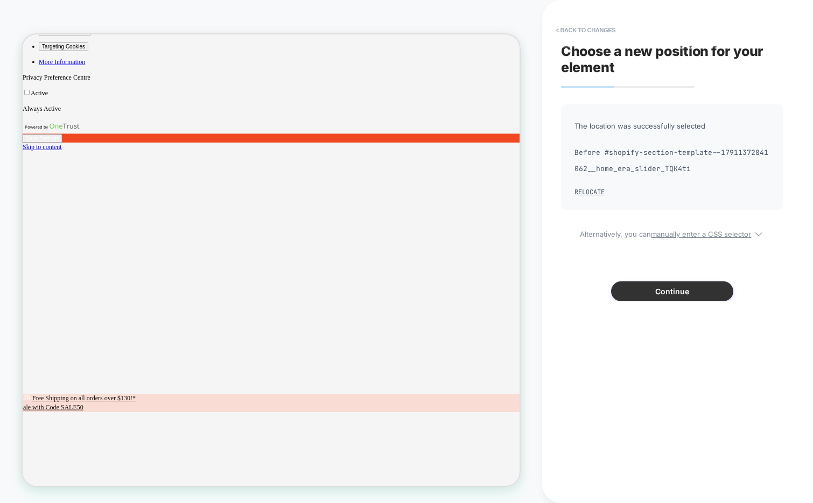
click at [647, 292] on button "Continue" at bounding box center [672, 291] width 122 height 20
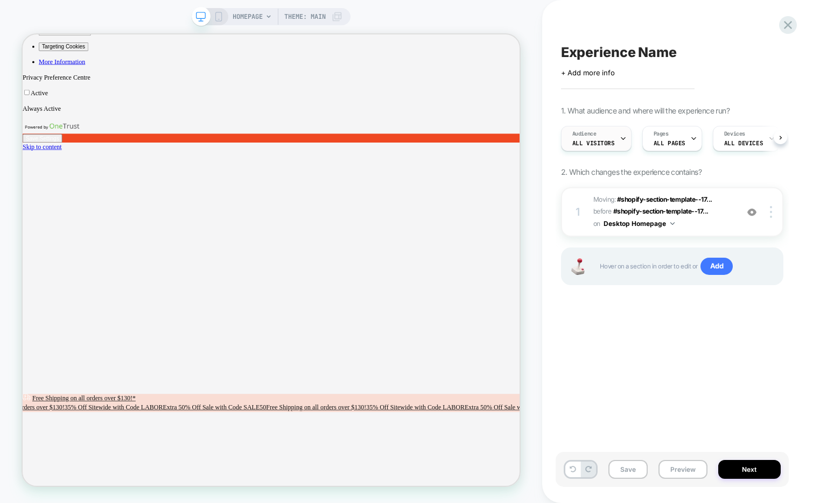
scroll to position [0, 1]
click at [604, 136] on div "Audience All Visitors" at bounding box center [593, 138] width 64 height 24
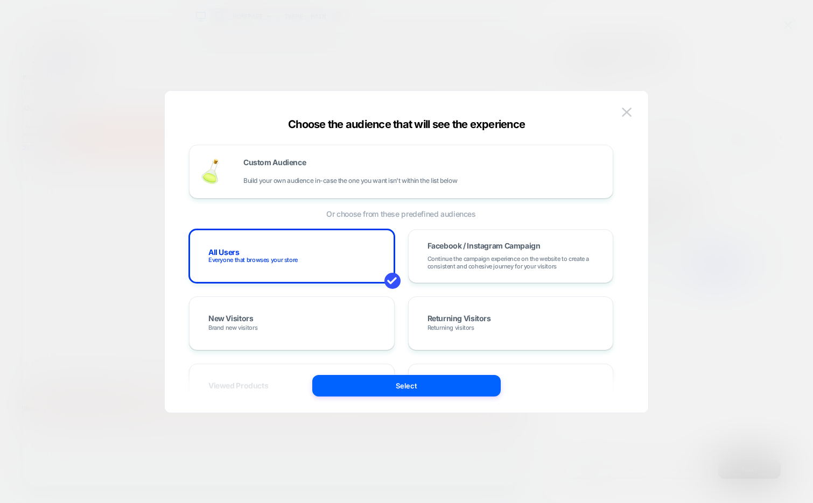
click at [467, 295] on div "All Users Everyone that browses your store Facebook / Instagram Campaign Contin…" at bounding box center [401, 457] width 424 height 457
click at [461, 313] on div "Returning Visitors Returning visitors" at bounding box center [510, 323] width 183 height 31
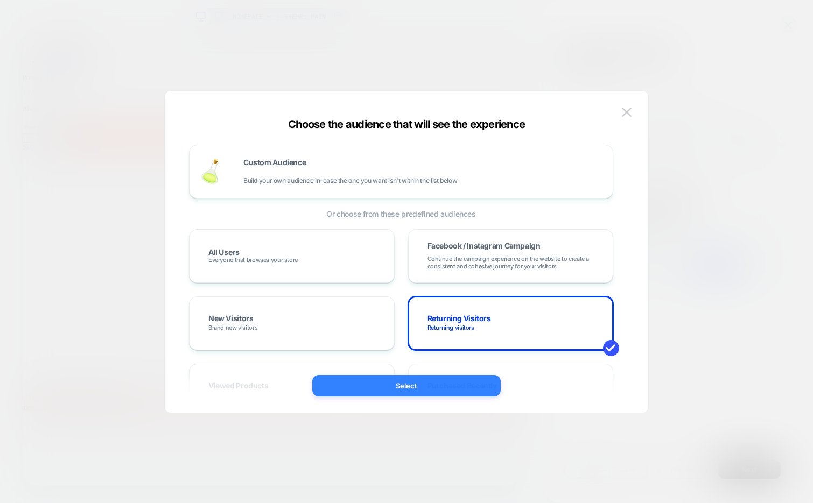
click at [417, 382] on button "Select" at bounding box center [406, 386] width 188 height 22
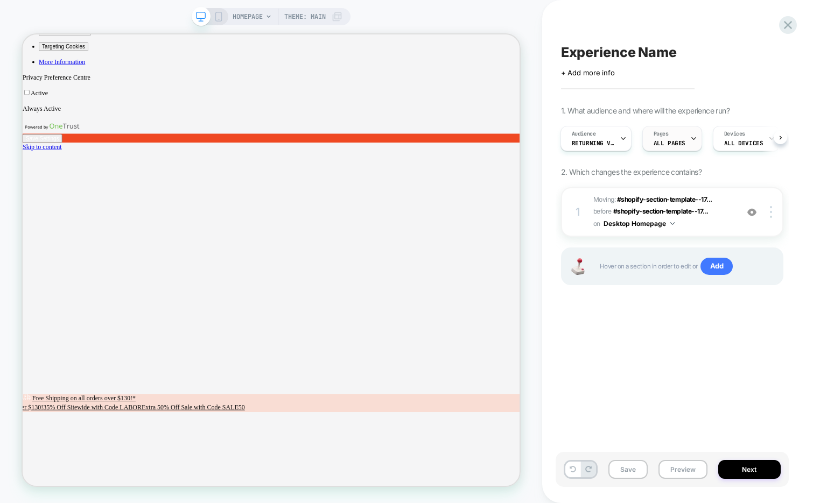
click at [678, 132] on div "Pages ALL PAGES" at bounding box center [669, 138] width 53 height 24
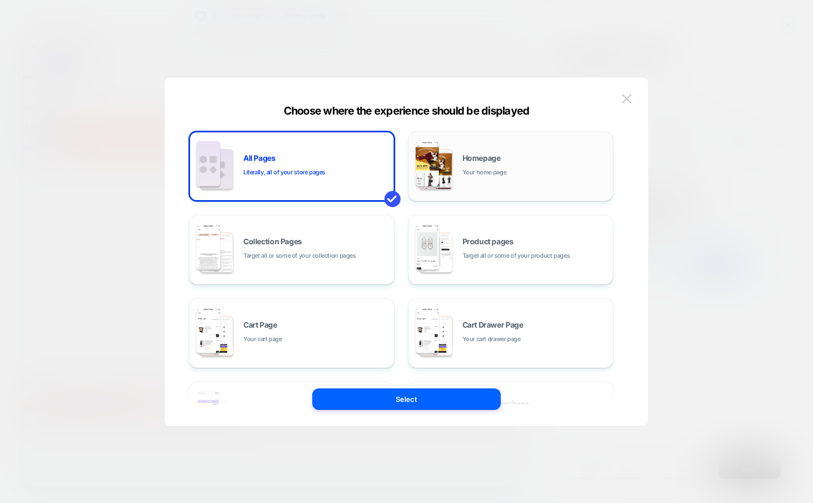
click at [502, 182] on div "Homepage Your home page" at bounding box center [511, 166] width 194 height 59
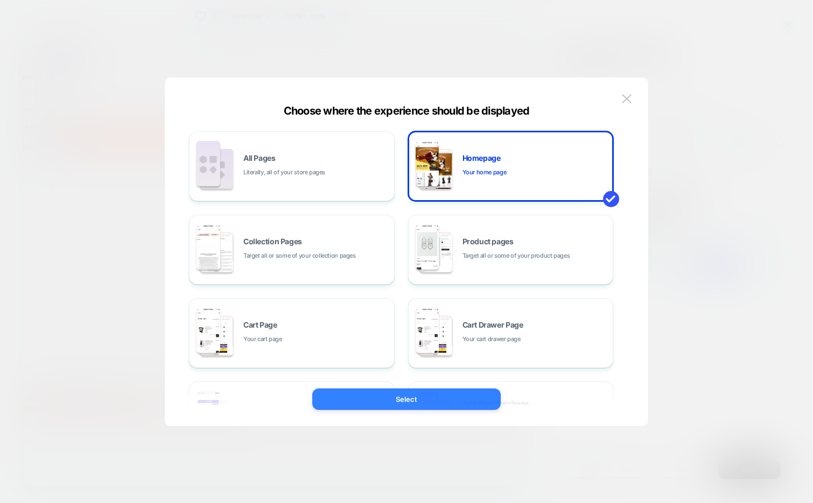
click at [398, 407] on button "Select" at bounding box center [406, 400] width 188 height 22
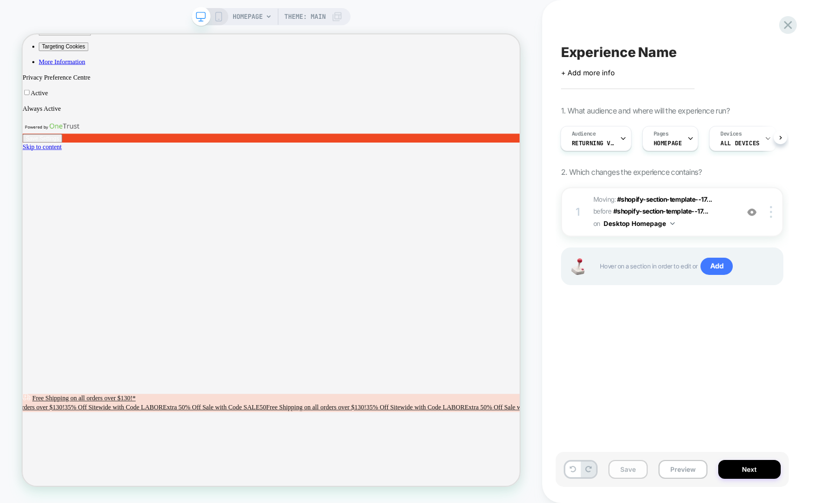
click at [624, 462] on button "Save" at bounding box center [627, 469] width 39 height 19
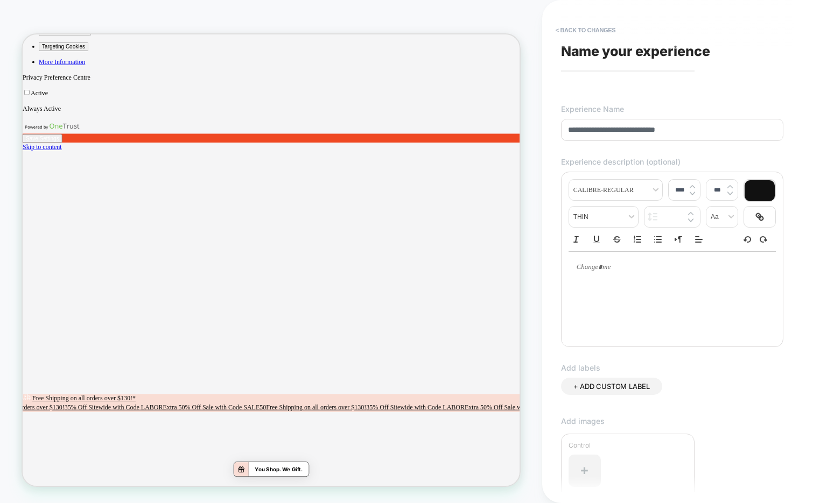
scroll to position [169, 0]
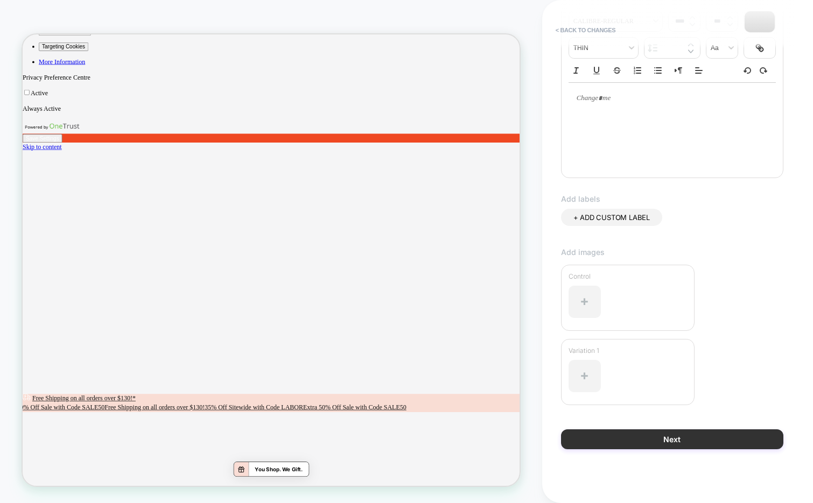
type input "**********"
click at [637, 437] on button "Next" at bounding box center [672, 440] width 222 height 20
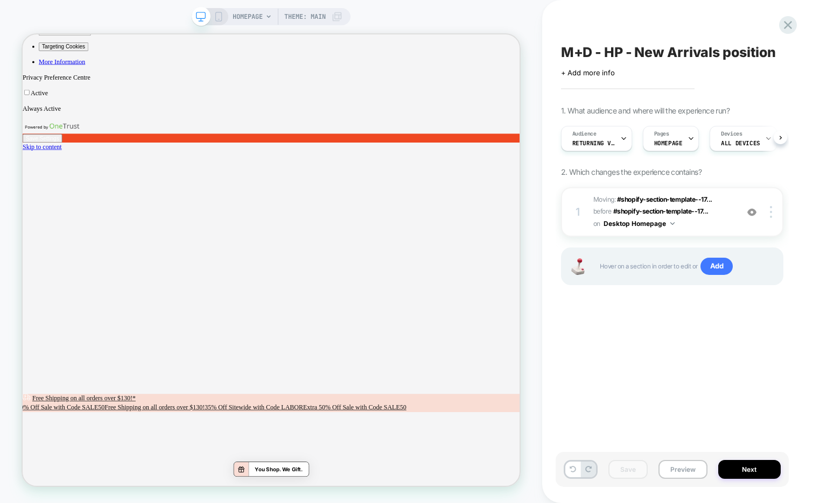
scroll to position [0, 1]
click at [218, 13] on icon at bounding box center [219, 17] width 10 height 10
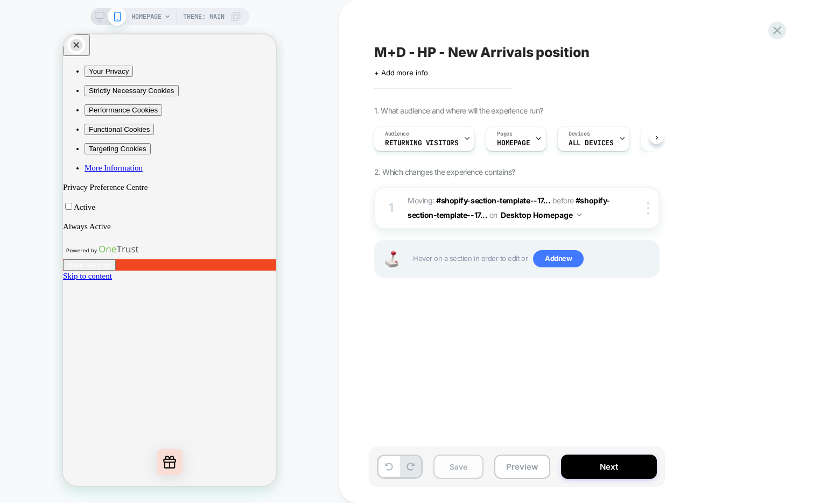
click at [457, 472] on button "Save" at bounding box center [458, 467] width 50 height 24
click at [771, 34] on icon at bounding box center [777, 30] width 15 height 15
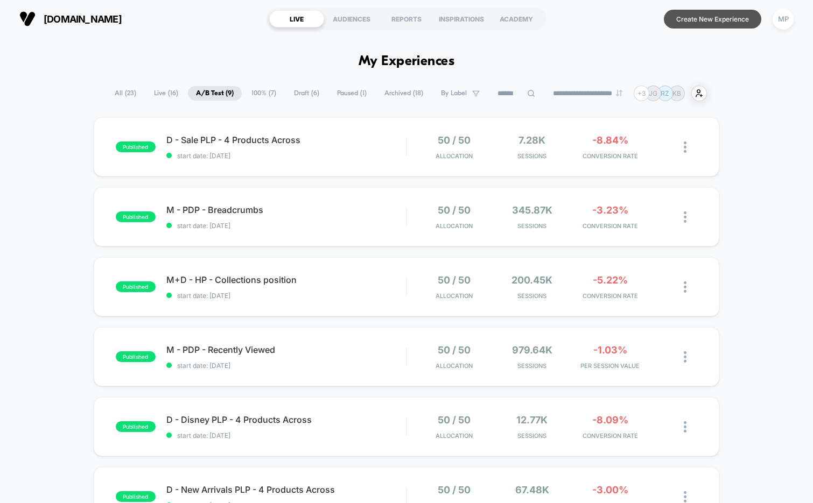
click at [694, 22] on button "Create New Experience" at bounding box center [712, 19] width 97 height 19
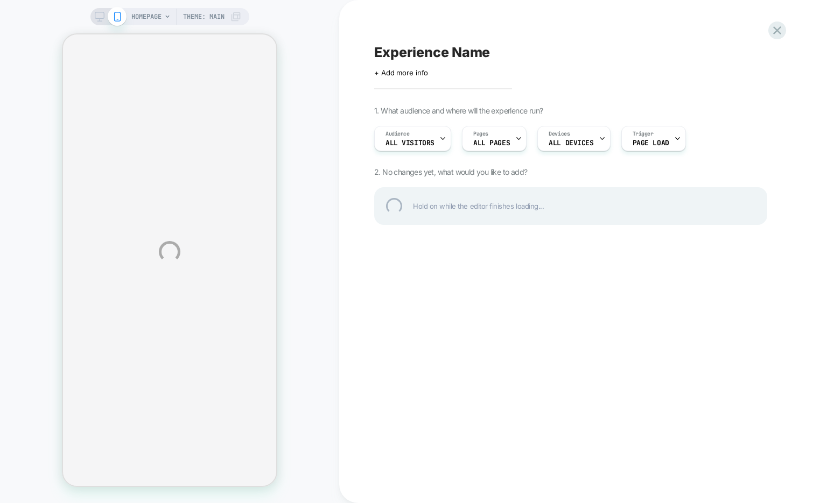
click at [92, 13] on div "HOMEPAGE Theme: MAIN Experience Name Click to edit experience details + Add mor…" at bounding box center [406, 251] width 813 height 503
click at [103, 14] on div "HOMEPAGE Theme: MAIN Experience Name Click to edit experience details + Add mor…" at bounding box center [406, 251] width 813 height 503
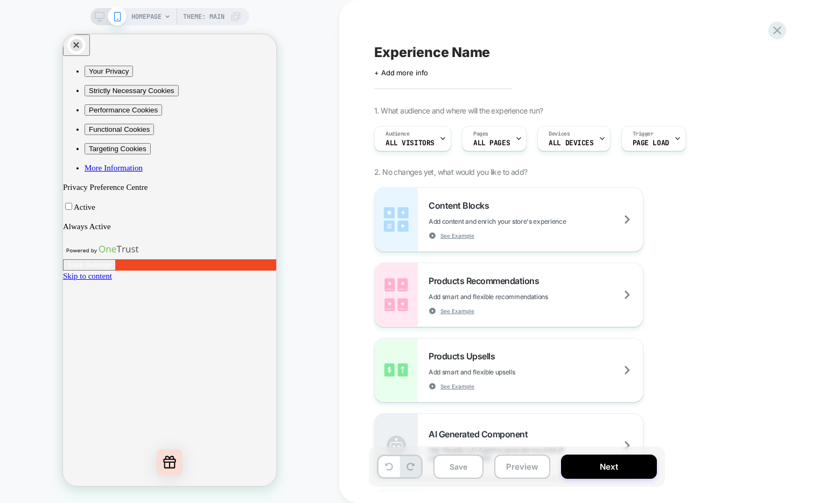
click at [100, 15] on icon at bounding box center [100, 17] width 10 height 10
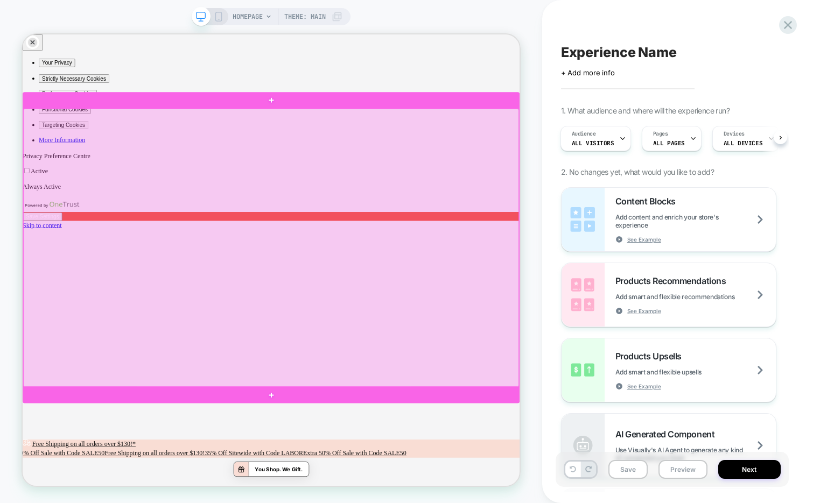
click at [438, 449] on div at bounding box center [354, 318] width 660 height 370
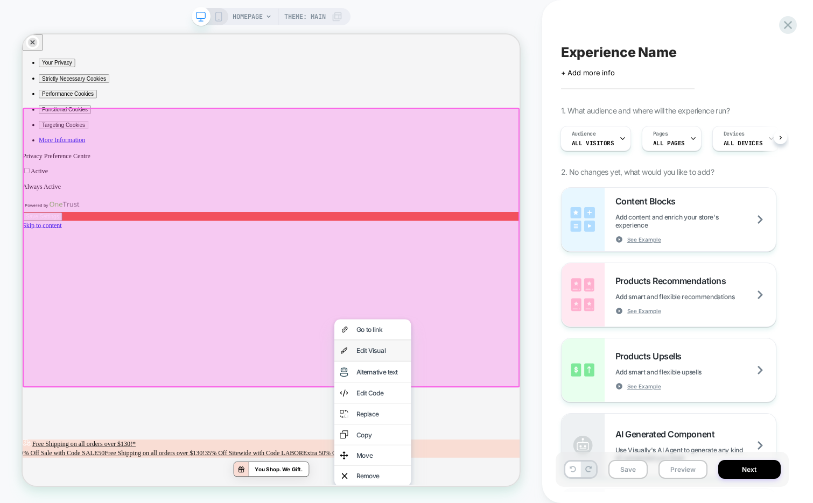
click at [495, 450] on div "Edit Visual" at bounding box center [500, 456] width 66 height 12
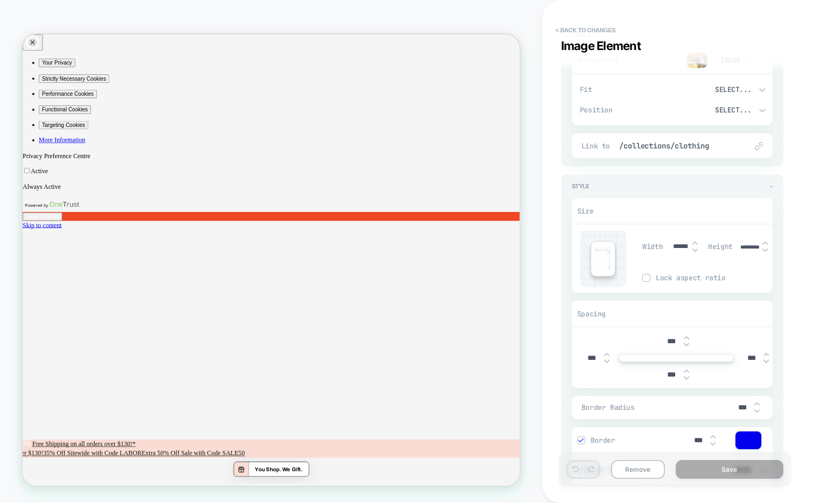
scroll to position [129, 0]
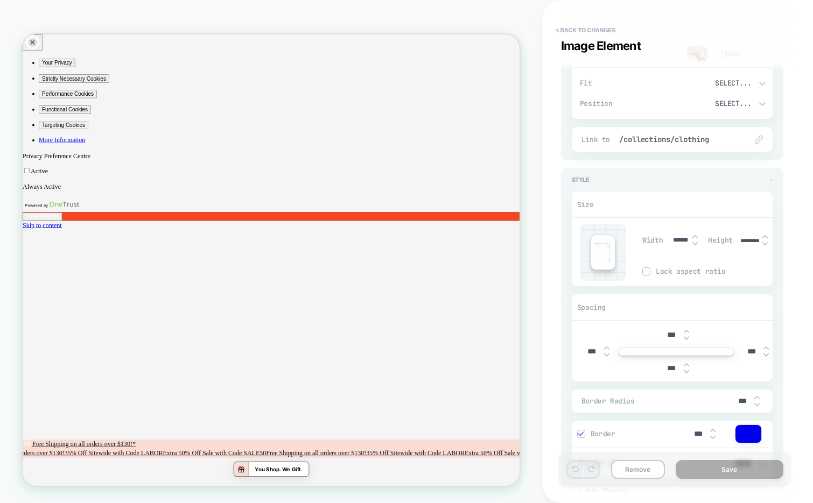
click at [765, 243] on img at bounding box center [764, 244] width 5 height 4
click at [738, 240] on input "********" at bounding box center [750, 240] width 24 height 7
click at [744, 241] on input "*****" at bounding box center [750, 240] width 24 height 8
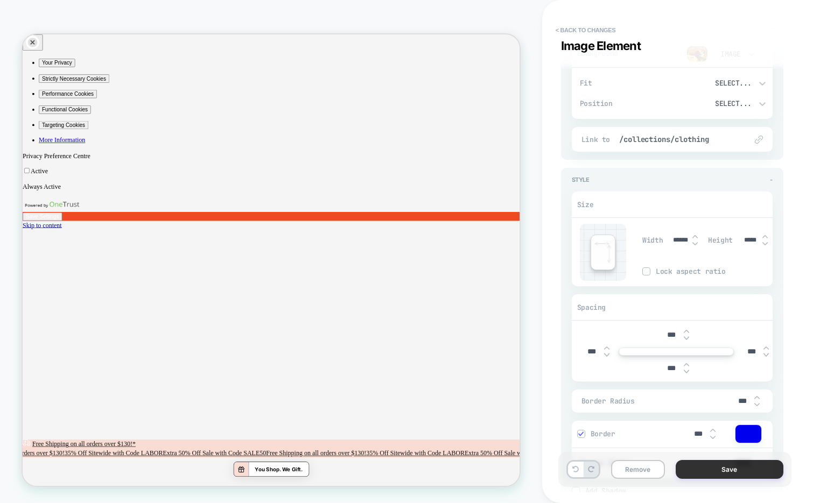
type input "*****"
click at [712, 473] on button "Save" at bounding box center [729, 469] width 108 height 19
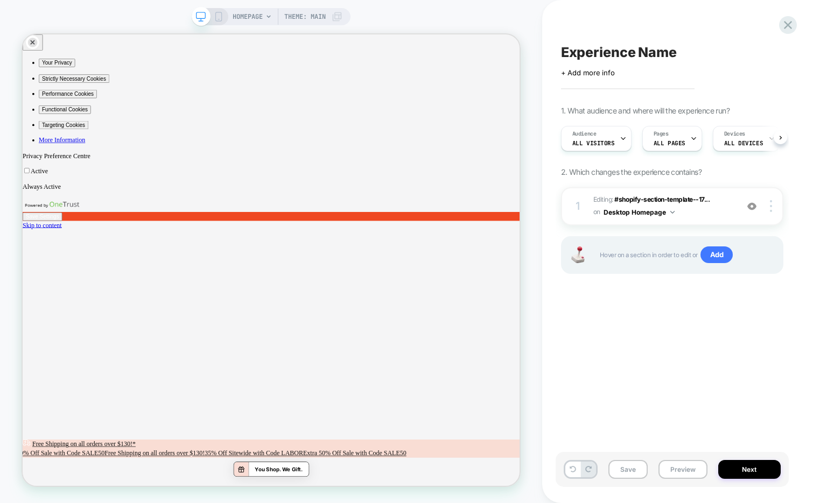
scroll to position [0, 1]
click at [675, 471] on button "Preview" at bounding box center [682, 469] width 49 height 19
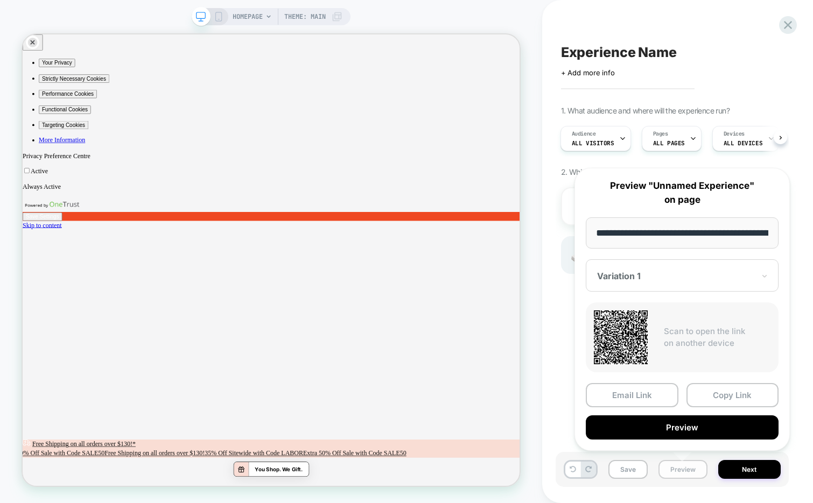
scroll to position [0, 56]
click at [731, 399] on button "Copy Link" at bounding box center [732, 396] width 93 height 24
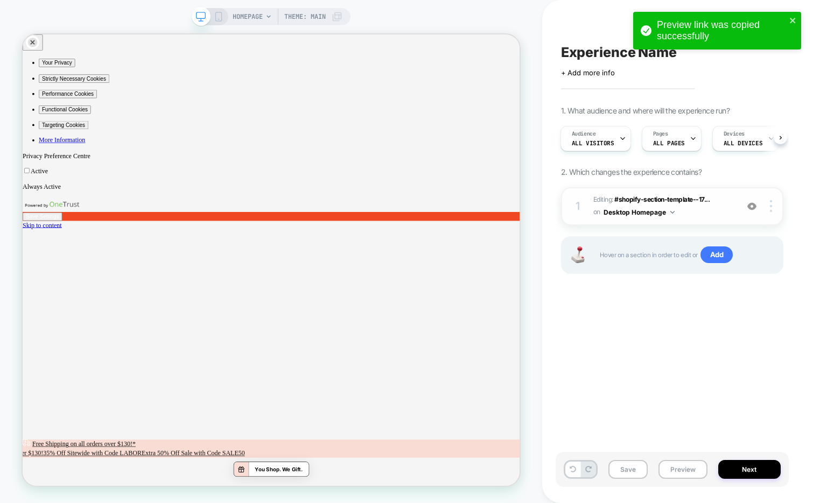
click at [699, 218] on div "1 Editing : #shopify-section-template--17... #shopify-section-template--1791137…" at bounding box center [672, 206] width 222 height 38
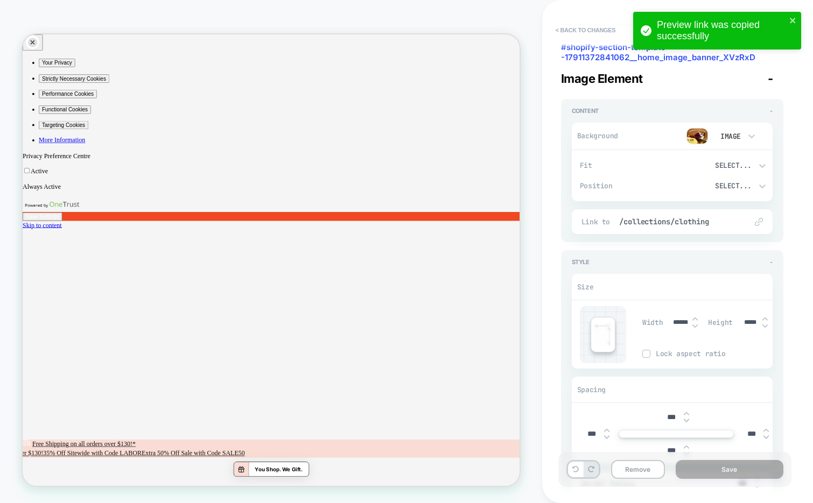
scroll to position [48, 0]
click at [747, 317] on input "*****" at bounding box center [750, 321] width 24 height 8
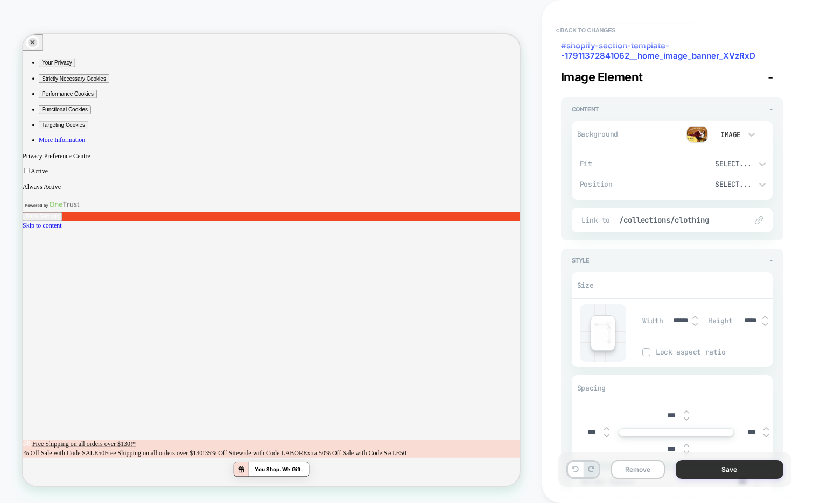
type input "*****"
click at [702, 471] on button "Save" at bounding box center [729, 469] width 108 height 19
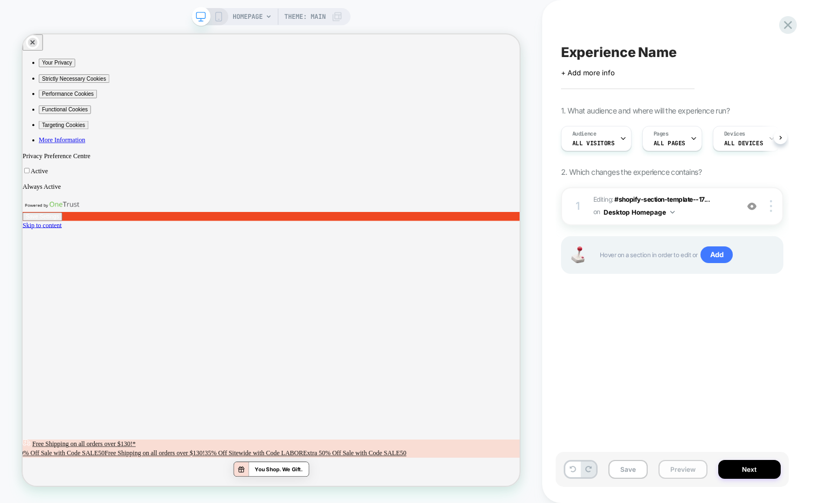
scroll to position [0, 1]
click at [684, 470] on button "Preview" at bounding box center [682, 469] width 49 height 19
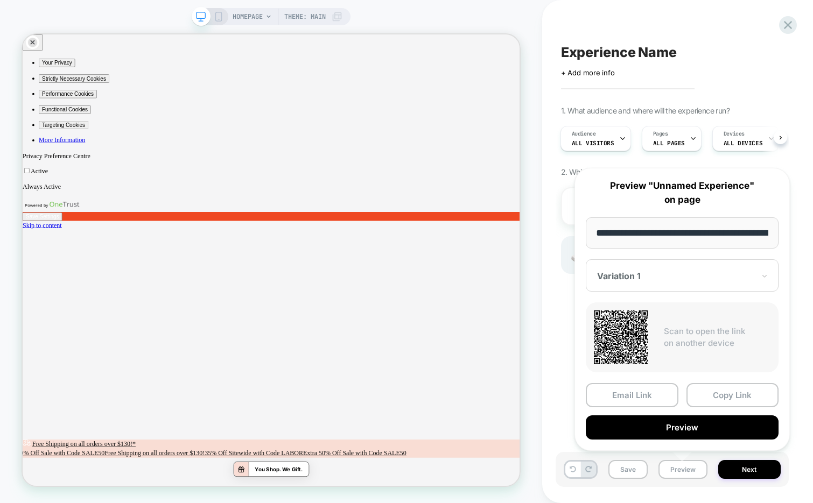
scroll to position [0, 56]
click at [706, 395] on button "Copy Link" at bounding box center [732, 396] width 93 height 24
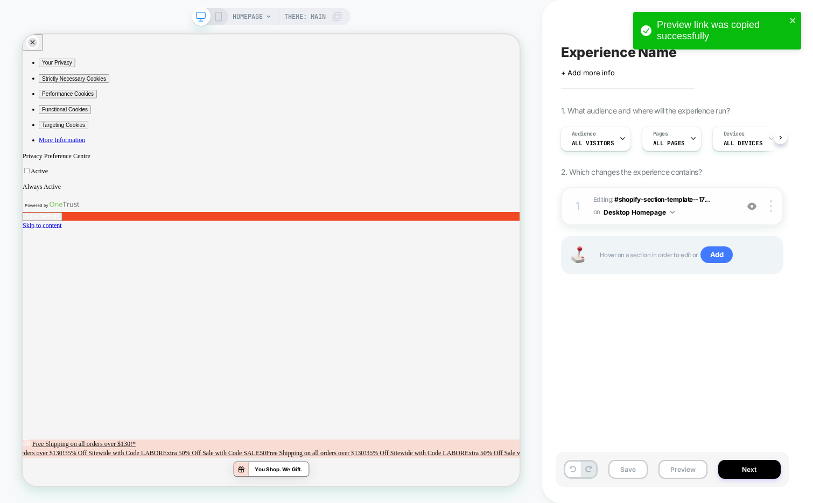
click at [710, 219] on div "1 Editing : #shopify-section-template--17... #shopify-section-template--1791137…" at bounding box center [672, 206] width 222 height 38
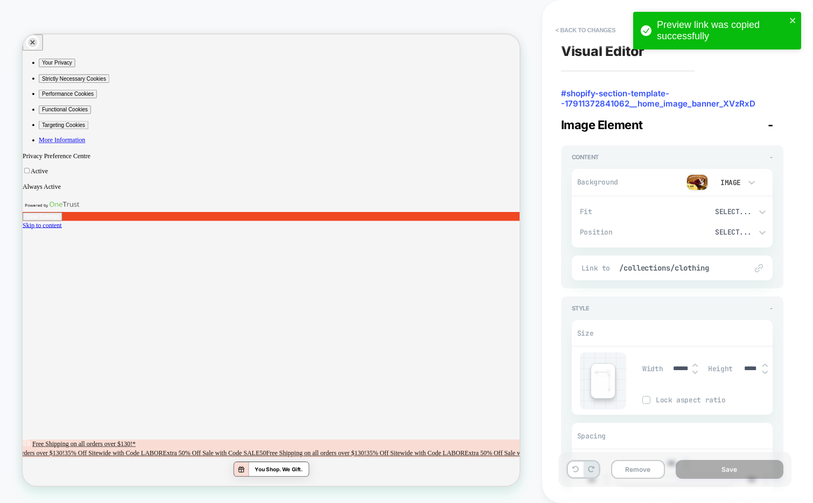
click at [745, 371] on input "*****" at bounding box center [750, 369] width 24 height 8
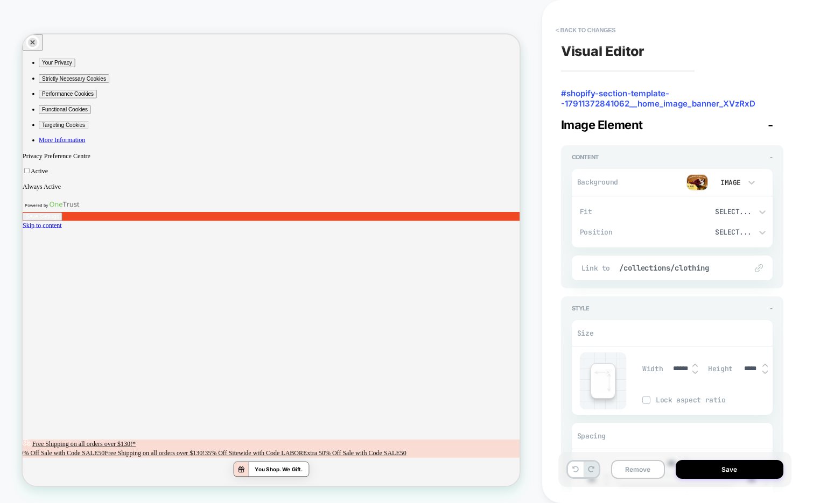
click at [645, 400] on img at bounding box center [645, 399] width 5 height 5
click at [744, 368] on input "*****" at bounding box center [750, 369] width 24 height 8
type input "***"
type input "****"
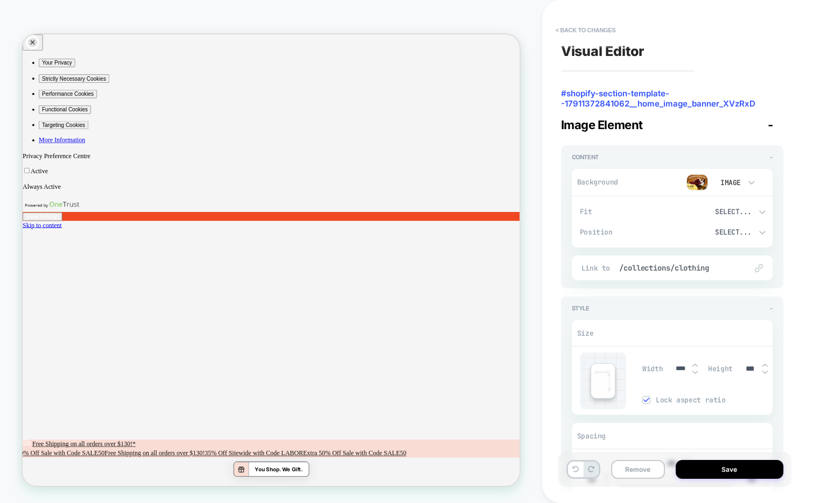
type input "****"
type input "*****"
type input "******"
click at [576, 466] on button at bounding box center [575, 470] width 15 height 16
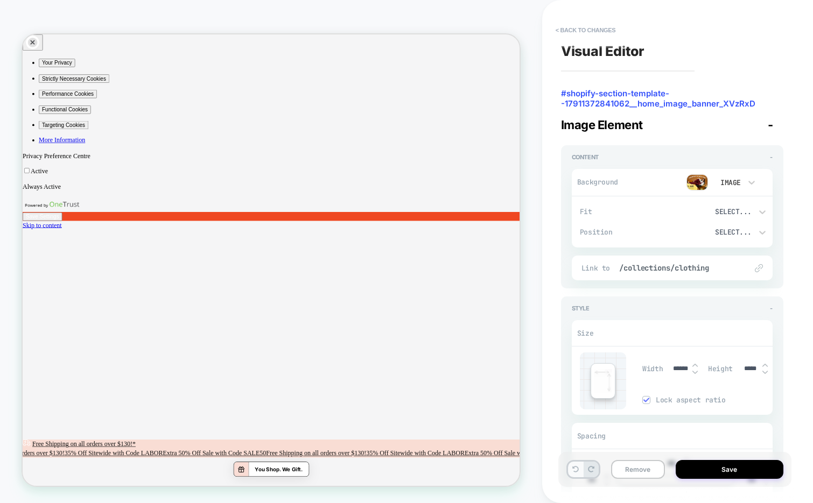
type input "*****"
type input "******"
click at [593, 26] on button "< Back to changes" at bounding box center [585, 30] width 71 height 17
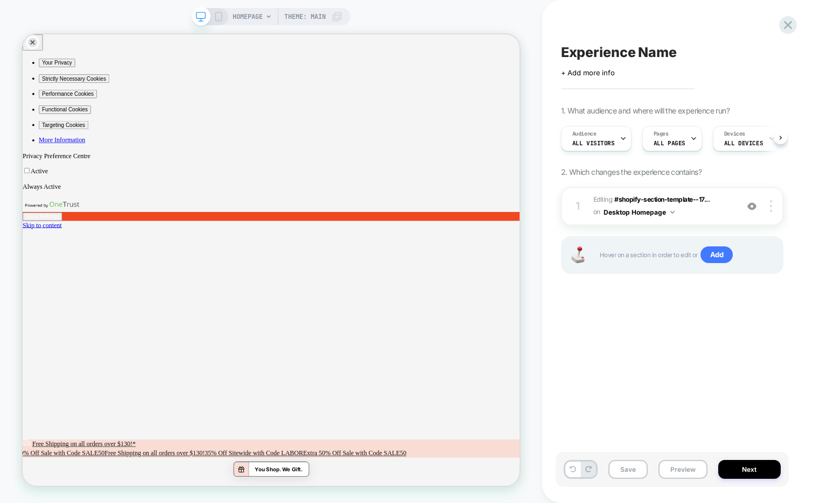
scroll to position [0, 1]
click at [773, 206] on div at bounding box center [772, 206] width 20 height 12
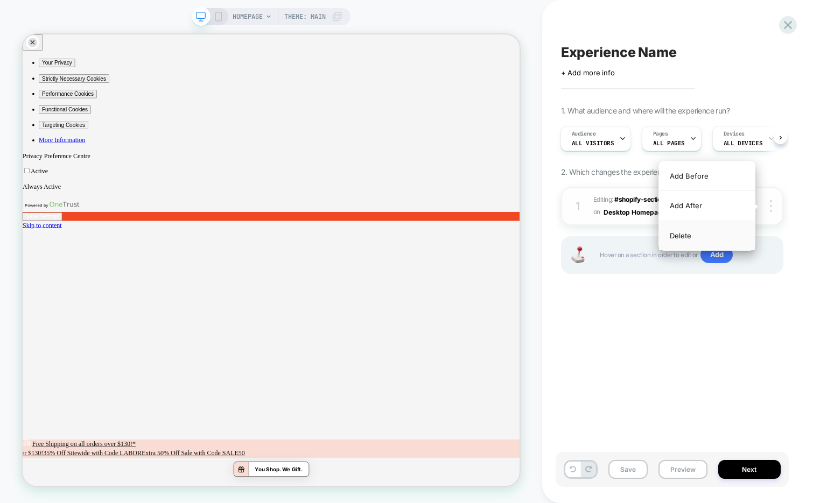
click at [700, 234] on div "Delete" at bounding box center [707, 235] width 96 height 29
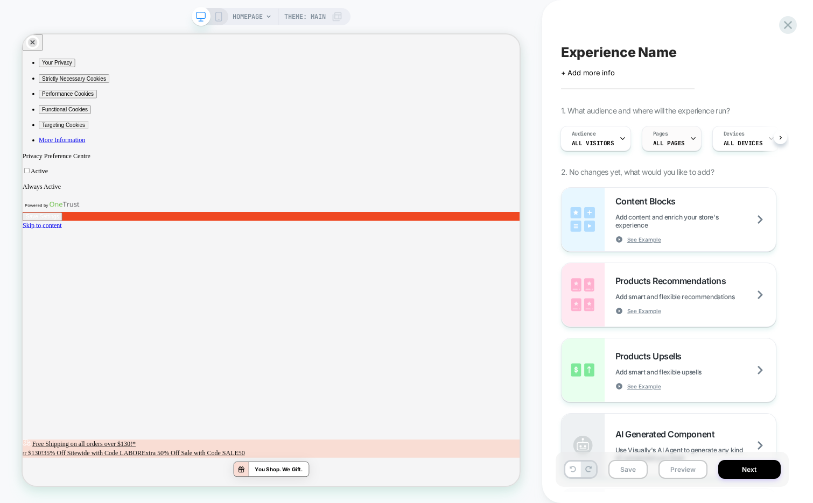
click at [678, 142] on span "ALL PAGES" at bounding box center [669, 143] width 32 height 8
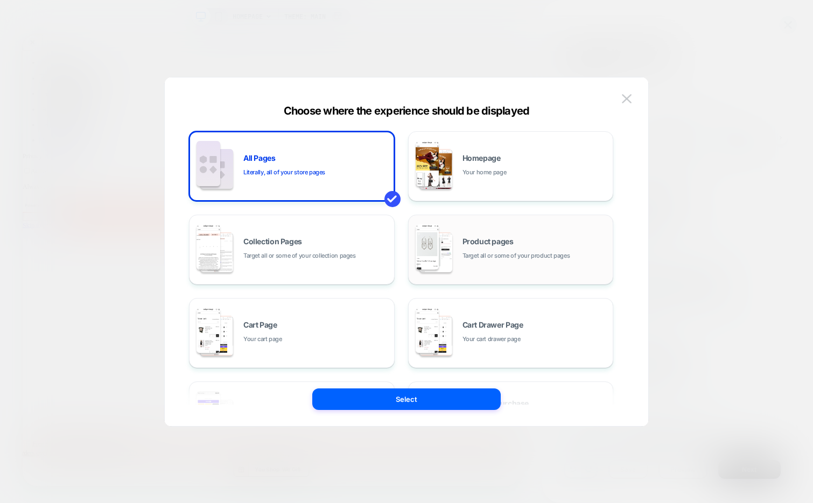
click at [545, 222] on div "Product pages Target all or some of your product pages" at bounding box center [511, 249] width 194 height 59
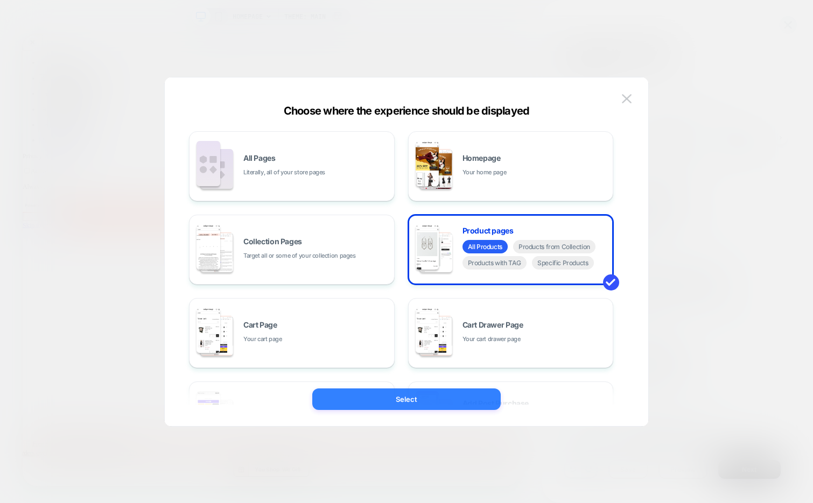
click at [420, 398] on button "Select" at bounding box center [406, 400] width 188 height 22
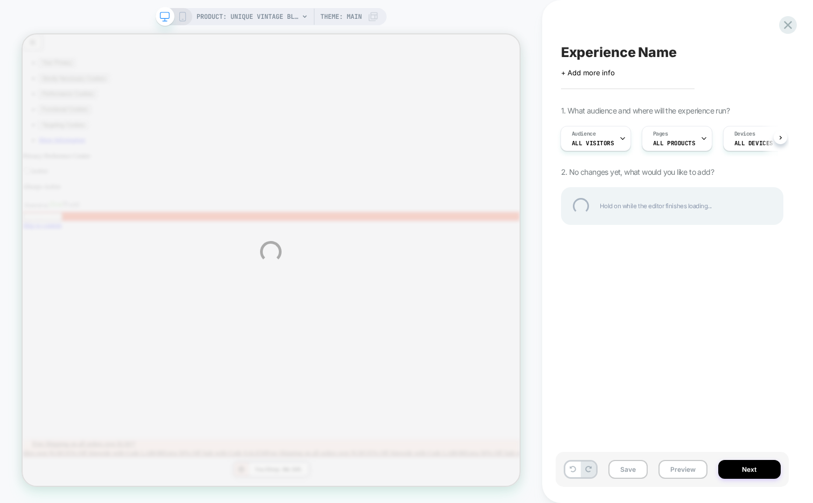
click at [178, 20] on div "PRODUCT: Unique Vintage Black Swiss Dot Starlet Duster PRODUCT: Unique Vintage …" at bounding box center [406, 251] width 813 height 503
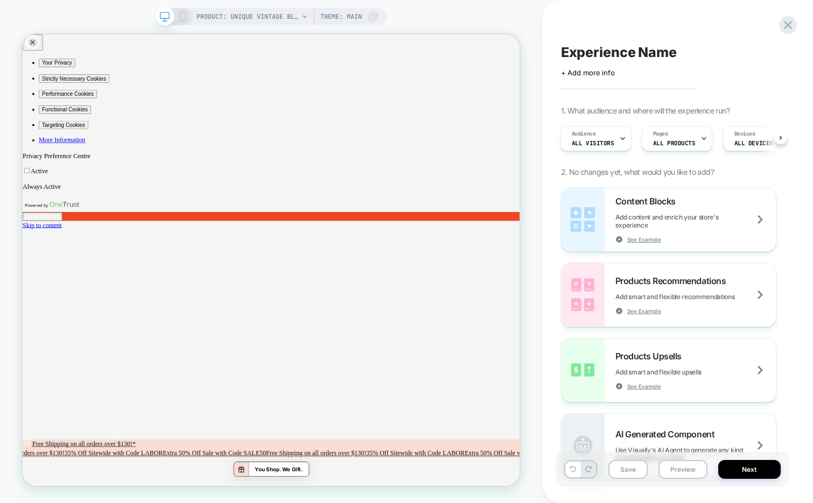
scroll to position [0, 1]
click at [188, 15] on div "PRODUCT: Unique Vintage Black Swiss Dot Starlet Duster Theme: MAIN" at bounding box center [271, 16] width 231 height 17
click at [180, 16] on icon at bounding box center [183, 17] width 10 height 10
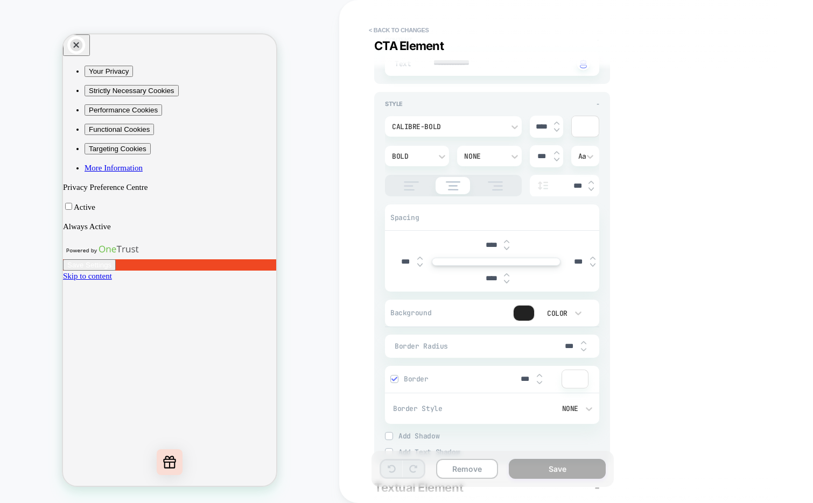
type textarea "*"
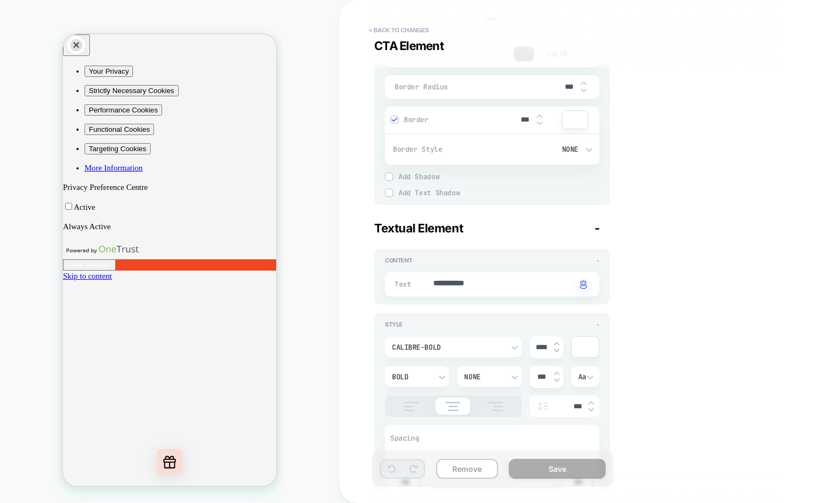
scroll to position [417, 0]
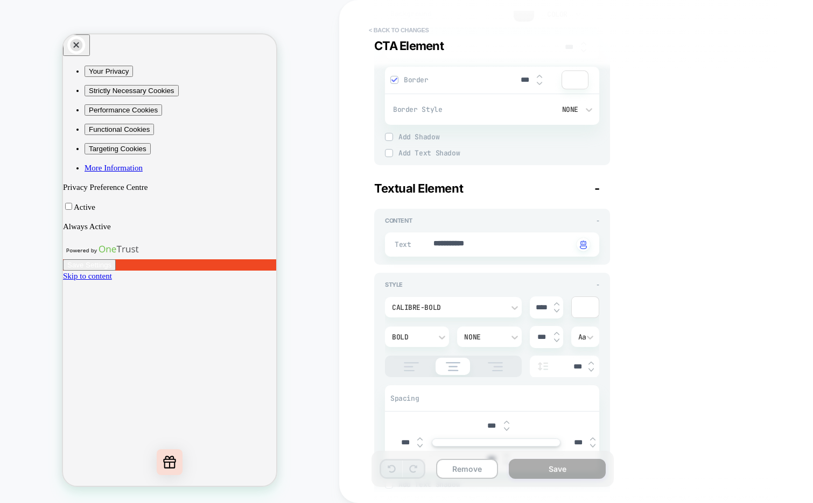
click at [401, 31] on button "< Back to changes" at bounding box center [398, 30] width 71 height 17
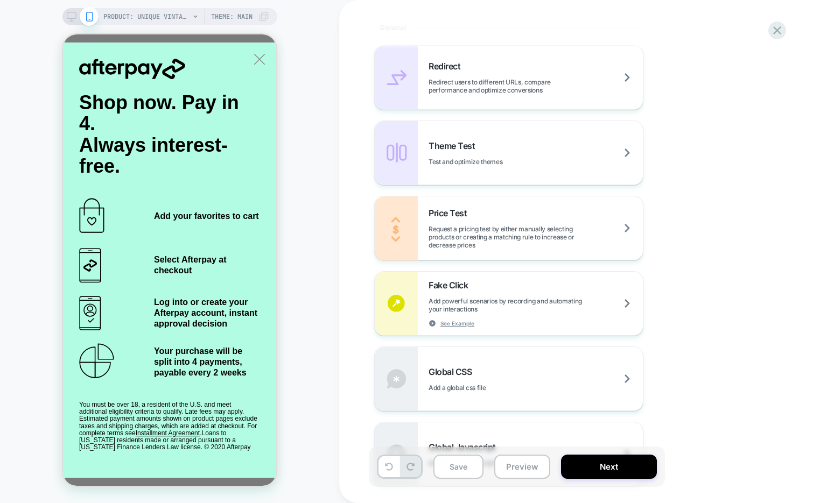
scroll to position [556, 0]
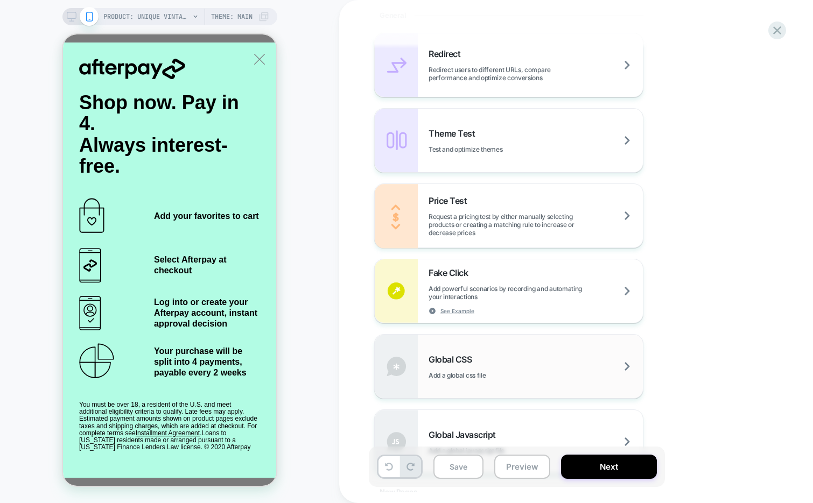
click at [480, 357] on div "Global CSS Add a global css file" at bounding box center [535, 366] width 214 height 25
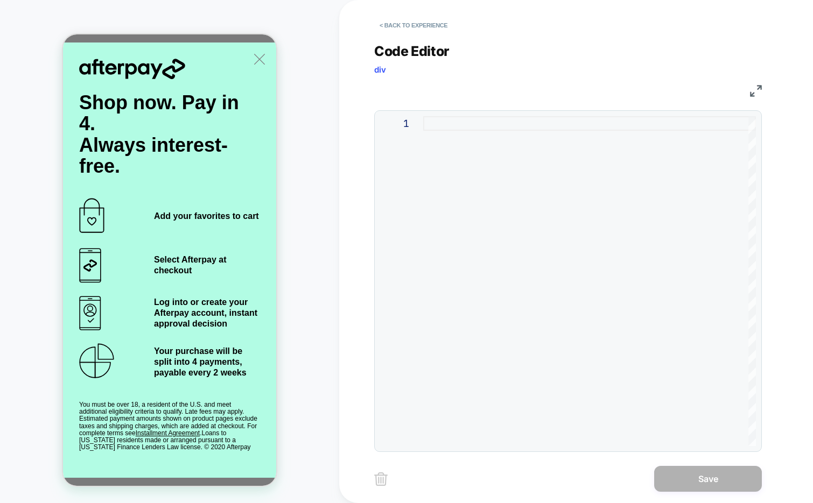
click at [477, 192] on div at bounding box center [589, 281] width 333 height 330
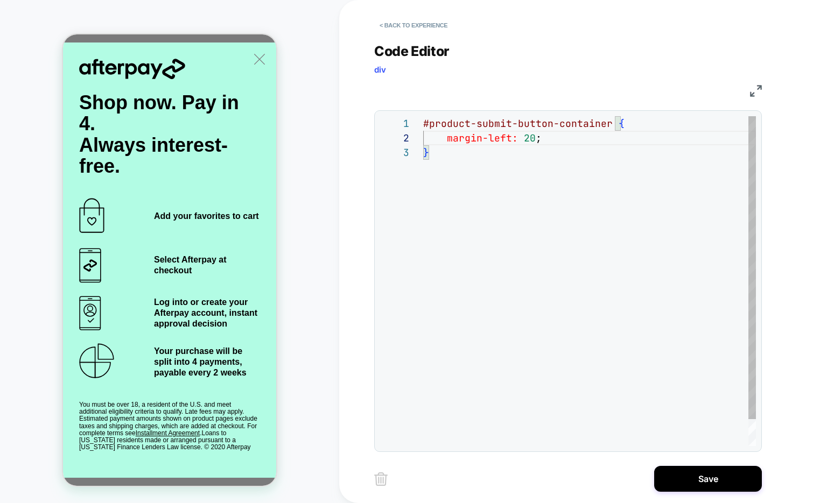
scroll to position [15, 122]
click at [559, 137] on div "#product-submit-button-container { margin-left: 20px ; }" at bounding box center [589, 295] width 333 height 359
drag, startPoint x: 557, startPoint y: 138, endPoint x: 447, endPoint y: 143, distance: 110.4
click at [447, 143] on div "#product-submit-button-container { margin-left: 20px ; justify-content: center …" at bounding box center [589, 303] width 333 height 374
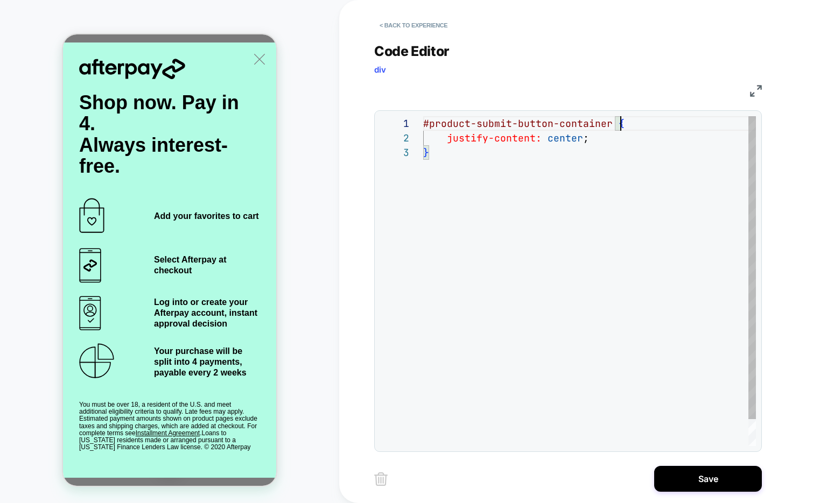
scroll to position [0, 197]
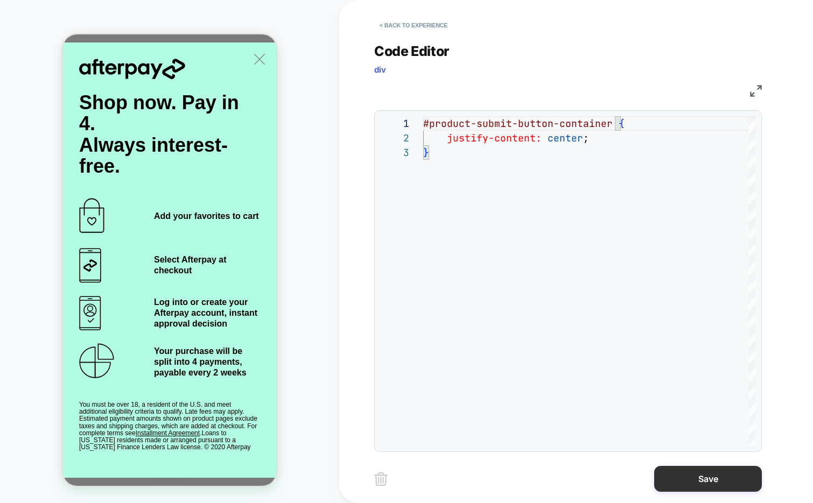
type textarea "**********"
click at [685, 481] on button "Save" at bounding box center [708, 479] width 108 height 26
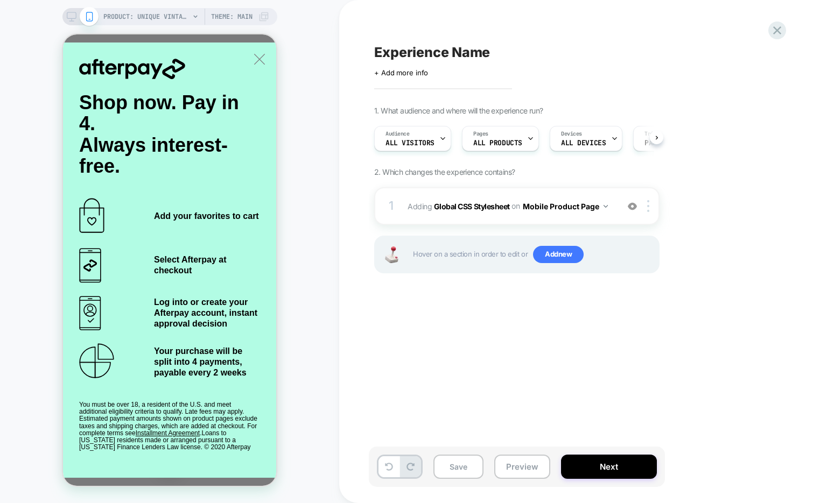
scroll to position [0, 1]
click at [520, 135] on div "Pages ALL PRODUCTS" at bounding box center [497, 138] width 71 height 24
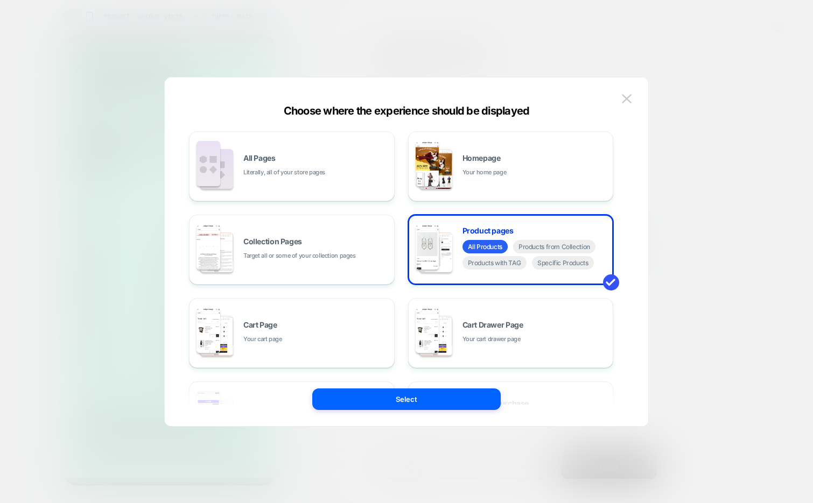
click at [626, 107] on div "Choose where the experience should be displayed" at bounding box center [406, 110] width 483 height 13
click at [626, 98] on img at bounding box center [627, 98] width 10 height 9
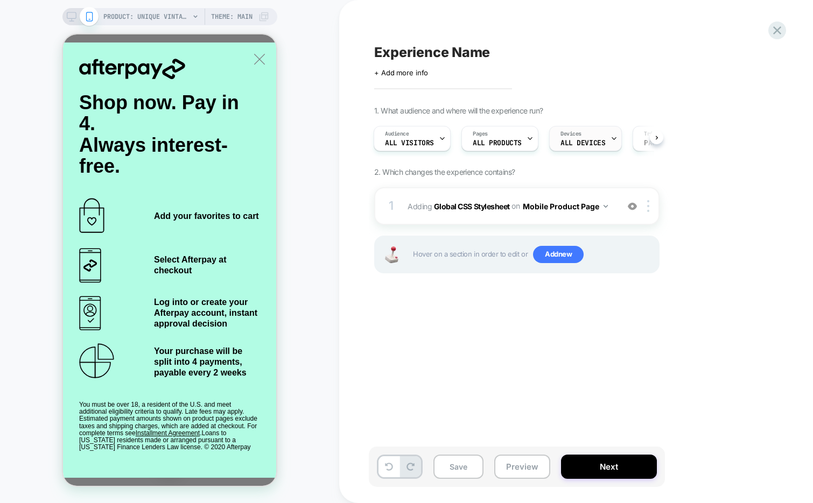
click at [583, 136] on div "Devices ALL DEVICES" at bounding box center [583, 138] width 66 height 24
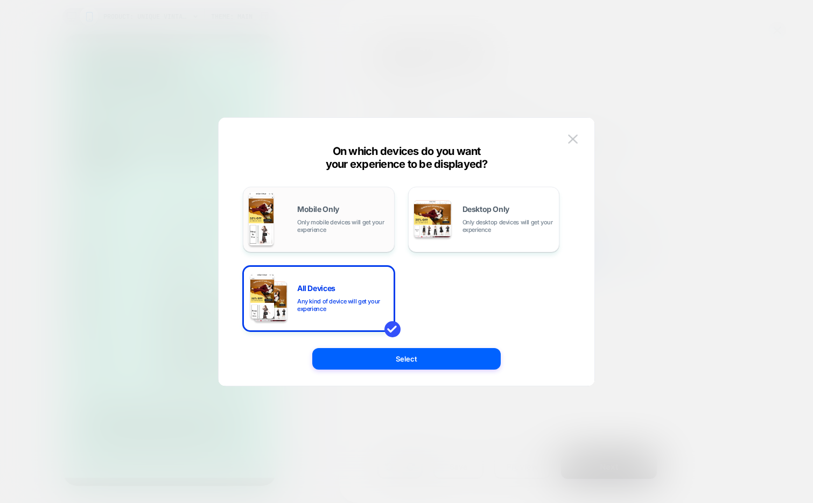
click at [348, 218] on div "Mobile Only Only mobile devices will get your experience" at bounding box center [342, 220] width 91 height 28
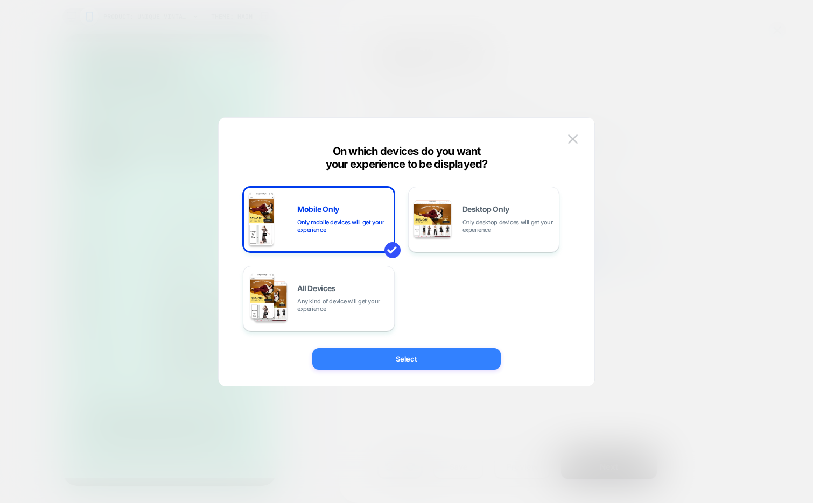
click at [336, 355] on button "Select" at bounding box center [406, 359] width 188 height 22
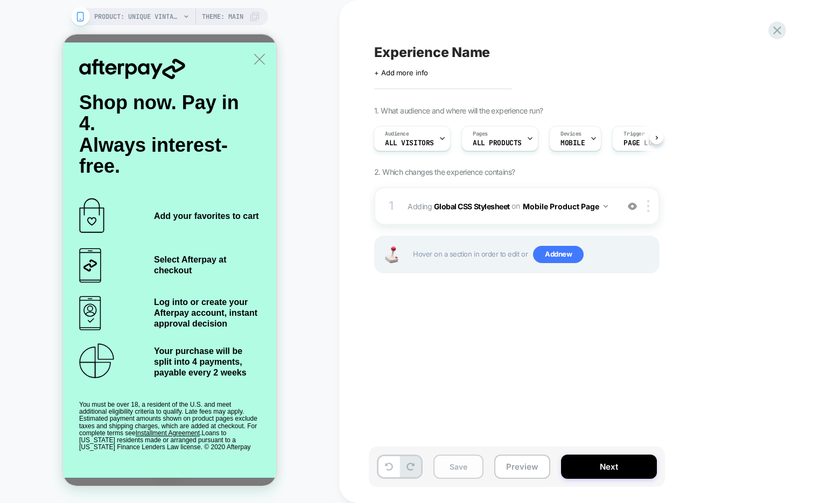
click at [459, 462] on button "Save" at bounding box center [458, 467] width 50 height 24
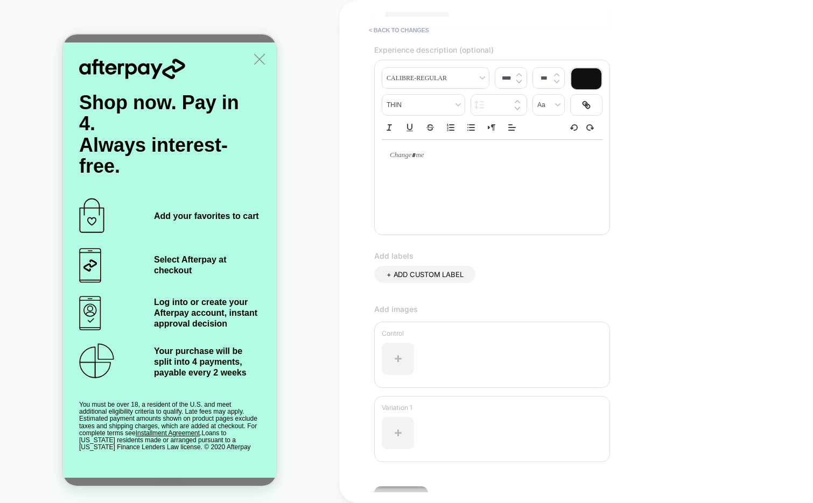
scroll to position [182, 0]
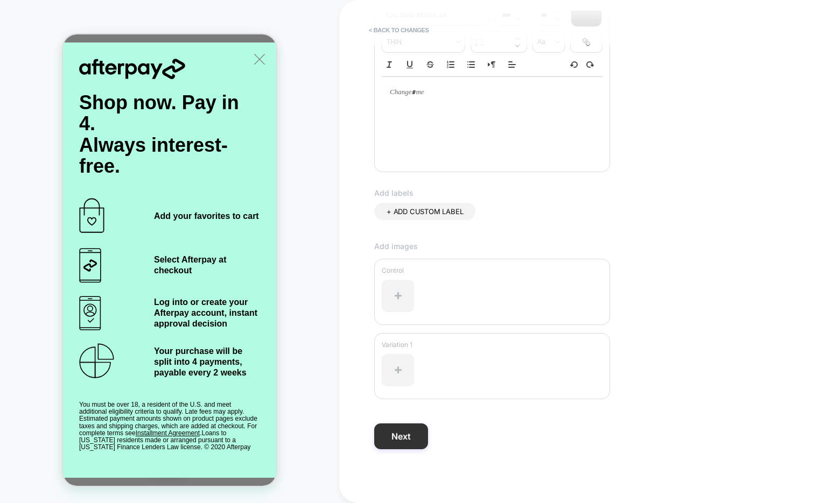
type input "**********"
click at [400, 440] on button "Next" at bounding box center [401, 437] width 54 height 26
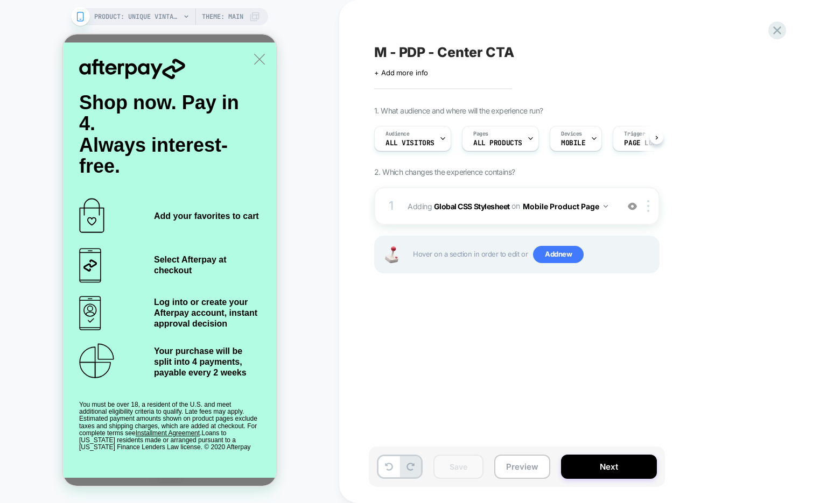
scroll to position [0, 1]
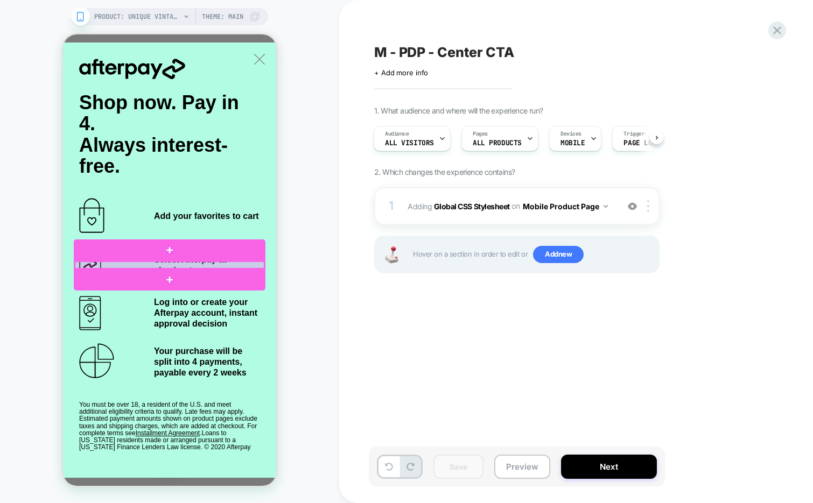
click at [225, 263] on div at bounding box center [169, 265] width 189 height 7
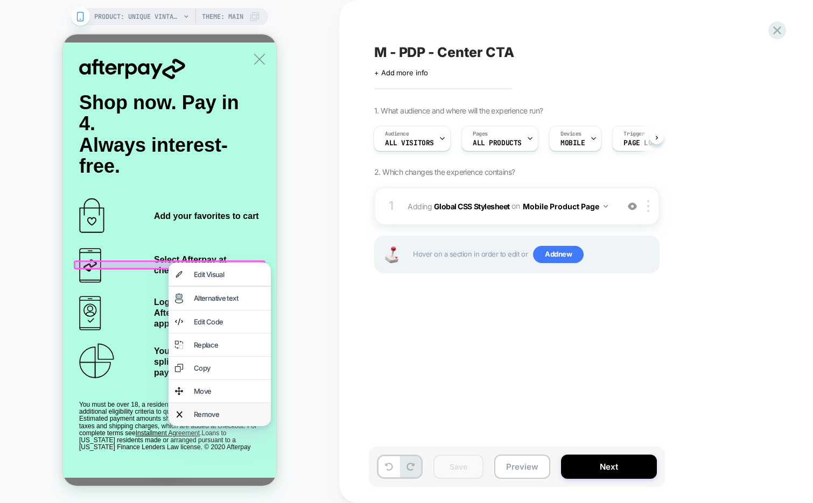
click at [199, 413] on div "Remove" at bounding box center [229, 415] width 71 height 10
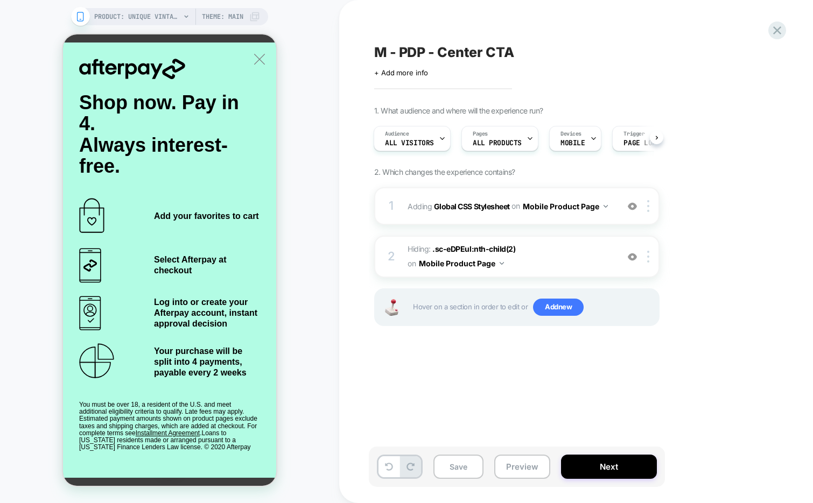
click at [262, 66] on circle at bounding box center [260, 66] width 13 height 13
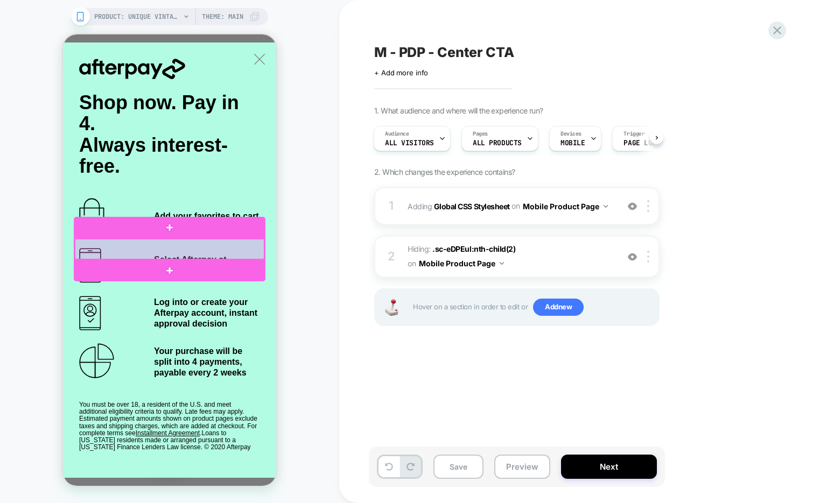
click at [182, 252] on div at bounding box center [169, 249] width 189 height 20
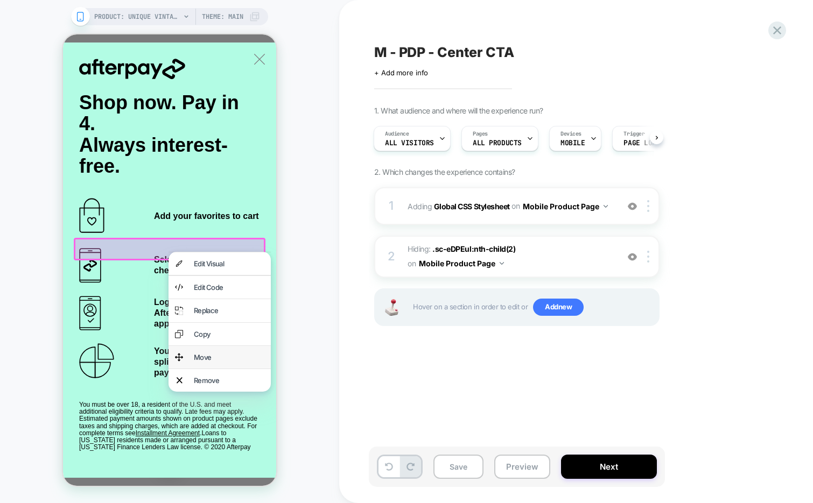
click at [216, 358] on div "Move" at bounding box center [229, 358] width 71 height 10
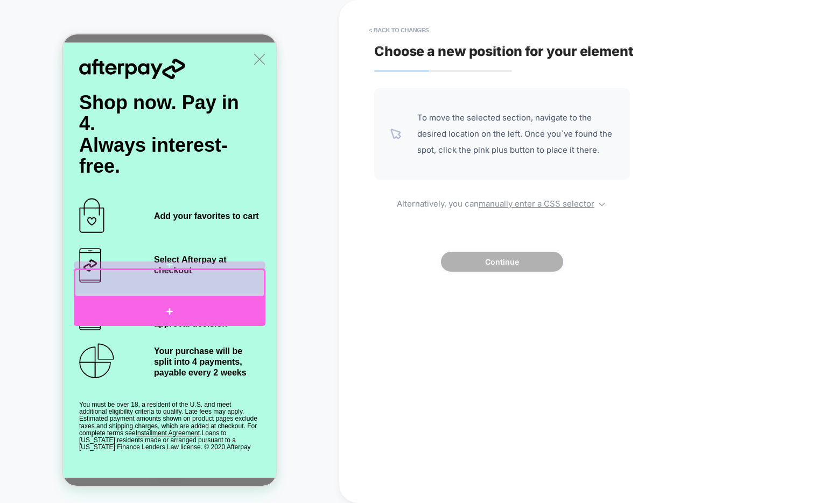
click at [240, 306] on div at bounding box center [170, 311] width 192 height 29
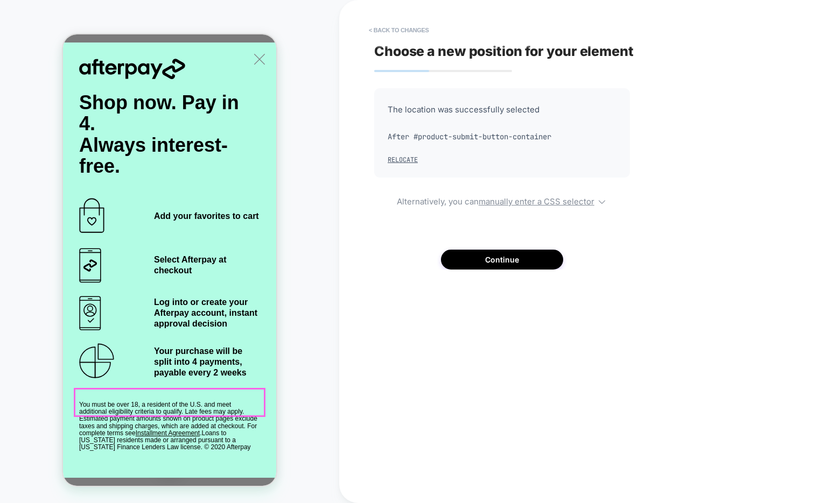
scroll to position [363, 0]
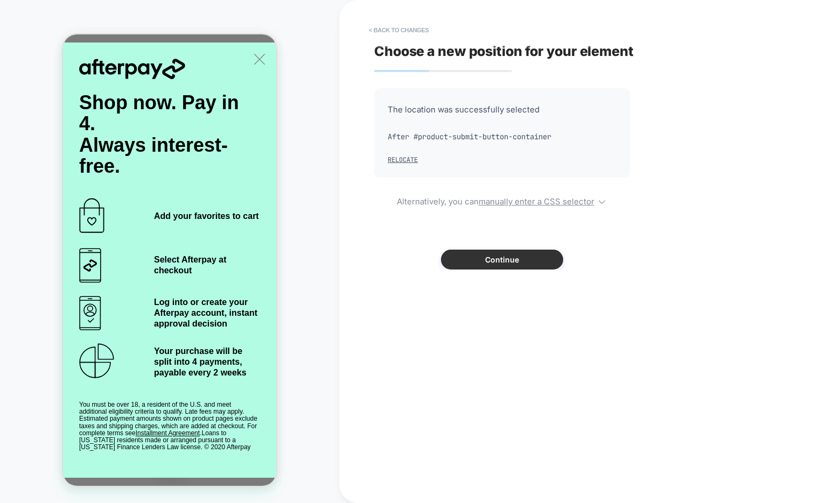
click at [478, 259] on button "Continue" at bounding box center [502, 260] width 122 height 20
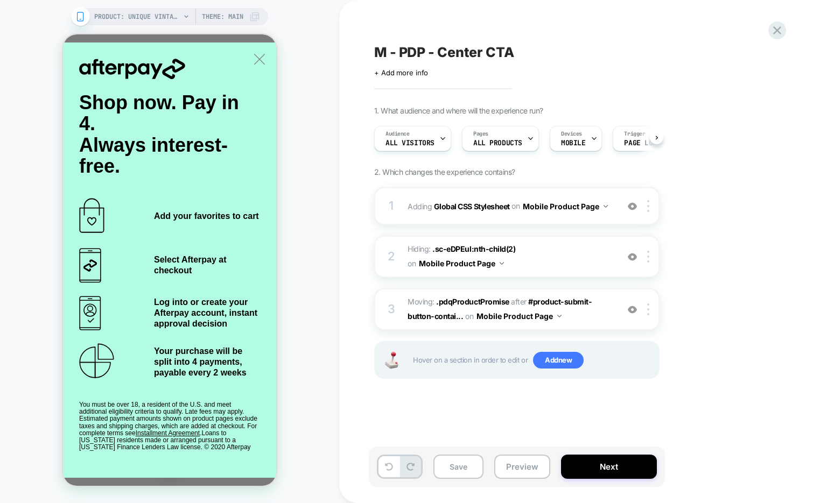
scroll to position [0, 1]
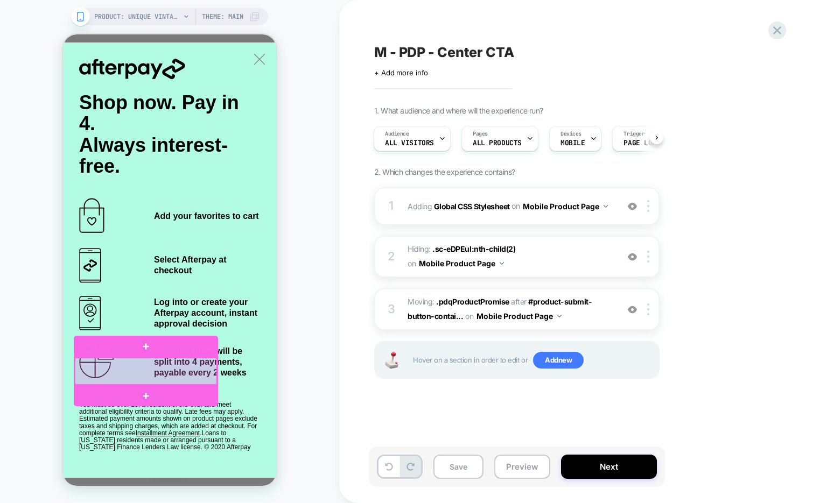
click at [167, 360] on div at bounding box center [146, 371] width 142 height 27
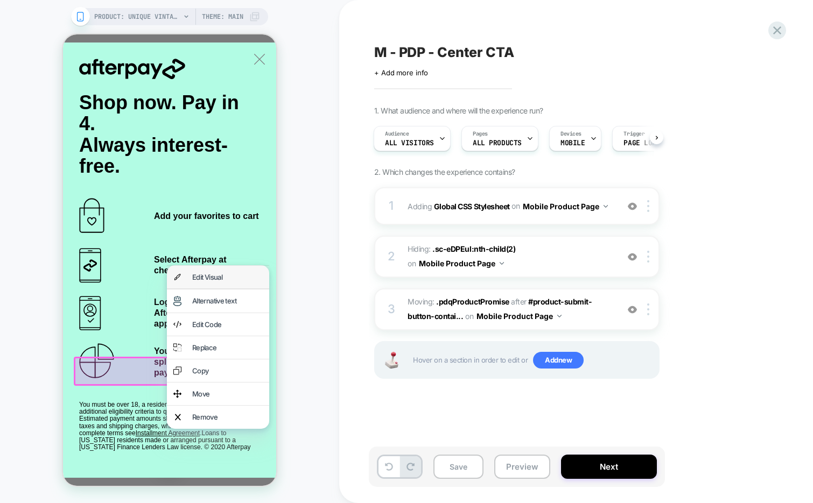
click at [223, 277] on div "Edit Visual" at bounding box center [227, 277] width 71 height 10
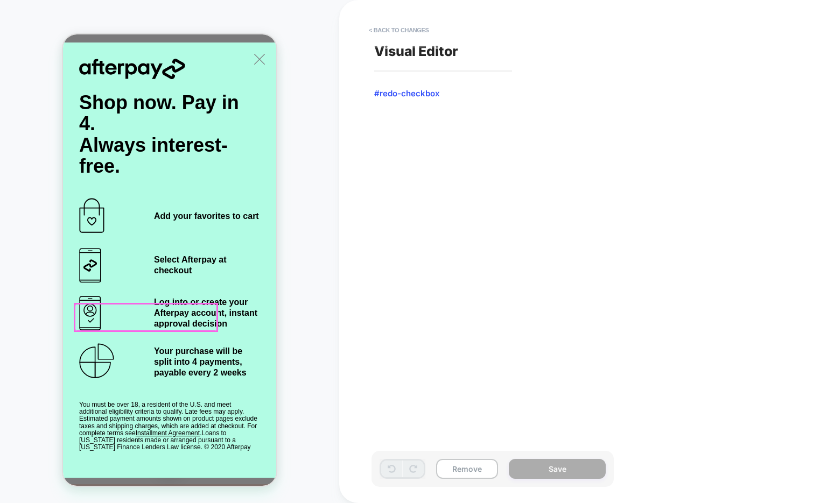
scroll to position [474, 0]
click at [400, 29] on button "< Back to changes" at bounding box center [398, 30] width 71 height 17
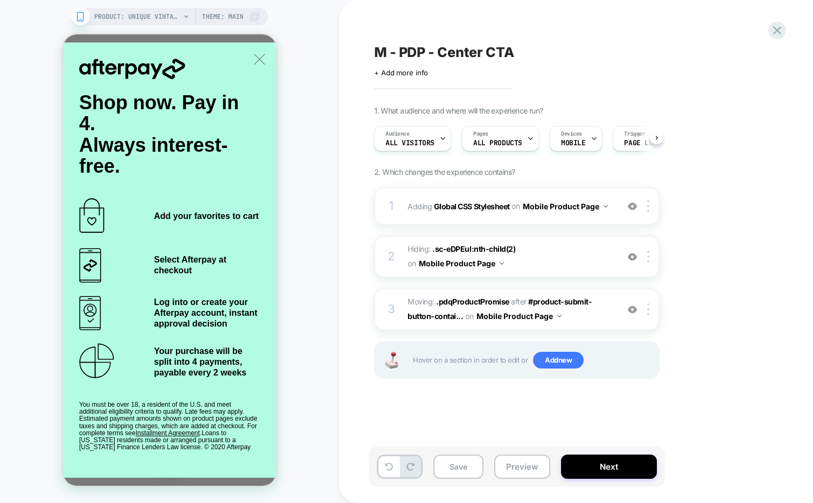
scroll to position [0, 1]
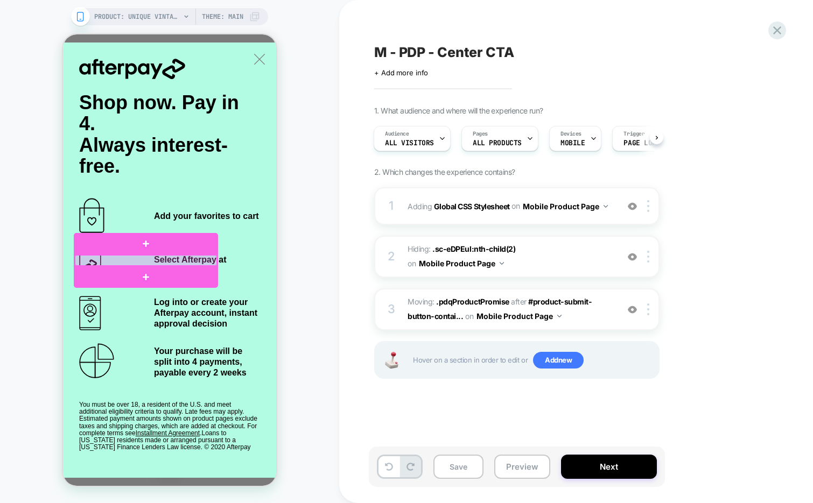
click at [196, 260] on div at bounding box center [146, 260] width 142 height 11
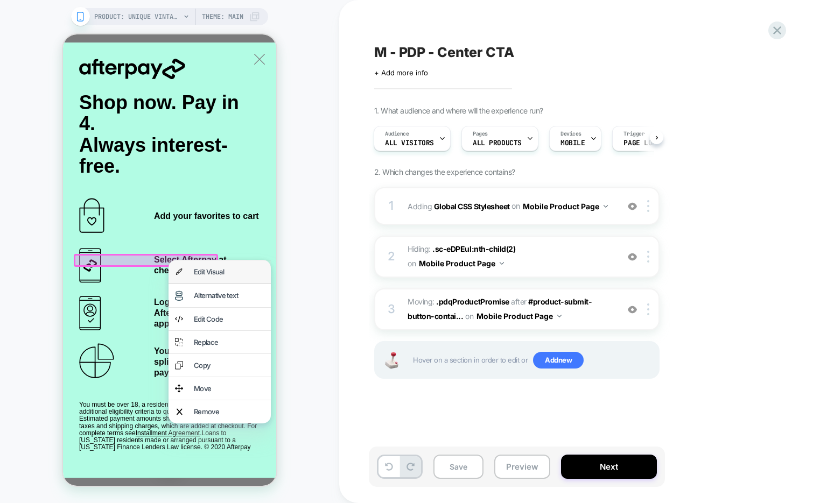
click at [196, 274] on div "Edit Visual" at bounding box center [229, 272] width 71 height 10
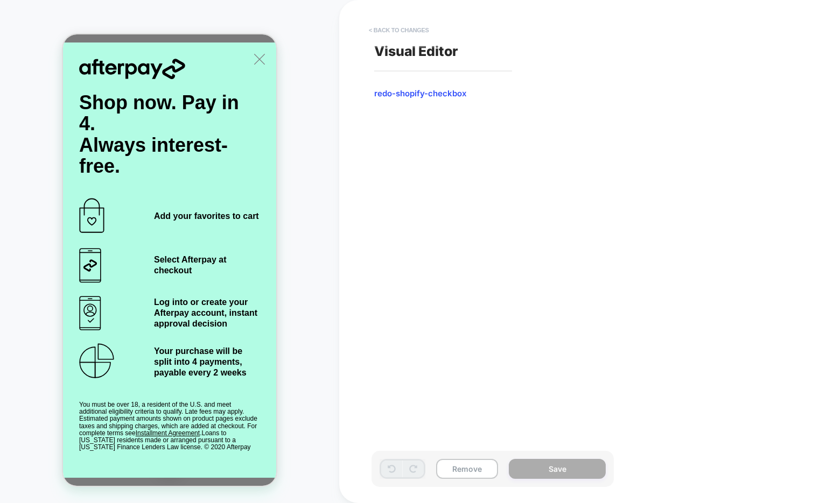
click at [398, 27] on button "< Back to changes" at bounding box center [398, 30] width 71 height 17
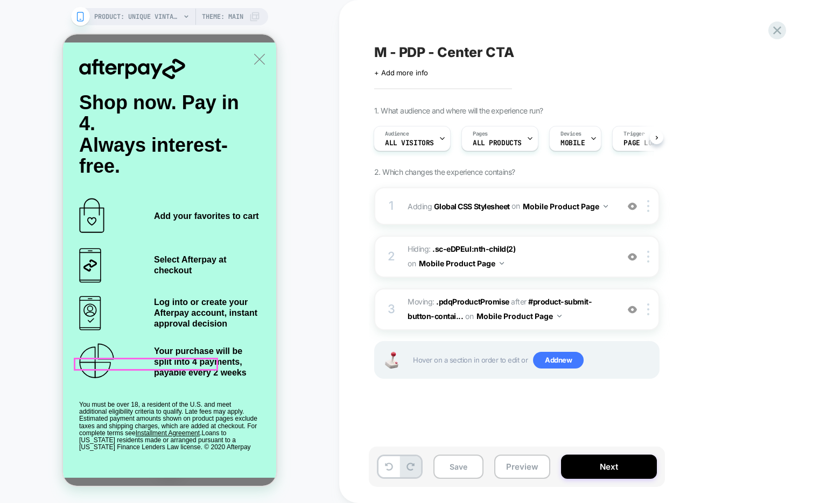
scroll to position [368, 0]
click at [466, 466] on button "Save" at bounding box center [458, 467] width 50 height 24
click at [527, 477] on button "Preview" at bounding box center [522, 467] width 56 height 24
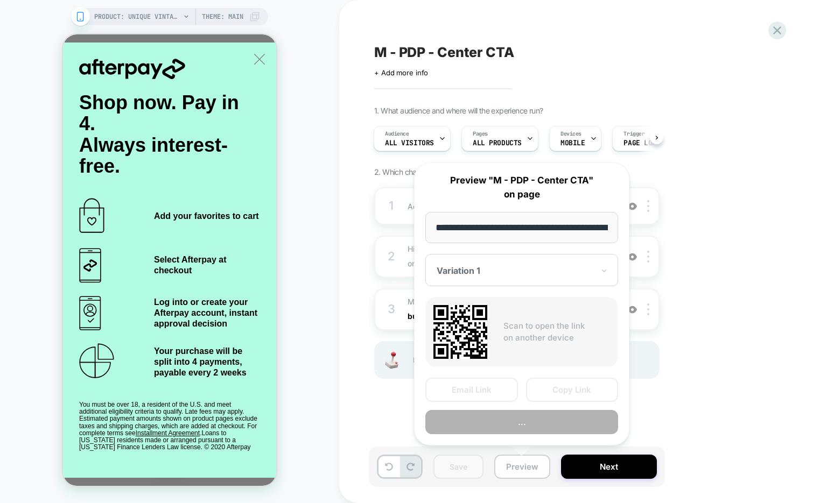
scroll to position [0, 289]
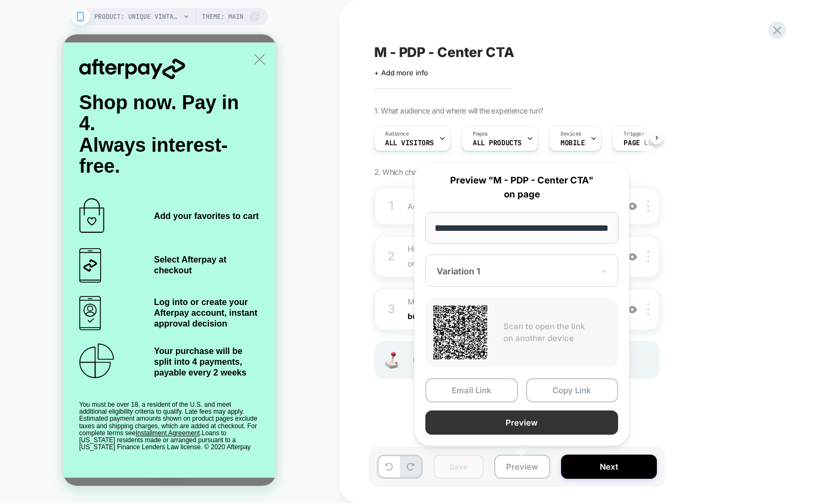
click at [545, 420] on button "Preview" at bounding box center [521, 423] width 193 height 24
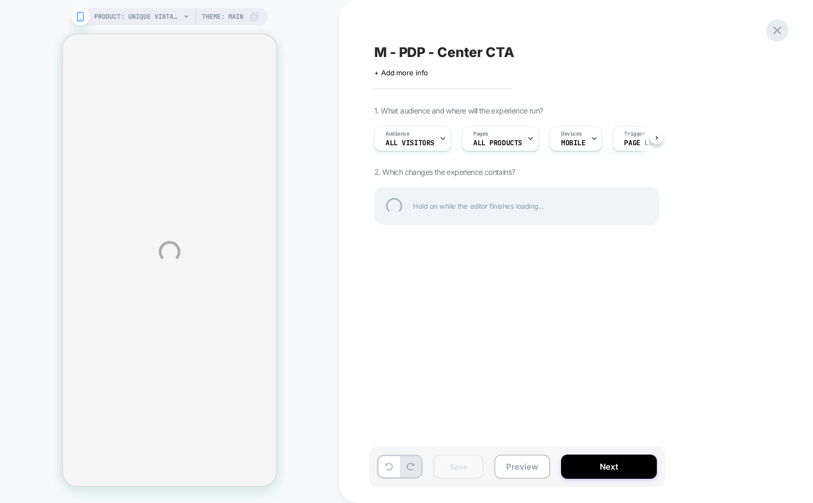
click at [784, 30] on div at bounding box center [777, 30] width 22 height 22
click at [771, 32] on div at bounding box center [777, 30] width 22 height 22
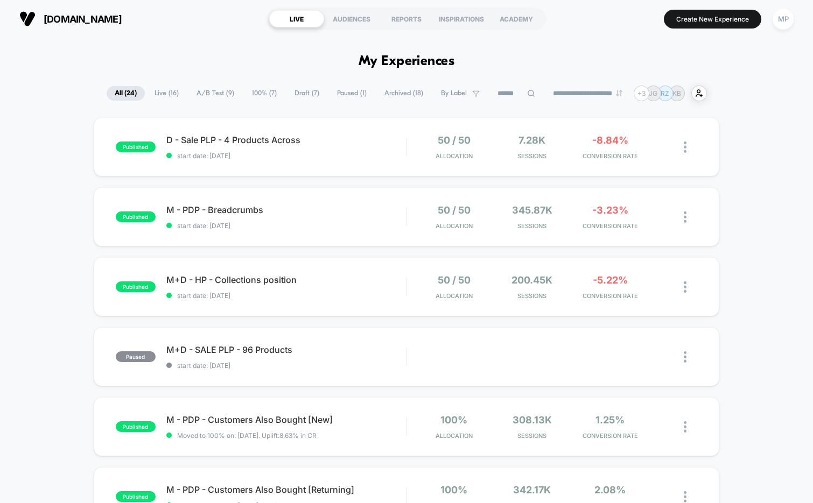
click at [300, 97] on span "Draft ( 7 )" at bounding box center [306, 93] width 41 height 15
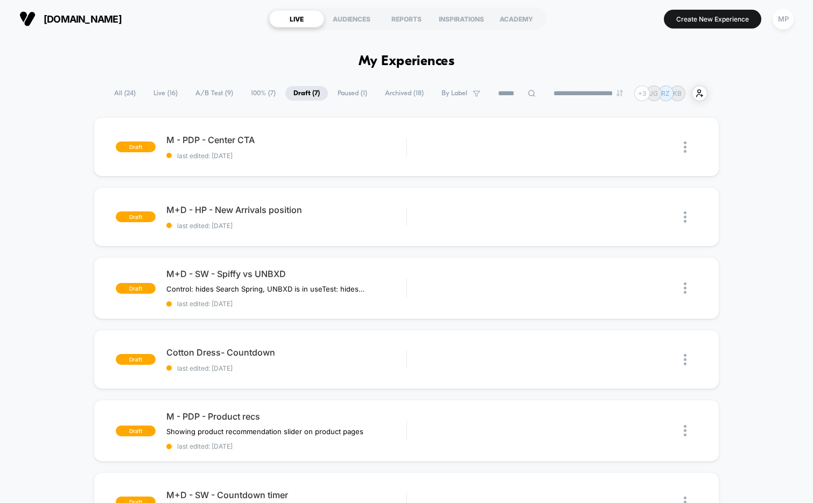
click at [210, 89] on span "A/B Test ( 9 )" at bounding box center [214, 93] width 54 height 15
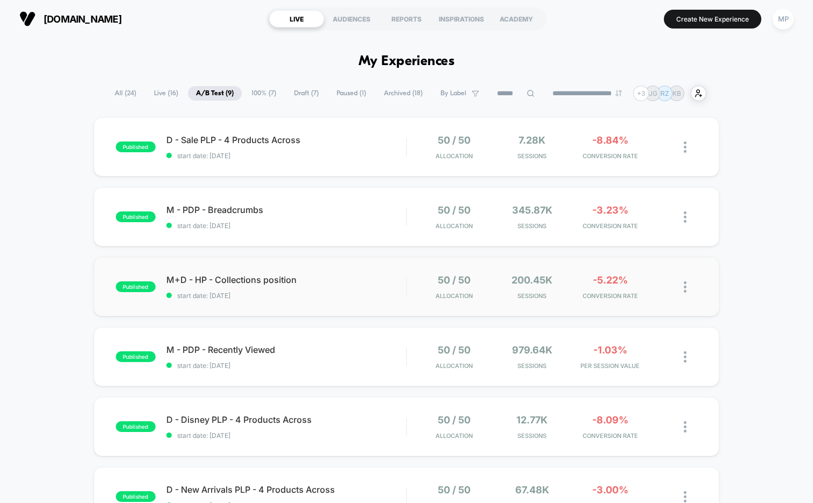
click at [311, 302] on div "published M+D - HP - Collections position start date: [DATE] 50 / 50 Allocation…" at bounding box center [407, 286] width 626 height 59
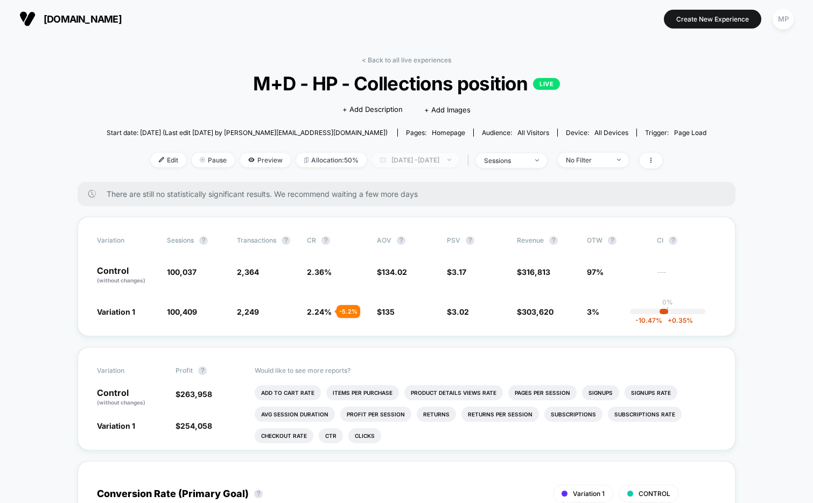
click at [398, 163] on span "[DATE] - [DATE]" at bounding box center [415, 160] width 87 height 15
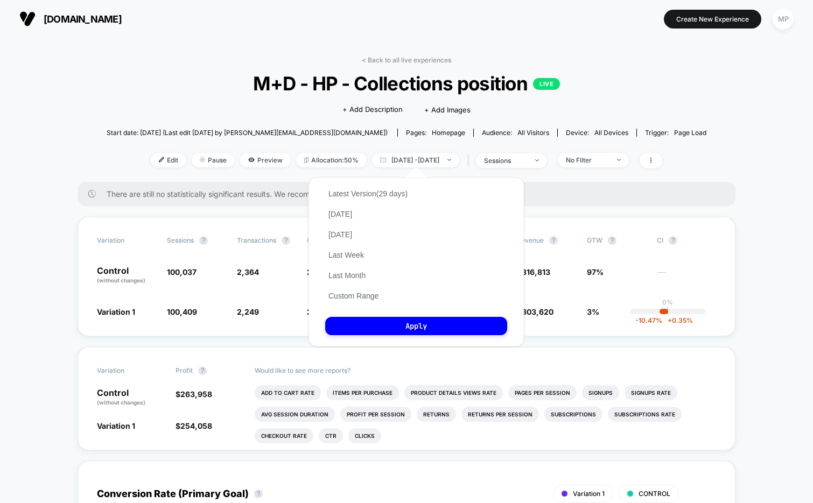
click at [243, 82] on span "M+D - HP - Collections position LIVE" at bounding box center [406, 83] width 539 height 23
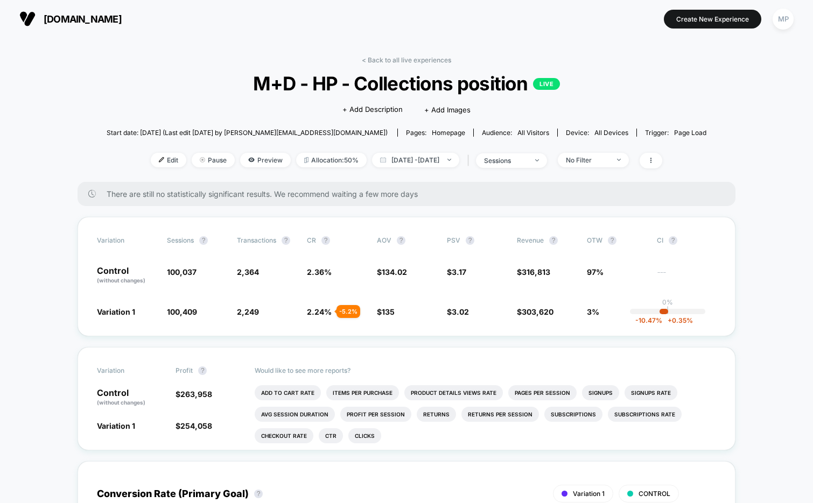
click at [391, 86] on span "M+D - HP - Collections position LIVE" at bounding box center [406, 83] width 539 height 23
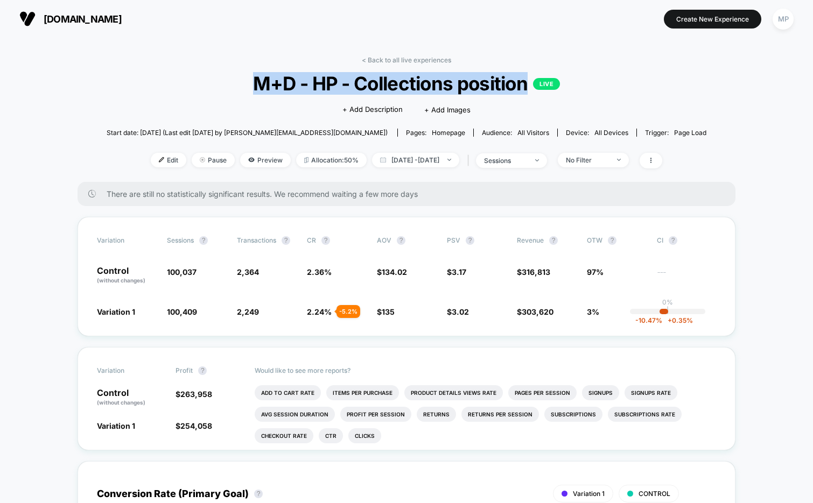
copy span "M+D - HP - Collections position"
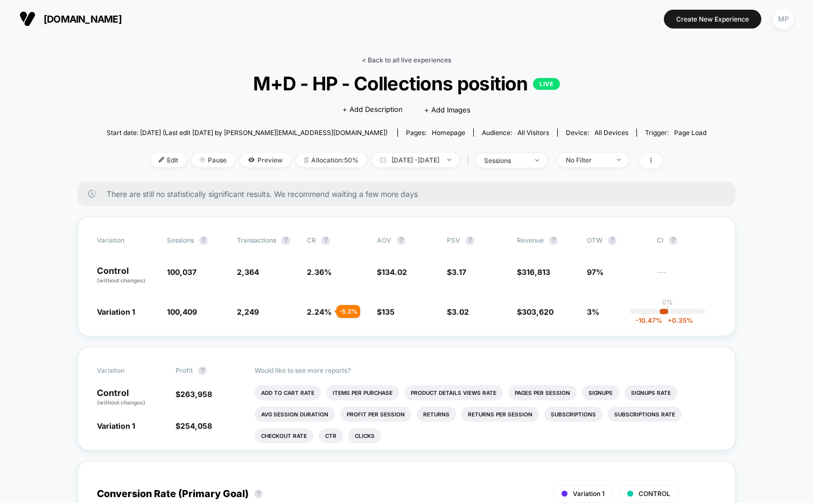
click at [387, 59] on link "< Back to all live experiences" at bounding box center [406, 60] width 89 height 8
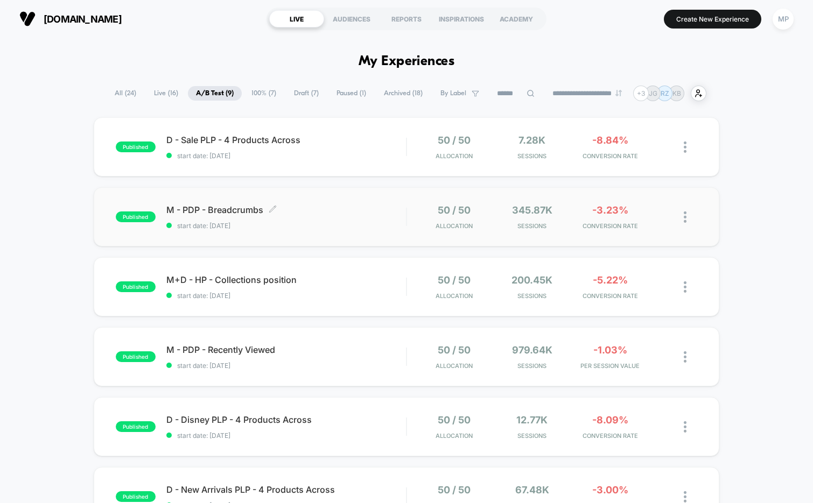
click at [320, 227] on span "start date: [DATE]" at bounding box center [286, 226] width 240 height 8
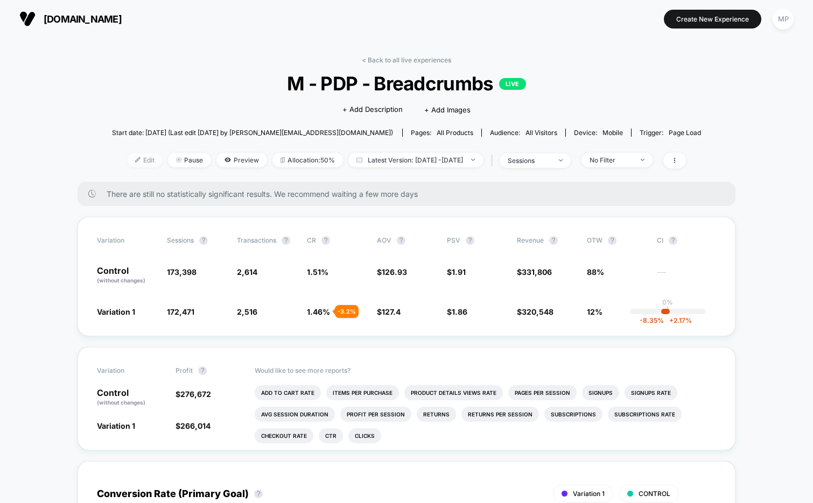
click at [127, 161] on span "Edit" at bounding box center [145, 160] width 36 height 15
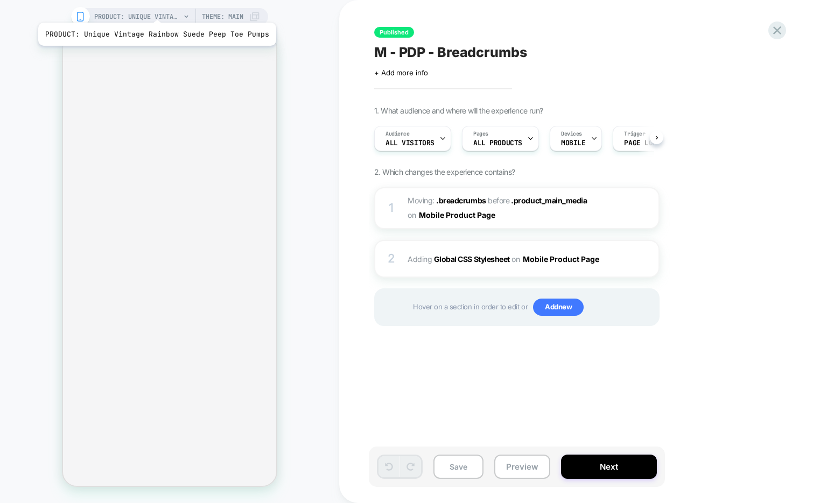
scroll to position [0, 1]
click at [633, 207] on img at bounding box center [632, 208] width 9 height 9
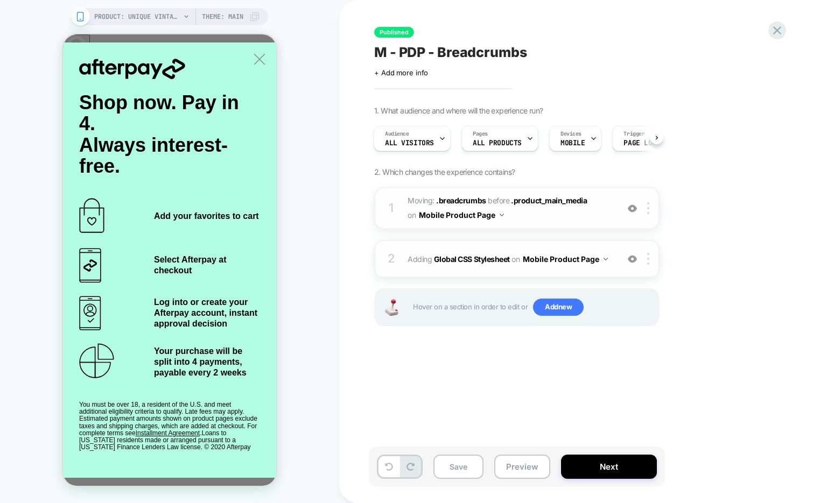
scroll to position [0, 0]
click at [632, 258] on img at bounding box center [632, 259] width 9 height 9
click at [635, 470] on button "Next" at bounding box center [609, 467] width 96 height 24
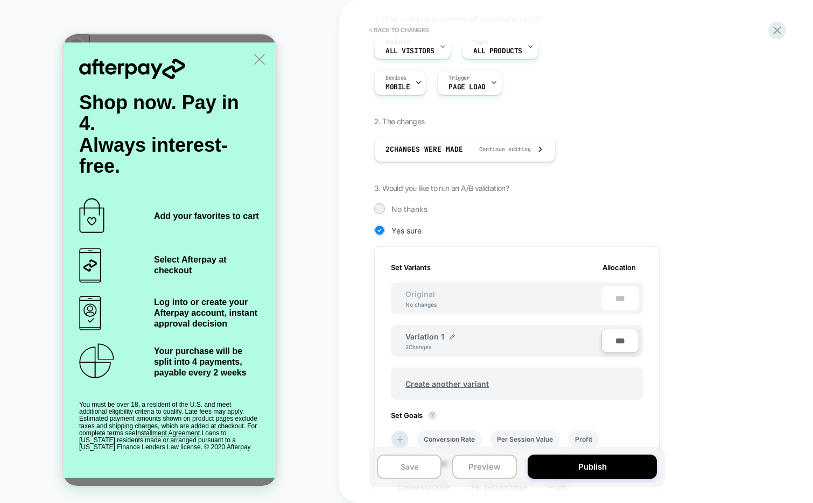
scroll to position [96, 0]
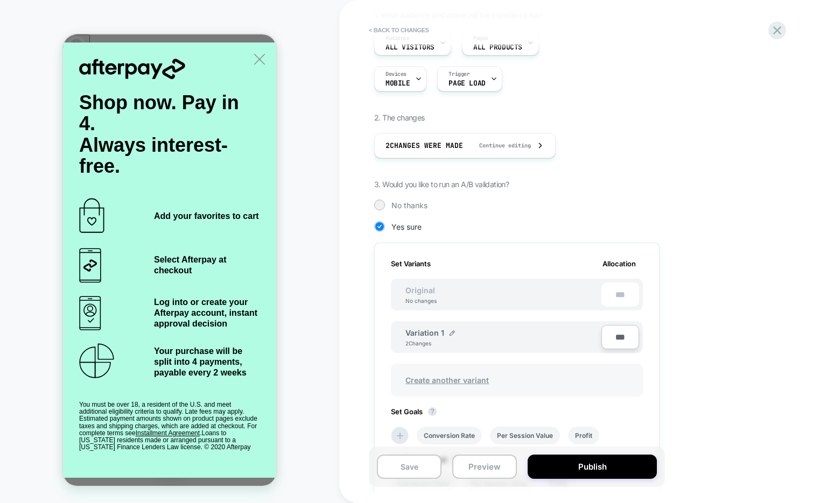
click at [430, 382] on span "Create another variant" at bounding box center [447, 380] width 105 height 25
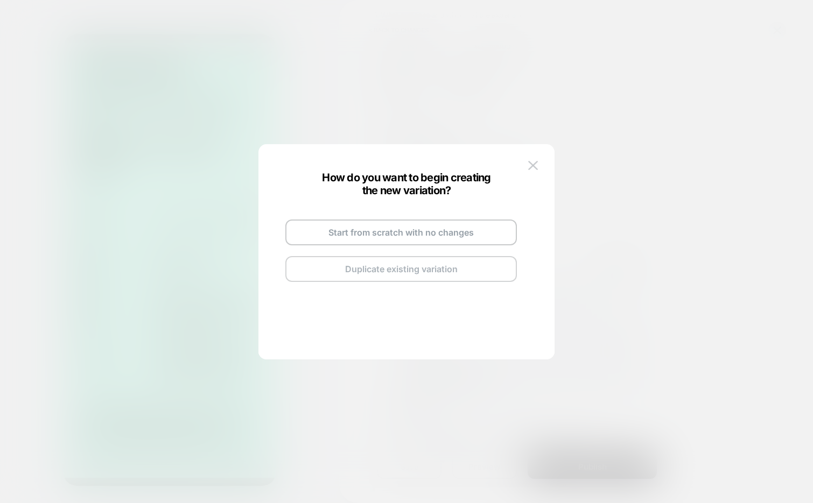
click at [391, 270] on button "Duplicate existing variation" at bounding box center [400, 269] width 231 height 26
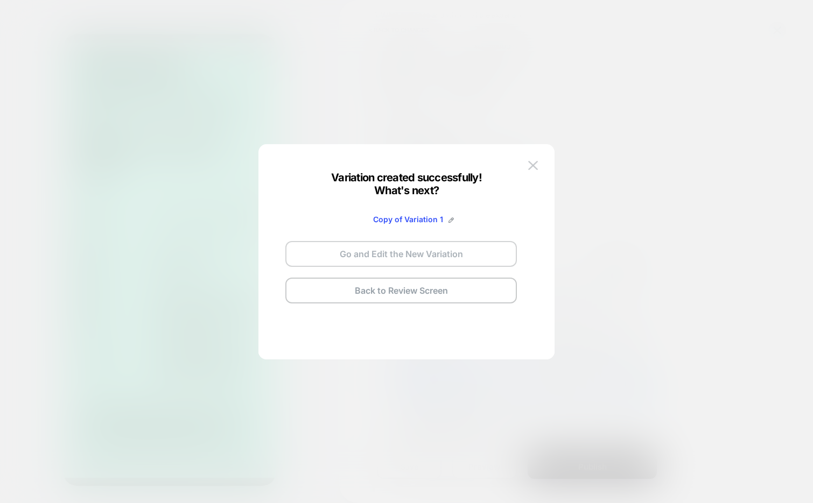
click at [380, 250] on button "Go and Edit the New Variation" at bounding box center [400, 254] width 231 height 26
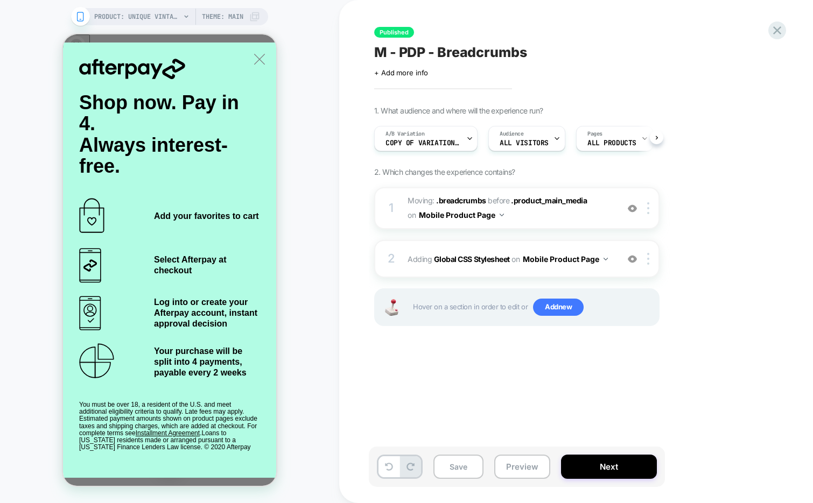
scroll to position [0, 1]
click at [647, 207] on img at bounding box center [648, 208] width 2 height 12
click at [674, 179] on div "1. What audience and where will the experience run? A/B Variation Copy of Varia…" at bounding box center [570, 229] width 393 height 247
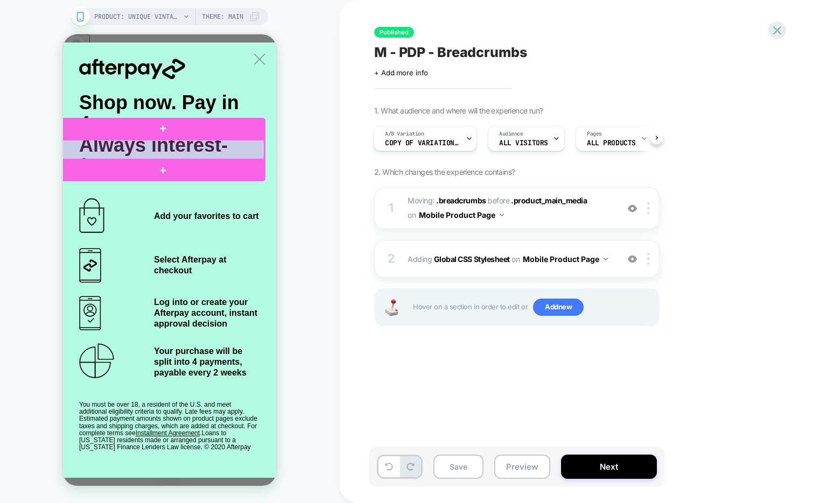
click at [129, 142] on div at bounding box center [162, 149] width 203 height 19
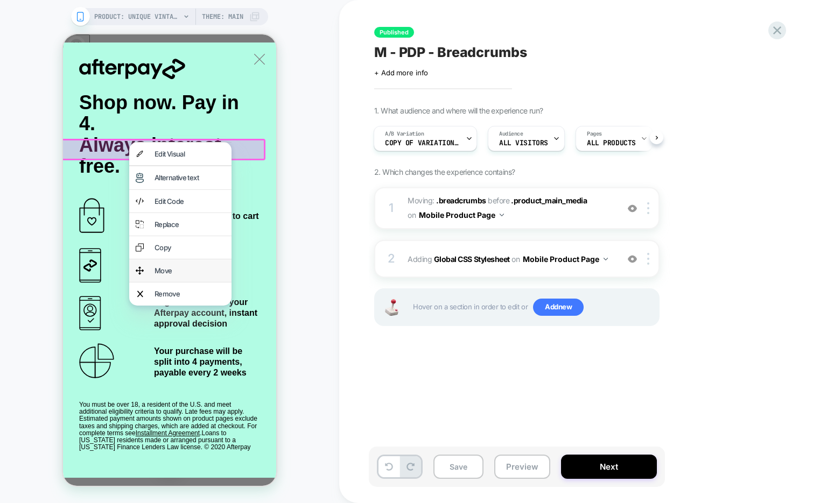
click at [152, 269] on div "Move" at bounding box center [180, 270] width 102 height 23
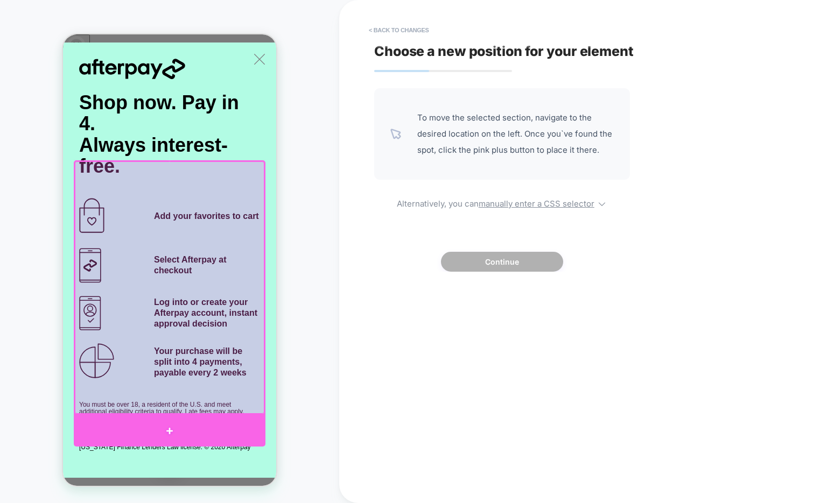
click at [90, 433] on div at bounding box center [170, 431] width 192 height 32
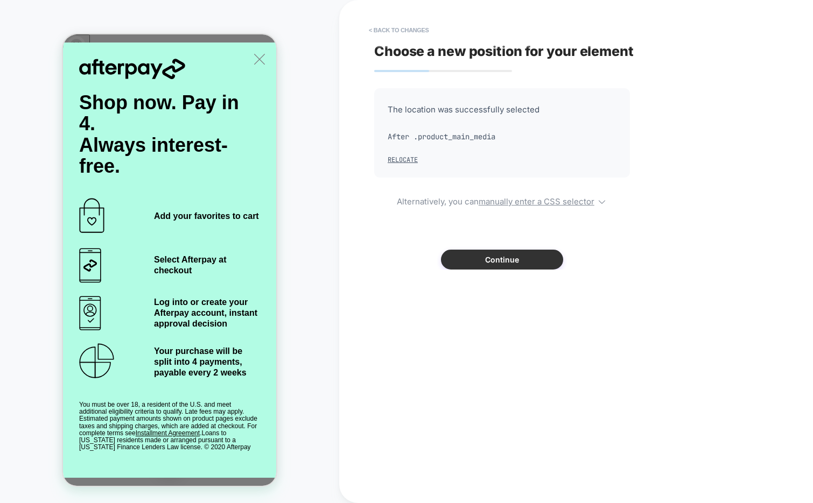
click at [494, 255] on button "Continue" at bounding box center [502, 260] width 122 height 20
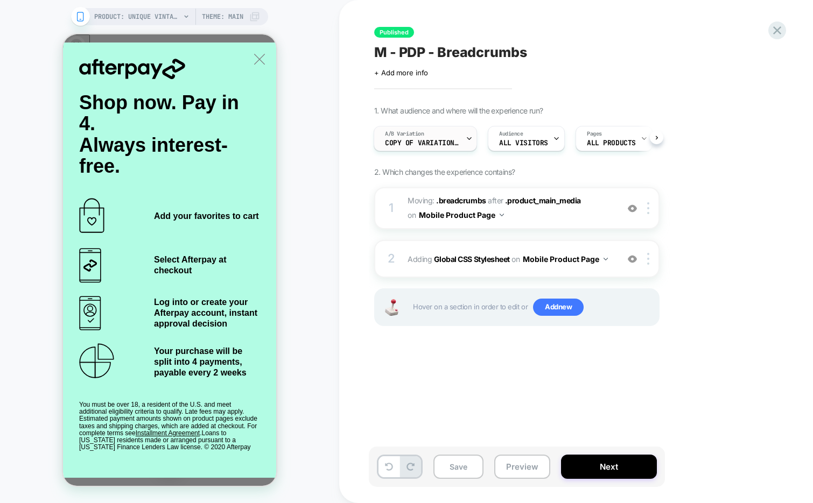
click at [468, 135] on icon at bounding box center [469, 138] width 7 height 7
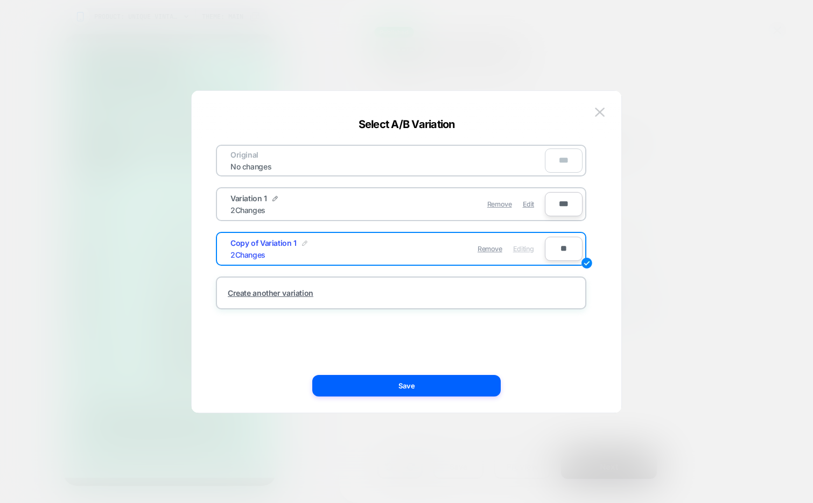
click at [302, 241] on img at bounding box center [304, 243] width 5 height 5
click at [264, 251] on input "**********" at bounding box center [269, 248] width 78 height 21
type input "**********"
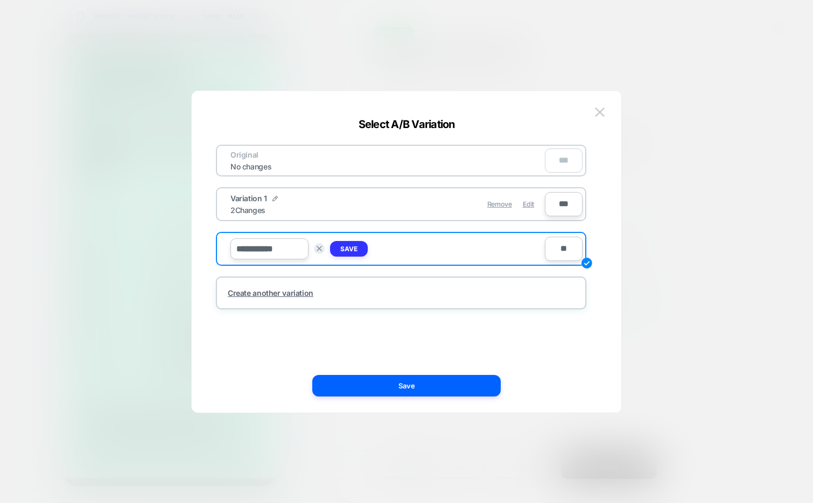
click at [341, 250] on strong "Save" at bounding box center [348, 249] width 17 height 8
click at [272, 196] on img at bounding box center [274, 198] width 5 height 5
click at [256, 206] on input "**********" at bounding box center [269, 204] width 78 height 21
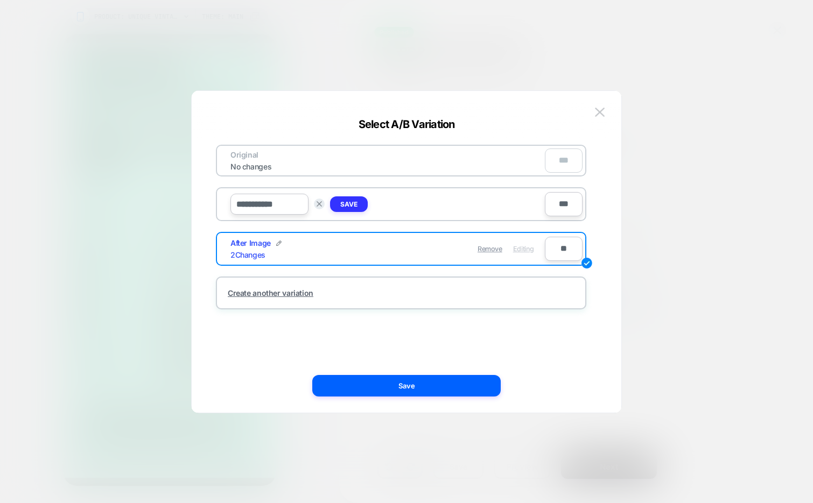
type input "**********"
click at [346, 200] on button "Save" at bounding box center [349, 204] width 38 height 16
click at [278, 241] on img at bounding box center [278, 243] width 5 height 5
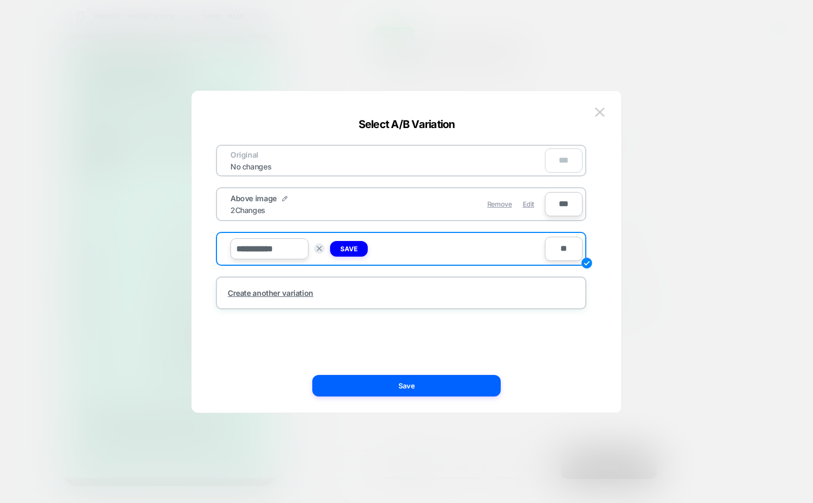
click at [249, 250] on input "**********" at bounding box center [269, 248] width 78 height 21
type input "**********"
click at [348, 248] on strong "Save" at bounding box center [348, 249] width 17 height 8
click at [284, 198] on img at bounding box center [284, 198] width 5 height 5
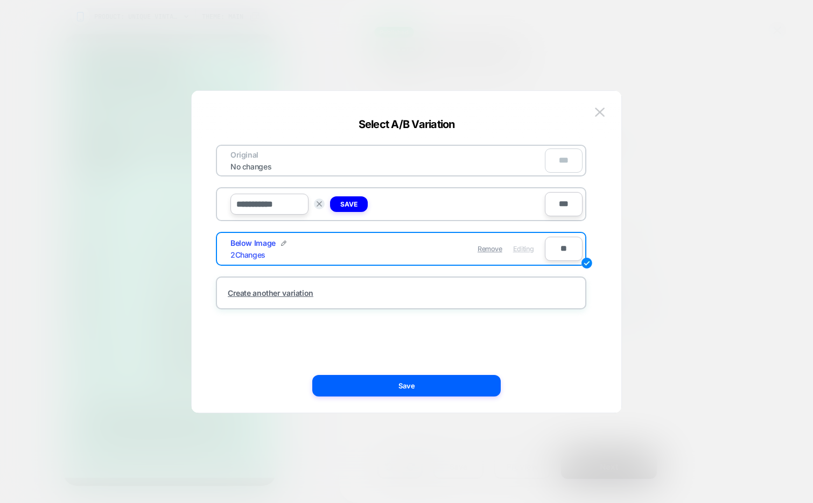
click at [269, 205] on input "**********" at bounding box center [269, 204] width 78 height 21
type input "**********"
click at [337, 207] on button "Save" at bounding box center [349, 204] width 38 height 16
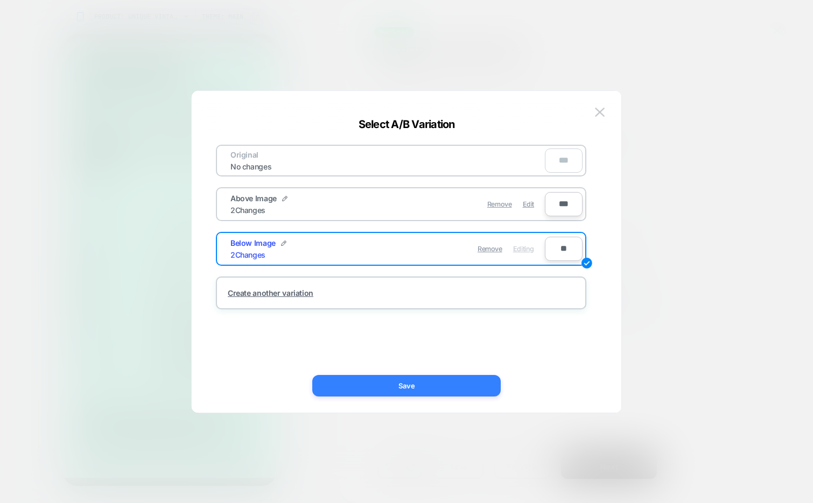
click at [371, 383] on button "Save" at bounding box center [406, 386] width 188 height 22
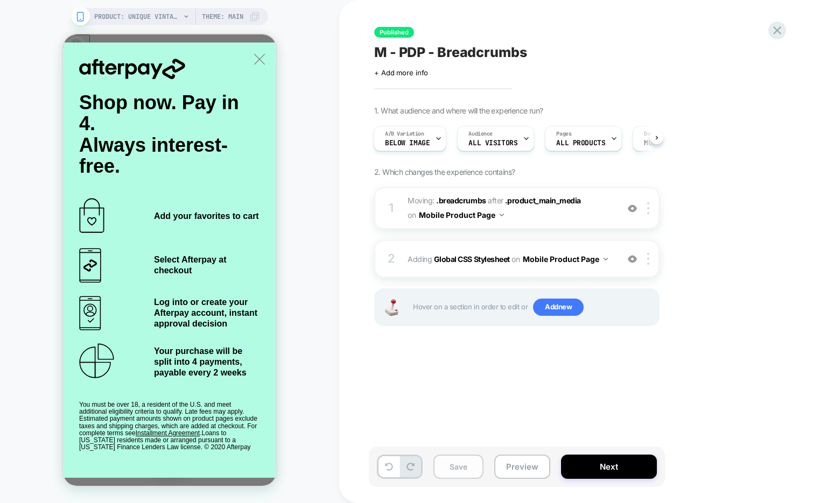
click at [448, 462] on button "Save" at bounding box center [458, 467] width 50 height 24
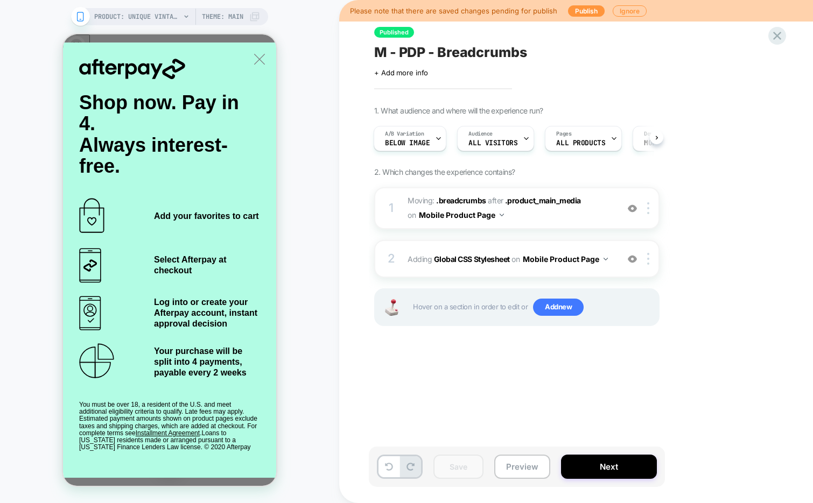
click at [318, 104] on div "PRODUCT: Unique Vintage Rainbow Suede Peep Toe Pumps PRODUCT: Unique Vintage Ra…" at bounding box center [169, 252] width 339 height 482
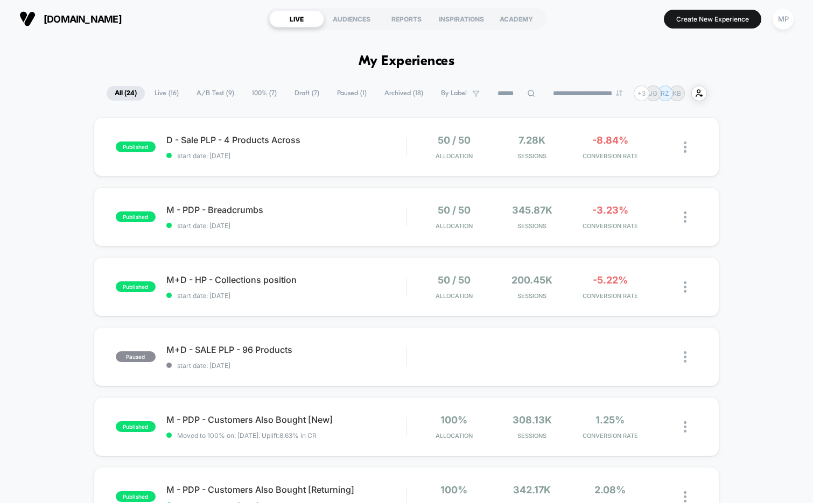
click at [290, 93] on span "Draft ( 7 )" at bounding box center [306, 93] width 41 height 15
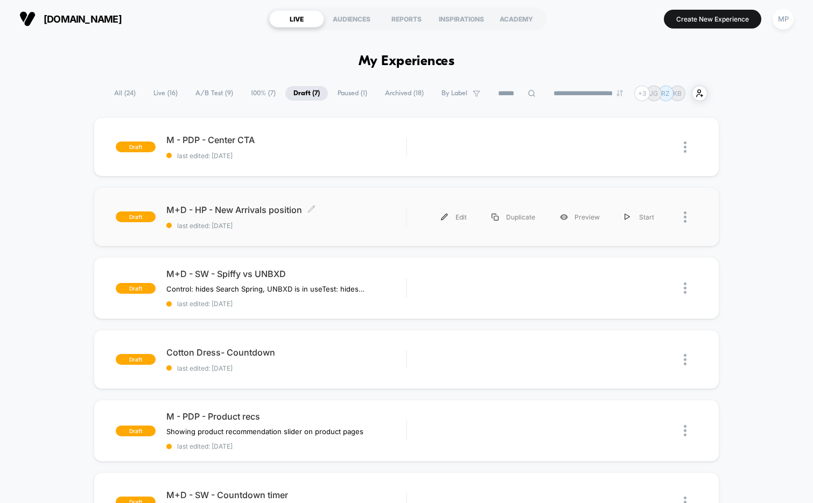
click at [328, 220] on div "M+D - HP - New Arrivals position Click to edit experience details Click to edit…" at bounding box center [286, 217] width 240 height 25
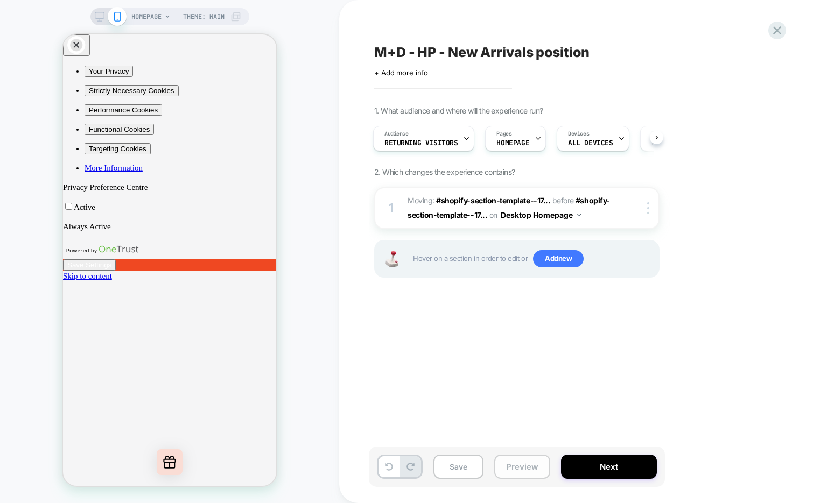
click at [517, 476] on button "Preview" at bounding box center [522, 467] width 56 height 24
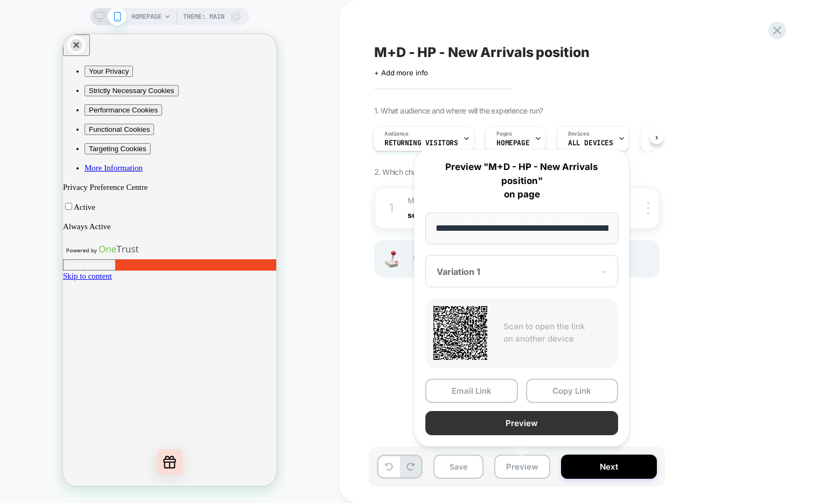
click at [522, 428] on button "Preview" at bounding box center [521, 423] width 193 height 24
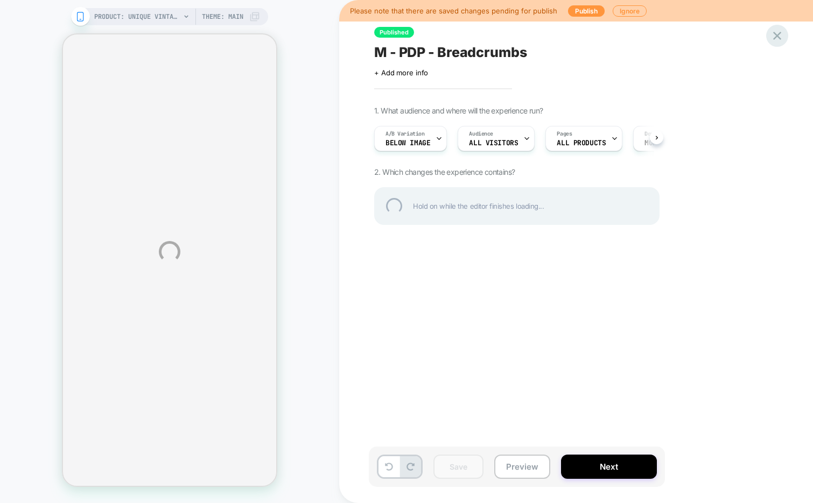
click at [771, 31] on div at bounding box center [777, 36] width 22 height 22
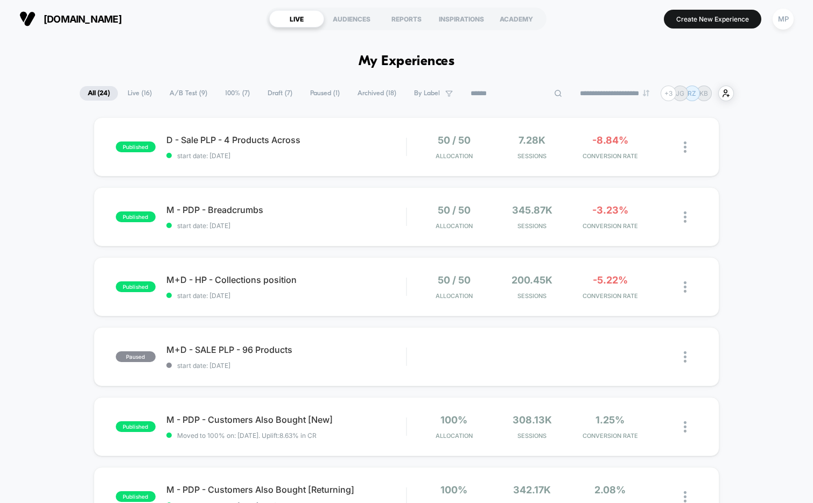
click at [504, 89] on input at bounding box center [516, 93] width 108 height 13
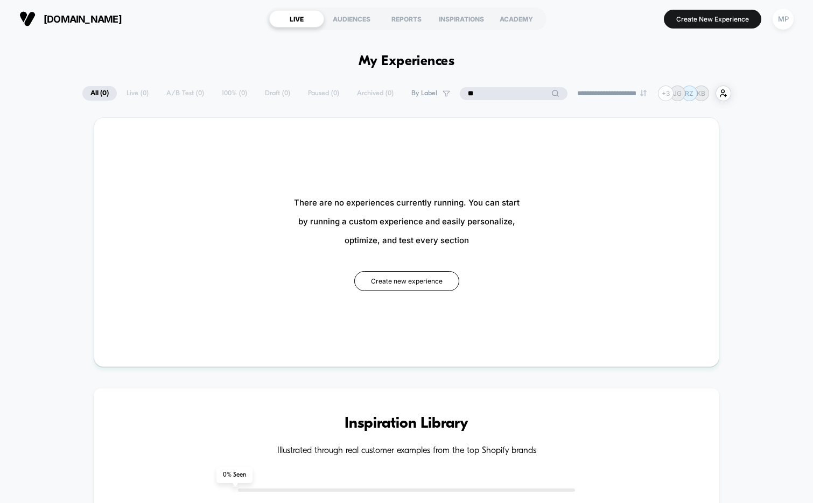
type input "*"
type input "***"
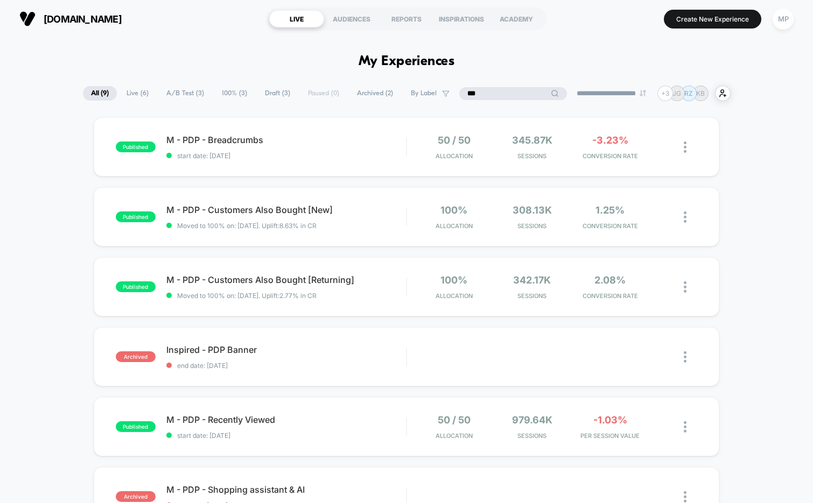
click at [510, 93] on input "***" at bounding box center [513, 93] width 108 height 13
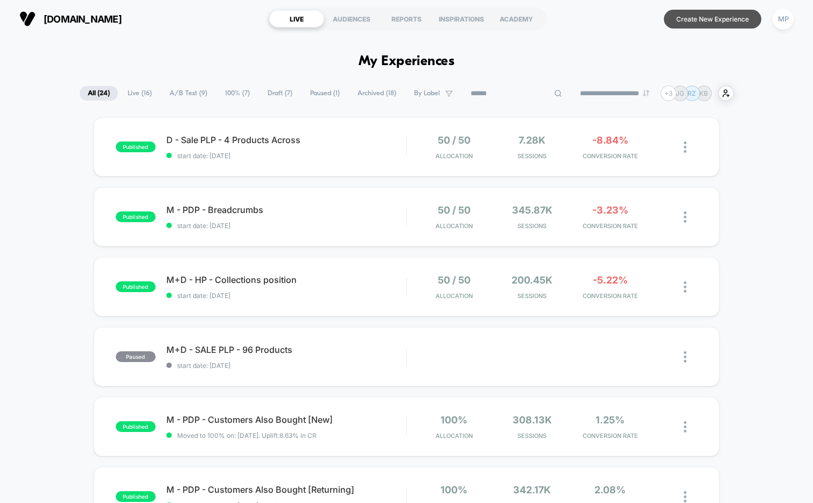
click at [695, 20] on button "Create New Experience" at bounding box center [712, 19] width 97 height 19
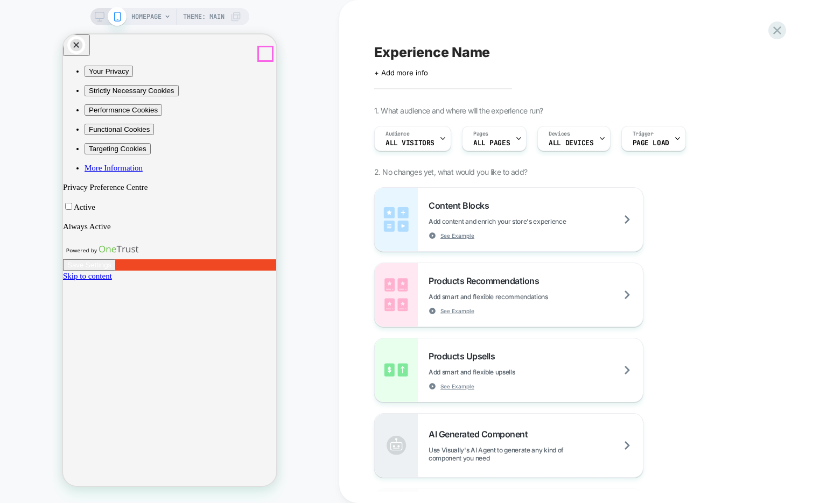
click at [67, 353] on icon "Close" at bounding box center [67, 353] width 0 height 0
click at [507, 136] on div "Pages ALL PAGES" at bounding box center [491, 138] width 58 height 24
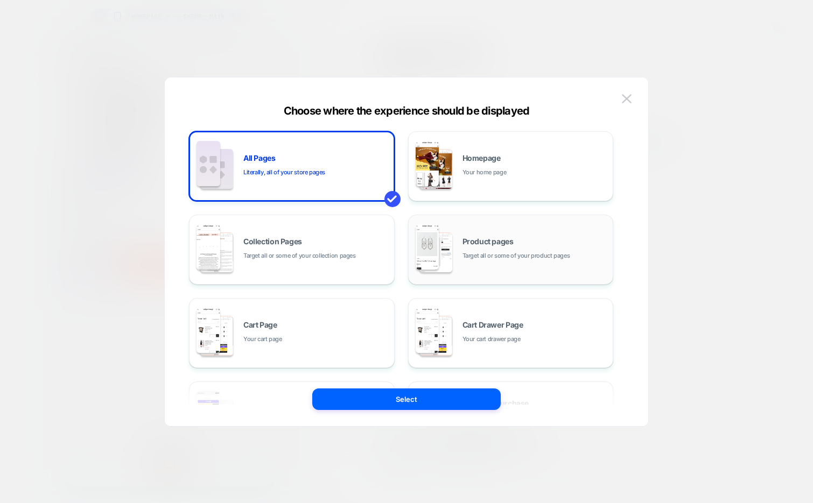
click at [503, 225] on div "Product pages Target all or some of your product pages" at bounding box center [511, 249] width 194 height 59
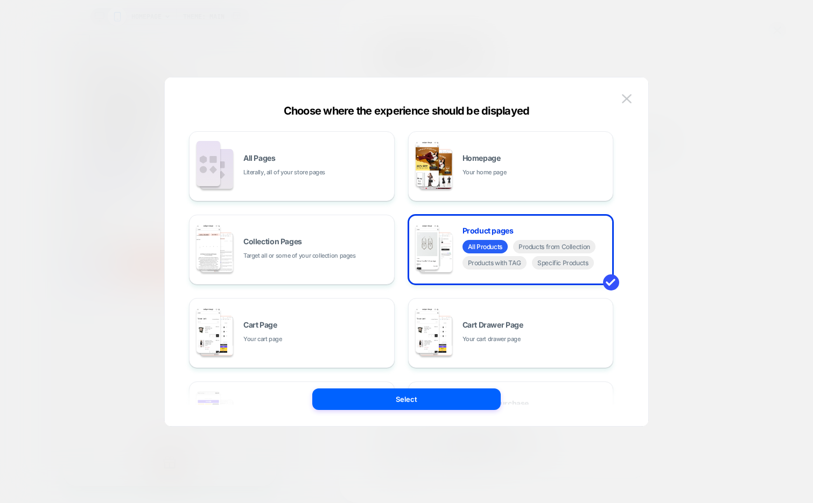
click at [365, 392] on button "Select" at bounding box center [406, 400] width 188 height 22
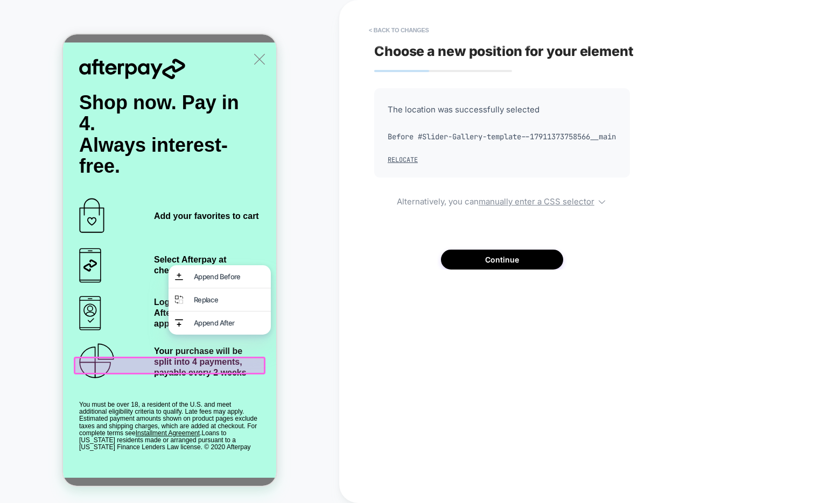
click at [185, 370] on div at bounding box center [170, 366] width 192 height 18
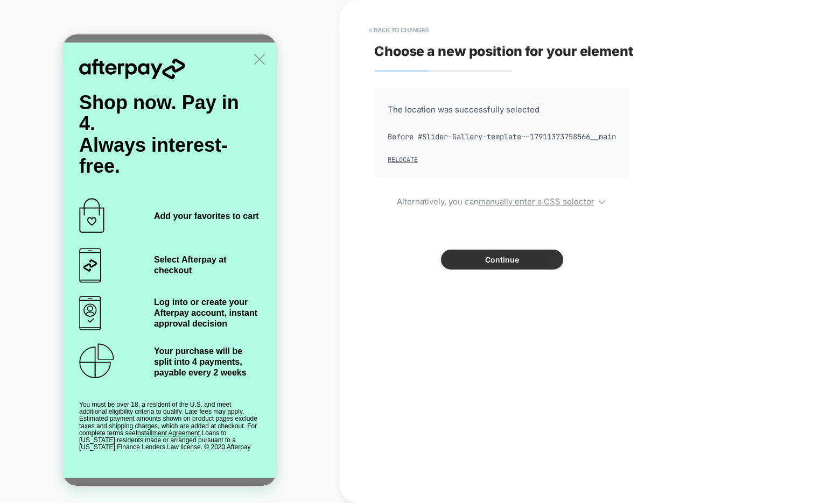
click at [472, 270] on button "Continue" at bounding box center [502, 260] width 122 height 20
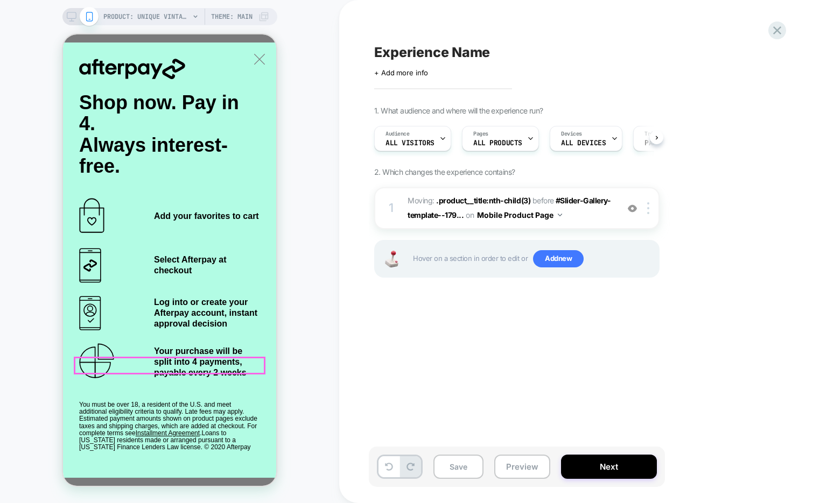
scroll to position [0, 1]
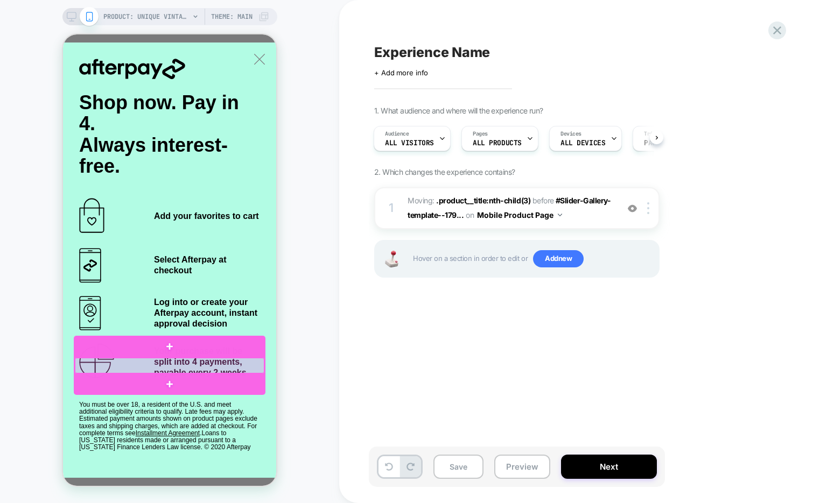
click at [199, 363] on div at bounding box center [169, 366] width 189 height 16
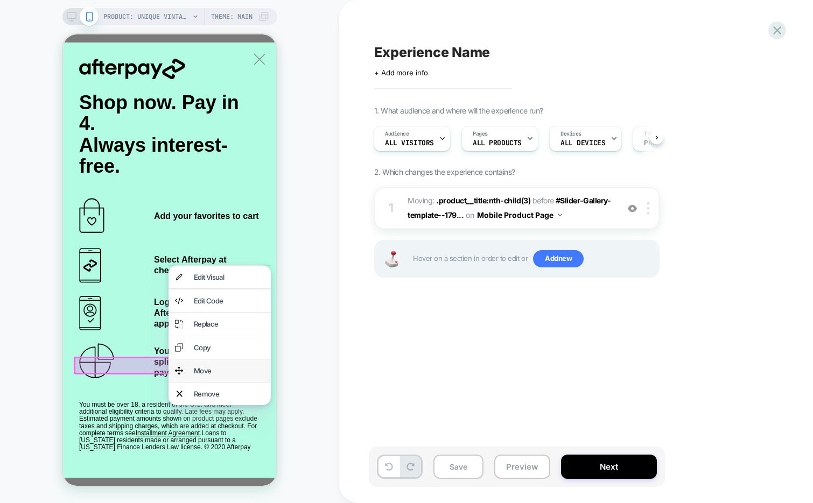
click at [217, 372] on div "Move" at bounding box center [229, 371] width 71 height 10
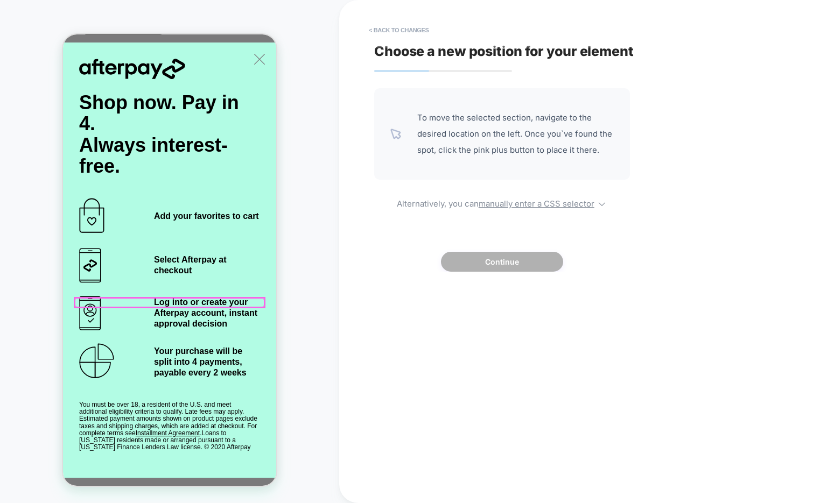
scroll to position [0, 0]
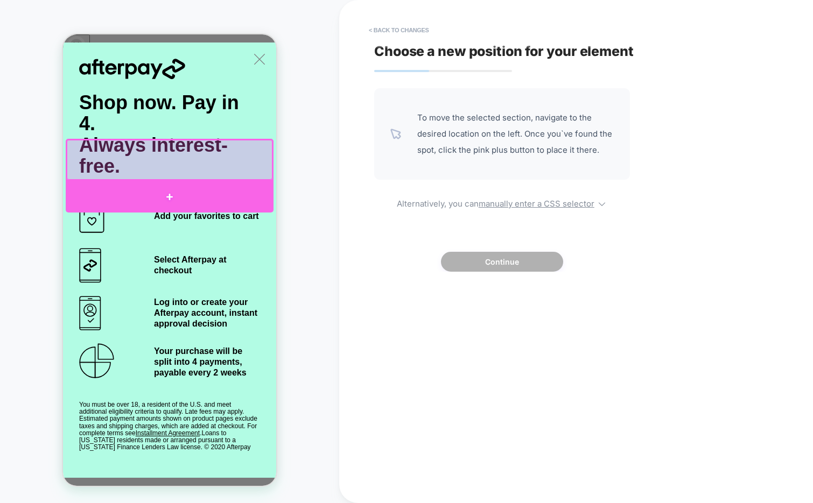
click at [181, 189] on div at bounding box center [170, 197] width 208 height 32
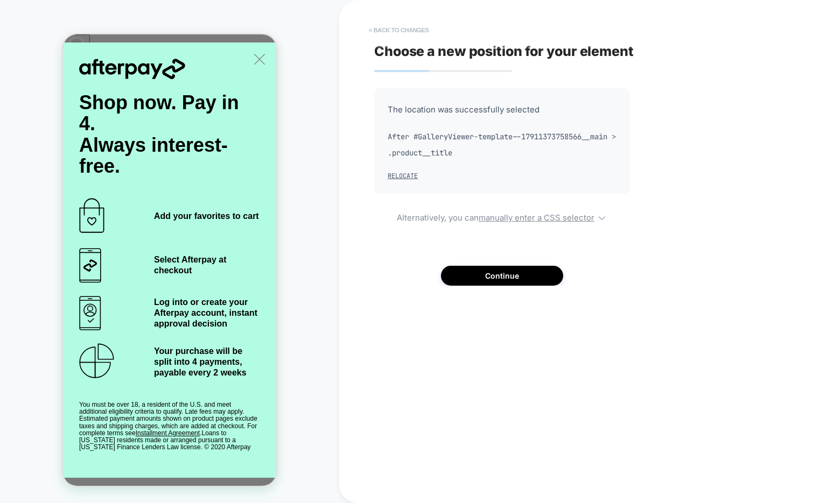
click at [388, 30] on button "< Back to changes" at bounding box center [398, 30] width 71 height 17
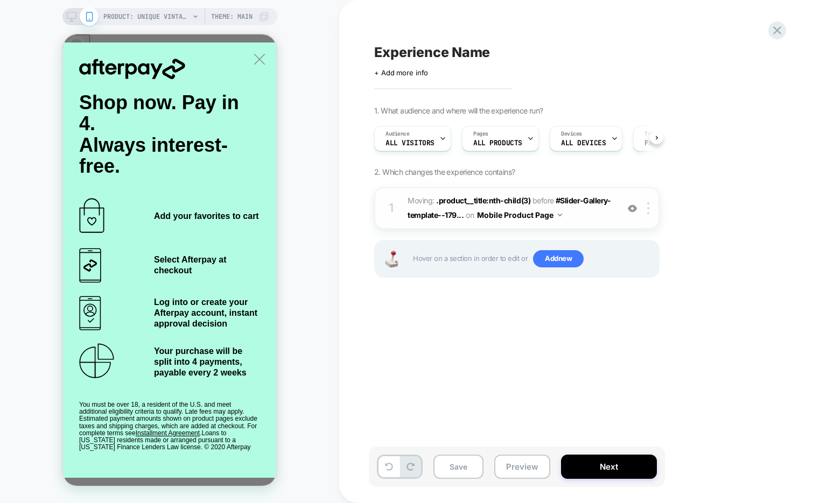
scroll to position [0, 1]
click at [383, 467] on button at bounding box center [388, 466] width 21 height 21
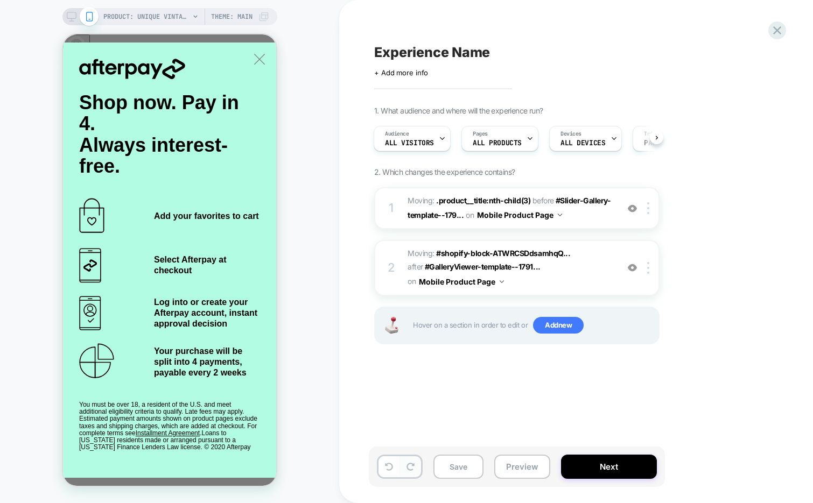
click at [416, 467] on button at bounding box center [410, 466] width 21 height 21
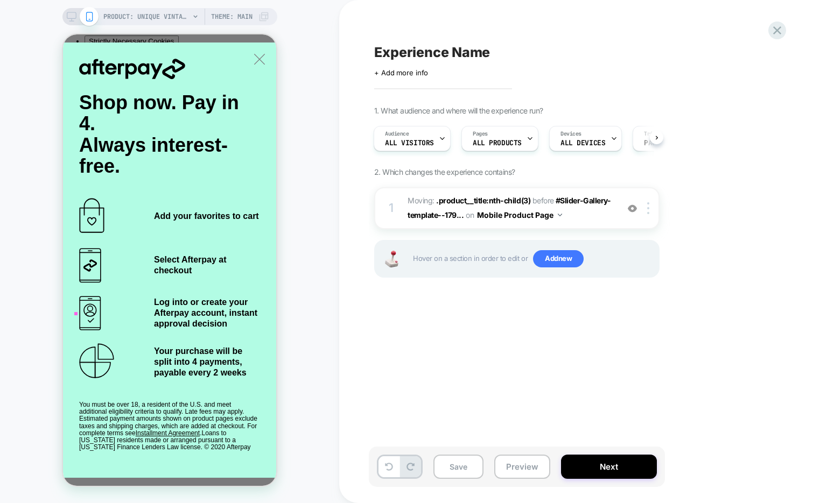
scroll to position [50, 0]
click at [649, 207] on div at bounding box center [650, 208] width 18 height 12
click at [624, 291] on div "Delete" at bounding box center [649, 293] width 96 height 29
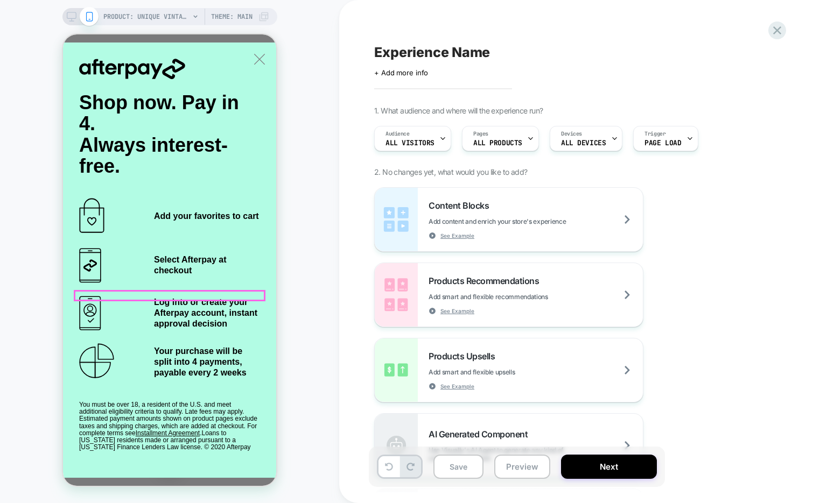
scroll to position [122, 0]
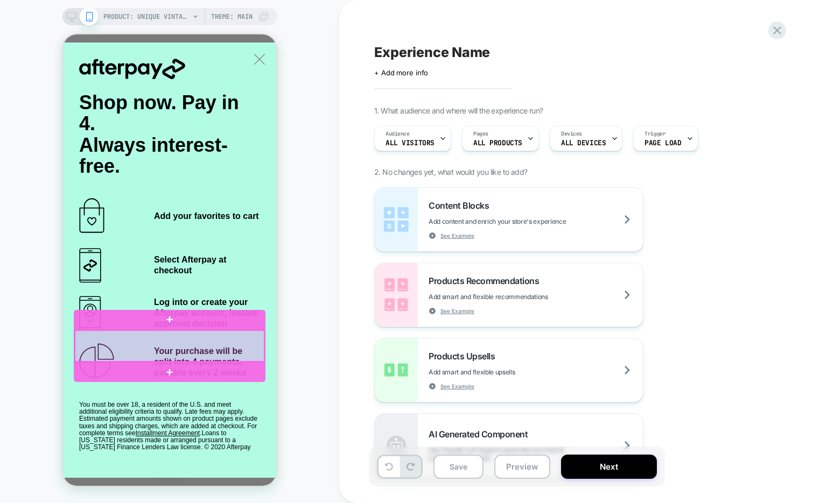
click at [219, 349] on div at bounding box center [169, 345] width 189 height 31
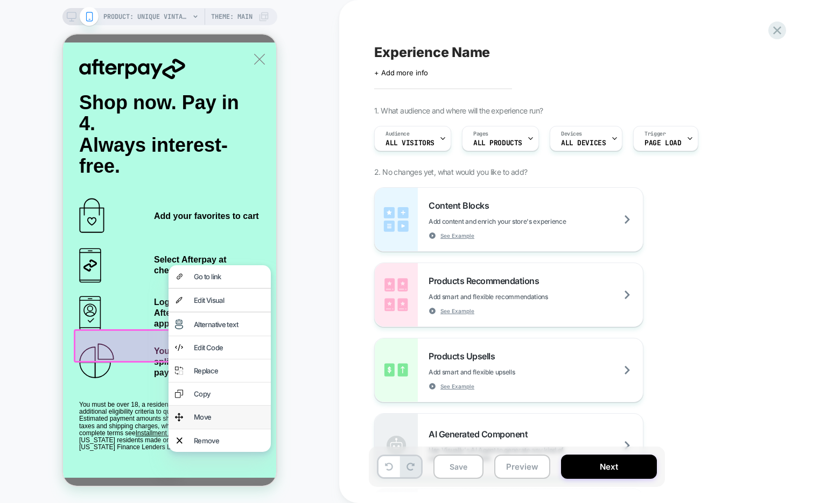
click at [203, 418] on div "Move" at bounding box center [229, 417] width 71 height 10
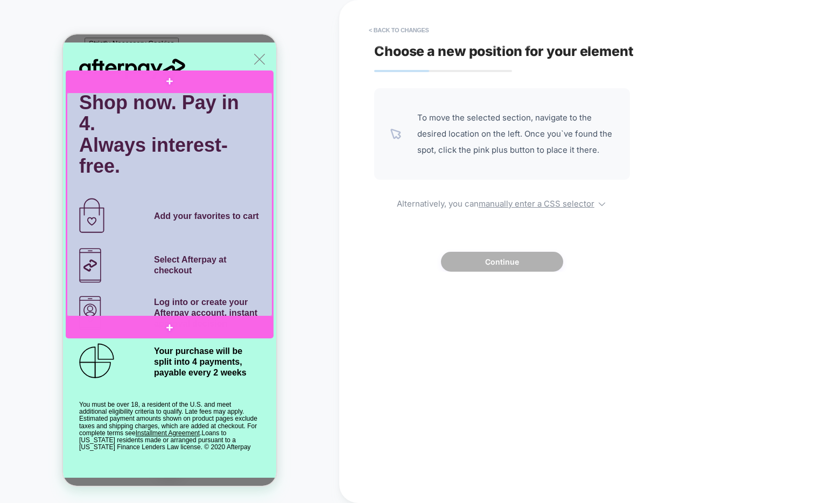
scroll to position [0, 0]
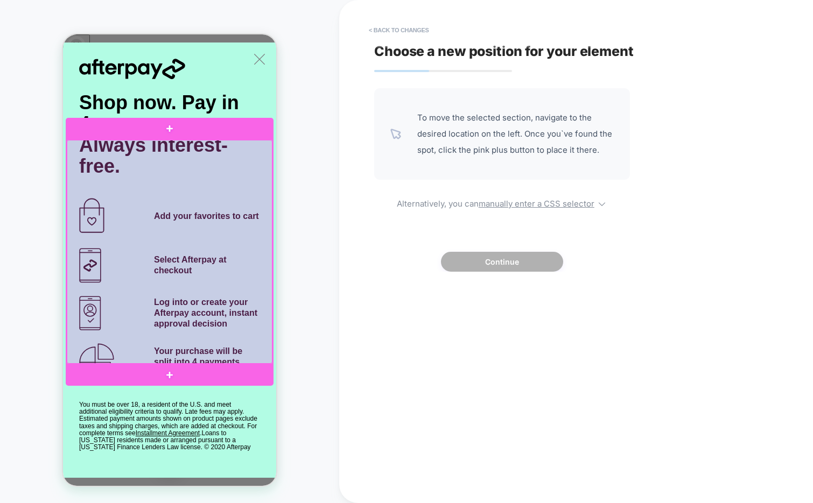
click at [133, 132] on div at bounding box center [170, 129] width 208 height 22
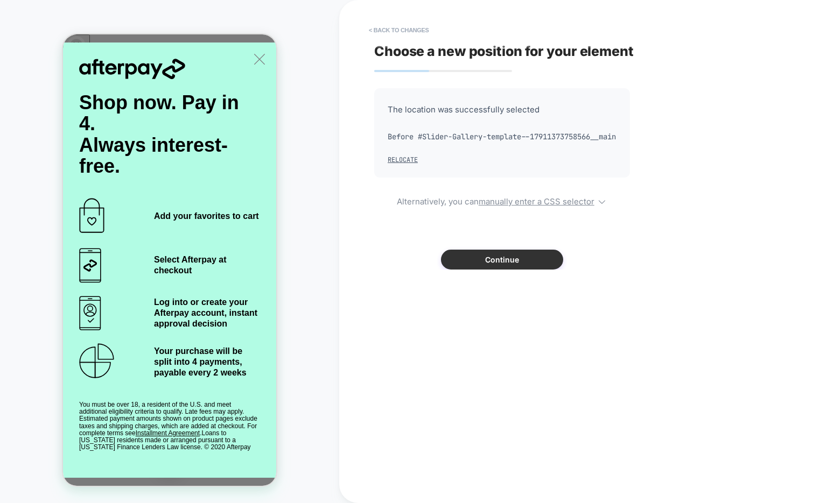
click at [469, 270] on button "Continue" at bounding box center [502, 260] width 122 height 20
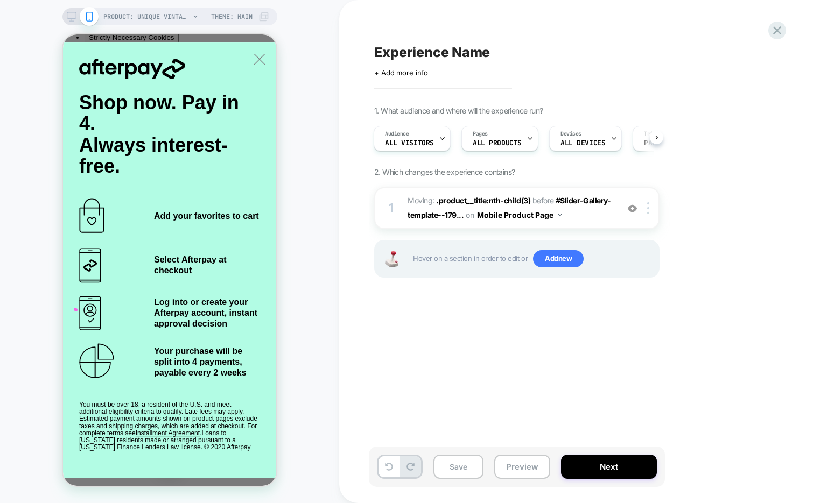
scroll to position [54, 0]
click at [647, 213] on img at bounding box center [648, 208] width 2 height 12
click at [650, 210] on div at bounding box center [650, 208] width 18 height 12
click at [619, 294] on div "Delete" at bounding box center [649, 293] width 96 height 29
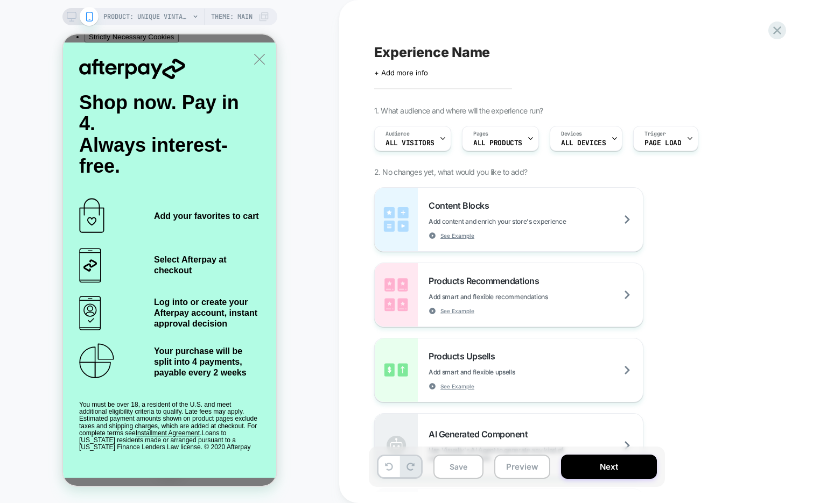
scroll to position [0, 0]
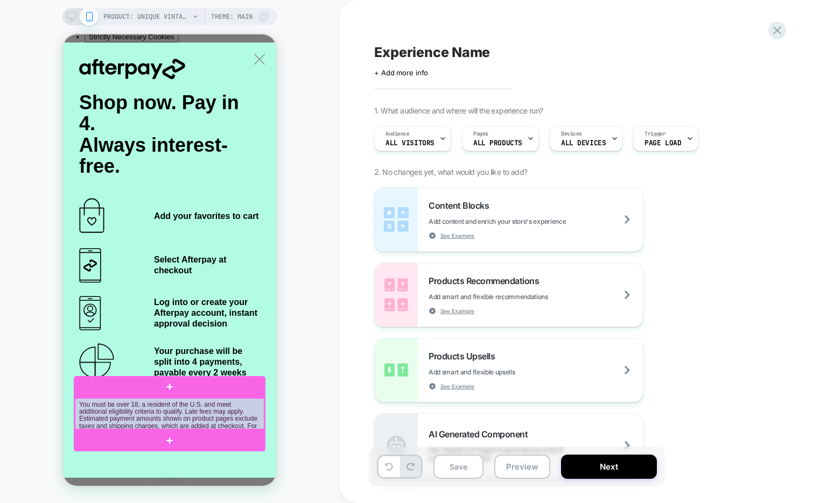
click at [207, 410] on div at bounding box center [169, 413] width 189 height 31
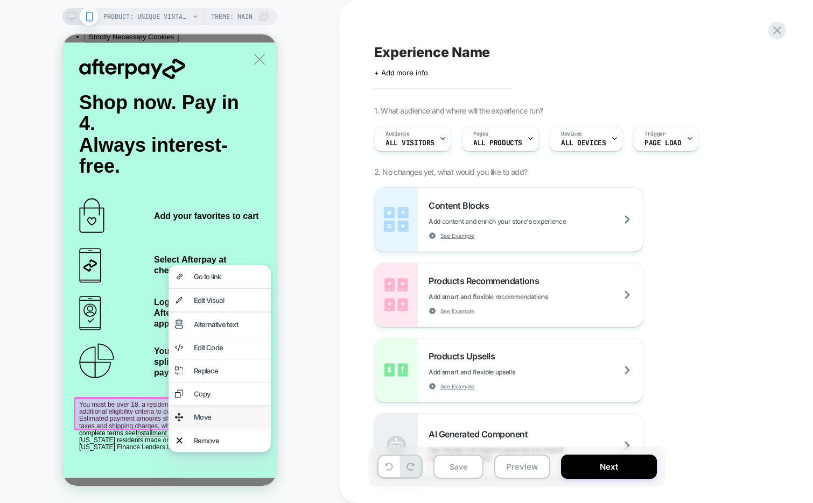
click at [213, 417] on div "Move" at bounding box center [229, 417] width 71 height 10
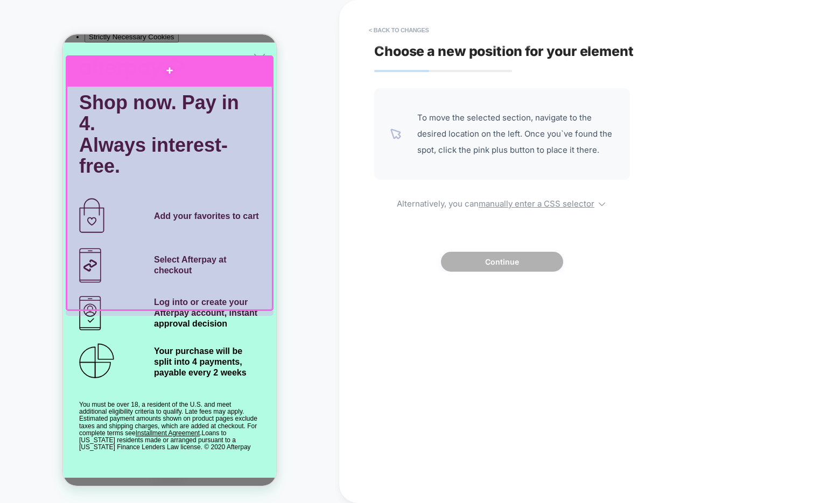
click at [95, 78] on div at bounding box center [170, 70] width 208 height 30
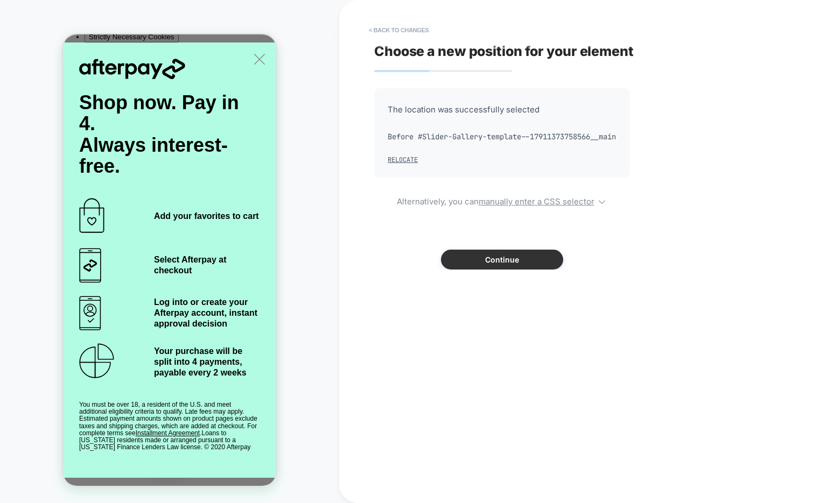
click at [477, 270] on button "Continue" at bounding box center [502, 260] width 122 height 20
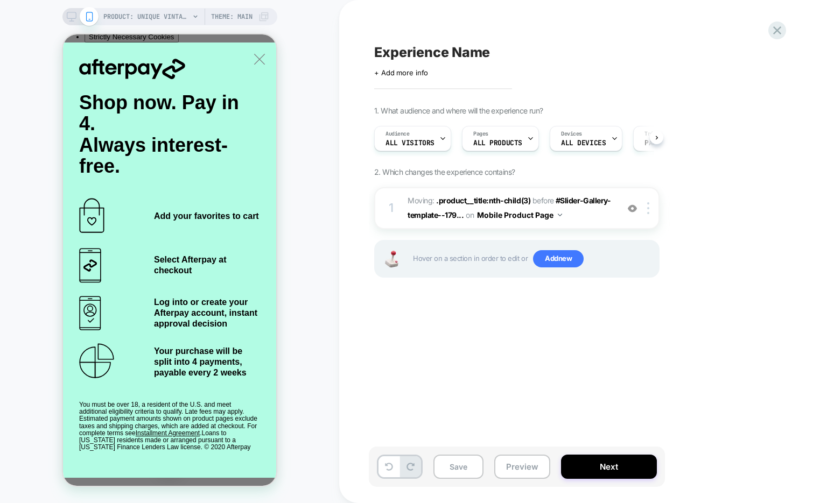
scroll to position [0, 1]
click at [651, 210] on div at bounding box center [650, 208] width 18 height 12
click at [492, 338] on div "Experience Name Click to edit experience details + Add more info 1. What audien…" at bounding box center [571, 252] width 404 height 482
click at [562, 261] on span "Add new" at bounding box center [558, 258] width 51 height 17
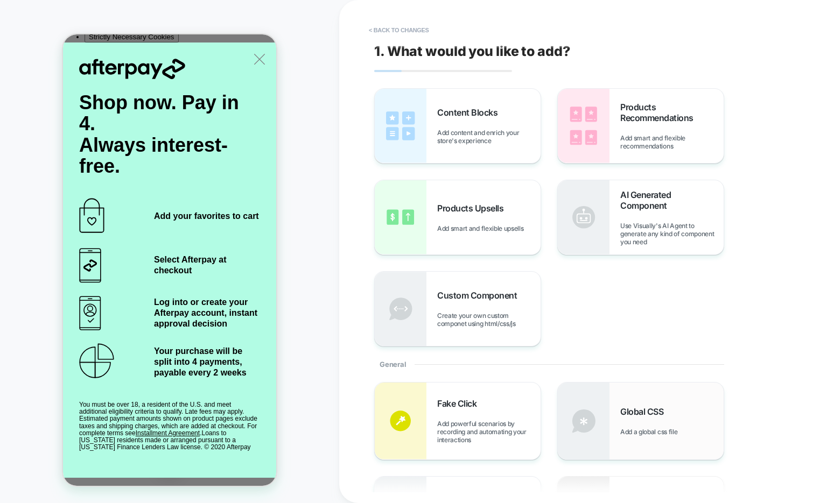
click at [622, 407] on span "Global CSS" at bounding box center [644, 411] width 48 height 11
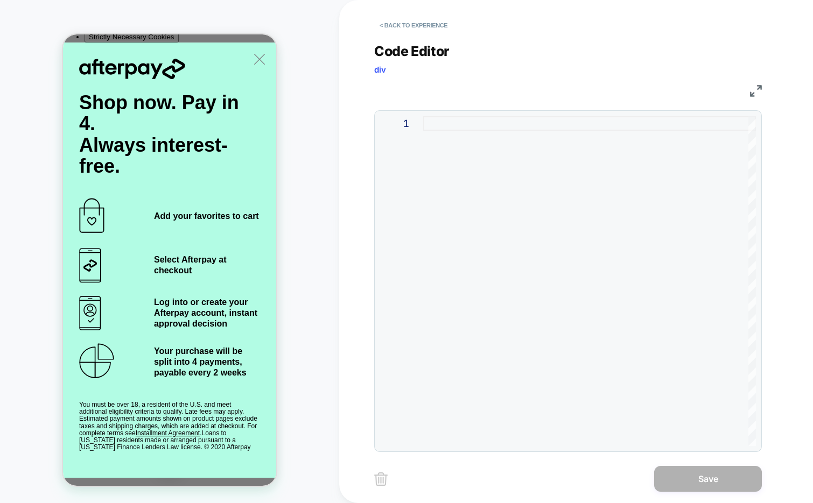
click at [553, 166] on div at bounding box center [589, 281] width 333 height 330
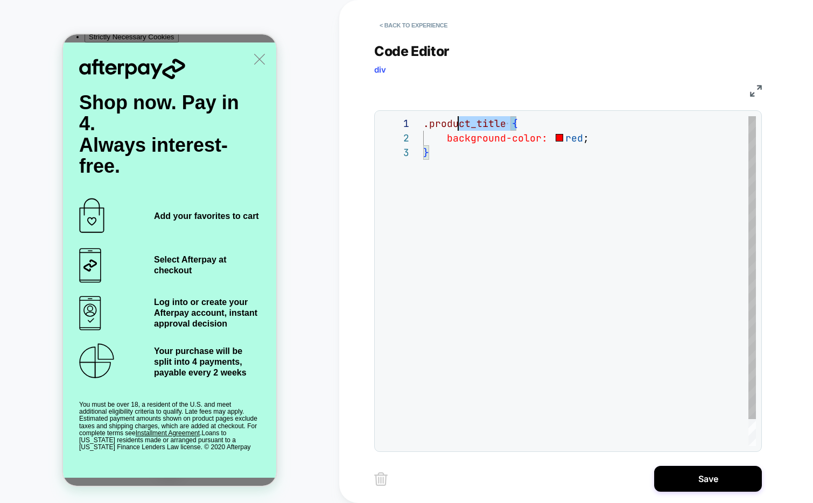
scroll to position [0, 0]
drag, startPoint x: 529, startPoint y: 124, endPoint x: 420, endPoint y: 125, distance: 108.2
click at [423, 125] on div ".product_title { background-color: red ; }" at bounding box center [589, 295] width 333 height 359
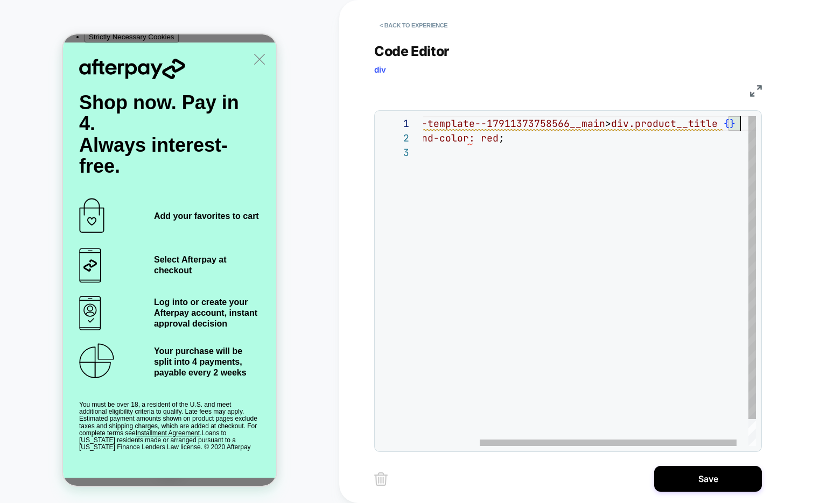
scroll to position [0, 383]
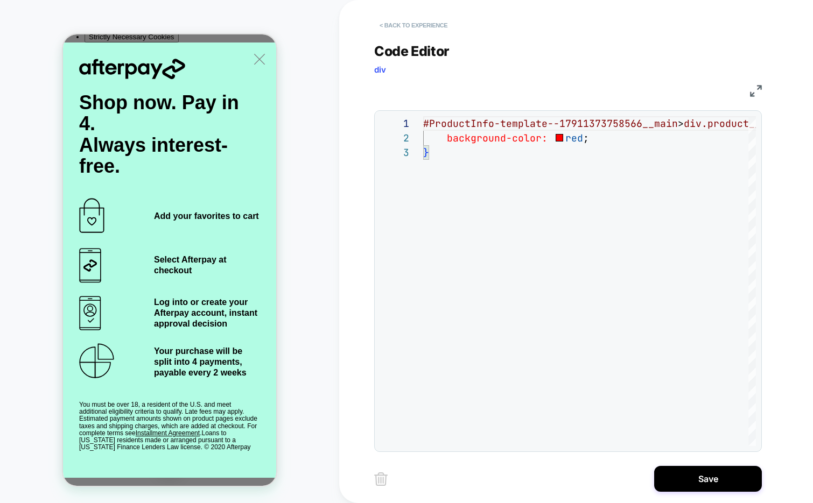
type textarea "**********"
click at [390, 30] on button "< Back to experience" at bounding box center [413, 25] width 79 height 17
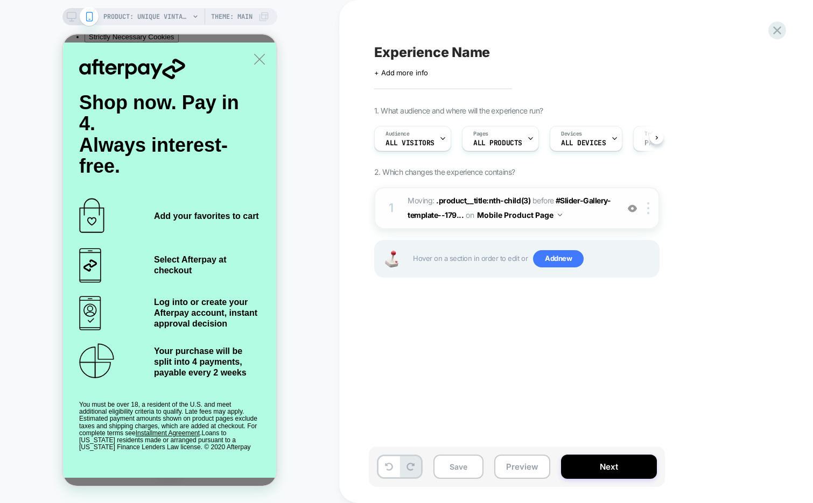
scroll to position [0, 1]
click at [650, 202] on div at bounding box center [650, 208] width 18 height 12
click at [622, 292] on div "Delete" at bounding box center [649, 293] width 96 height 29
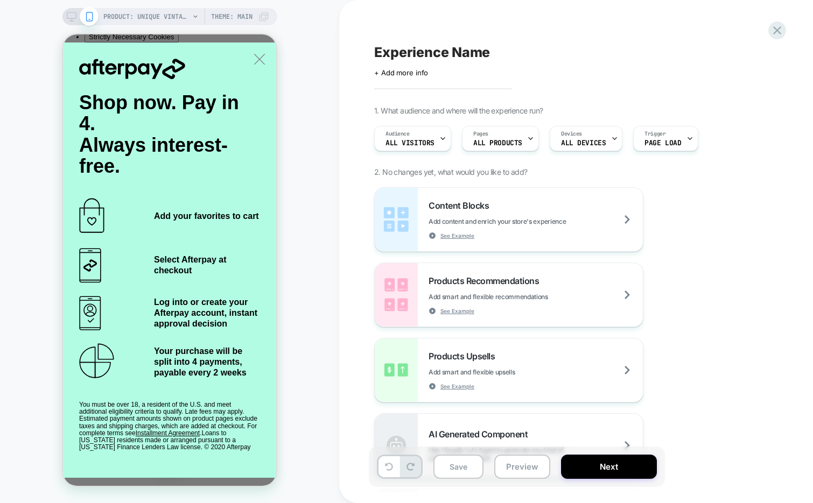
scroll to position [0, 0]
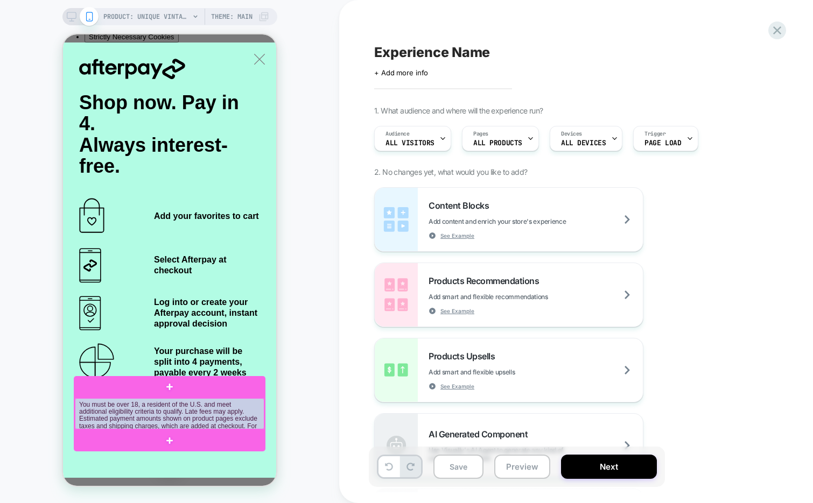
click at [231, 413] on div at bounding box center [169, 413] width 189 height 31
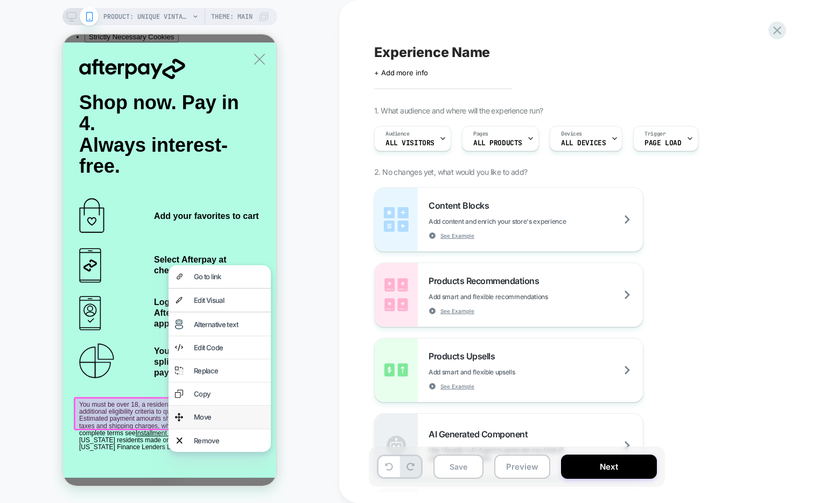
click at [226, 413] on div "Move" at bounding box center [229, 417] width 71 height 10
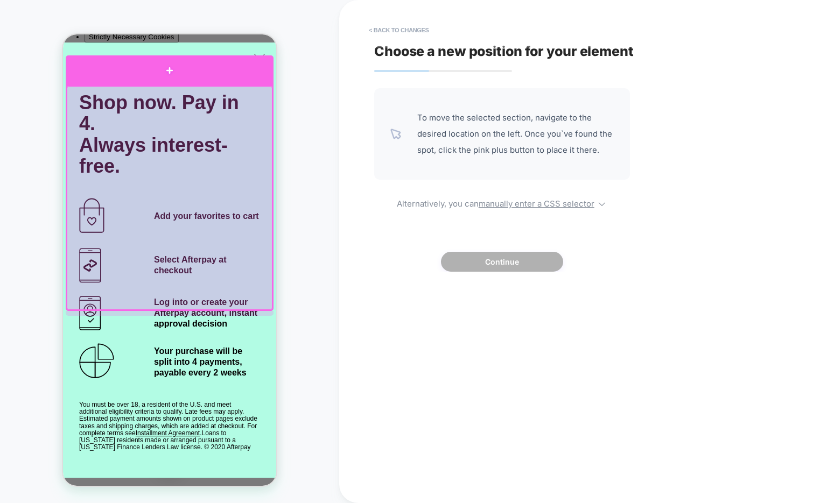
click at [200, 71] on div at bounding box center [170, 70] width 208 height 30
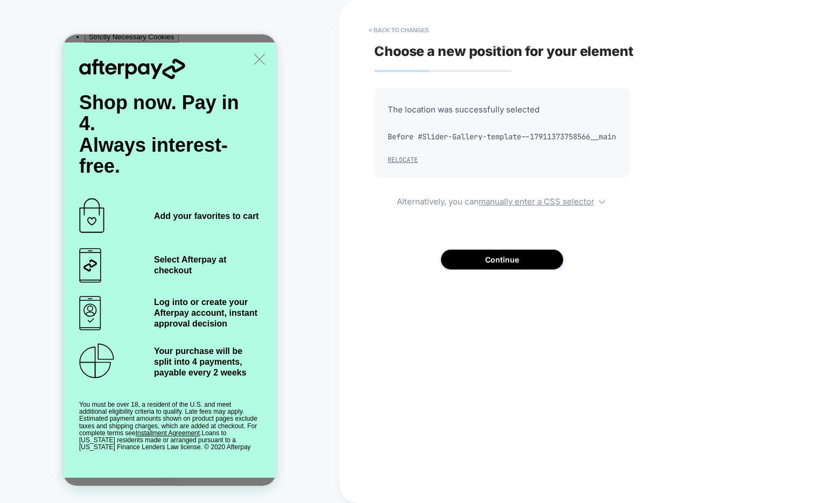
click at [397, 164] on button "Relocate" at bounding box center [403, 160] width 30 height 9
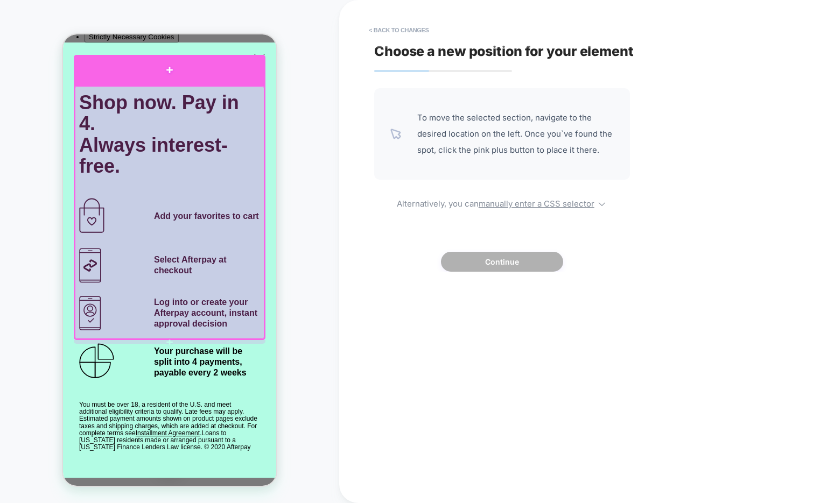
click at [180, 73] on div at bounding box center [170, 70] width 192 height 30
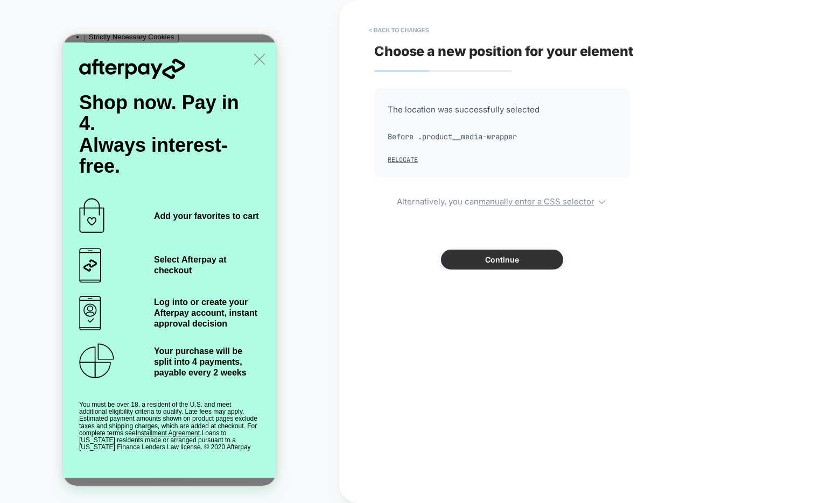
click at [493, 258] on button "Continue" at bounding box center [502, 260] width 122 height 20
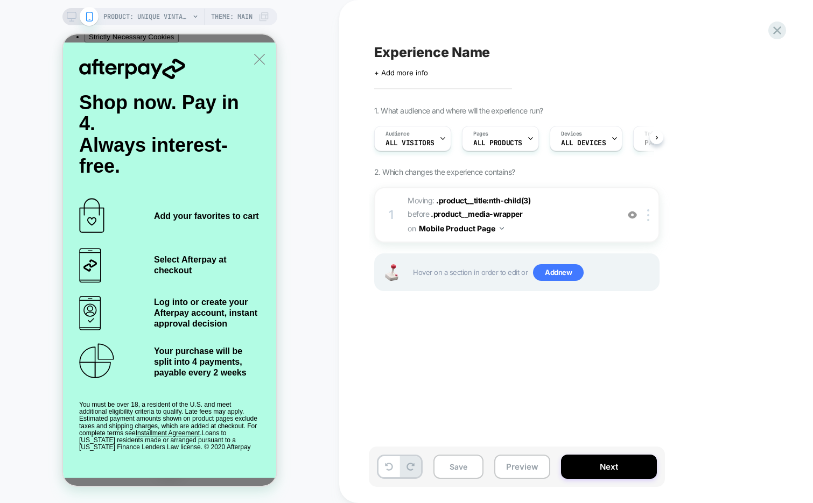
scroll to position [0, 1]
click at [781, 31] on icon at bounding box center [777, 30] width 15 height 15
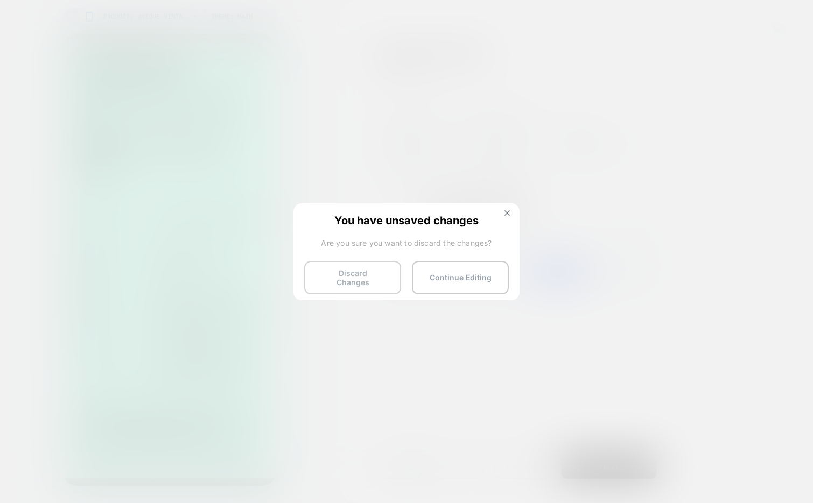
click at [372, 279] on button "Discard Changes" at bounding box center [352, 277] width 97 height 33
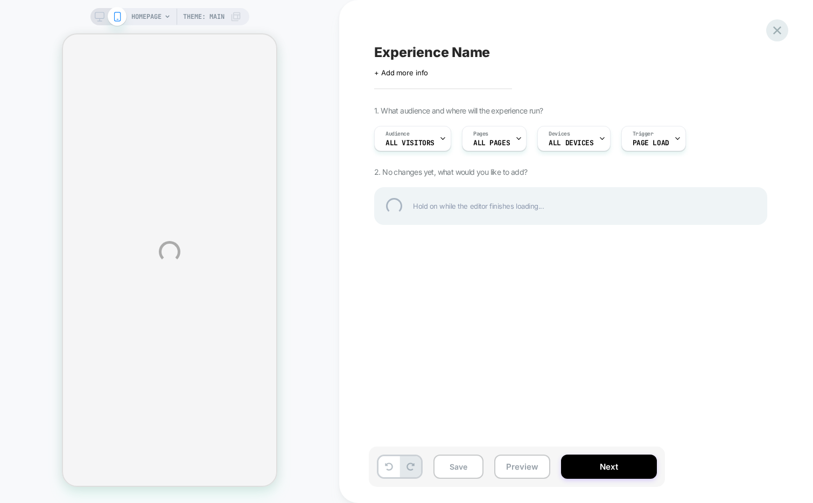
click at [778, 32] on div at bounding box center [777, 30] width 22 height 22
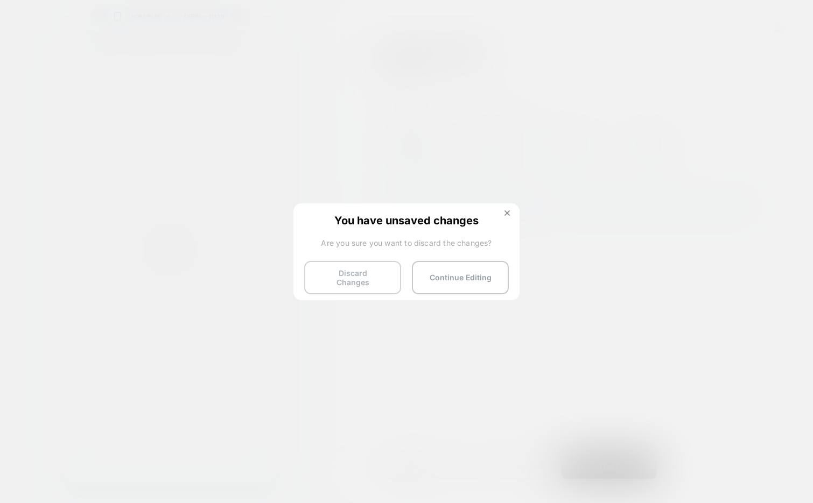
click at [342, 279] on button "Discard Changes" at bounding box center [352, 277] width 97 height 33
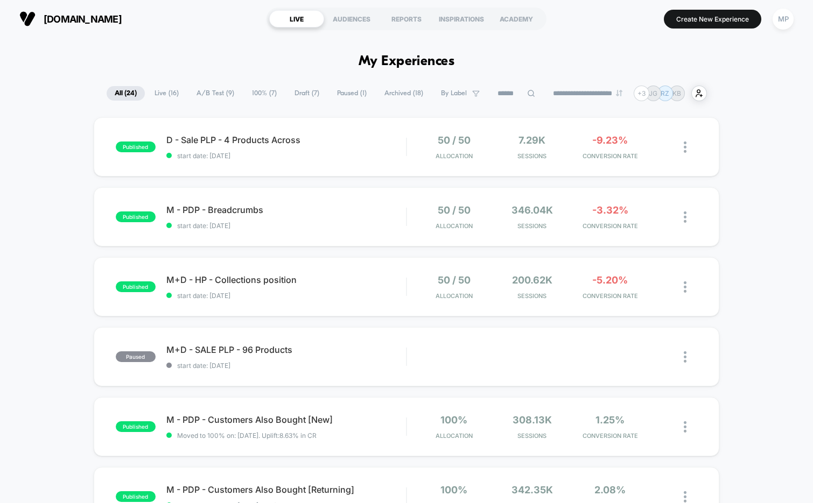
click at [203, 95] on span "A/B Test ( 9 )" at bounding box center [215, 93] width 54 height 15
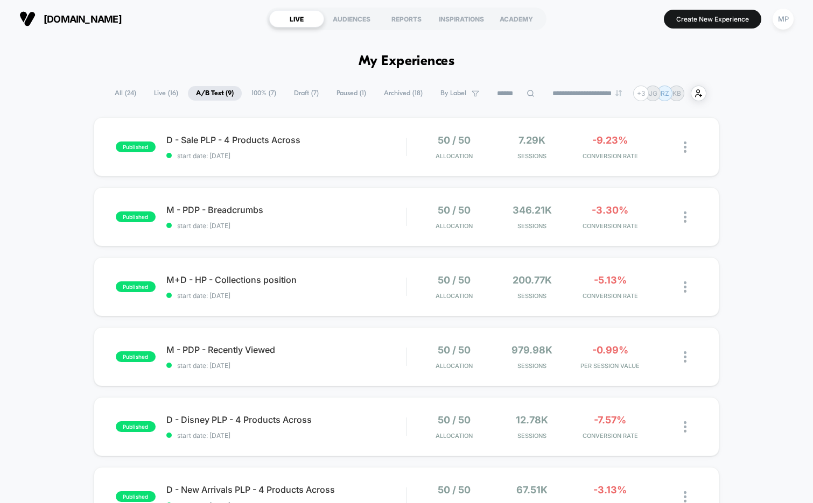
click at [504, 87] on input at bounding box center [516, 93] width 54 height 13
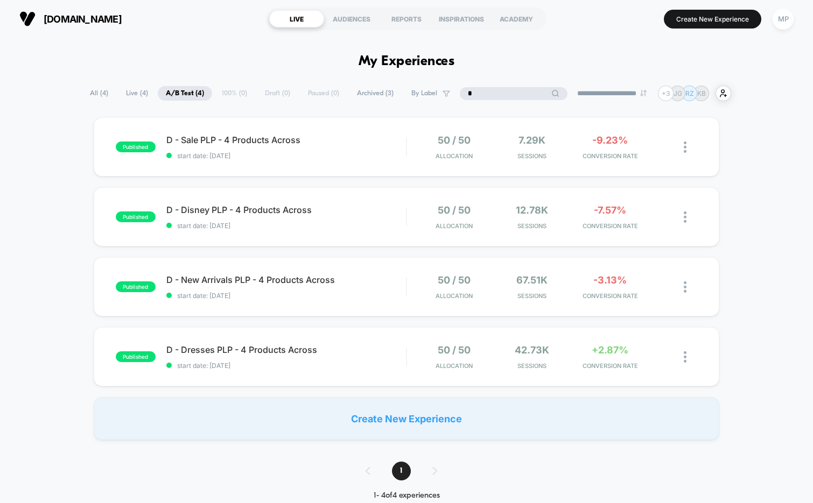
type input "*"
click at [311, 240] on div "published D - Disney PLP - 4 Products Across start date: [DATE] 50 / 50 Allocat…" at bounding box center [407, 216] width 626 height 59
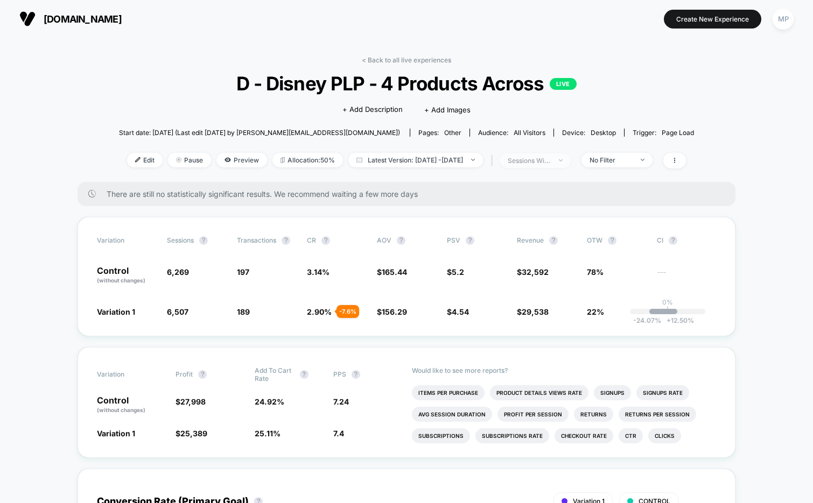
click at [547, 158] on div "sessions with impression" at bounding box center [529, 161] width 43 height 8
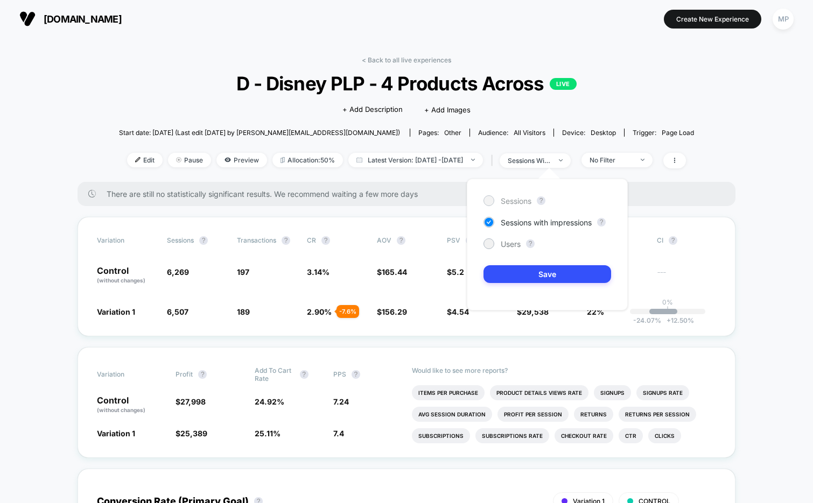
click at [506, 200] on span "Sessions" at bounding box center [516, 200] width 31 height 9
click at [521, 273] on button "Save" at bounding box center [547, 274] width 128 height 18
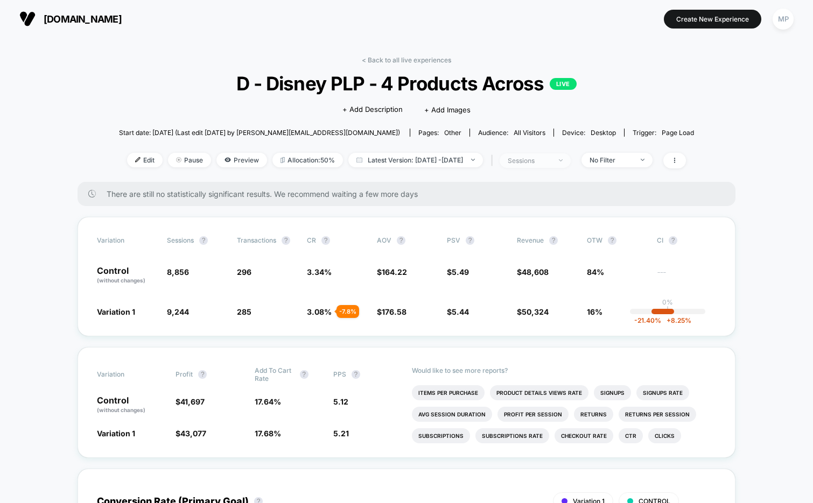
click at [547, 163] on div "sessions" at bounding box center [529, 161] width 43 height 8
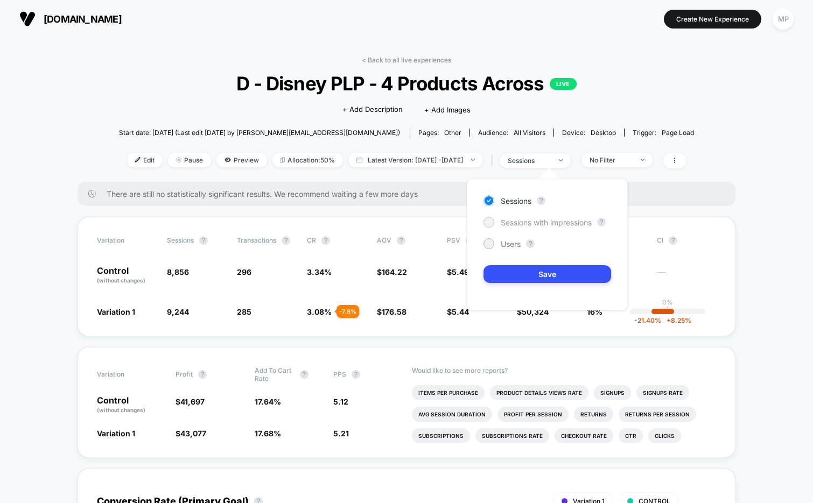
click at [524, 217] on div "Sessions with impressions" at bounding box center [537, 222] width 108 height 11
click at [509, 261] on div "Sessions ? Sessions with impressions ? Users ? Save" at bounding box center [547, 245] width 161 height 132
click at [509, 269] on button "Save" at bounding box center [547, 274] width 128 height 18
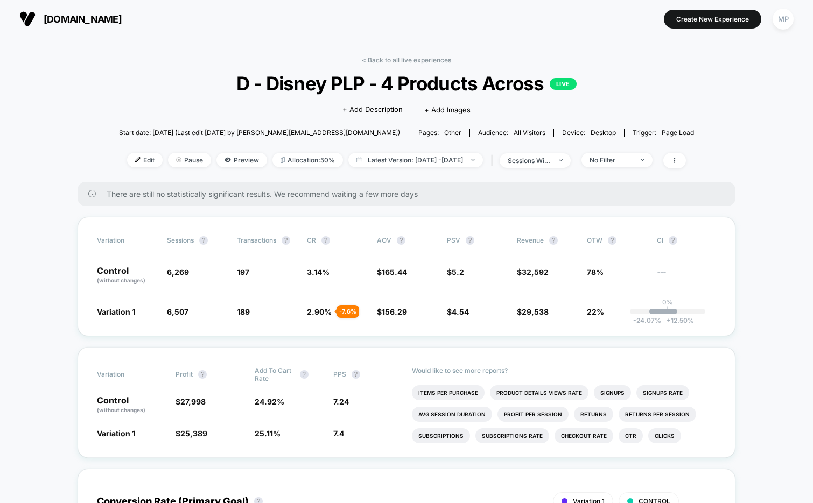
click at [381, 64] on div "< Back to all live experiences D - Disney PLP - 4 Products Across LIVE Click to…" at bounding box center [406, 119] width 575 height 126
click at [384, 58] on link "< Back to all live experiences" at bounding box center [406, 60] width 89 height 8
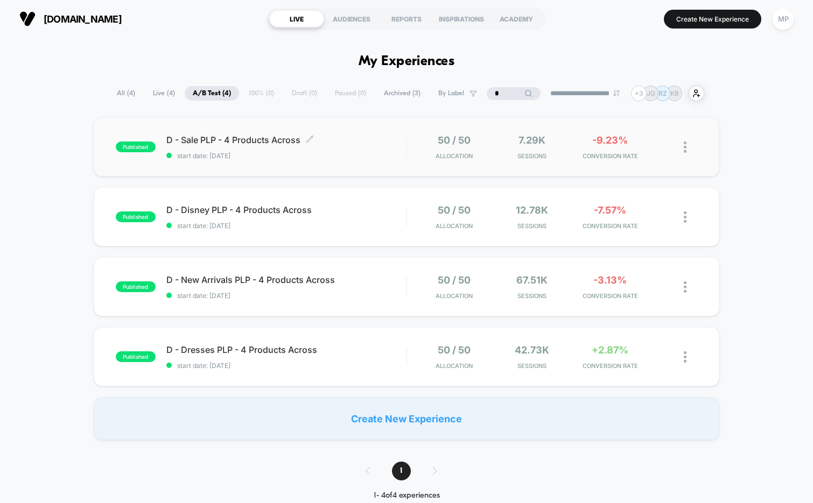
click at [308, 154] on span "start date: [DATE]" at bounding box center [286, 156] width 240 height 8
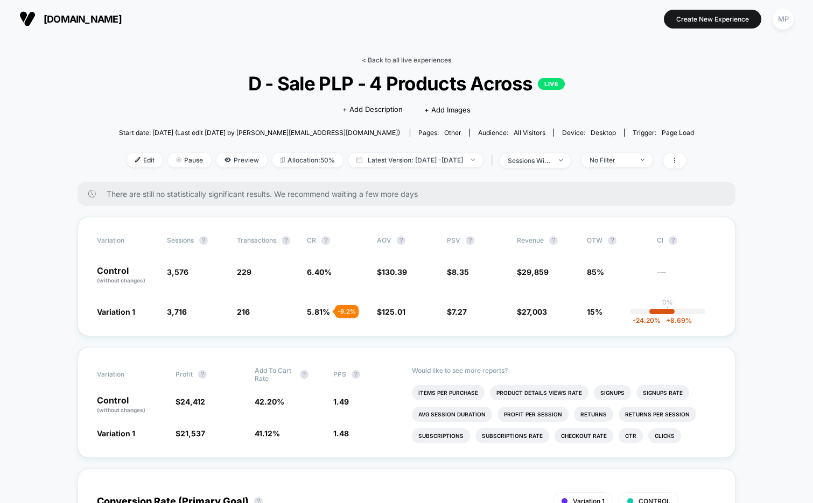
click at [386, 61] on link "< Back to all live experiences" at bounding box center [406, 60] width 89 height 8
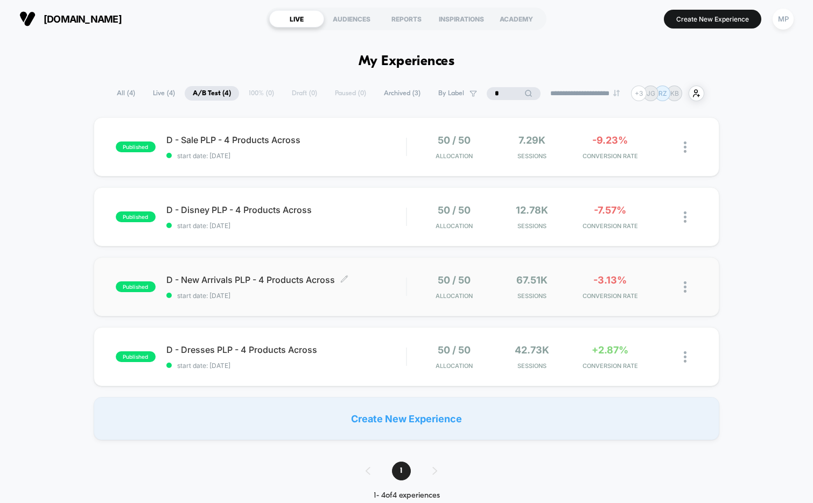
click at [297, 290] on div "D - New Arrivals PLP - 4 Products Across Click to edit experience details Click…" at bounding box center [286, 286] width 240 height 25
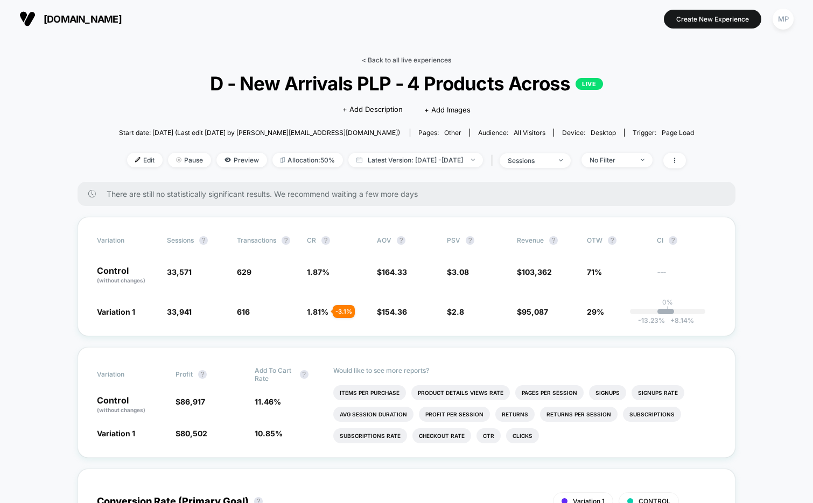
click at [398, 57] on link "< Back to all live experiences" at bounding box center [406, 60] width 89 height 8
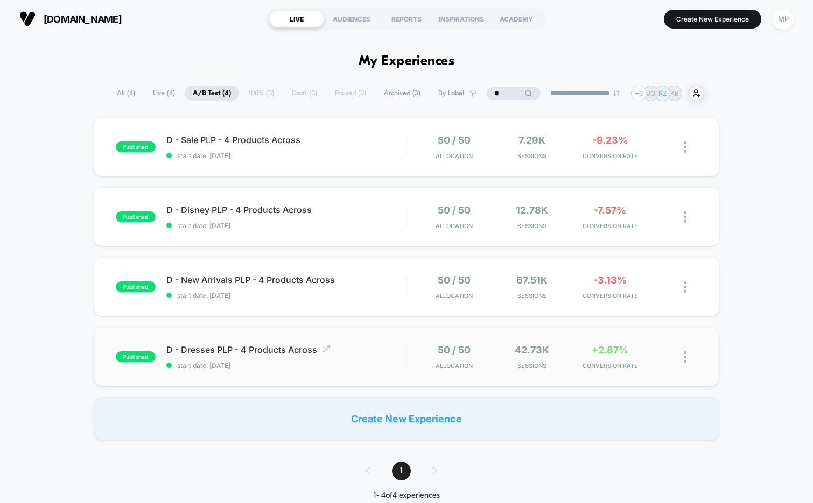
click at [287, 369] on span "start date: [DATE]" at bounding box center [286, 366] width 240 height 8
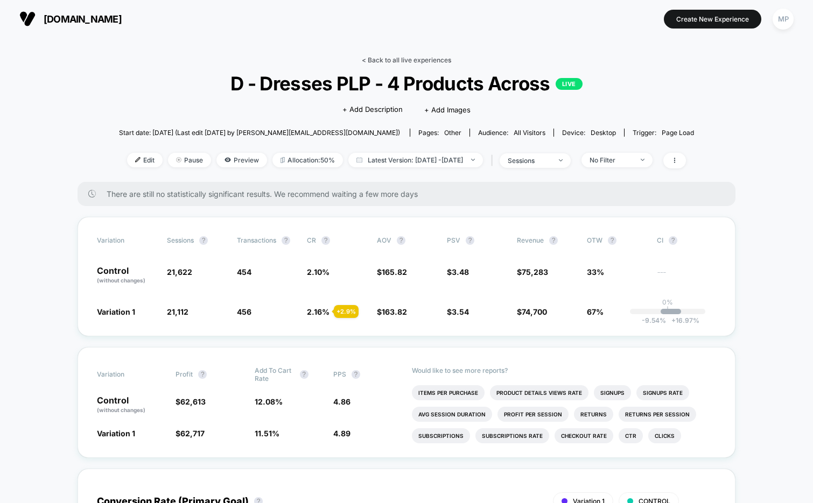
click at [411, 60] on link "< Back to all live experiences" at bounding box center [406, 60] width 89 height 8
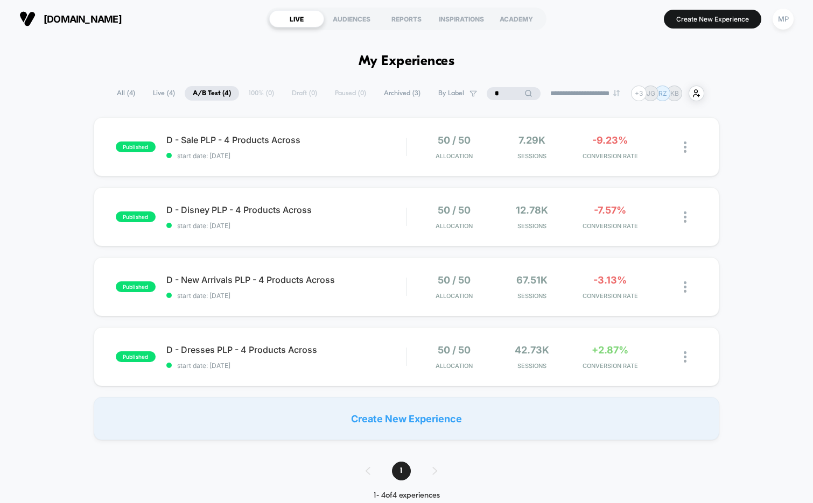
click at [499, 94] on input "*" at bounding box center [514, 93] width 54 height 13
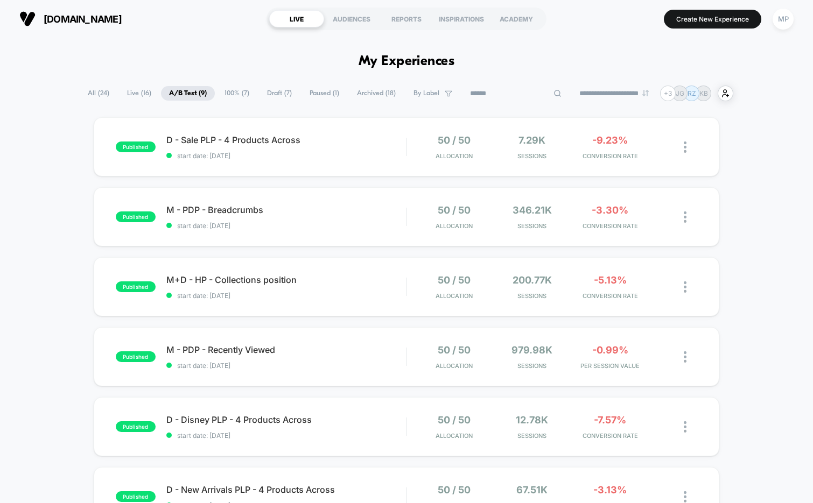
click at [276, 93] on span "Draft ( 7 )" at bounding box center [279, 93] width 41 height 15
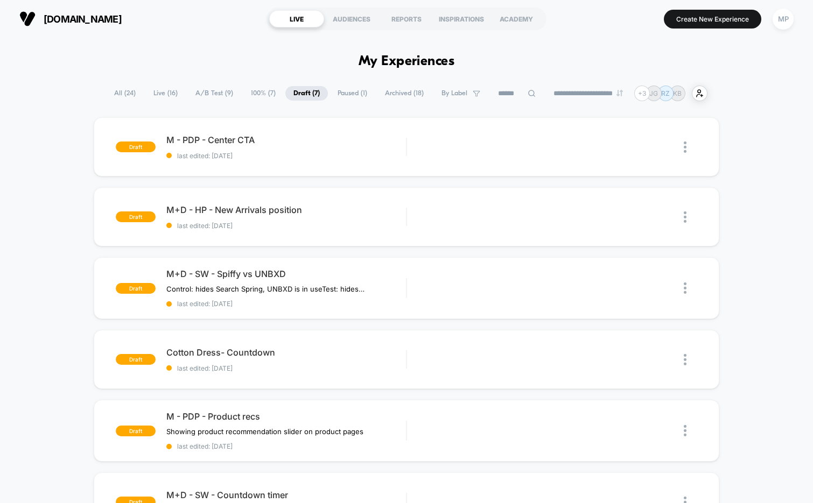
click at [198, 90] on span "A/B Test ( 9 )" at bounding box center [214, 93] width 54 height 15
